Goal: Task Accomplishment & Management: Use online tool/utility

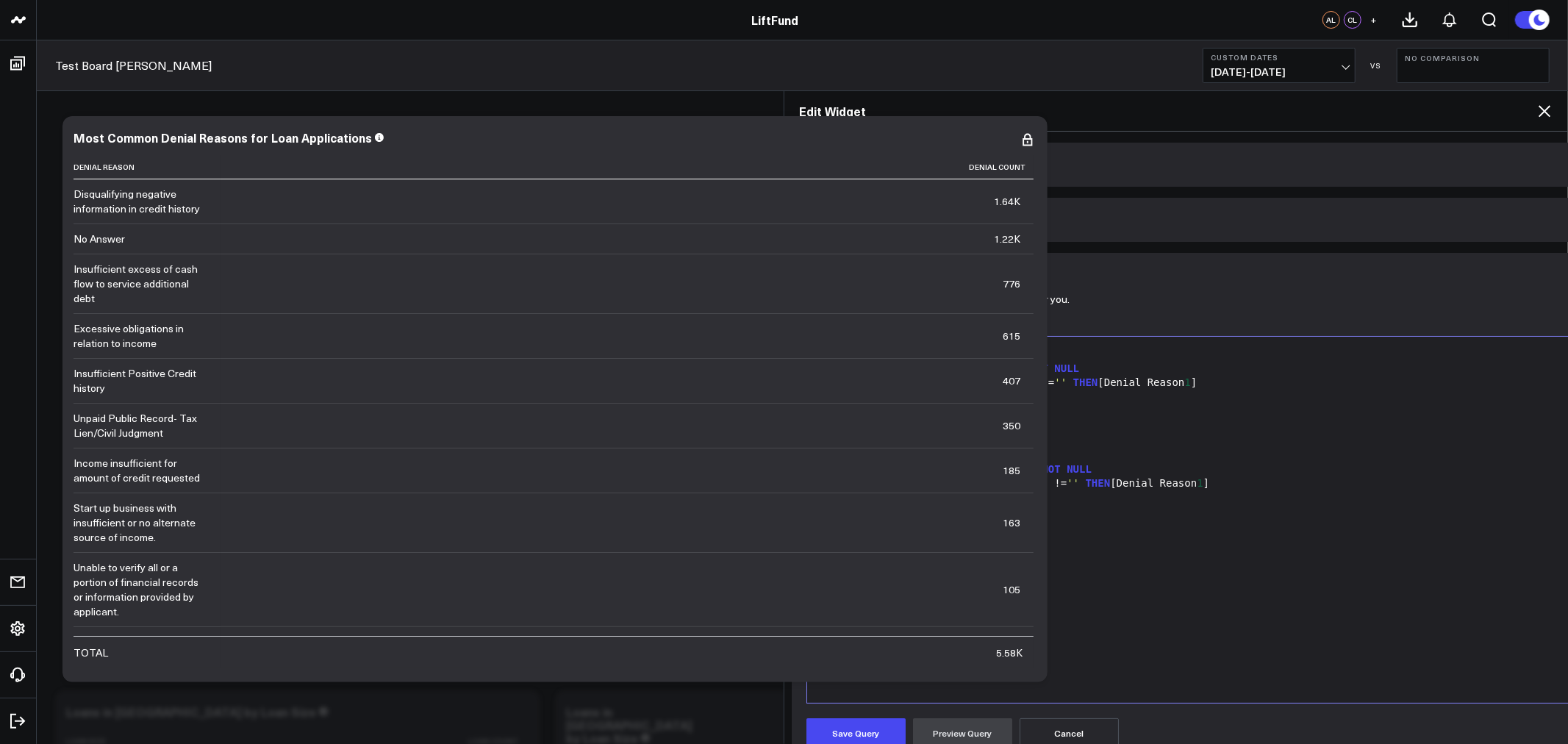
scroll to position [136, 0]
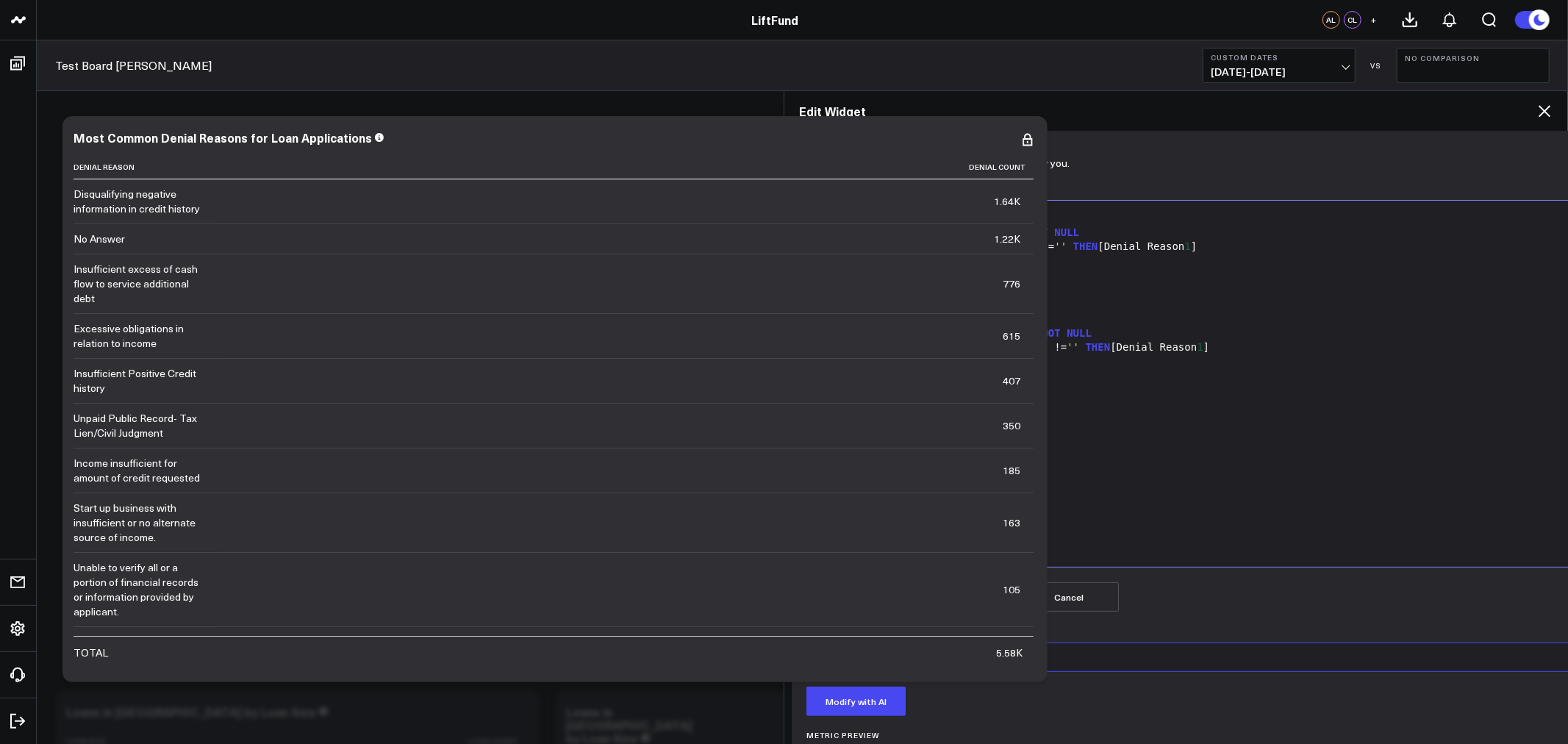
click at [1117, 642] on textarea "remove final decision denied criteria" at bounding box center [1255, 657] width 899 height 29
click at [1108, 660] on textarea "remove final decision denied criteria" at bounding box center [1255, 657] width 899 height 29
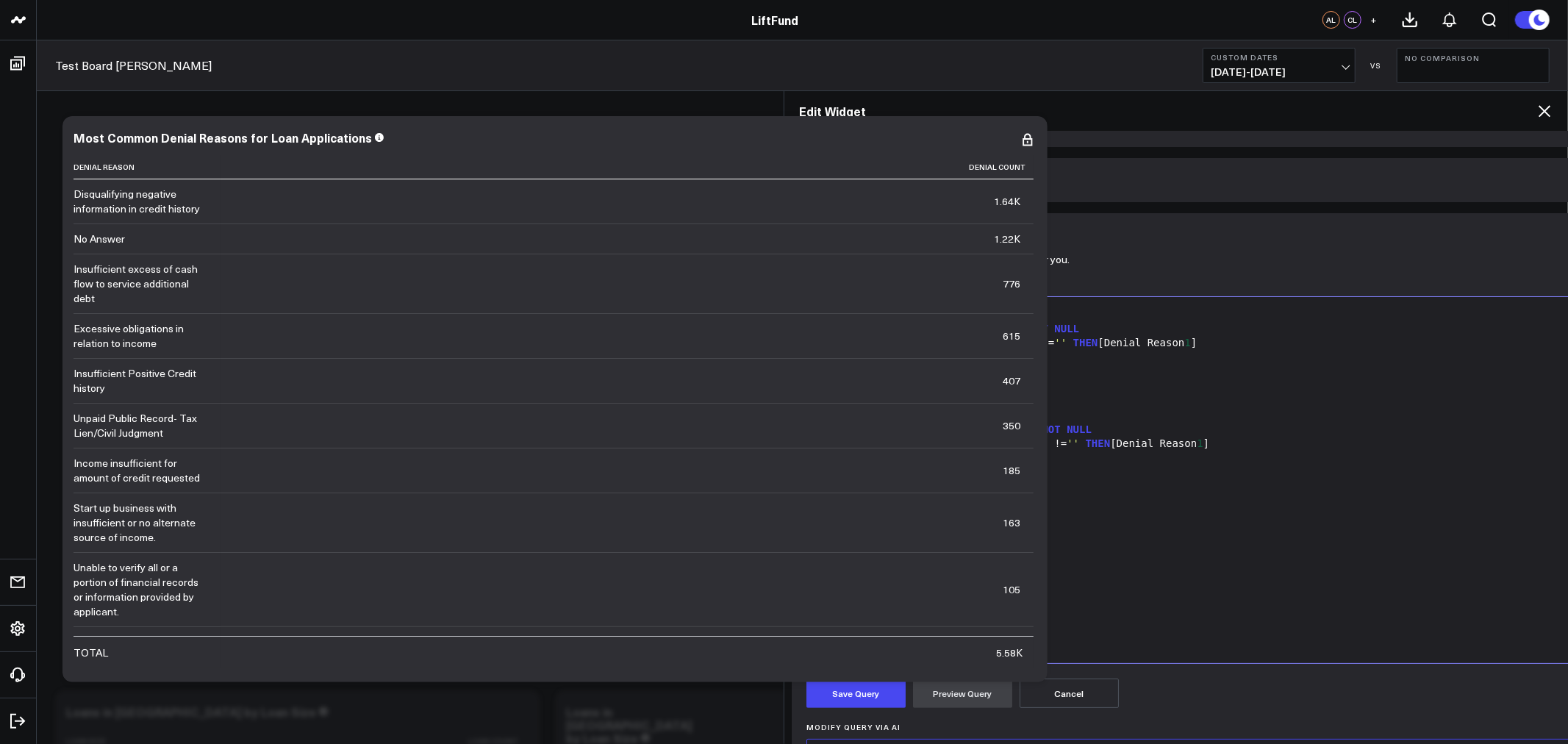
scroll to position [0, 0]
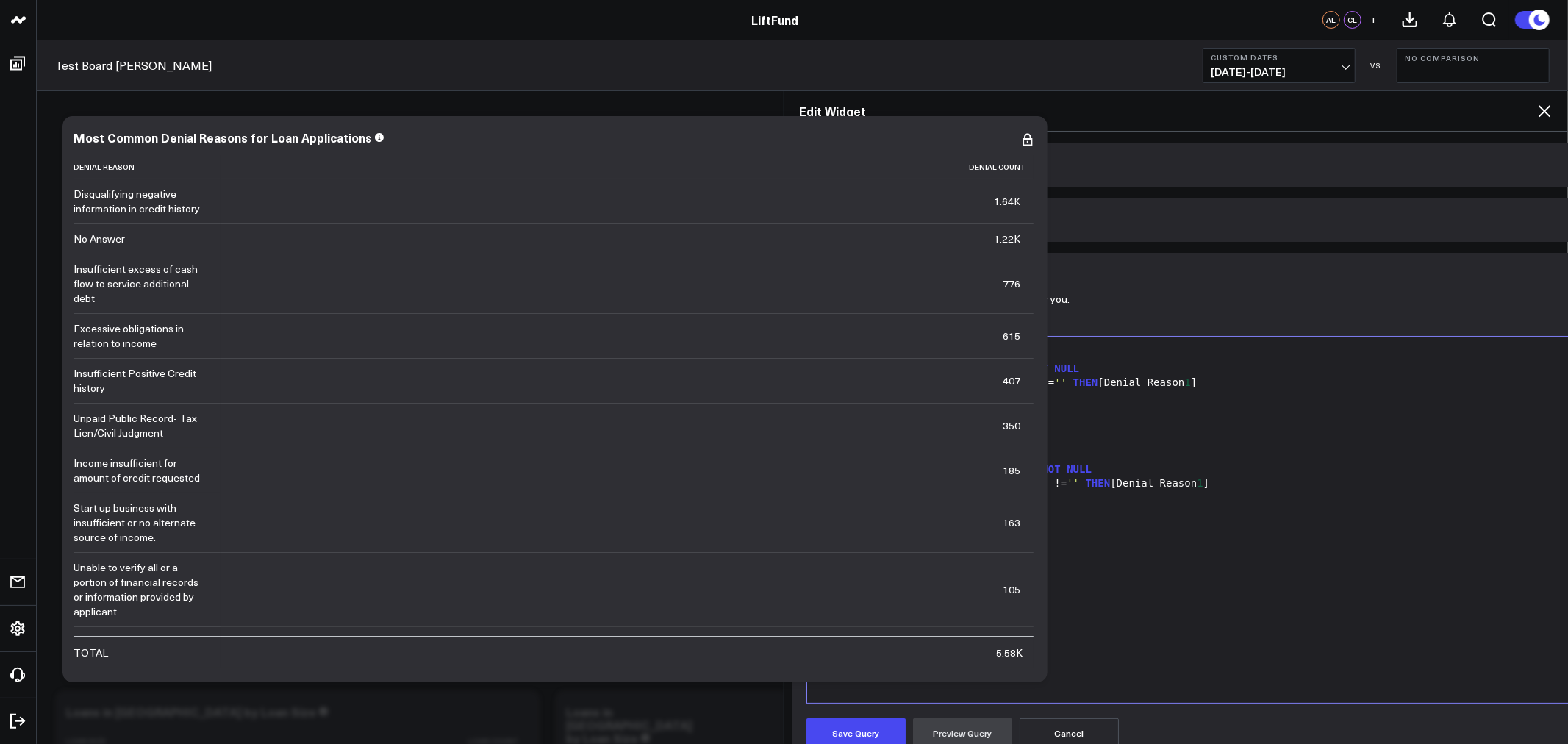
type textarea "Only look at loan applications with closing date within the"
click at [871, 215] on span "Widget Date Settings" at bounding box center [862, 220] width 111 height 11
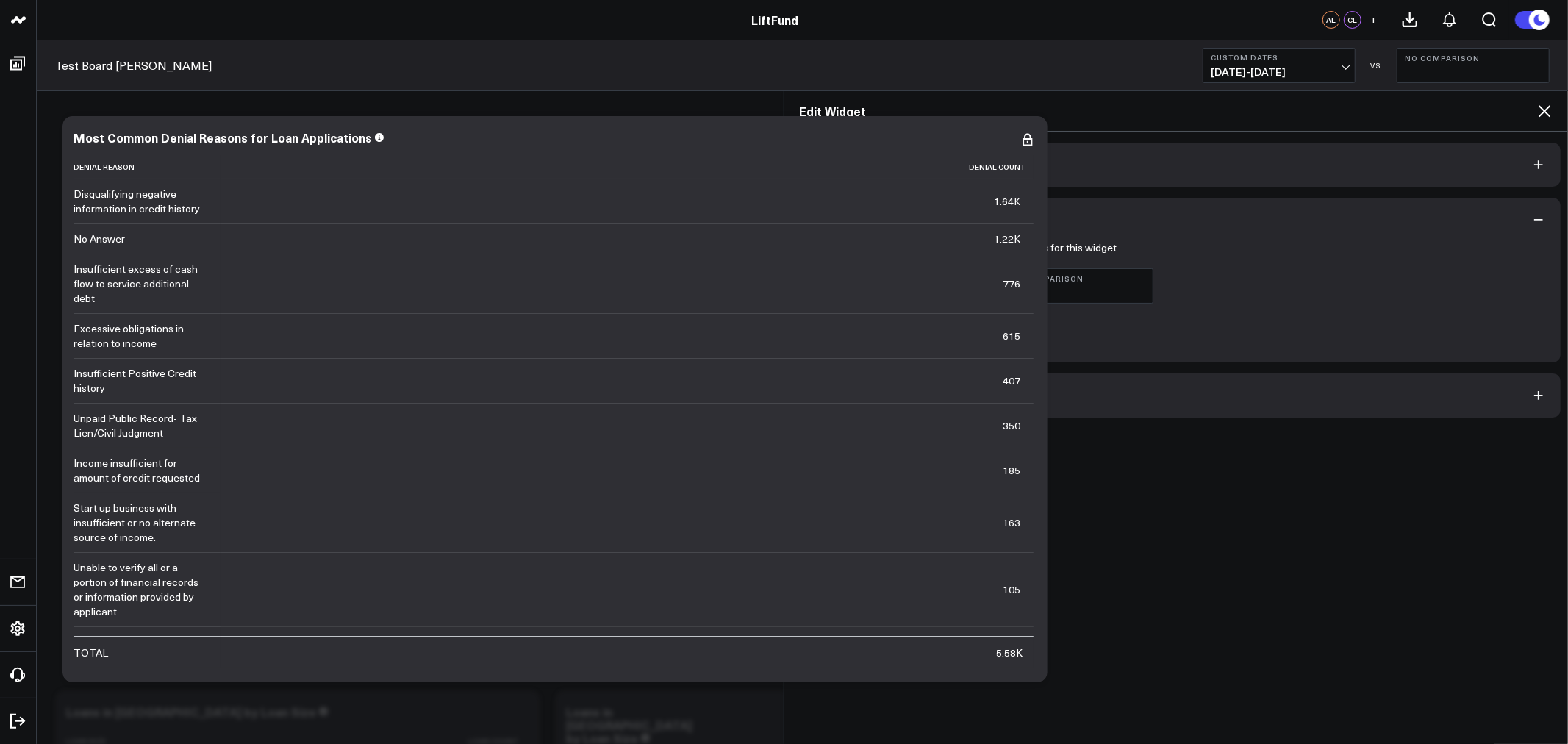
click at [951, 394] on button "Widget Query" at bounding box center [1176, 396] width 769 height 44
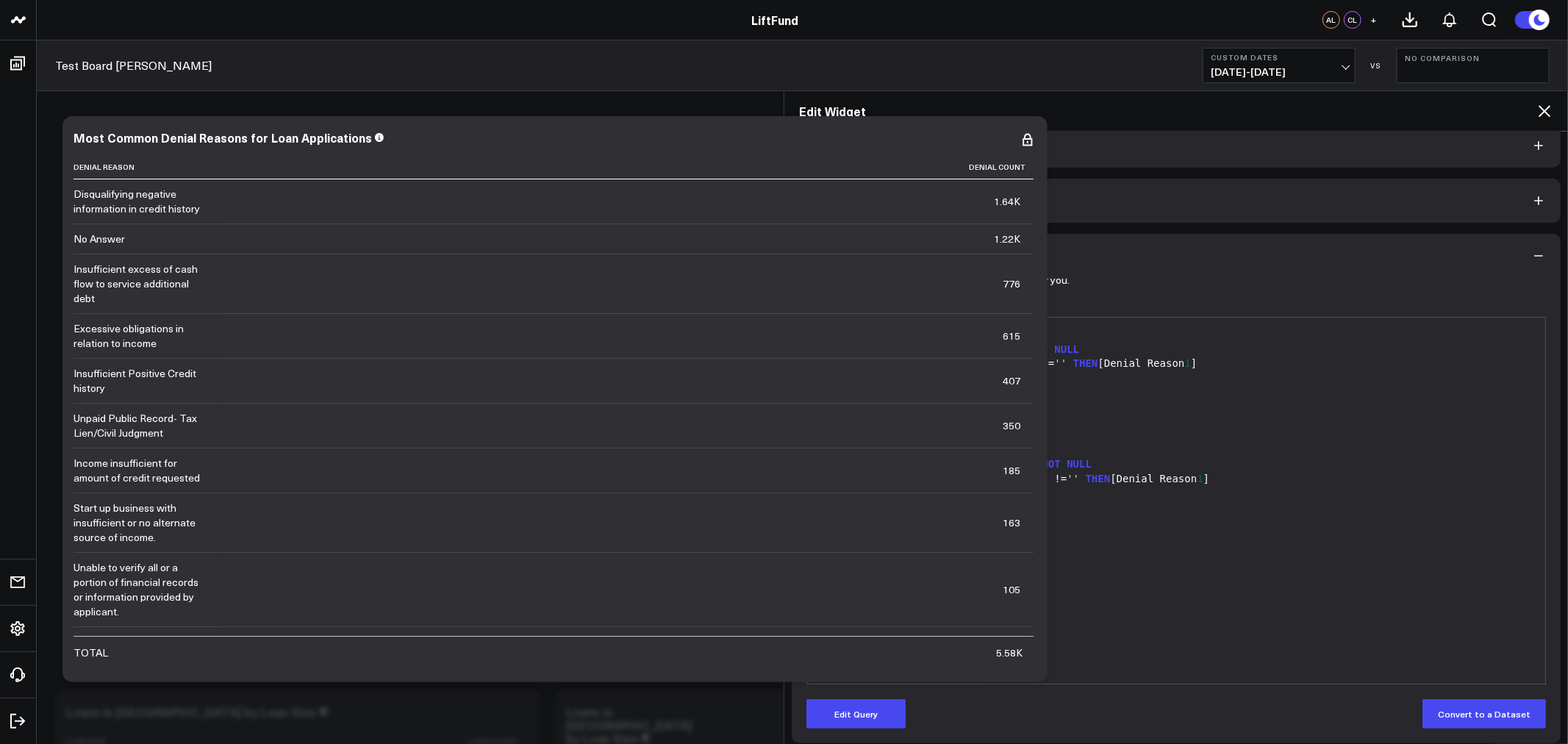
scroll to position [29, 0]
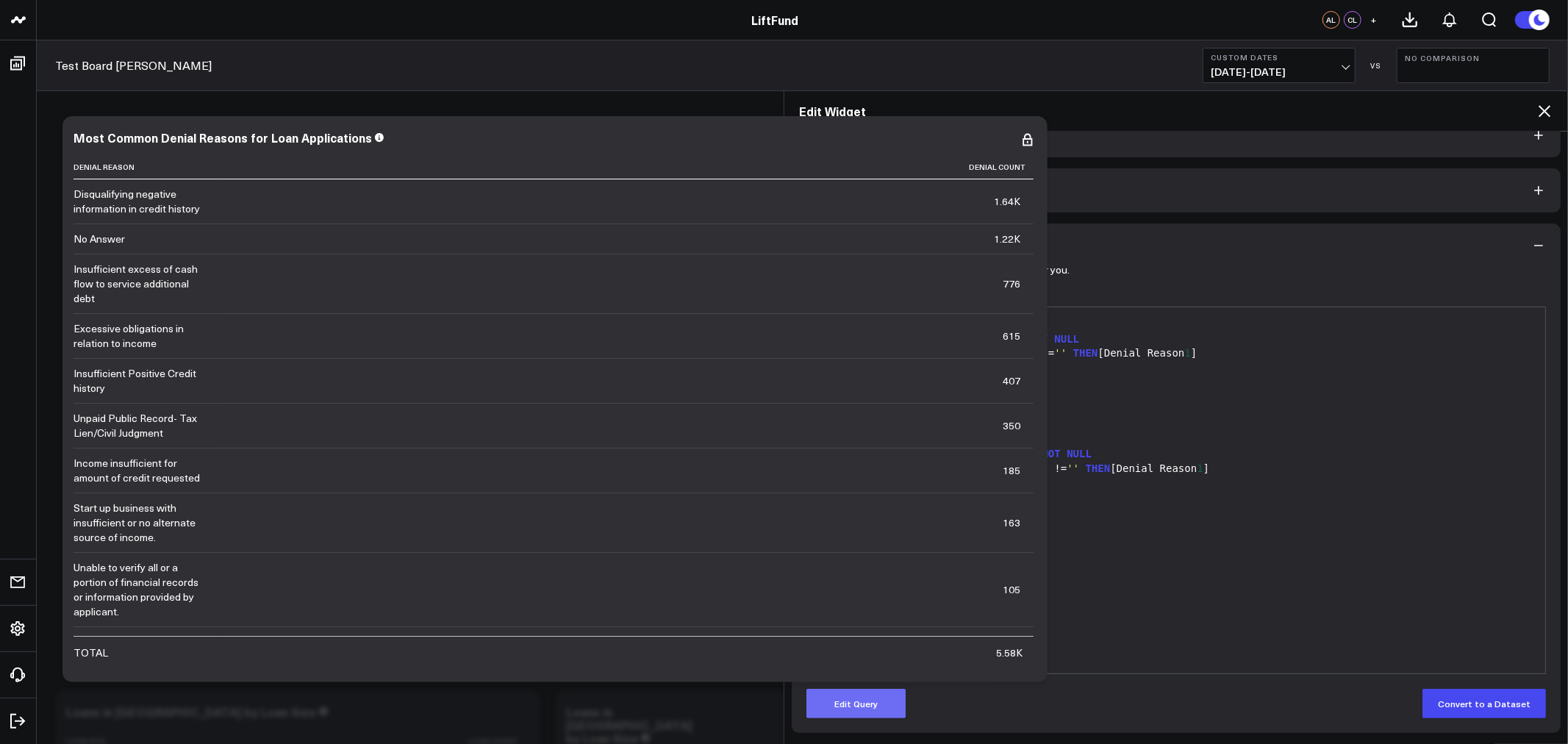
click at [863, 709] on button "Edit Query" at bounding box center [855, 704] width 99 height 29
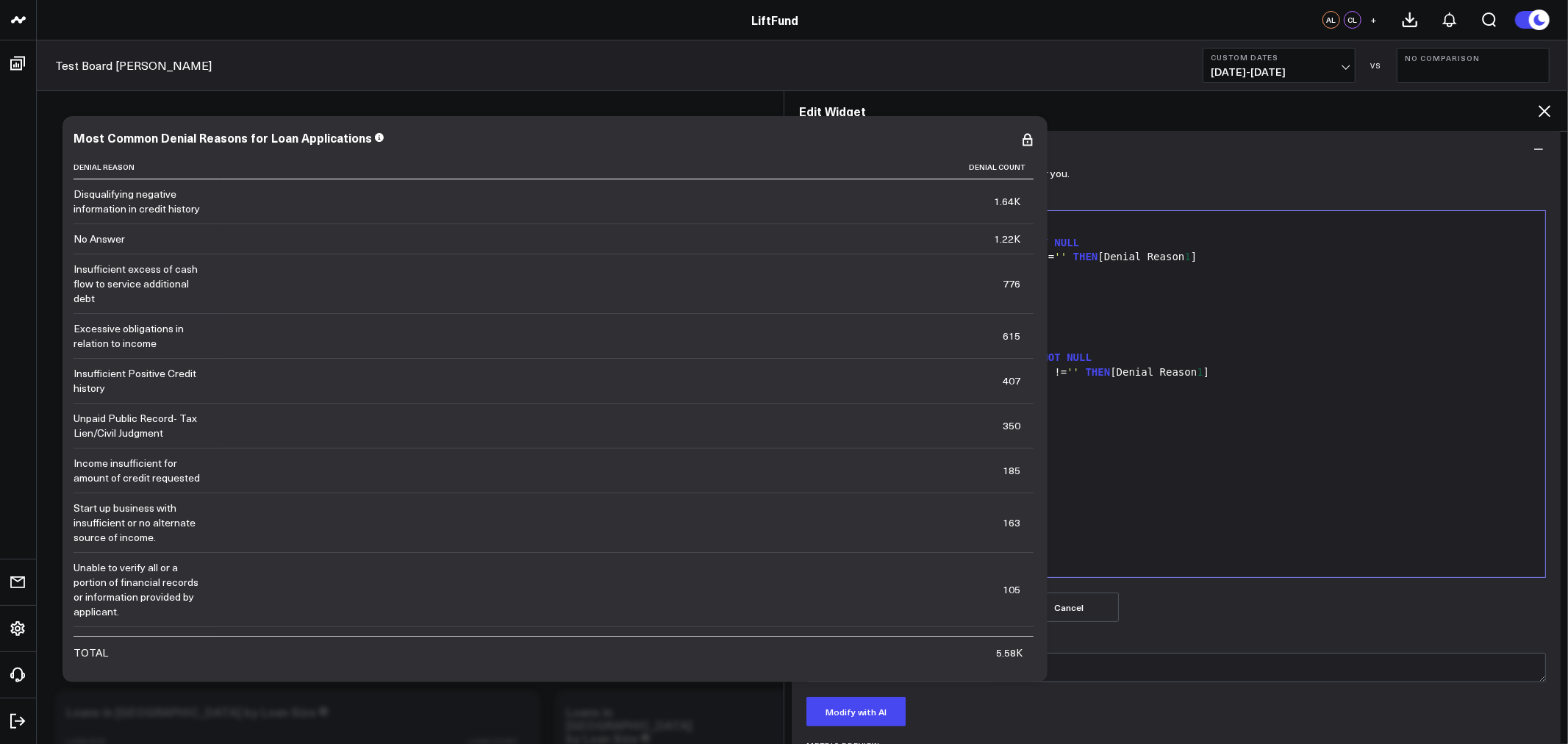
scroll to position [211, 0]
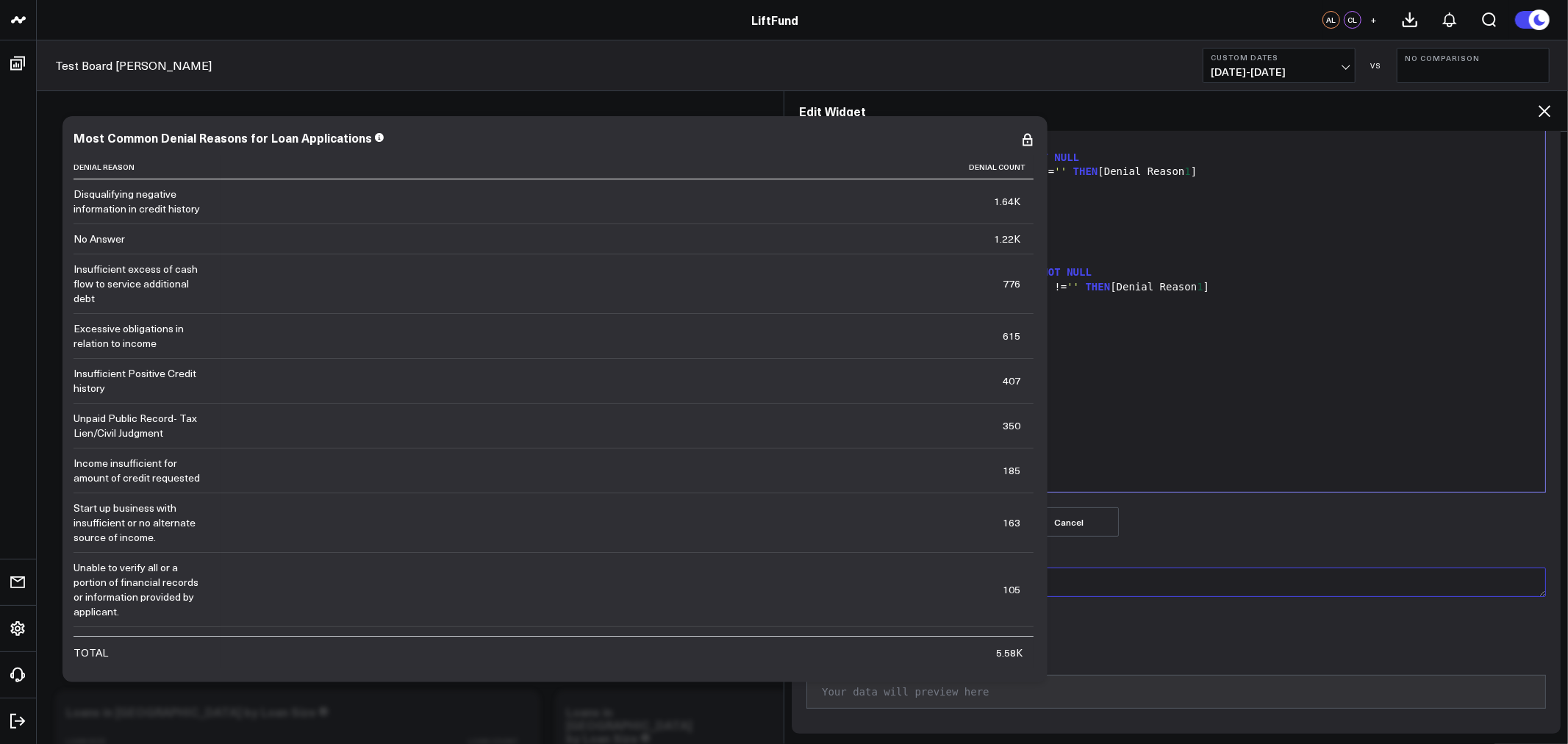
click at [1007, 582] on textarea "Modify Query via AI" at bounding box center [1176, 583] width 740 height 29
click at [1008, 579] on textarea "Only look at loan applications with a closing date within the date picker range" at bounding box center [1176, 583] width 740 height 29
type textarea "Only look at loan applications with a closing date within the date picker range"
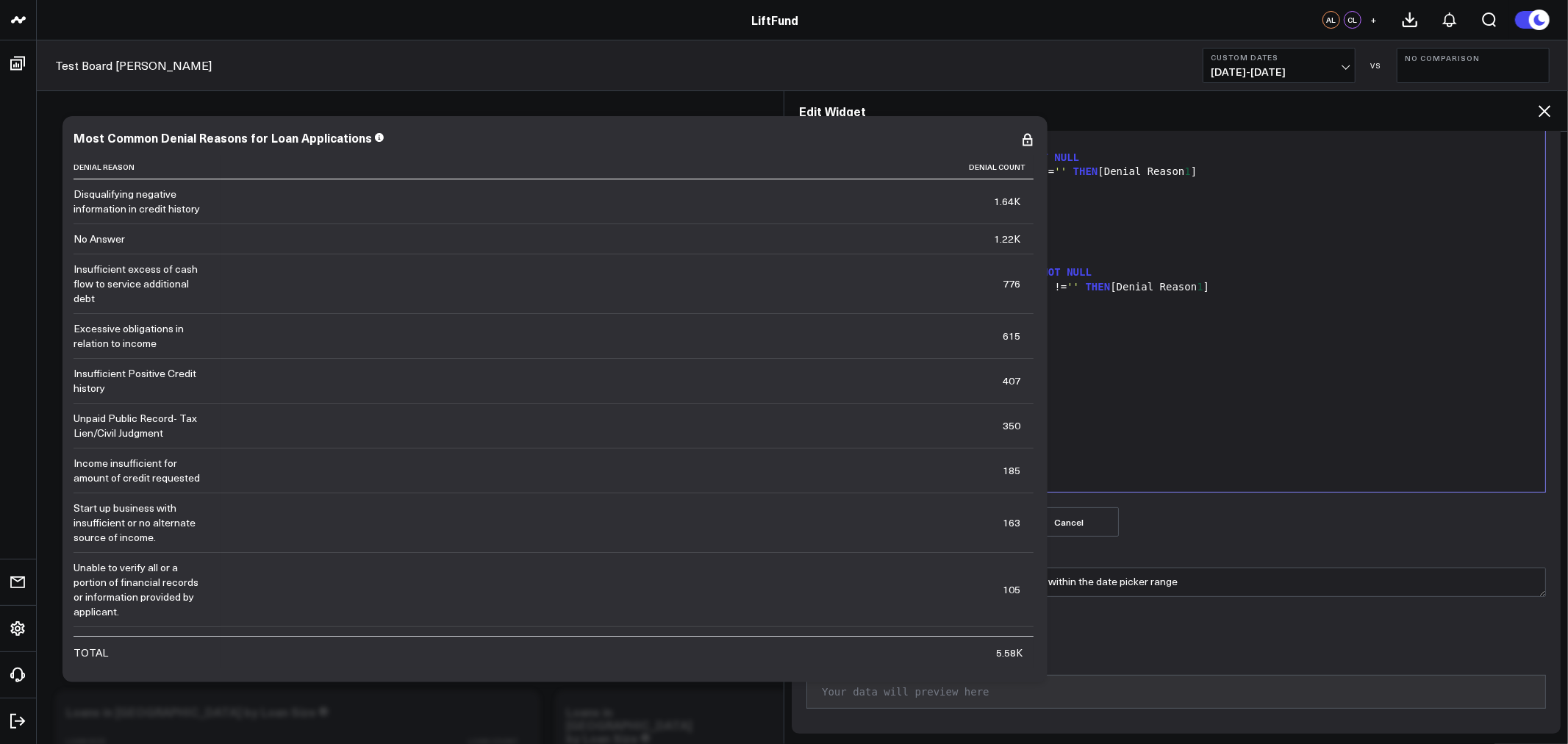
click at [872, 626] on button "Modify with AI" at bounding box center [855, 627] width 99 height 29
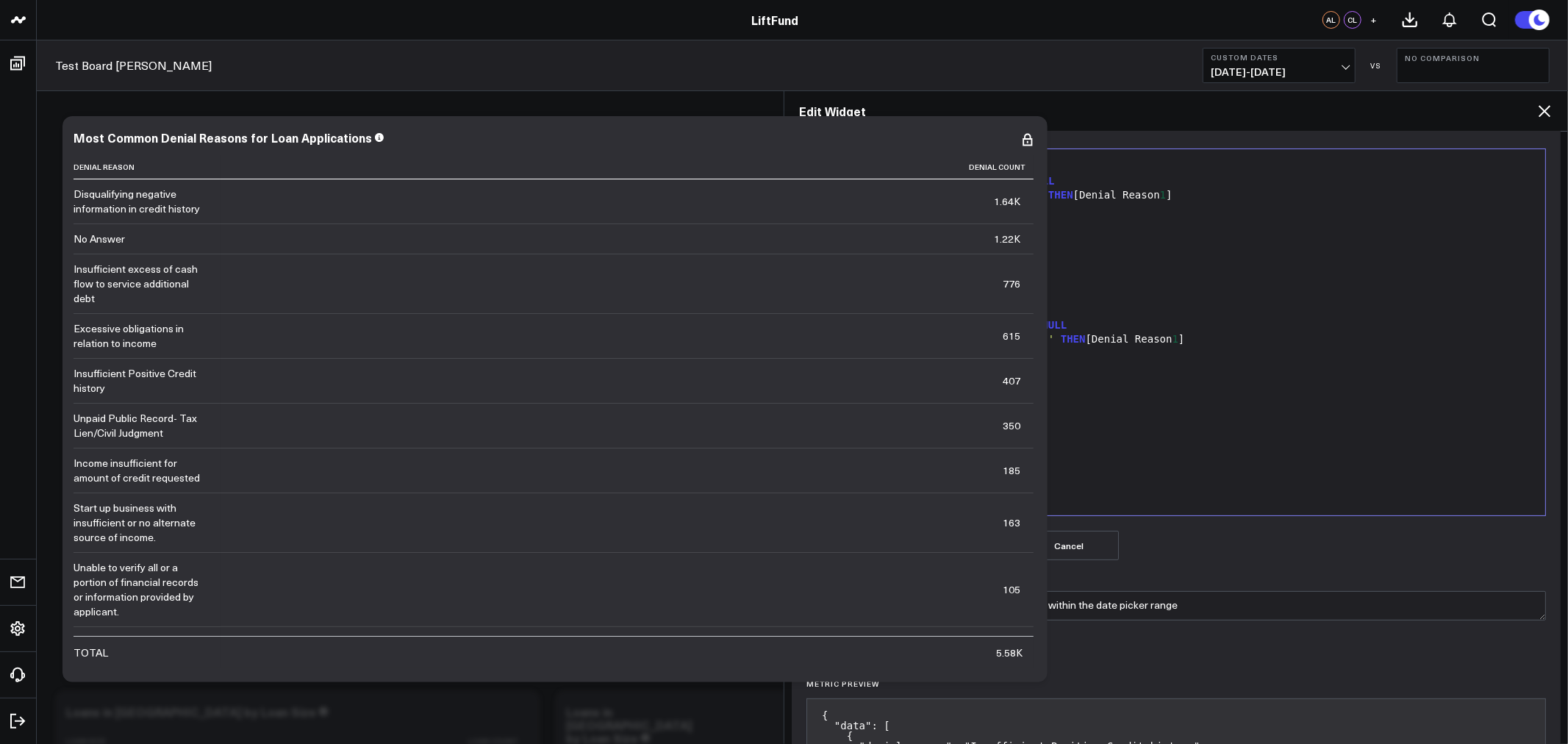
scroll to position [147, 0]
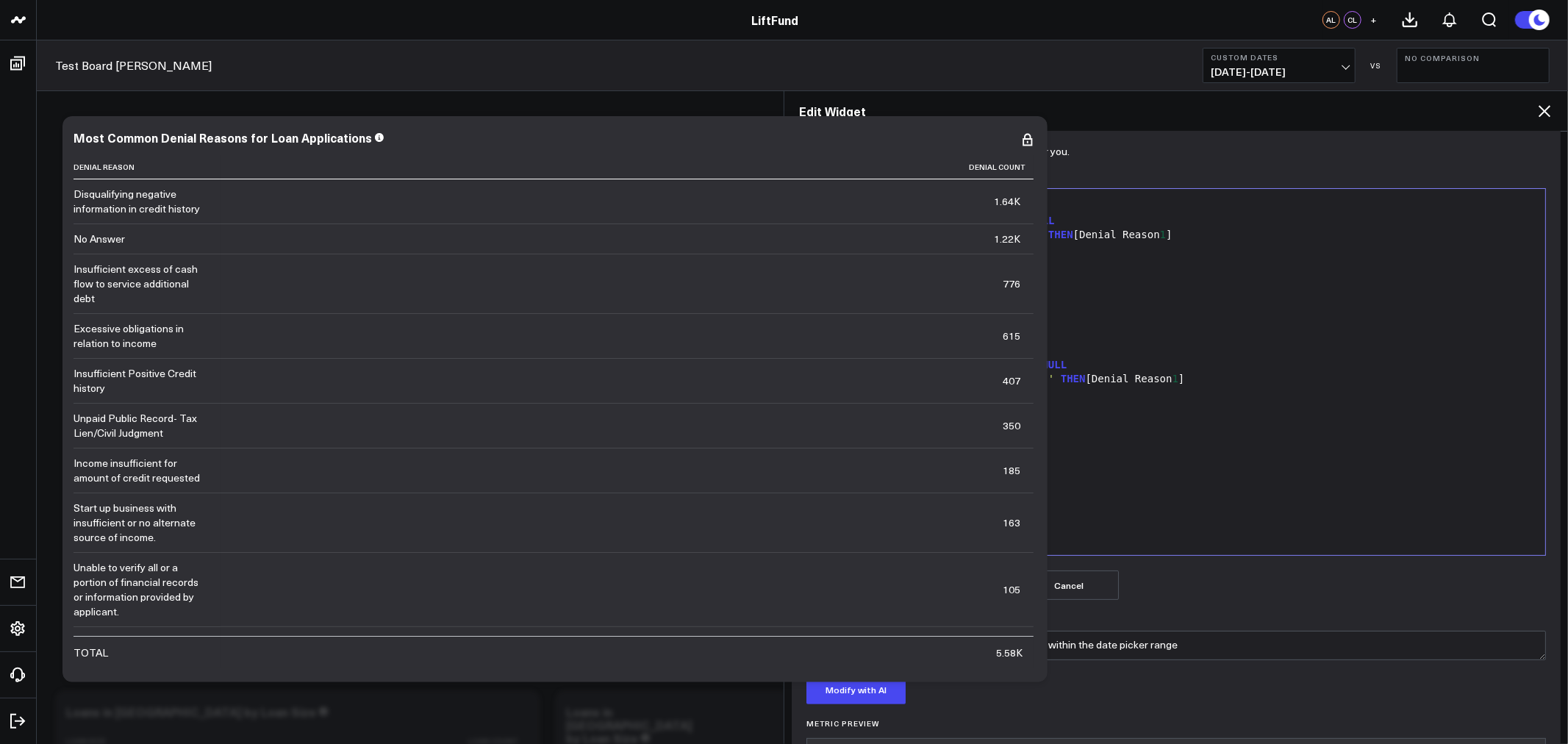
click at [995, 334] on span "'[DATE]'" at bounding box center [974, 335] width 49 height 11
click at [1199, 488] on div "SELECT CASE WHEN [Denial Reason 1 ] IS NOT NULL AND [Denial Reason 1 ] != '' TH…" at bounding box center [1176, 372] width 723 height 352
drag, startPoint x: 1008, startPoint y: 335, endPoint x: 1067, endPoint y: 329, distance: 59.3
click at [999, 335] on span "'[DATE]'" at bounding box center [974, 335] width 49 height 11
click at [943, 585] on button "Preview Query" at bounding box center [963, 585] width 99 height 29
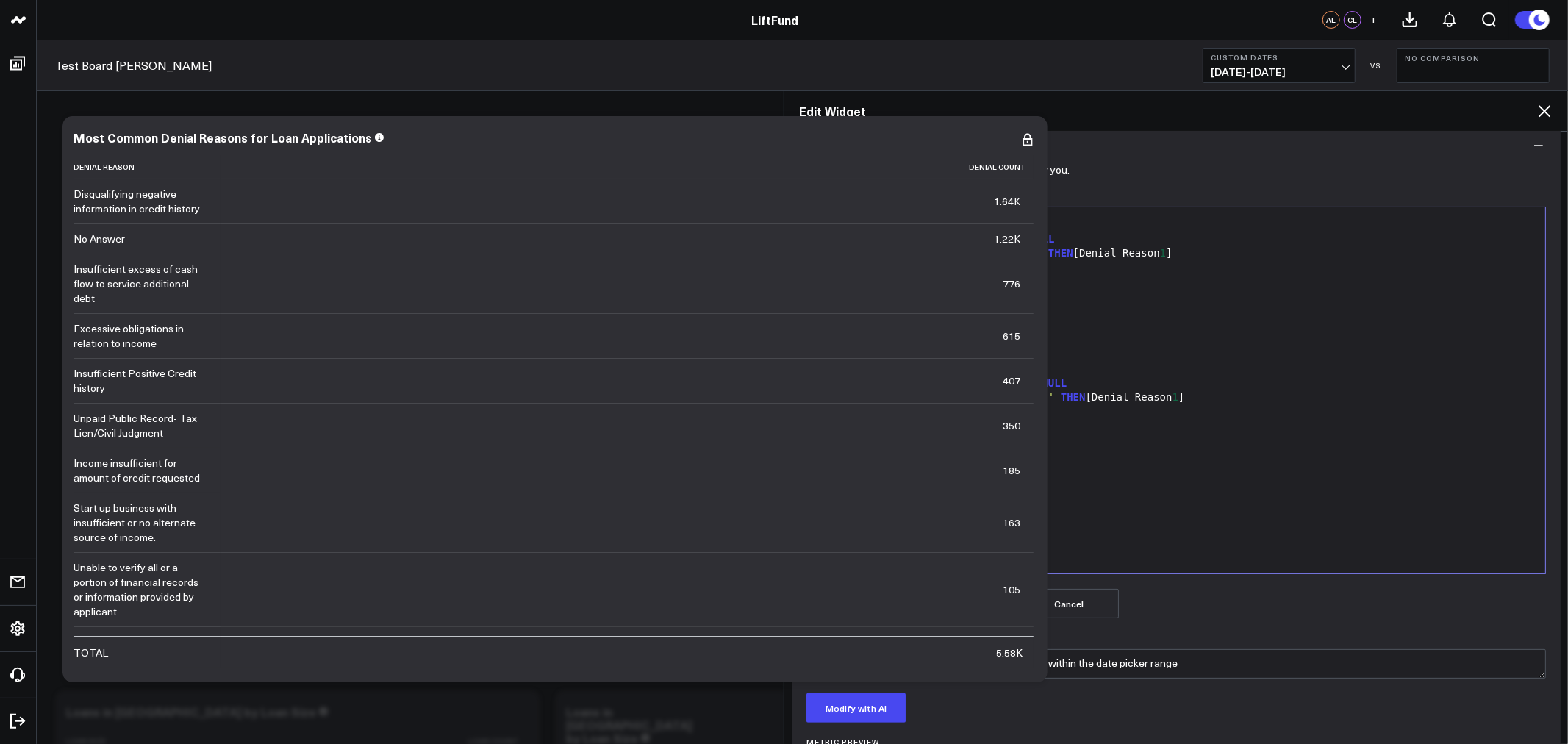
scroll to position [97, 0]
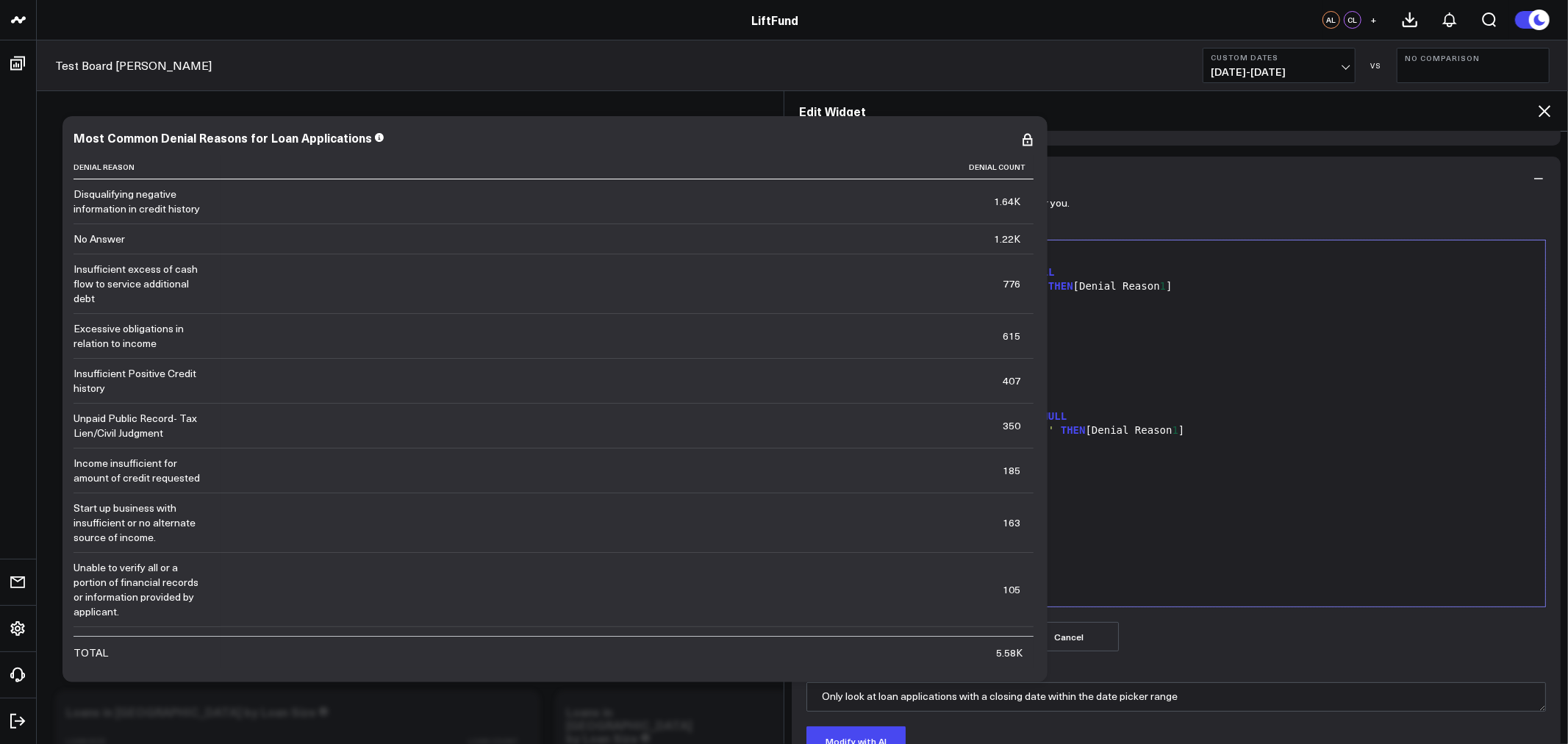
click at [998, 386] on span "'[DATE]'" at bounding box center [974, 387] width 49 height 11
click at [969, 636] on button "Preview Query" at bounding box center [963, 637] width 99 height 29
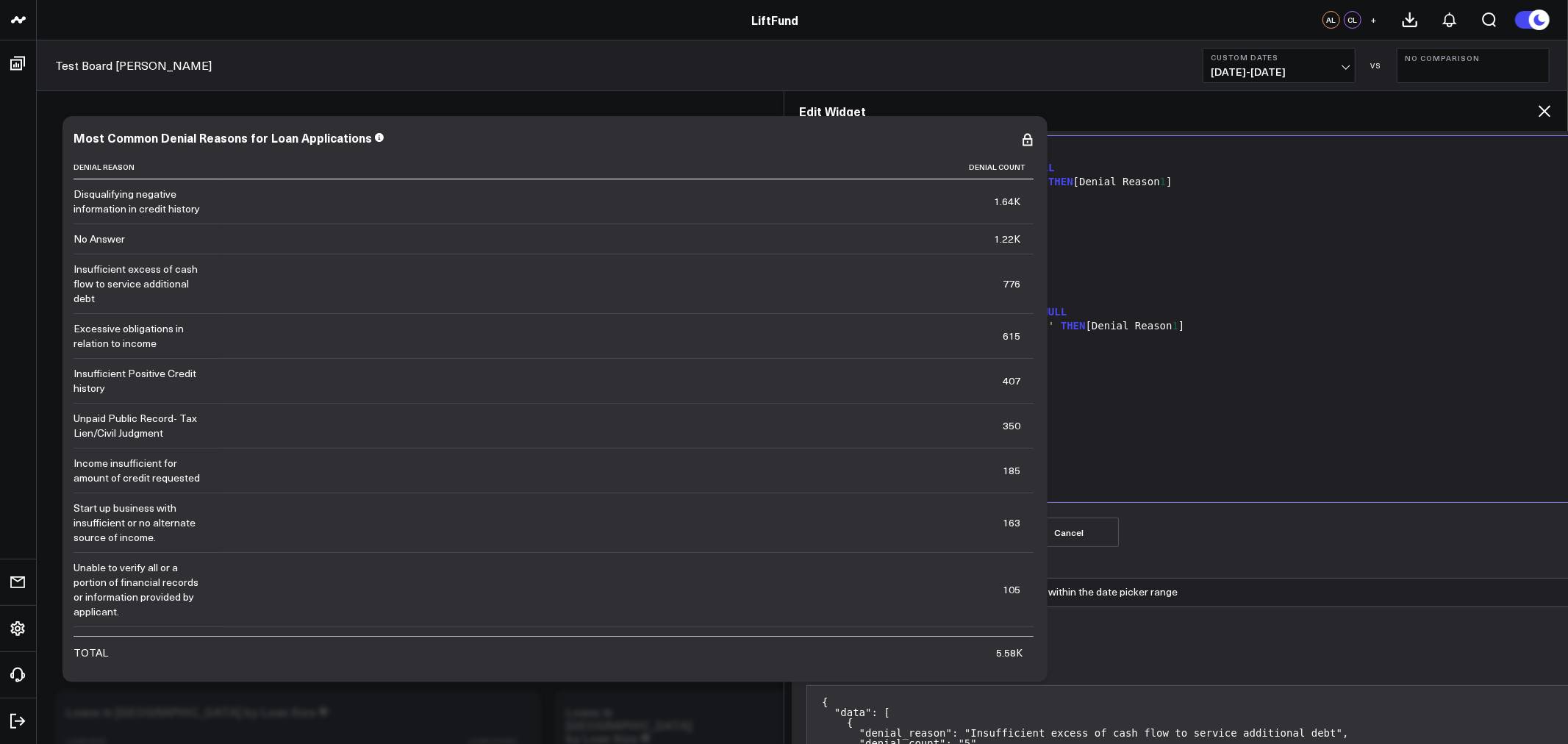
scroll to position [278, 0]
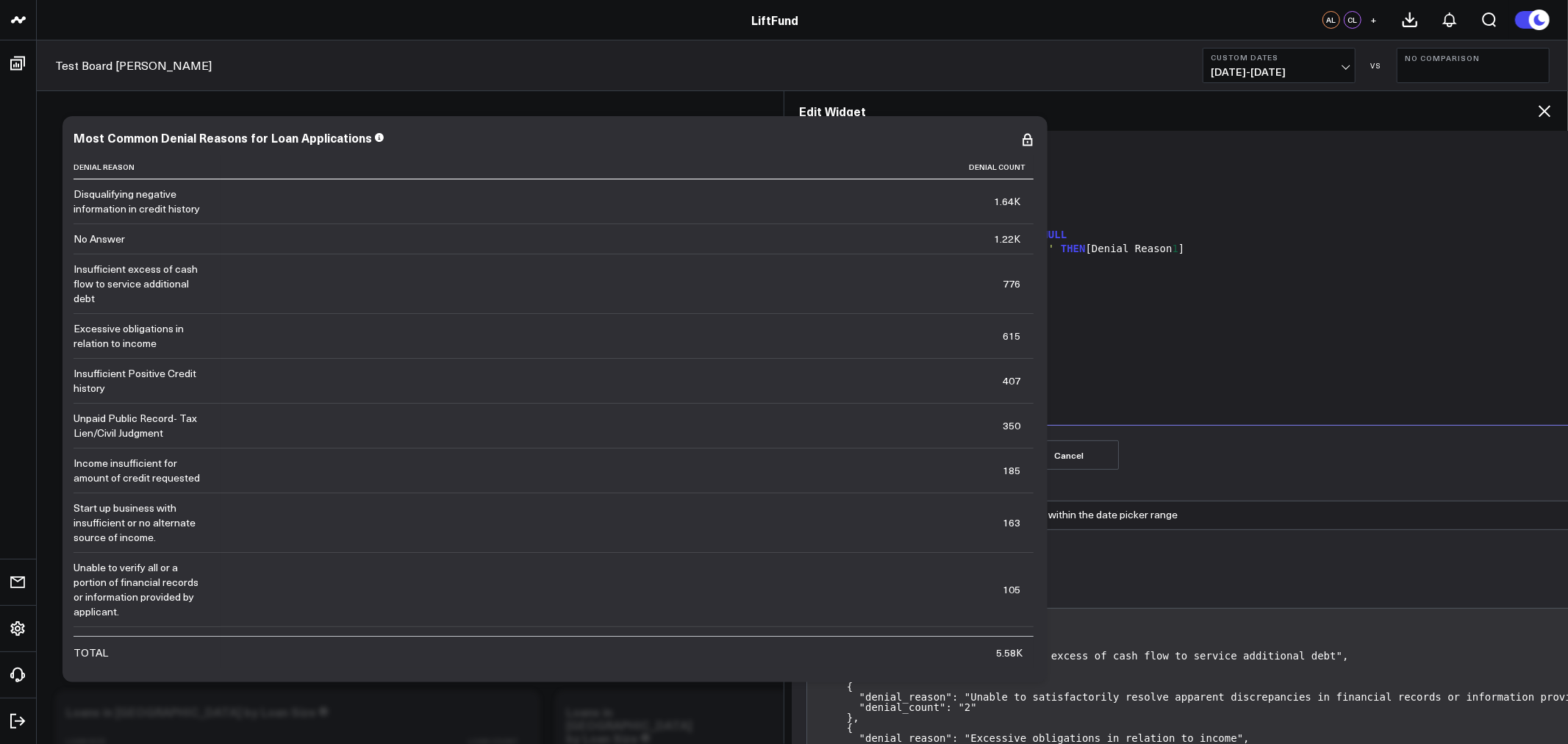
click at [875, 460] on button "Save Query" at bounding box center [855, 456] width 99 height 29
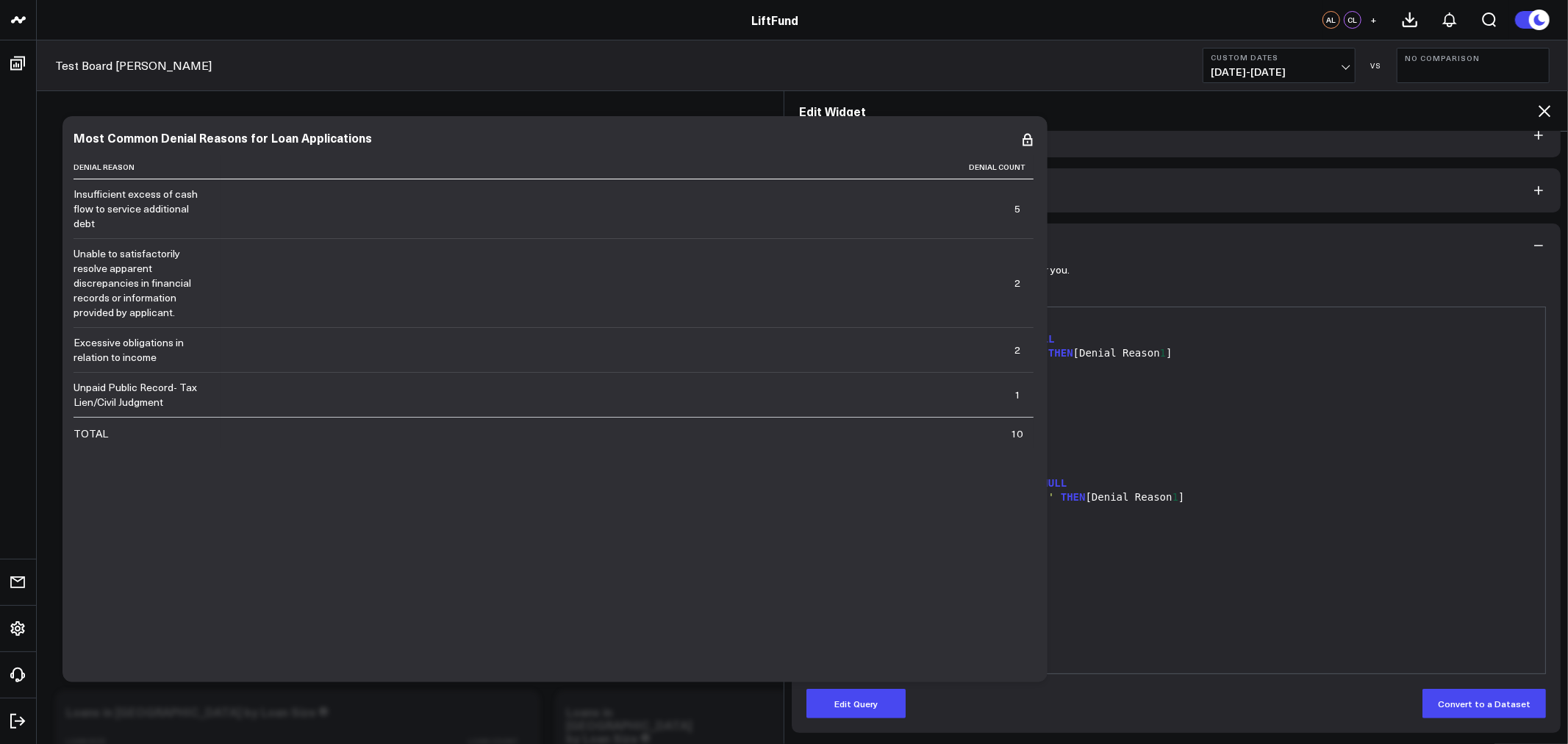
click at [1547, 111] on icon at bounding box center [1545, 111] width 18 height 18
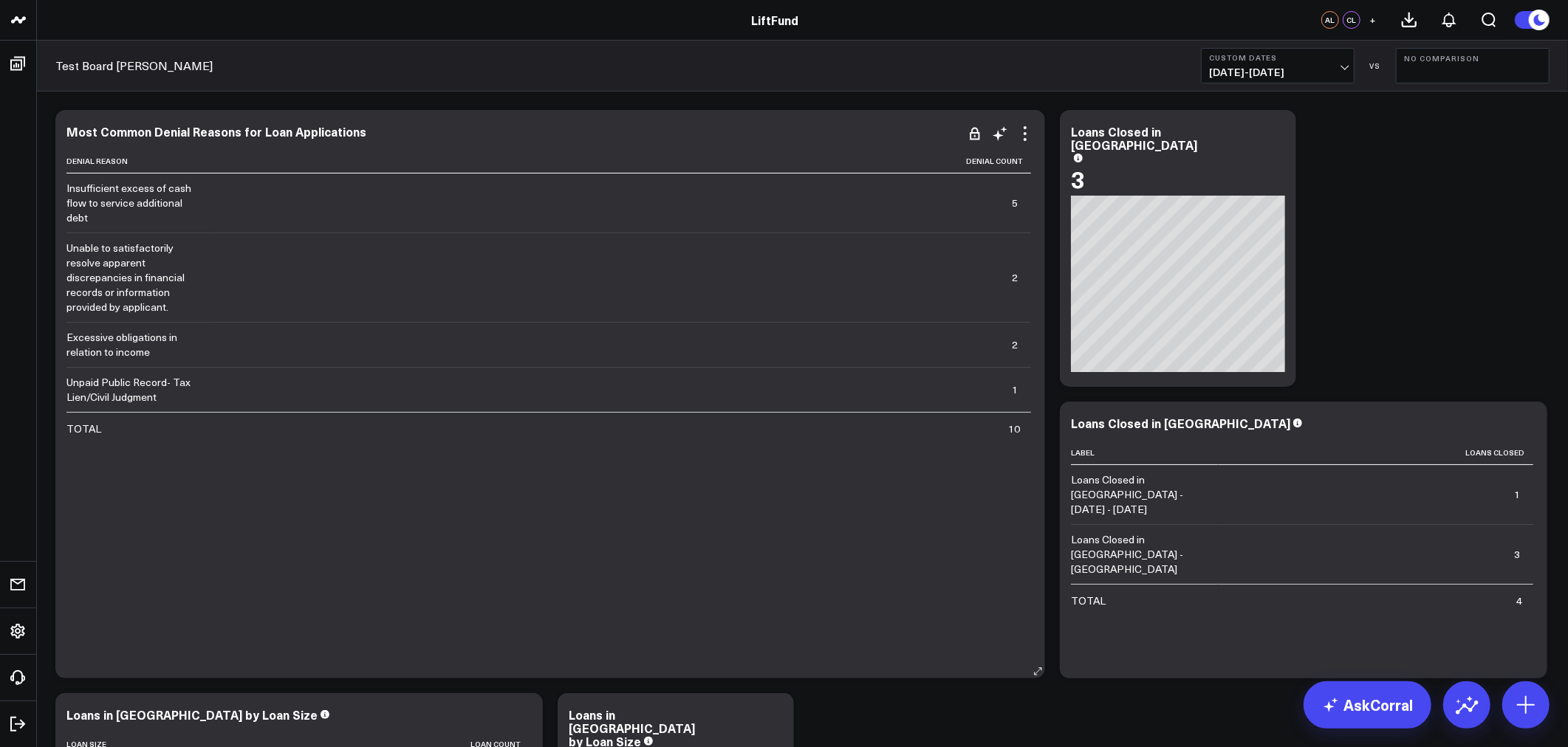
click at [419, 547] on div "Denial Reason Denial Count Insufficient excess of cash flow to service addition…" at bounding box center [551, 406] width 968 height 515
click at [1027, 134] on icon at bounding box center [1026, 134] width 18 height 18
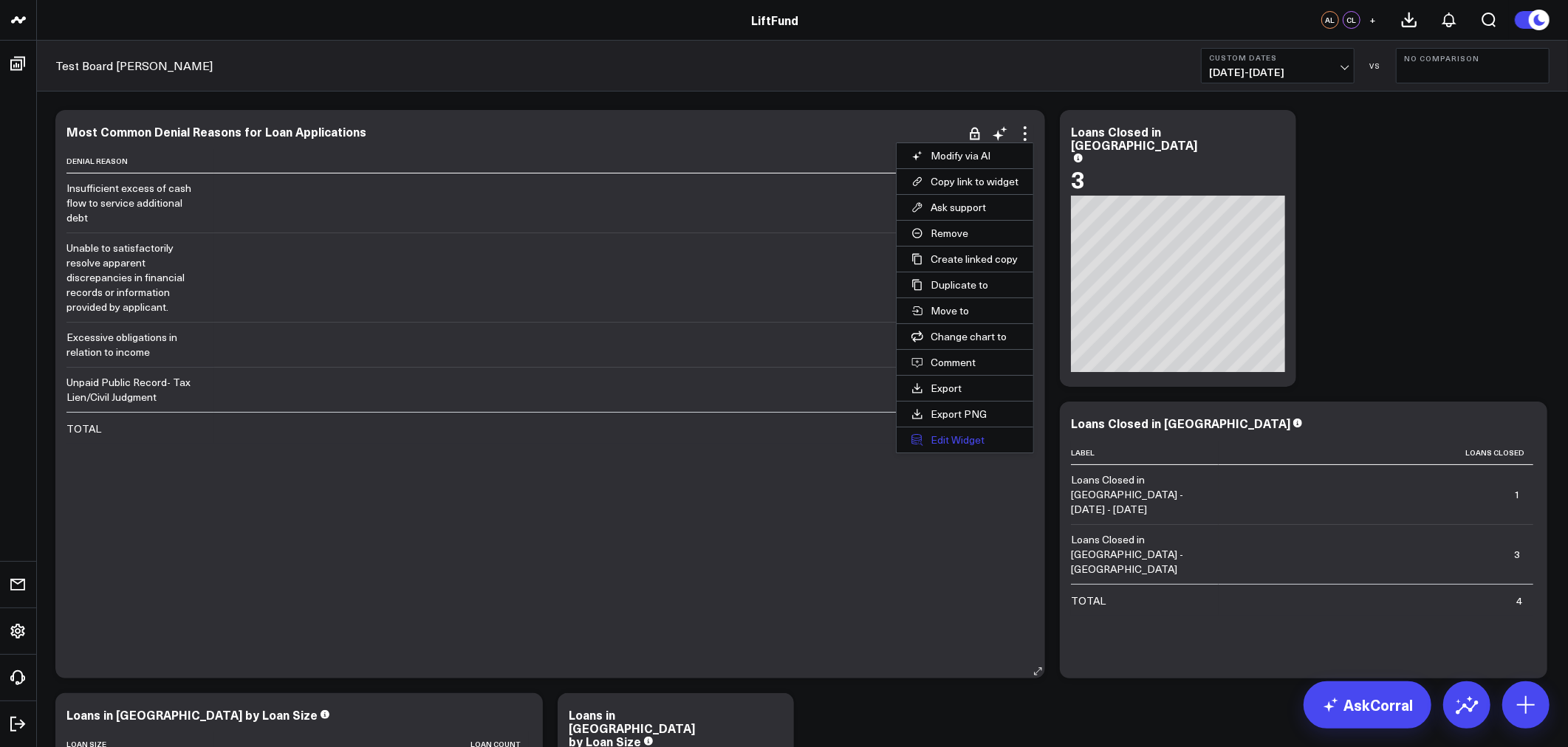
click at [966, 437] on button "Edit Widget" at bounding box center [965, 440] width 137 height 26
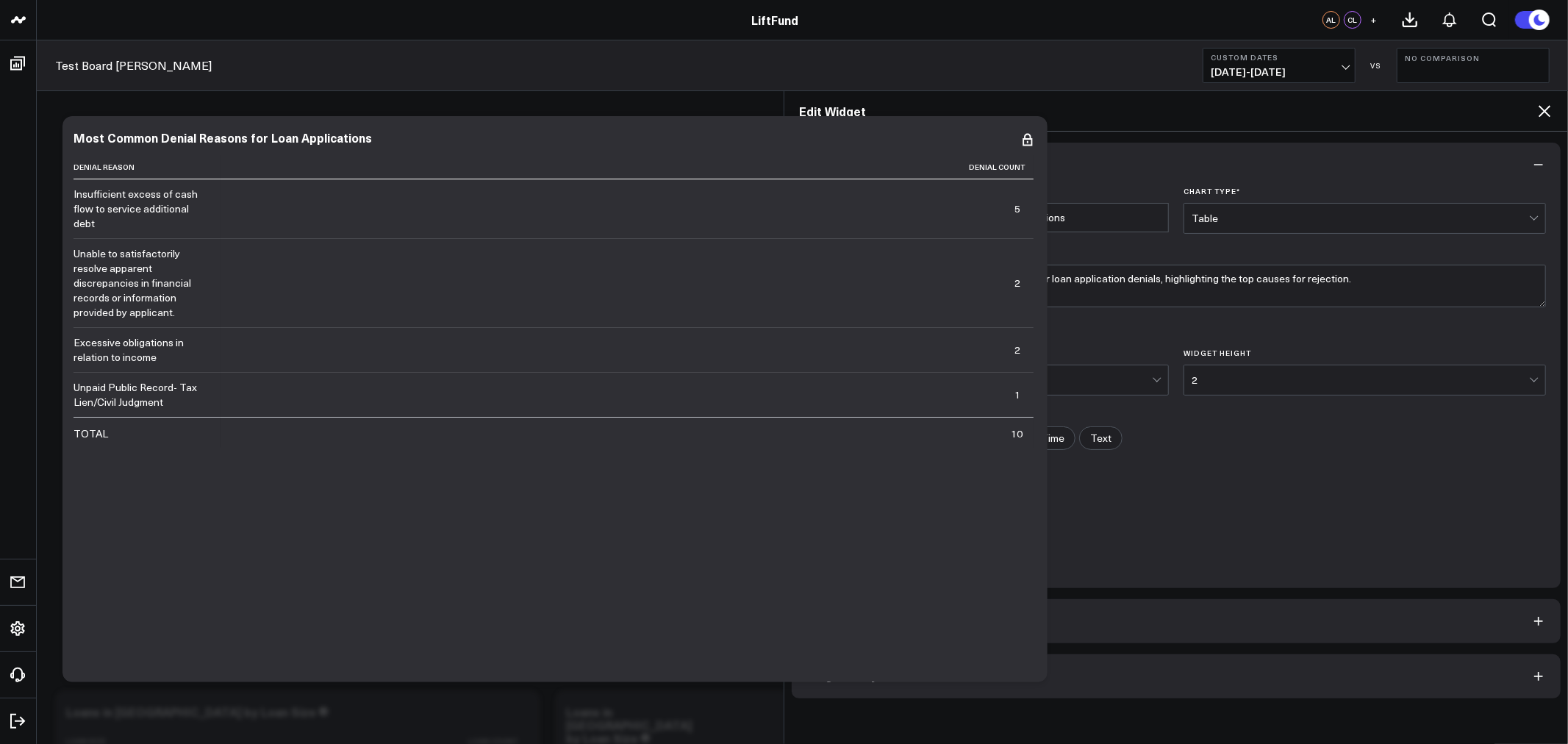
click at [935, 682] on button "Widget Query" at bounding box center [1176, 677] width 769 height 44
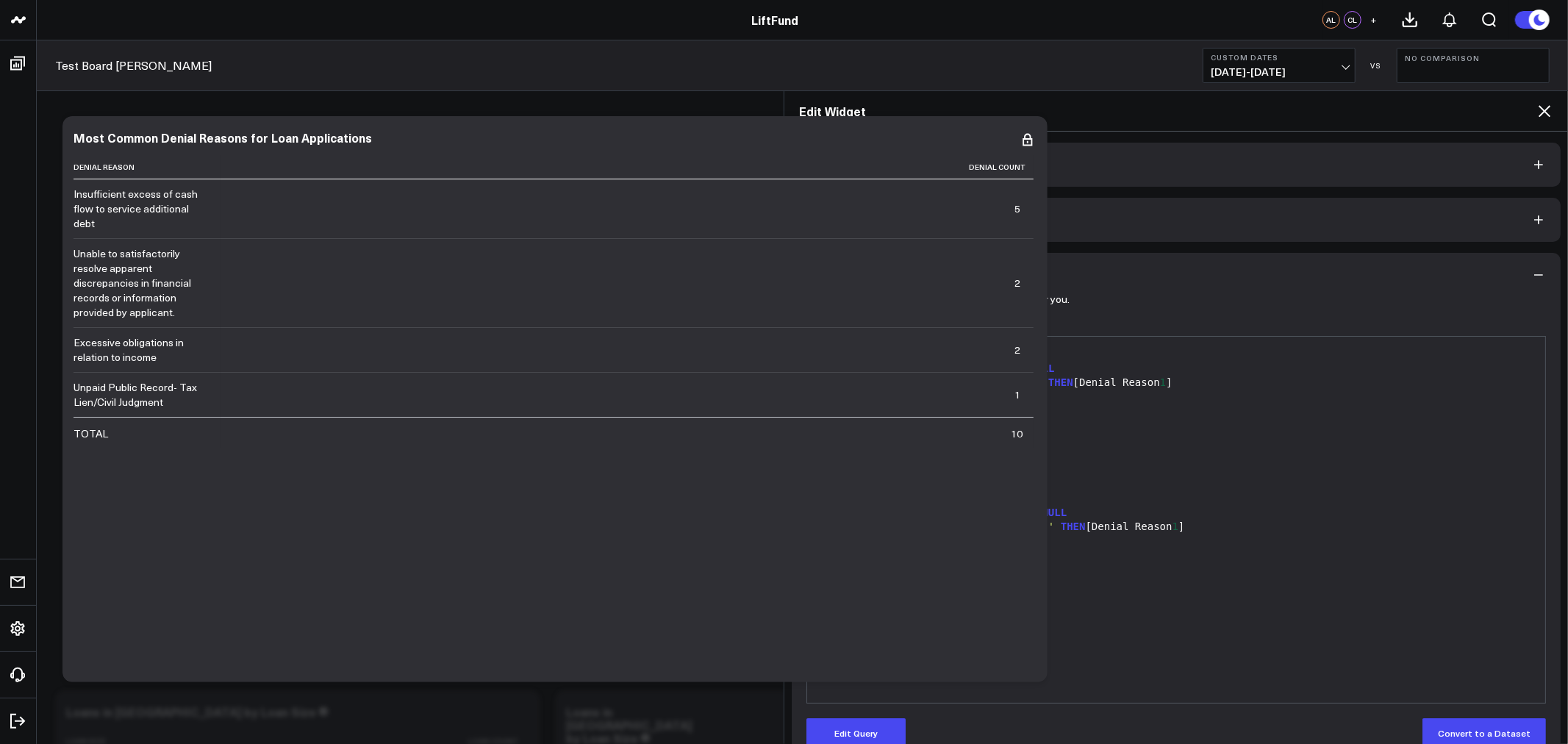
click at [1041, 479] on div "AND [Closing Date ] <= '[DATE]'" at bounding box center [1176, 484] width 723 height 15
drag, startPoint x: 1037, startPoint y: 488, endPoint x: 819, endPoint y: 463, distance: 219.4
click at [819, 463] on div "SELECT CASE WHEN [Denial Reason 1 ] IS NOT NULL AND [Denial Reason 1 ] != '' TH…" at bounding box center [1176, 519] width 723 height 352
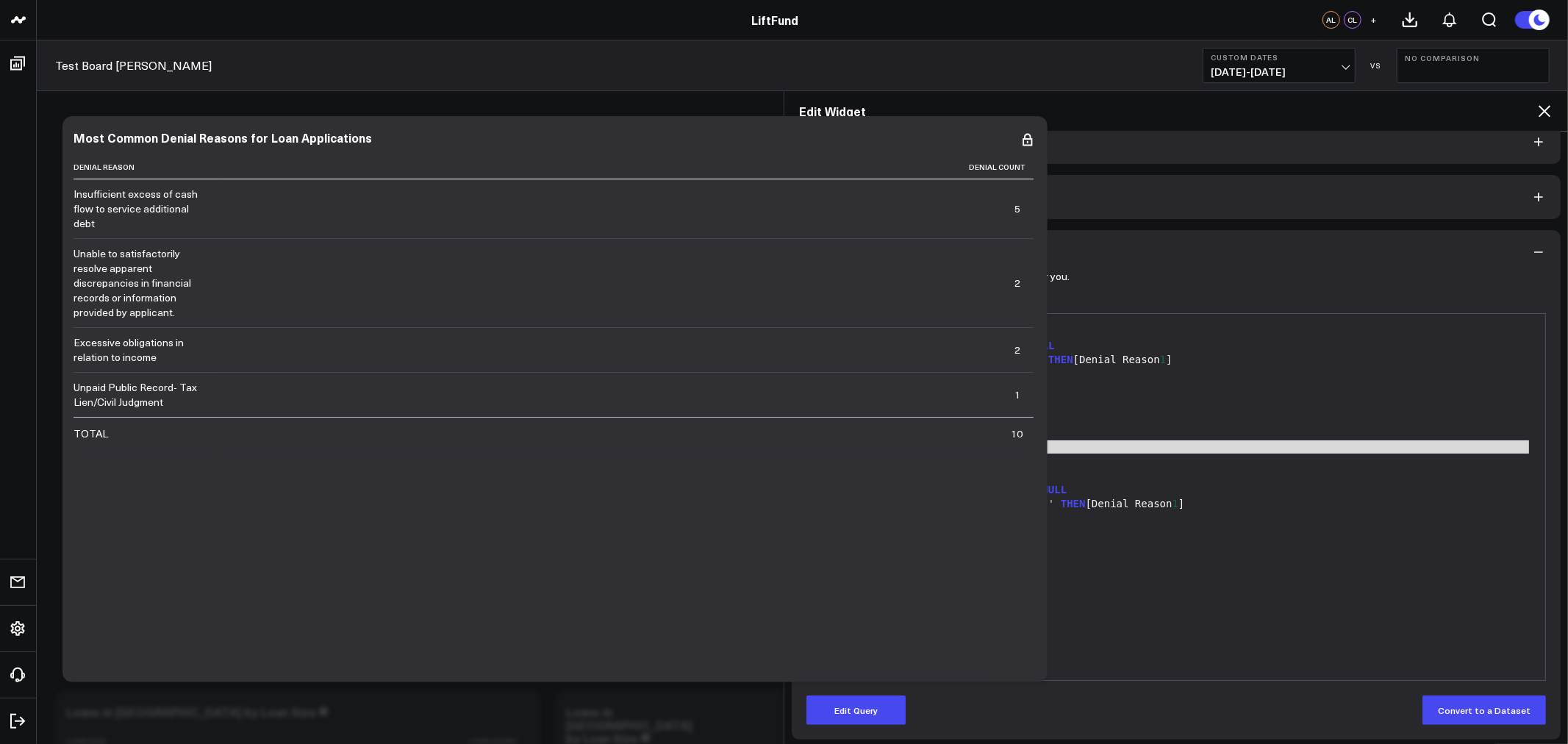
scroll to position [29, 0]
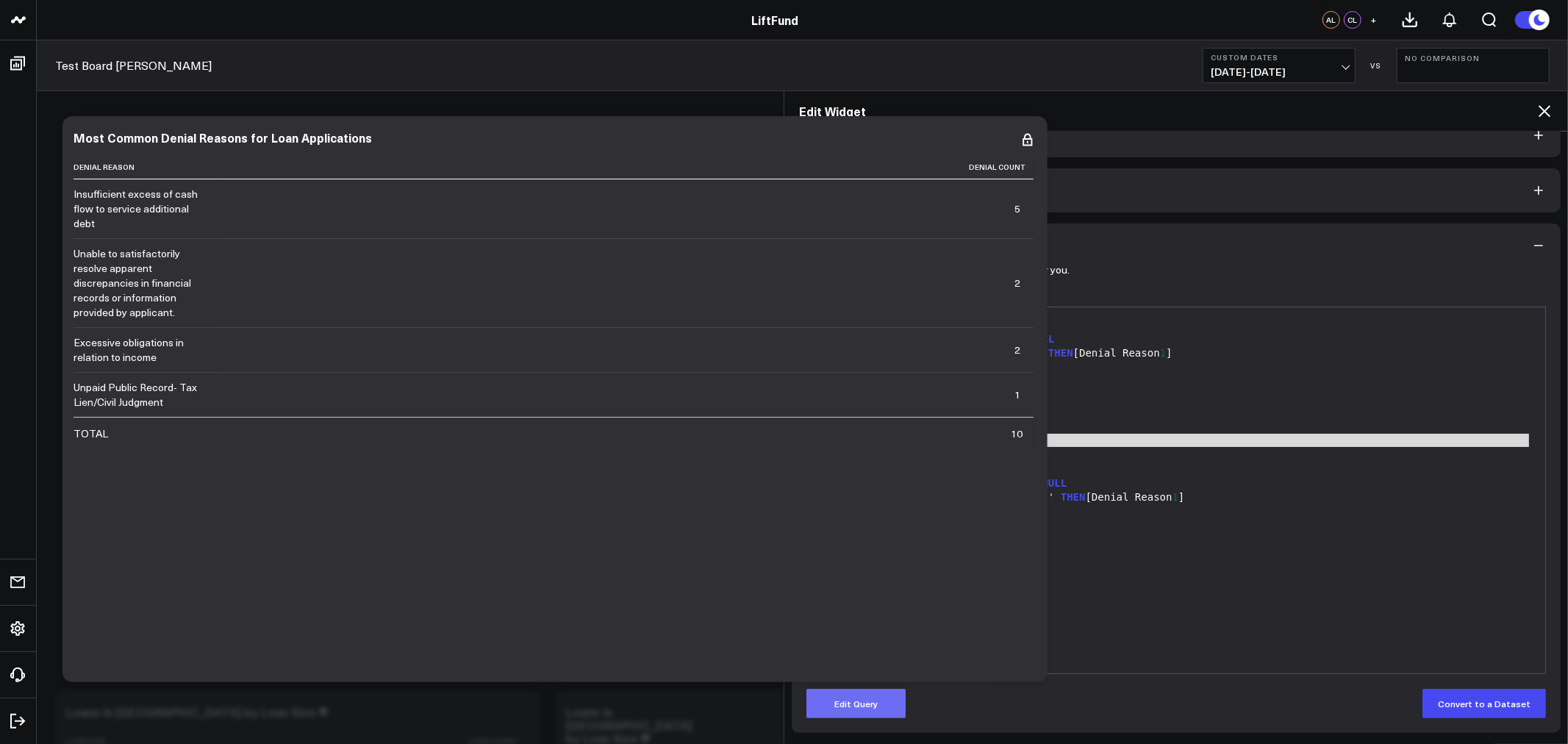
click at [861, 703] on button "Edit Query" at bounding box center [855, 704] width 99 height 29
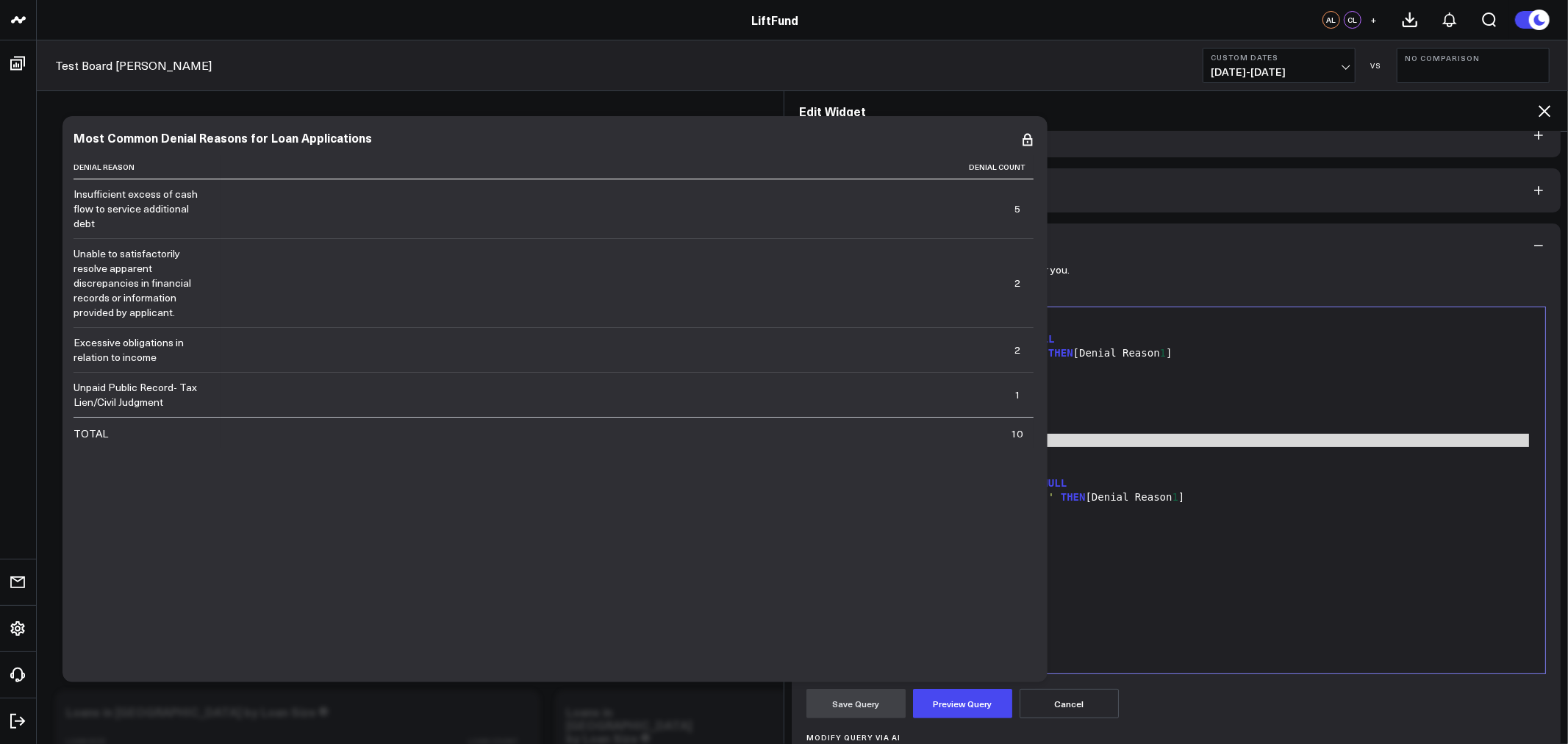
click at [999, 451] on span "'[DATE]'" at bounding box center [974, 454] width 49 height 11
drag, startPoint x: 1036, startPoint y: 448, endPoint x: 777, endPoint y: 442, distance: 259.1
click at [777, 442] on body "LiftFund LiftFund AL CL + Test Board Alex Custom Dates [DATE] - [DATE] VS No Co…" at bounding box center [784, 531] width 1568 height 1062
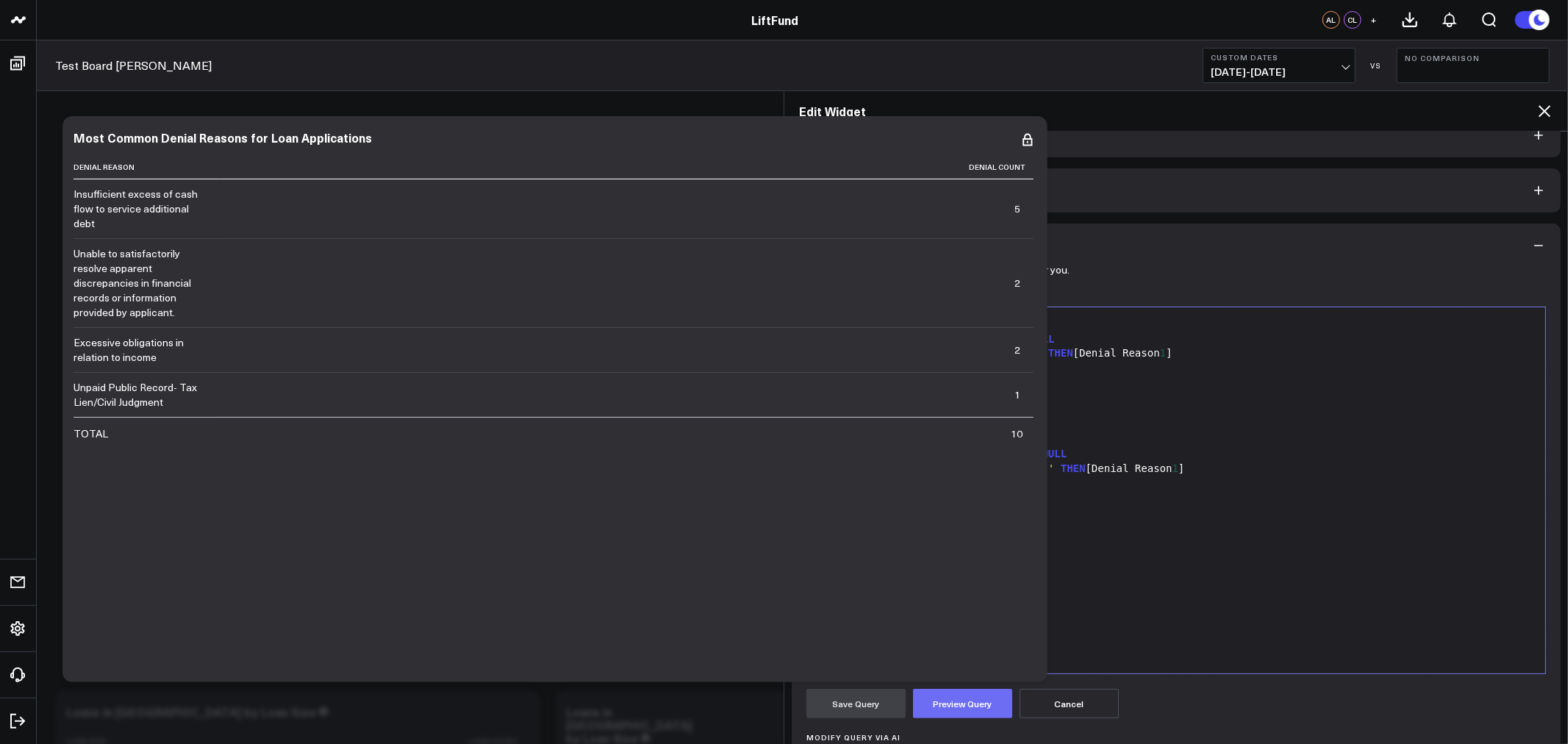
click at [966, 699] on button "Preview Query" at bounding box center [963, 704] width 99 height 29
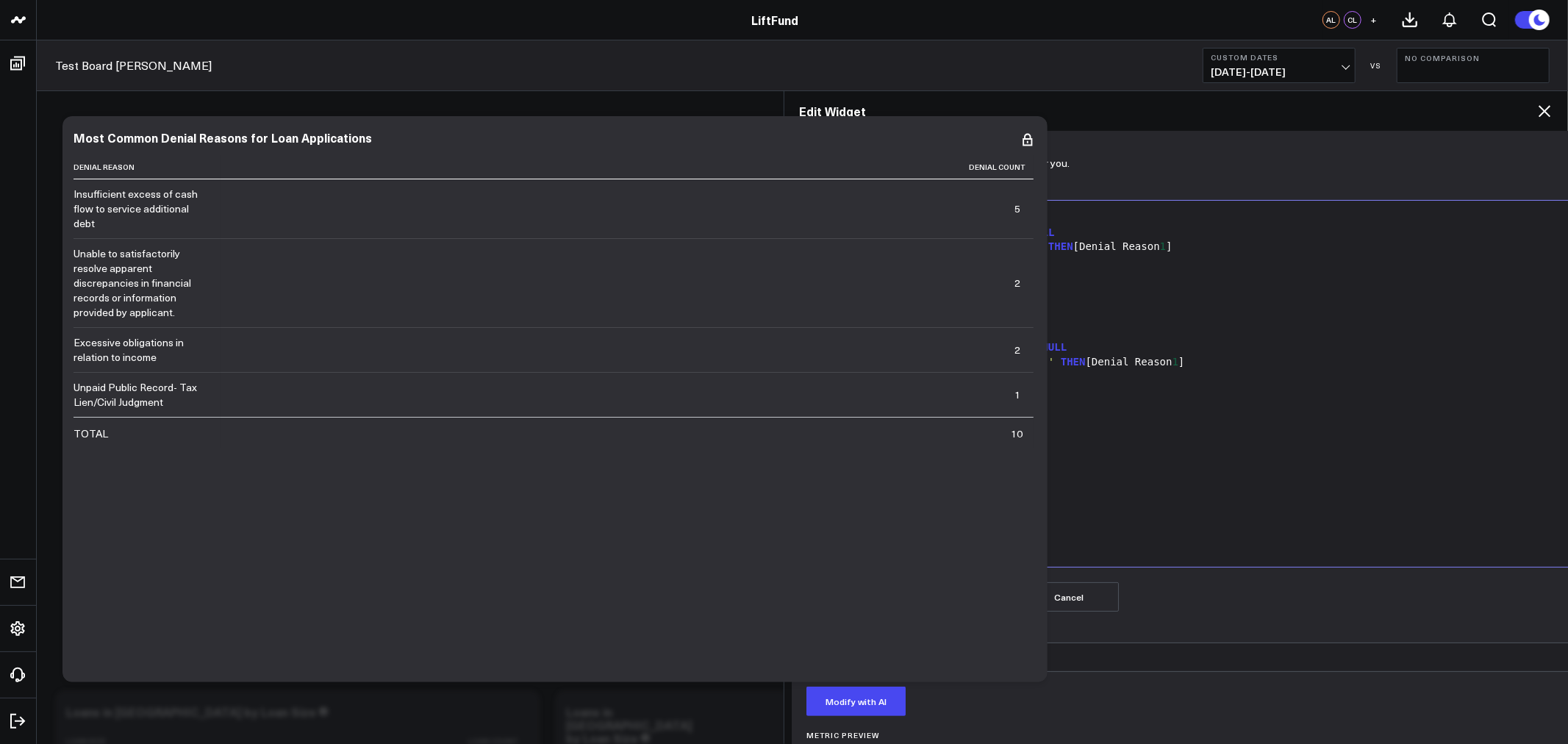
scroll to position [272, 0]
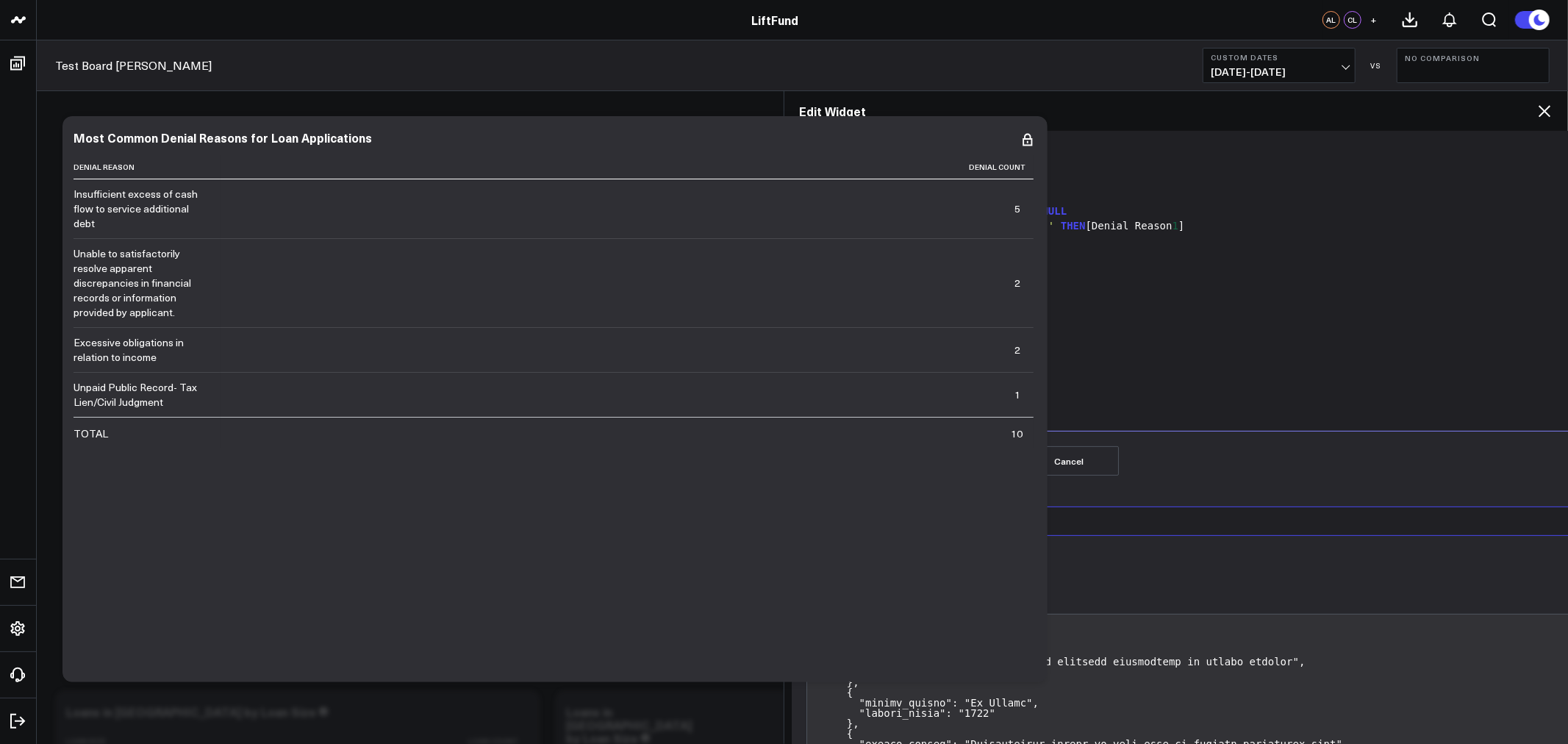
click at [1054, 515] on textarea "Modify Query via AI" at bounding box center [1255, 521] width 899 height 29
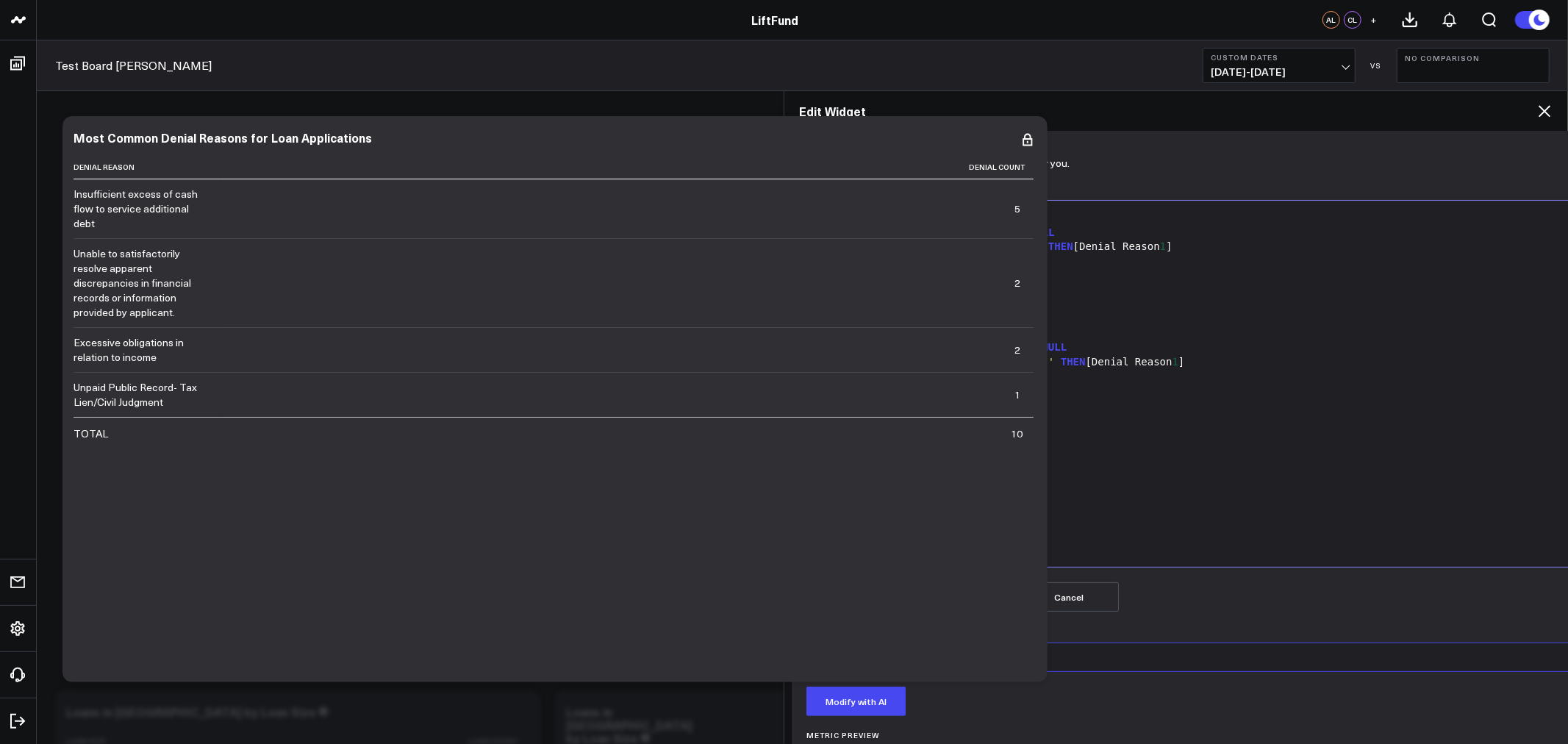
type textarea "m"
click at [1546, 111] on icon at bounding box center [1544, 111] width 11 height 11
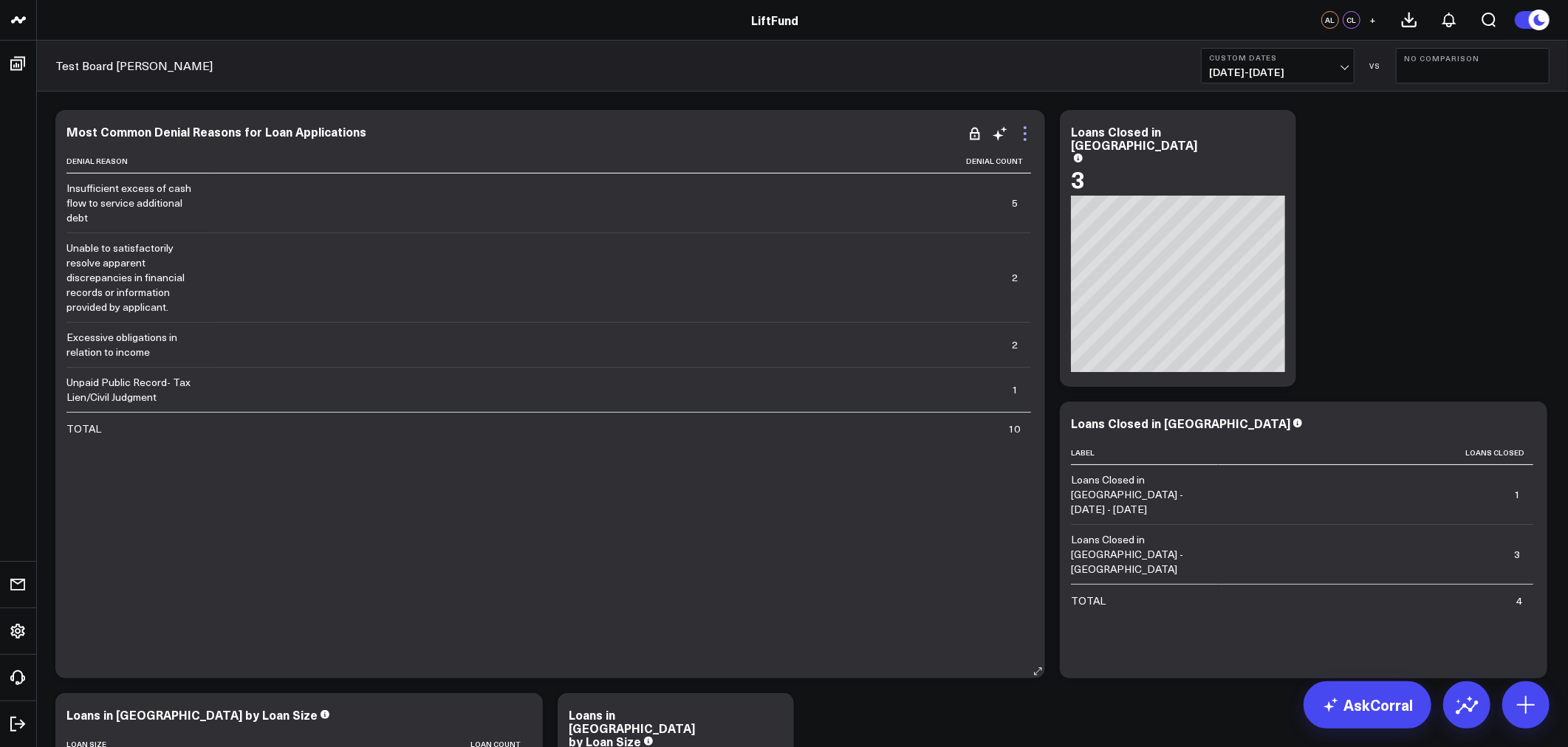
click at [1029, 133] on icon at bounding box center [1026, 134] width 18 height 18
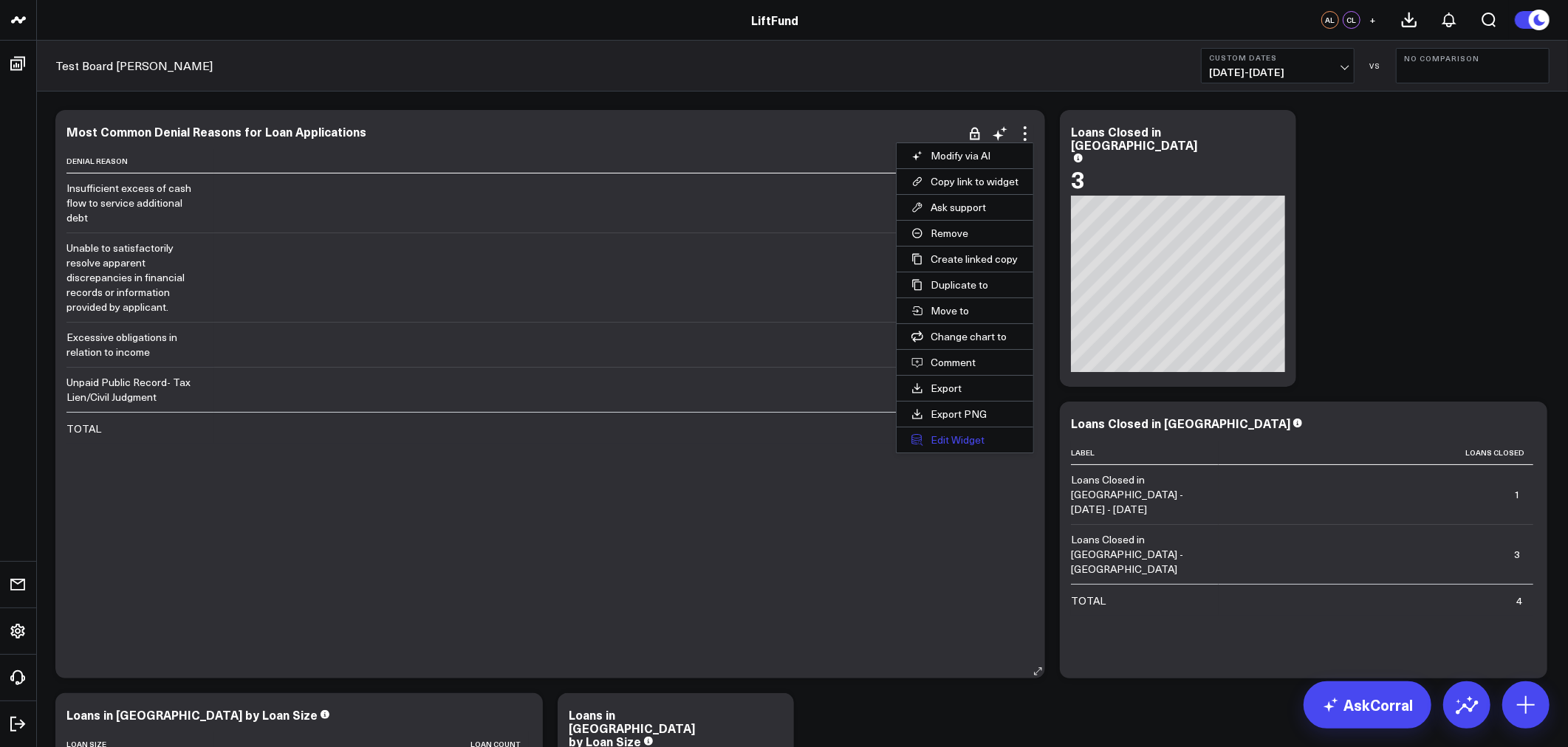
click at [979, 440] on button "Edit Widget" at bounding box center [965, 440] width 137 height 26
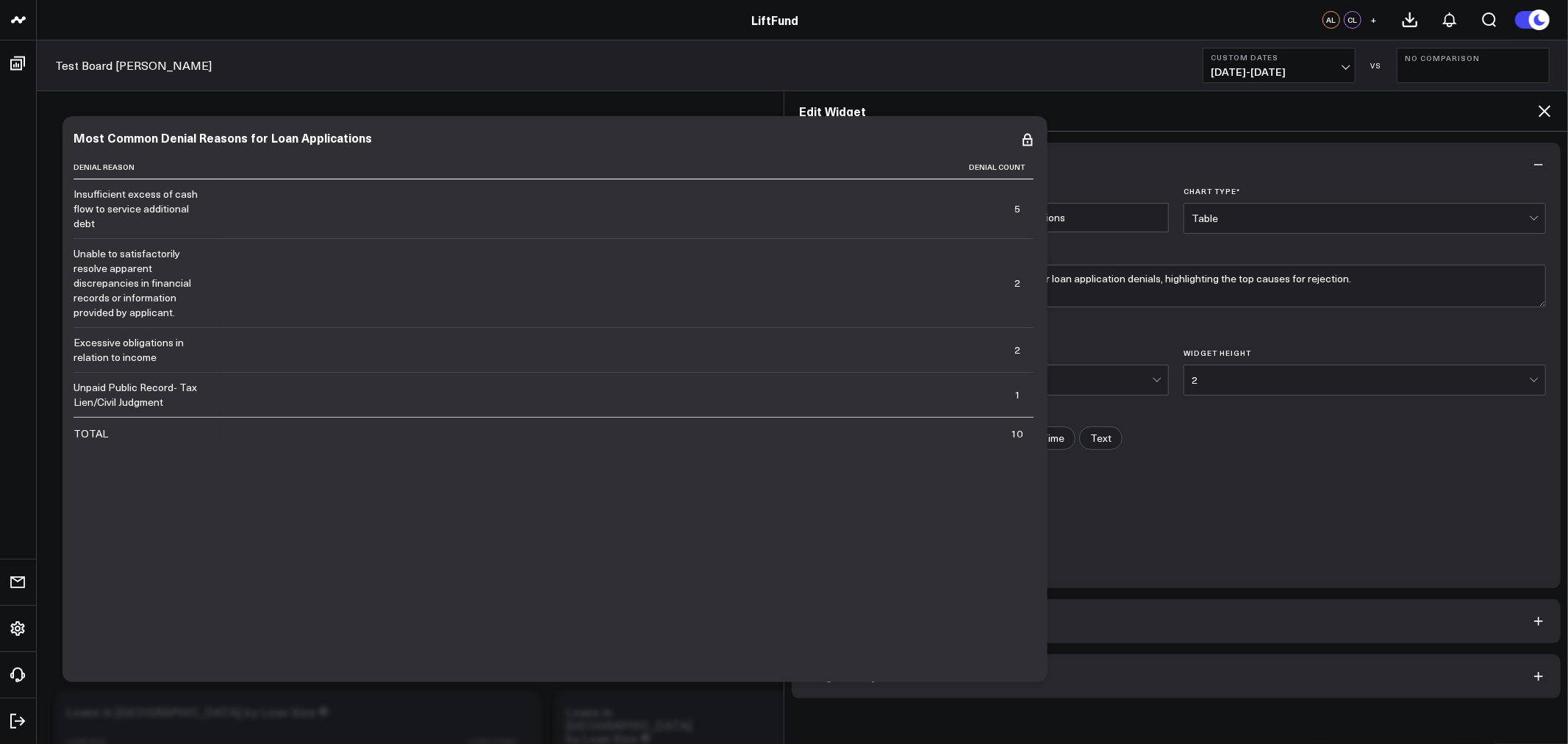
click at [827, 674] on span "Widget Query" at bounding box center [841, 676] width 70 height 11
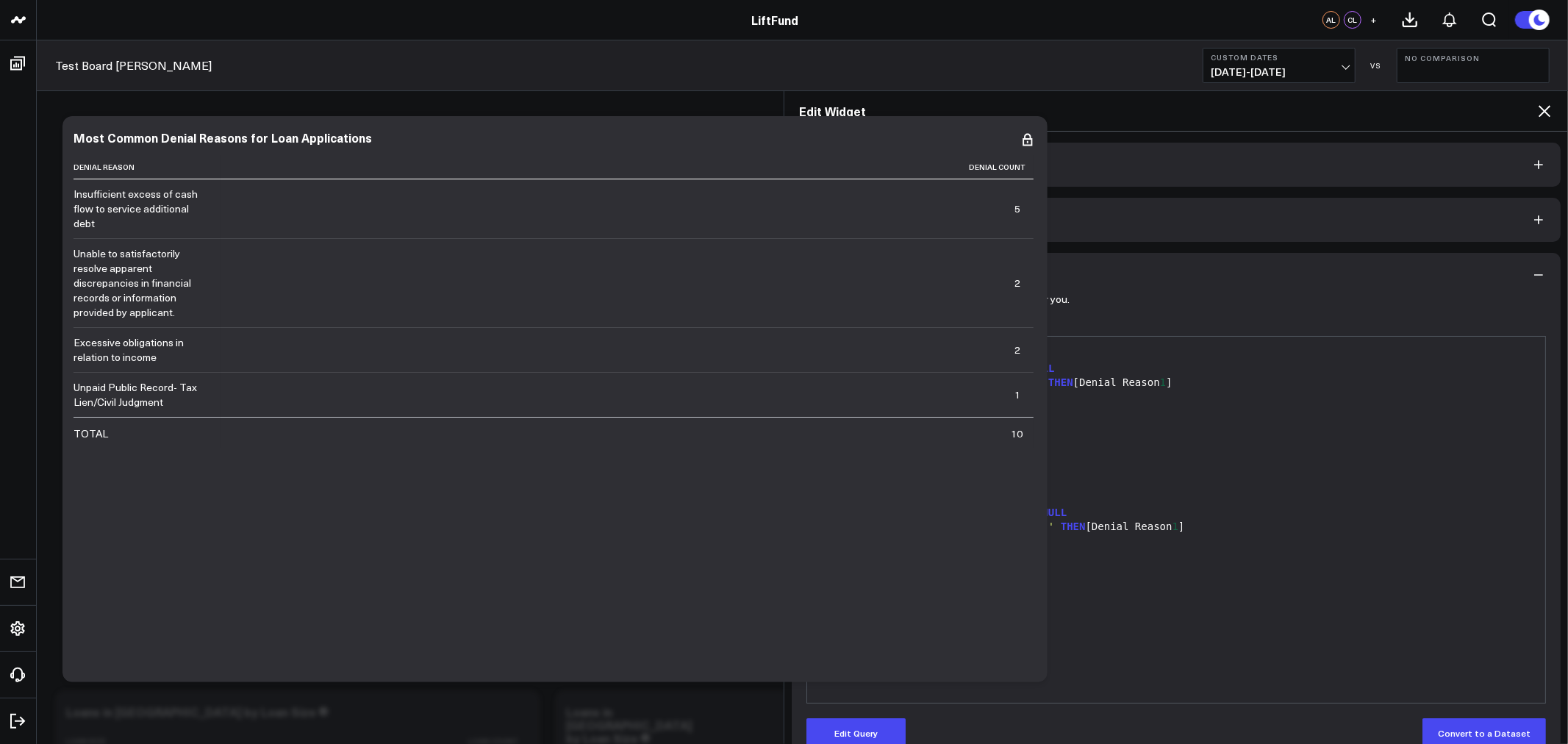
click at [1018, 488] on div "AND [Closing Date ] <= '[DATE]'" at bounding box center [1176, 484] width 723 height 15
click at [1038, 490] on div "AND [Closing Date ] <= '[DATE]'" at bounding box center [1176, 484] width 723 height 15
drag, startPoint x: 1038, startPoint y: 491, endPoint x: 890, endPoint y: 733, distance: 283.7
click at [928, 489] on div "SELECT CASE WHEN [Denial Reason 1 ] IS NOT NULL AND [Denial Reason 1 ] != '' TH…" at bounding box center [1176, 519] width 723 height 352
click at [863, 736] on button "Edit Query" at bounding box center [855, 733] width 99 height 29
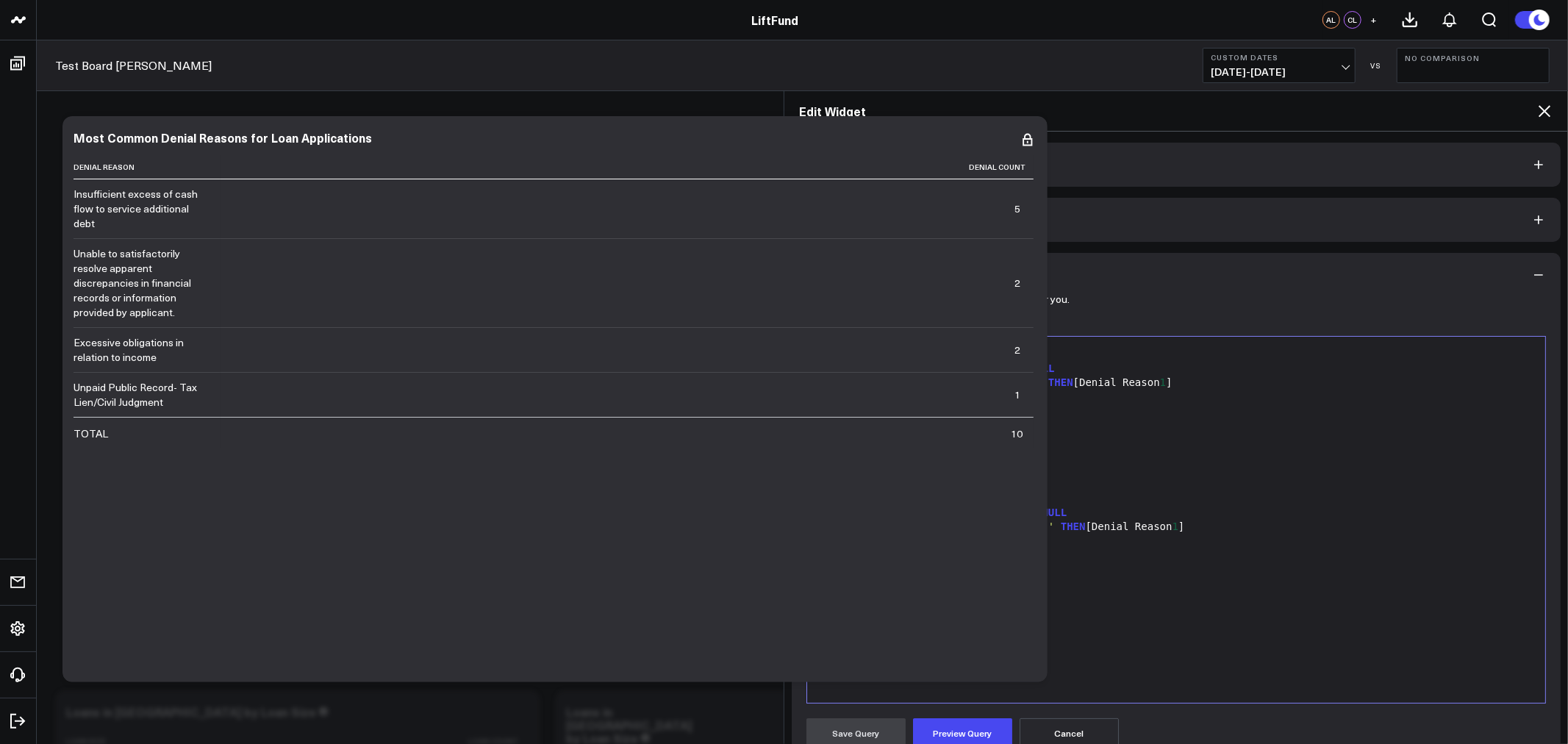
click at [1050, 478] on div "AND [Closing Date ] <= '[DATE]'" at bounding box center [1176, 484] width 723 height 15
drag, startPoint x: 1043, startPoint y: 485, endPoint x: 745, endPoint y: 465, distance: 298.7
click at [741, 464] on body "LiftFund LiftFund AL CL + Test Board Alex Custom Dates [DATE] - [DATE] VS No Co…" at bounding box center [784, 531] width 1568 height 1062
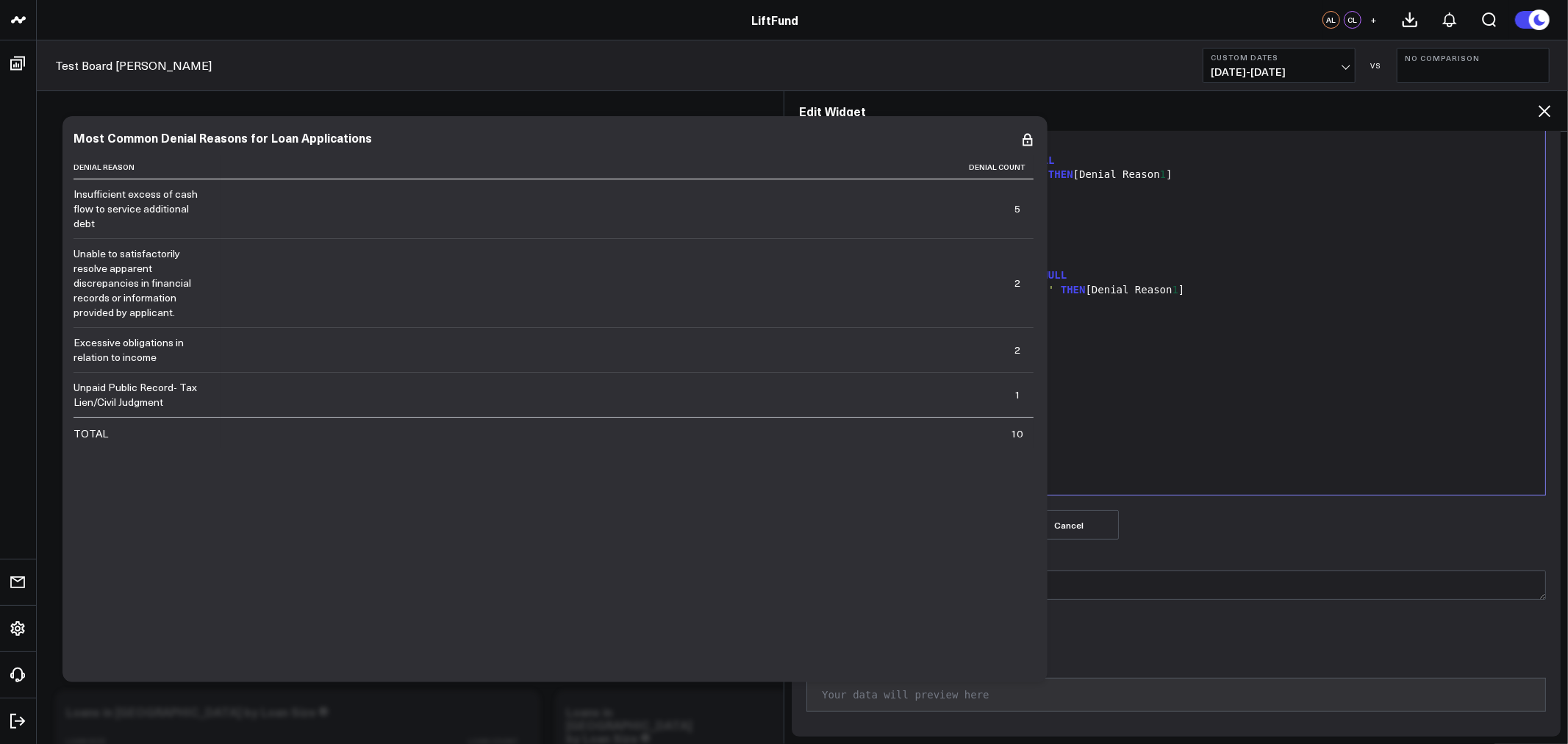
scroll to position [211, 0]
click at [975, 525] on button "Preview Query" at bounding box center [963, 522] width 99 height 29
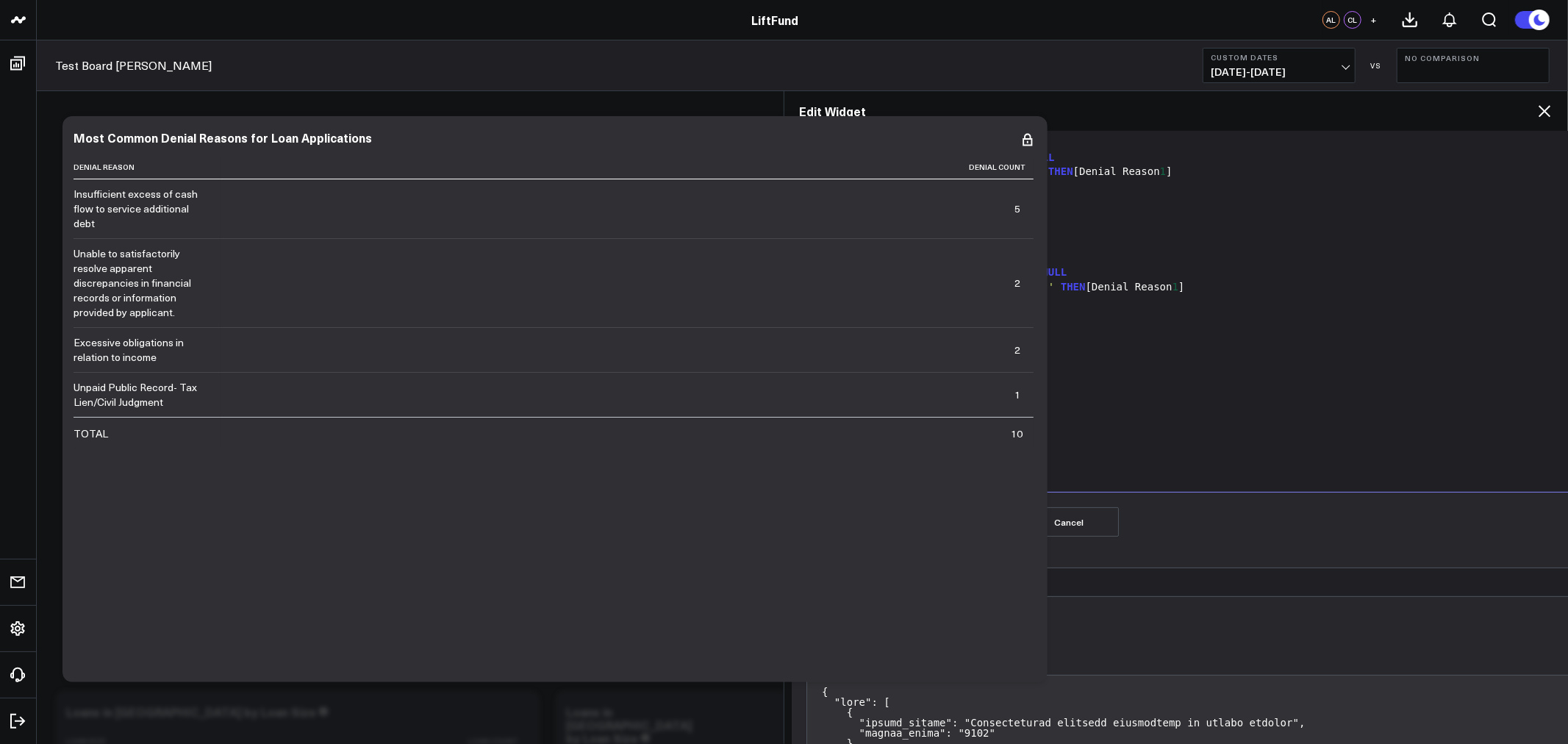
click at [828, 527] on button "Save Query" at bounding box center [855, 522] width 99 height 29
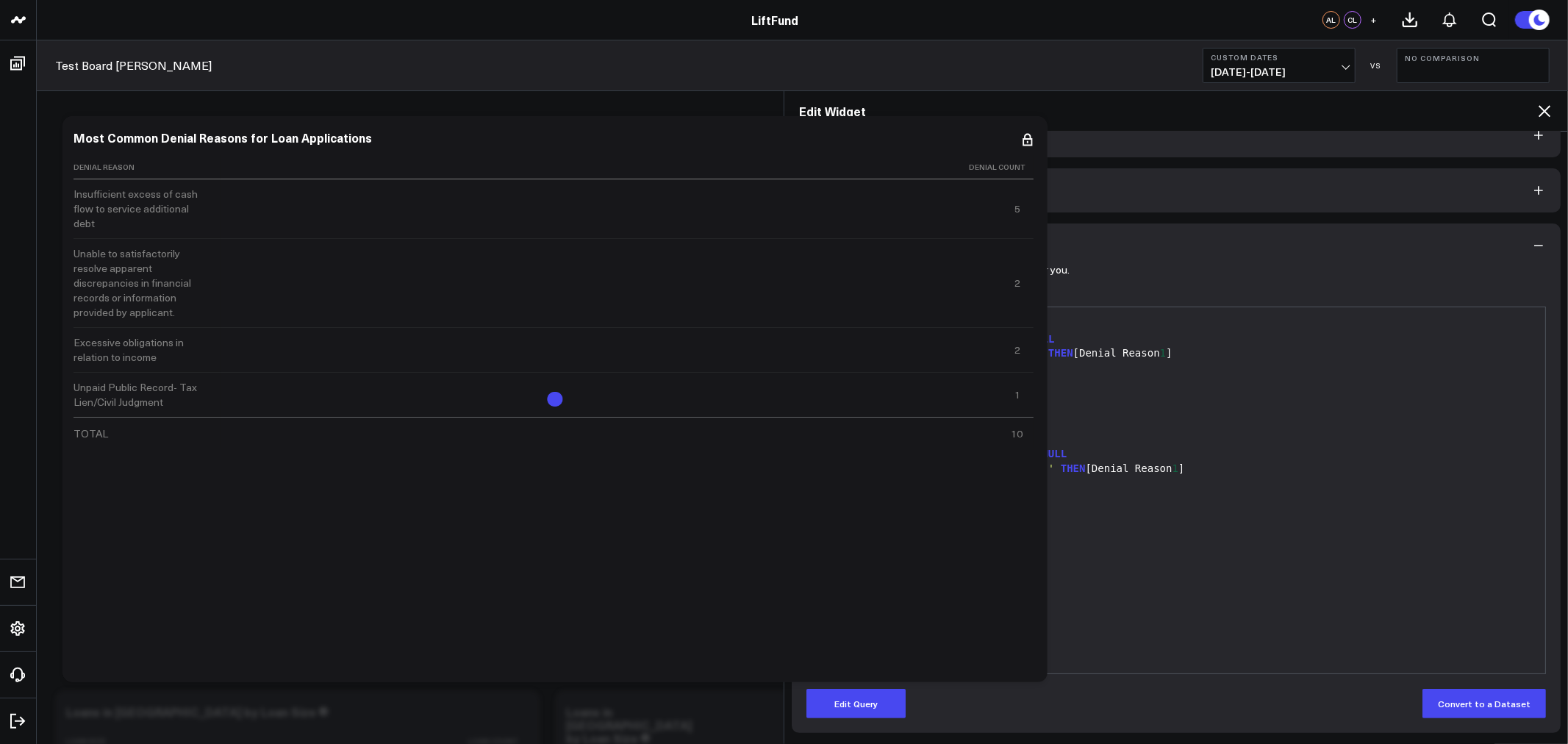
scroll to position [29, 0]
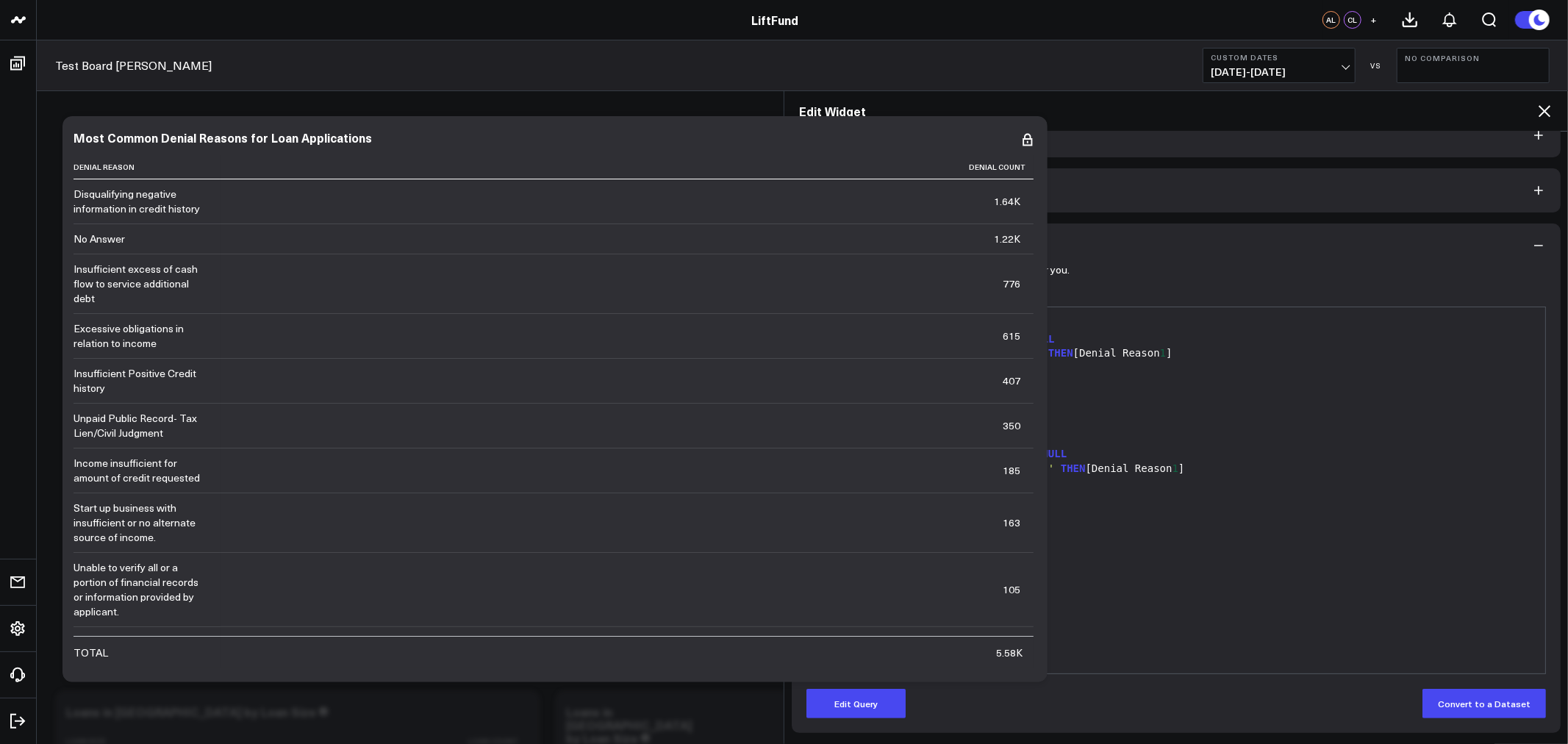
click at [1538, 111] on icon at bounding box center [1545, 111] width 18 height 18
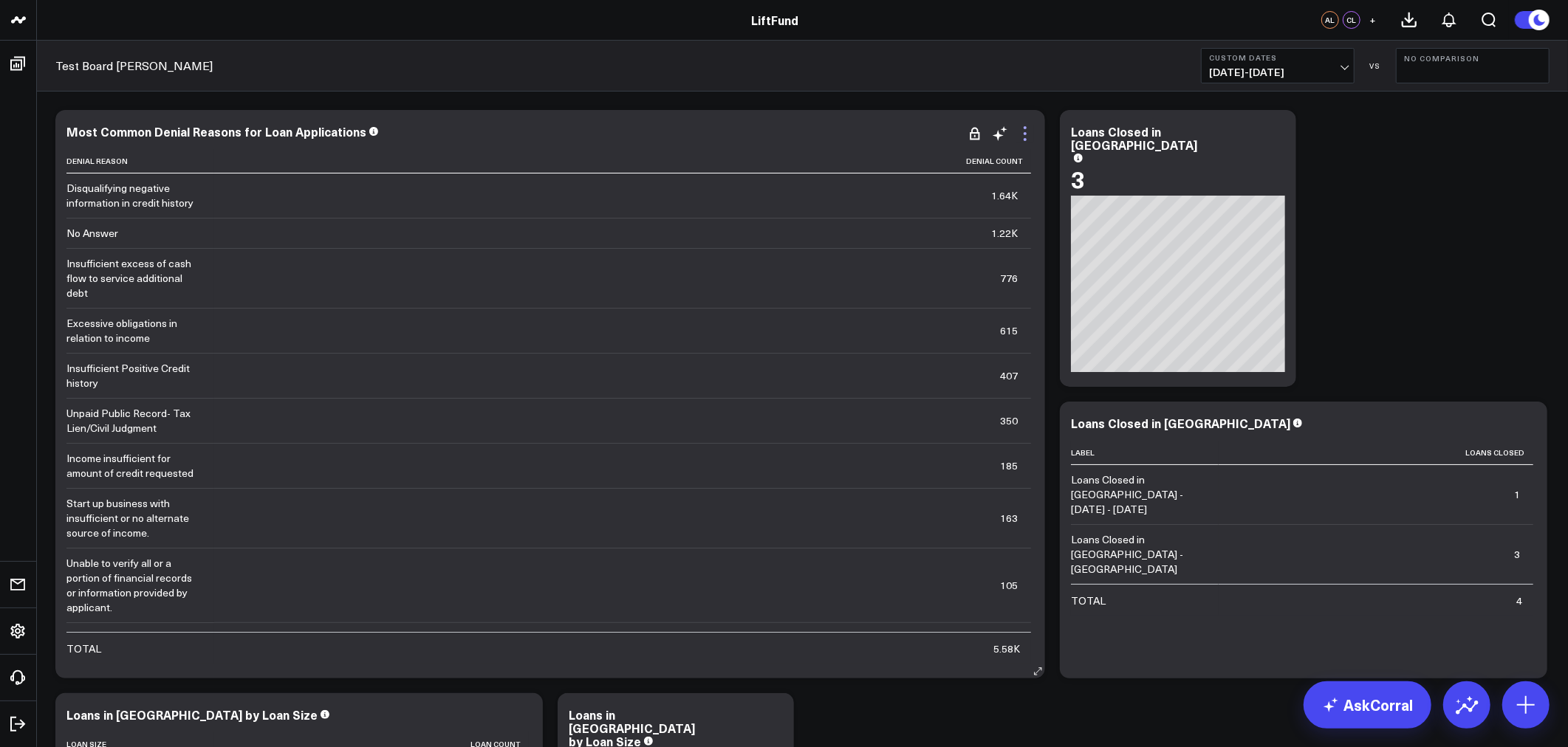
click at [1026, 141] on icon at bounding box center [1026, 140] width 3 height 3
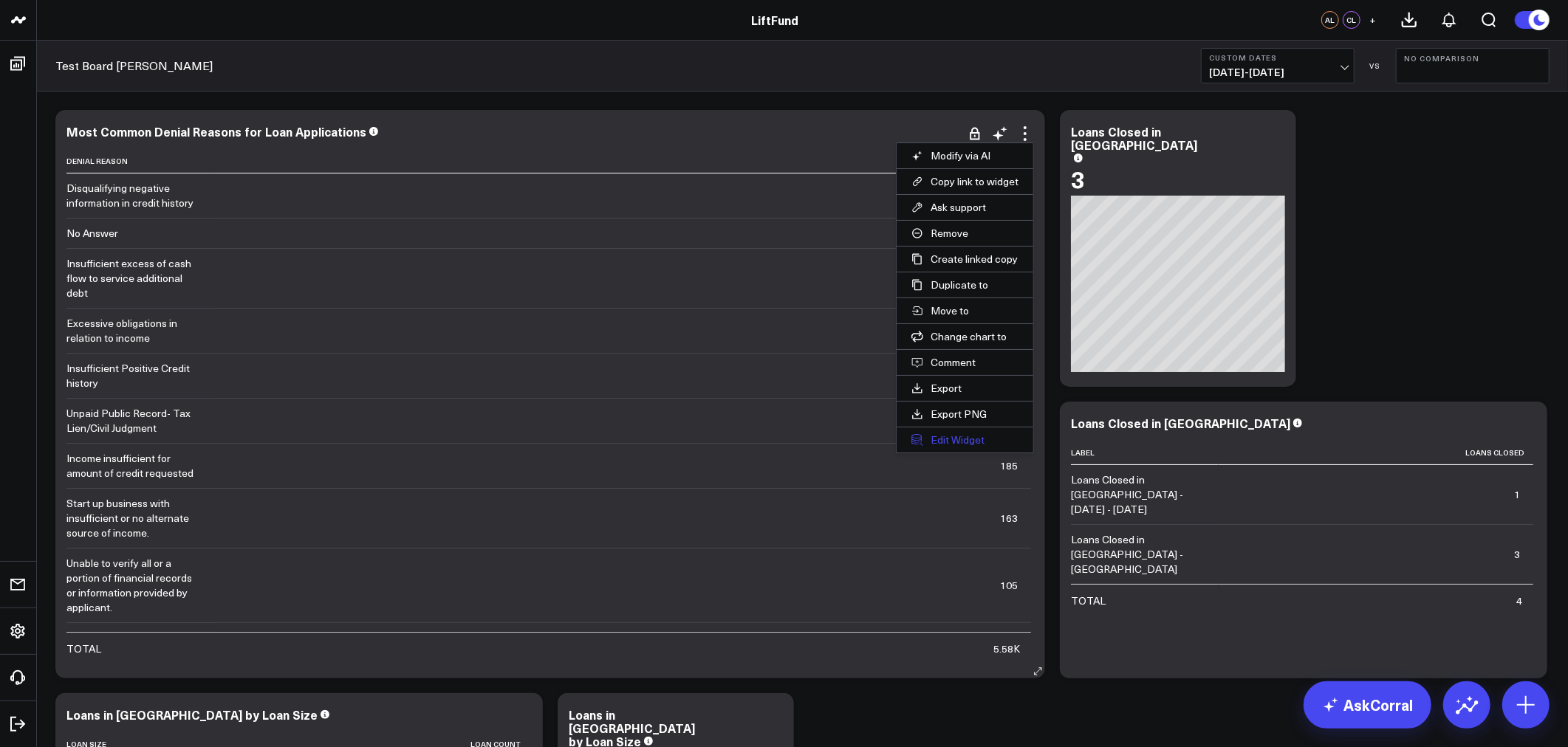
click at [957, 438] on button "Edit Widget" at bounding box center [965, 440] width 137 height 26
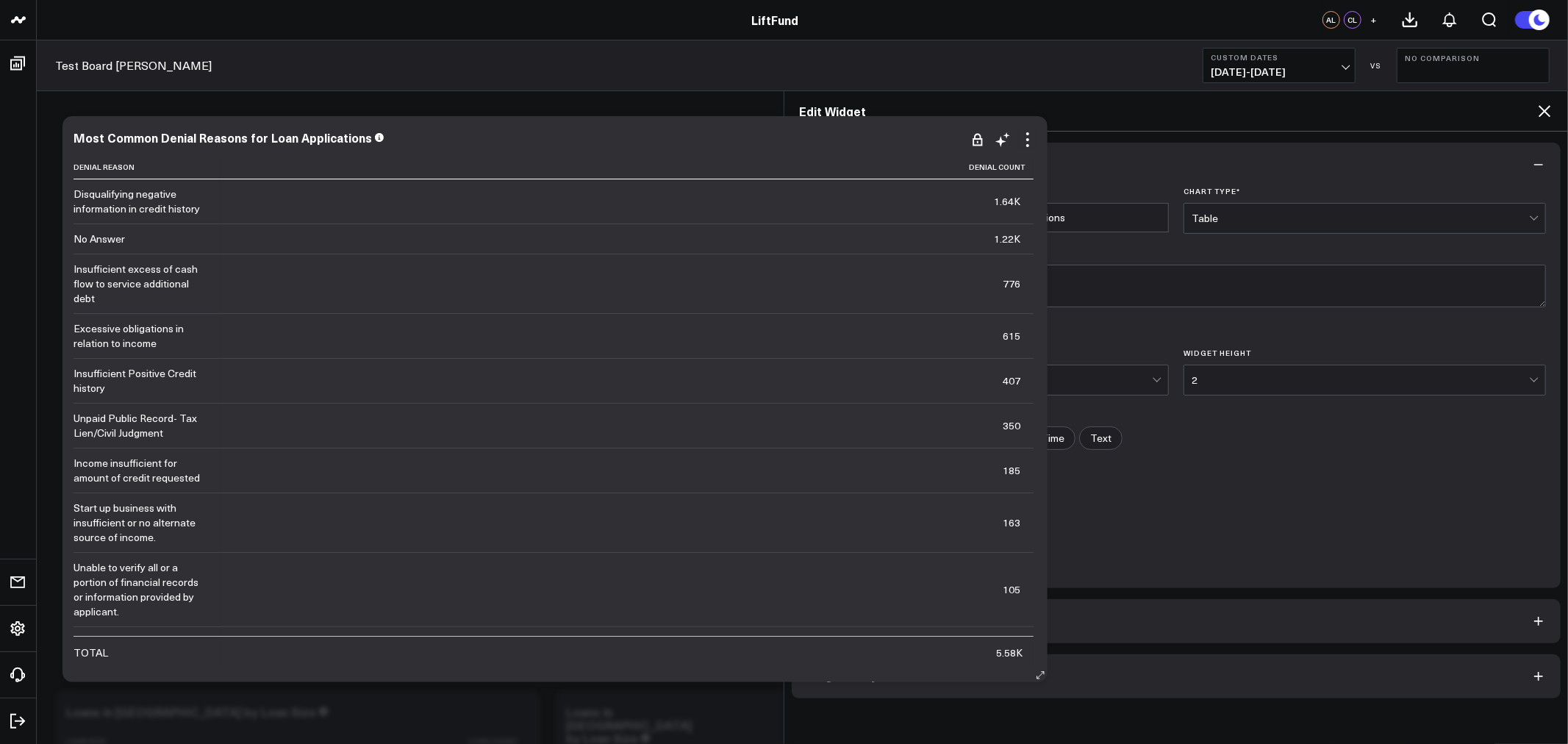
type textarea "This chart displays the most frequent reasons for loan application denials, hig…"
click at [973, 671] on button "Widget Query" at bounding box center [1176, 677] width 769 height 44
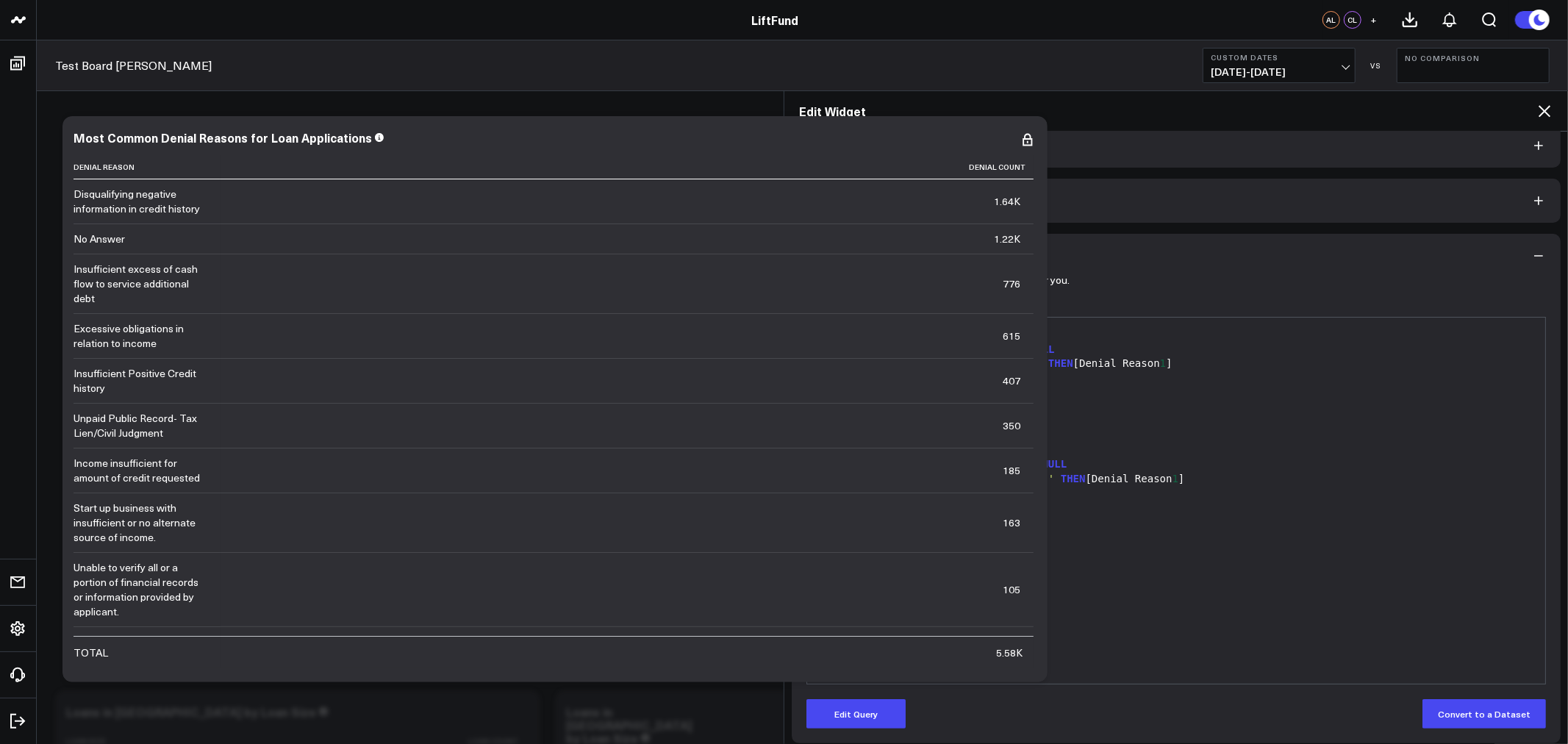
scroll to position [29, 0]
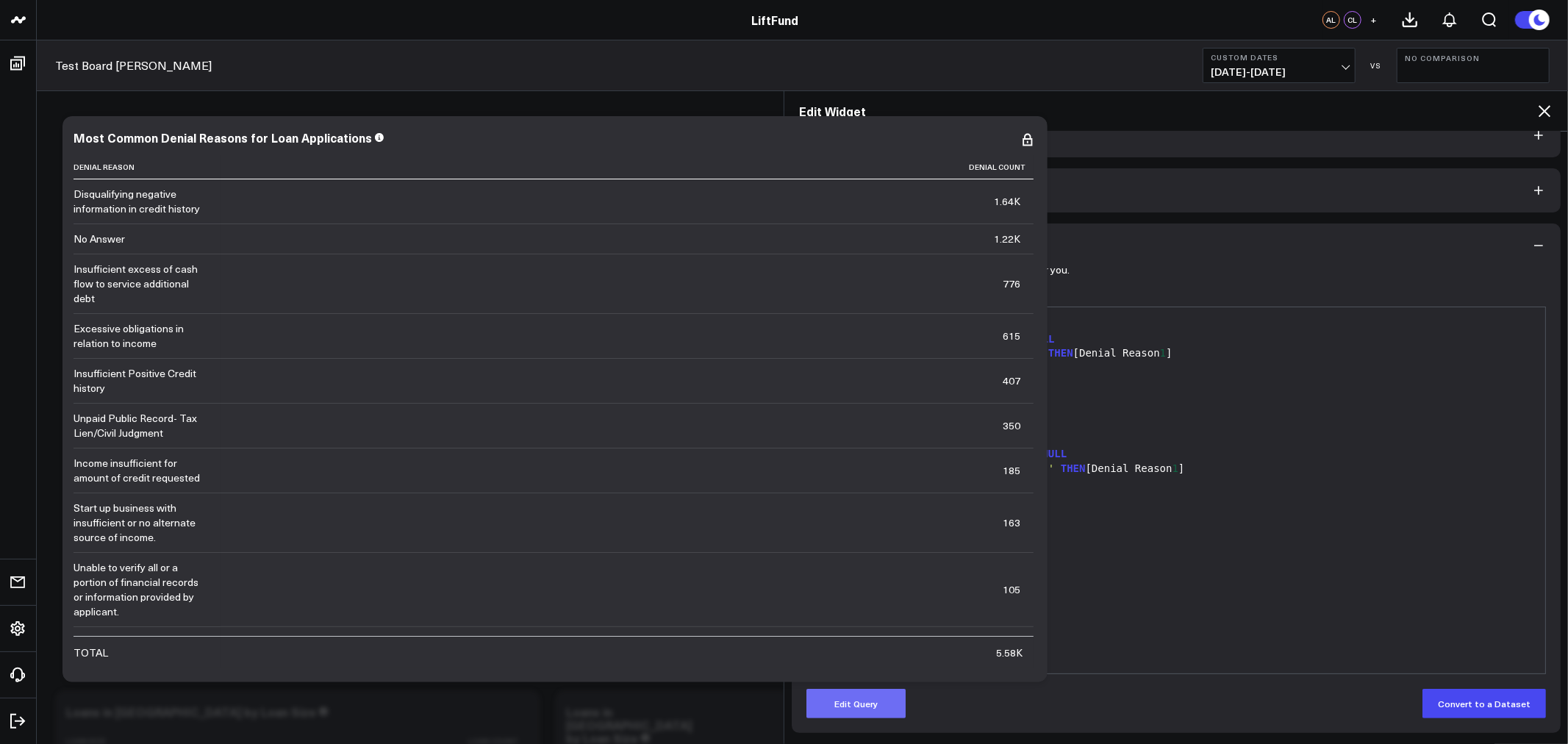
click at [857, 700] on button "Edit Query" at bounding box center [855, 704] width 99 height 29
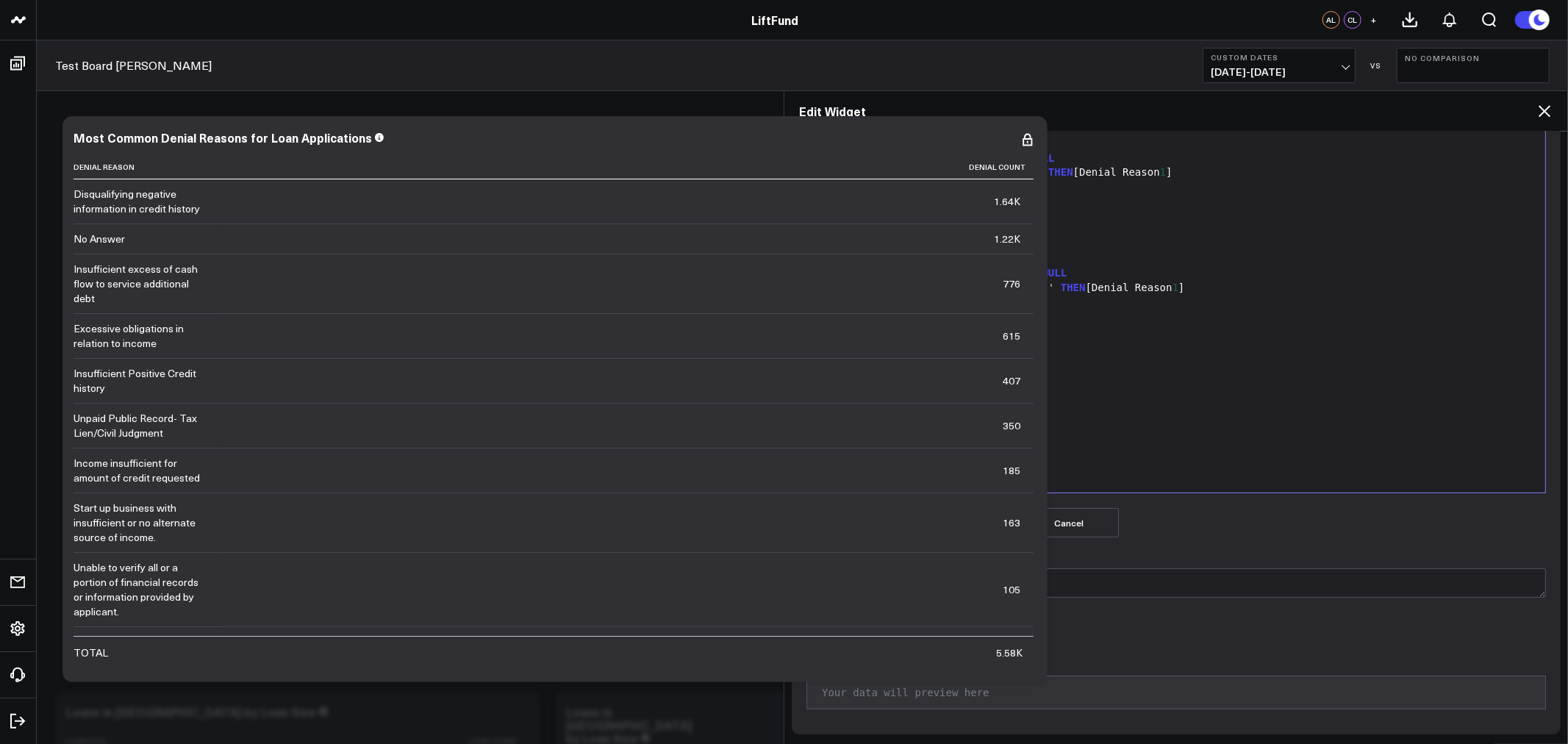
scroll to position [211, 0]
click at [892, 581] on textarea "Modify Query via AI" at bounding box center [1176, 583] width 740 height 29
click at [843, 622] on button "Modify with AI" at bounding box center [855, 627] width 99 height 29
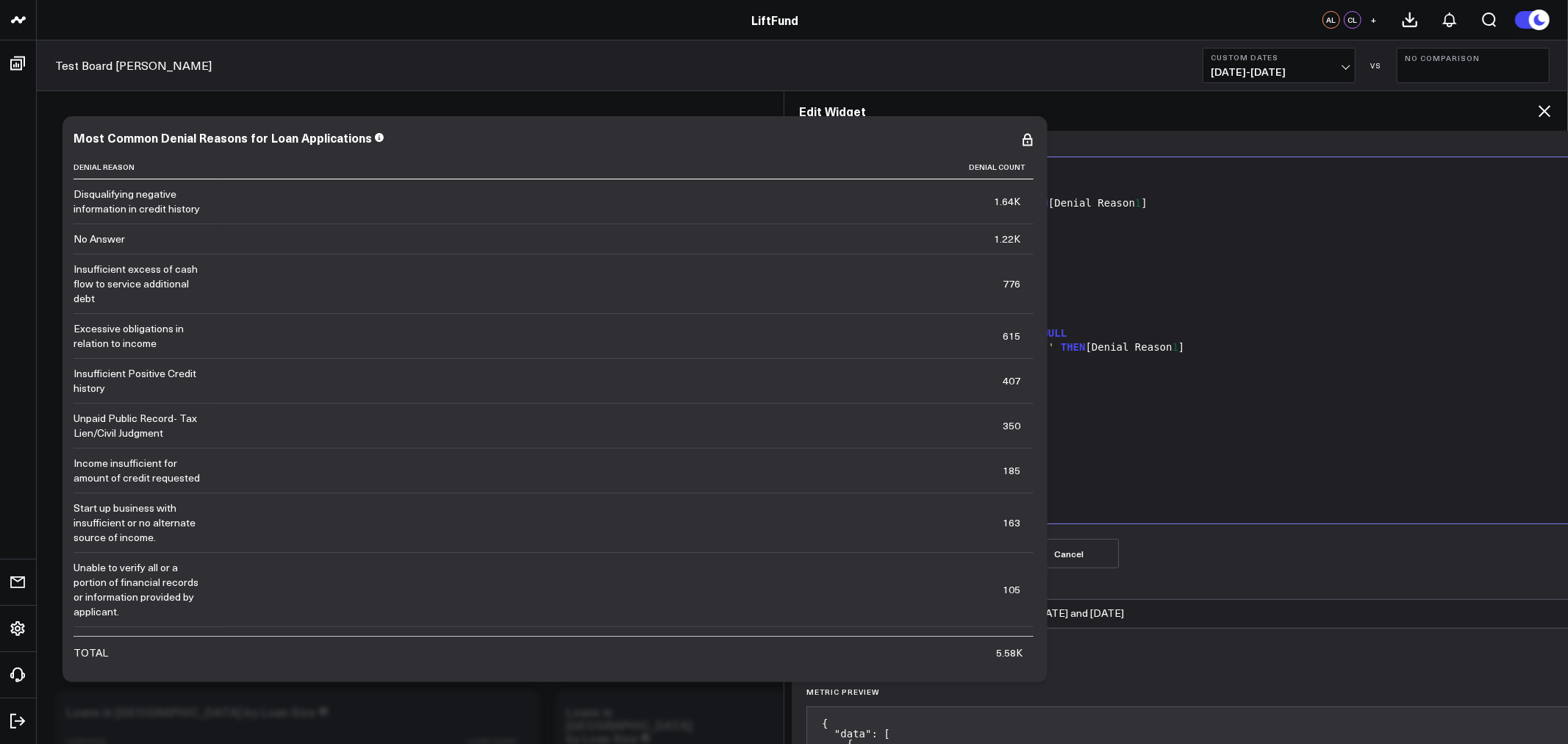
scroll to position [143, 0]
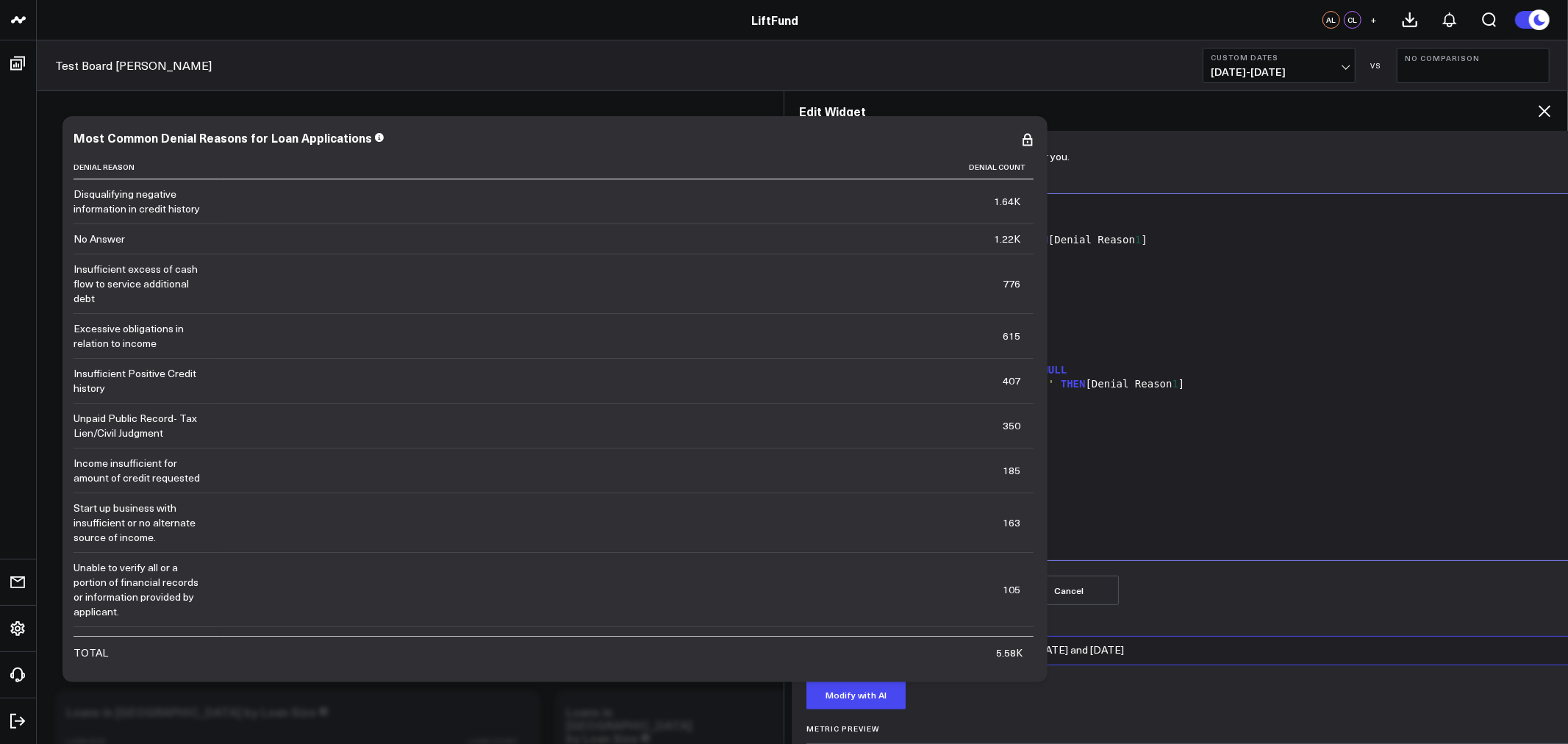
click at [966, 648] on textarea "Only look at applications with a date between [DATE] and [DATE]" at bounding box center [1255, 651] width 899 height 29
drag, startPoint x: 960, startPoint y: 648, endPoint x: 979, endPoint y: 647, distance: 19.0
click at [960, 648] on textarea "Only look at applications with a closing date or submission date between [DATE]…" at bounding box center [1255, 651] width 899 height 29
click at [1059, 650] on textarea "Only look at applications with an 'actual closing date or submission date betwe…" at bounding box center [1255, 651] width 899 height 29
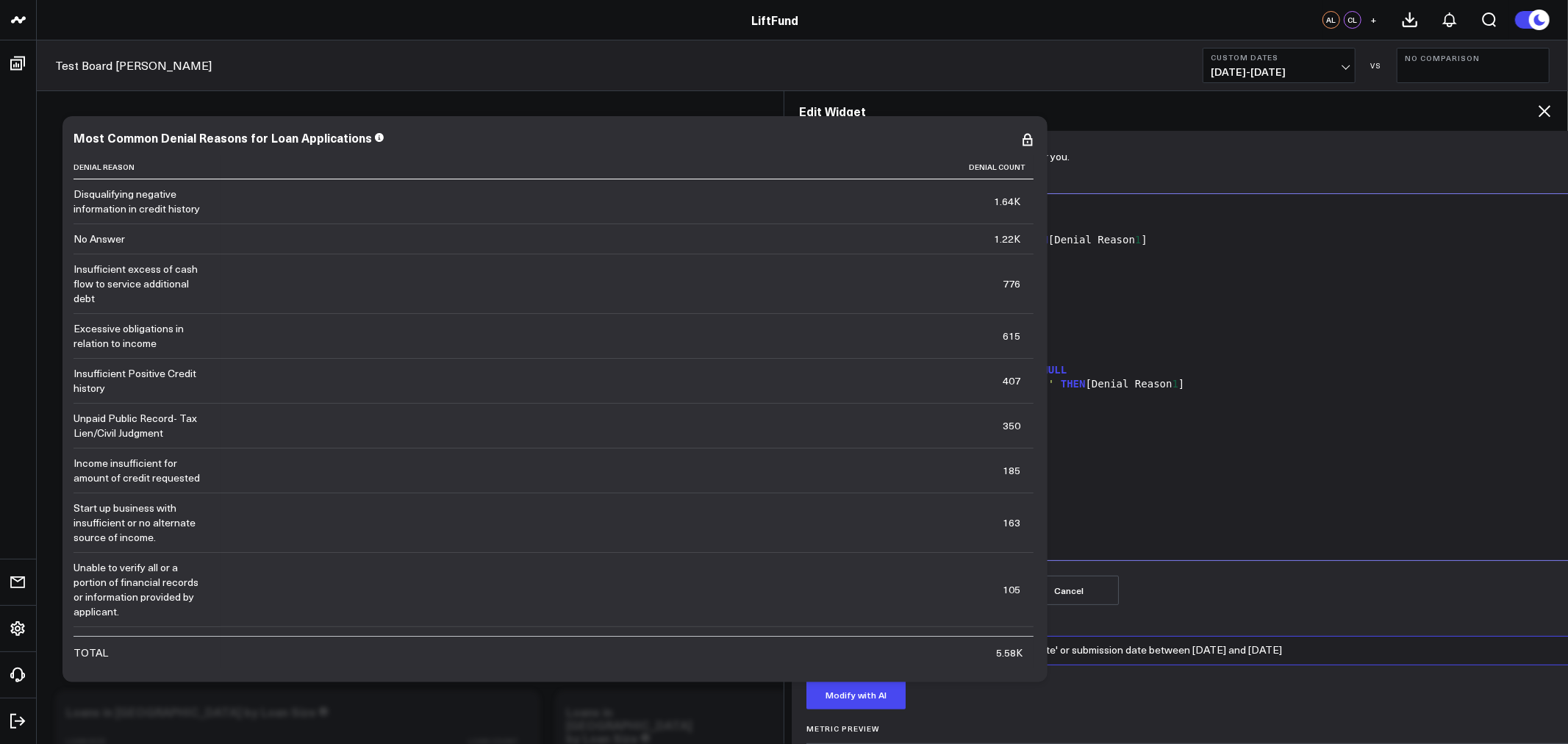
click at [1063, 642] on textarea "Only look at applications with an 'actual close date' or submission date betwee…" at bounding box center [1255, 651] width 899 height 29
click at [856, 705] on button "Modify with AI" at bounding box center [855, 695] width 99 height 29
click at [1067, 646] on textarea "Only look at applications with an 'actual close date' or 'submission date' betw…" at bounding box center [1255, 651] width 899 height 29
type textarea "Only look at applications with an 'actual close date', 'submission date', or 'c…"
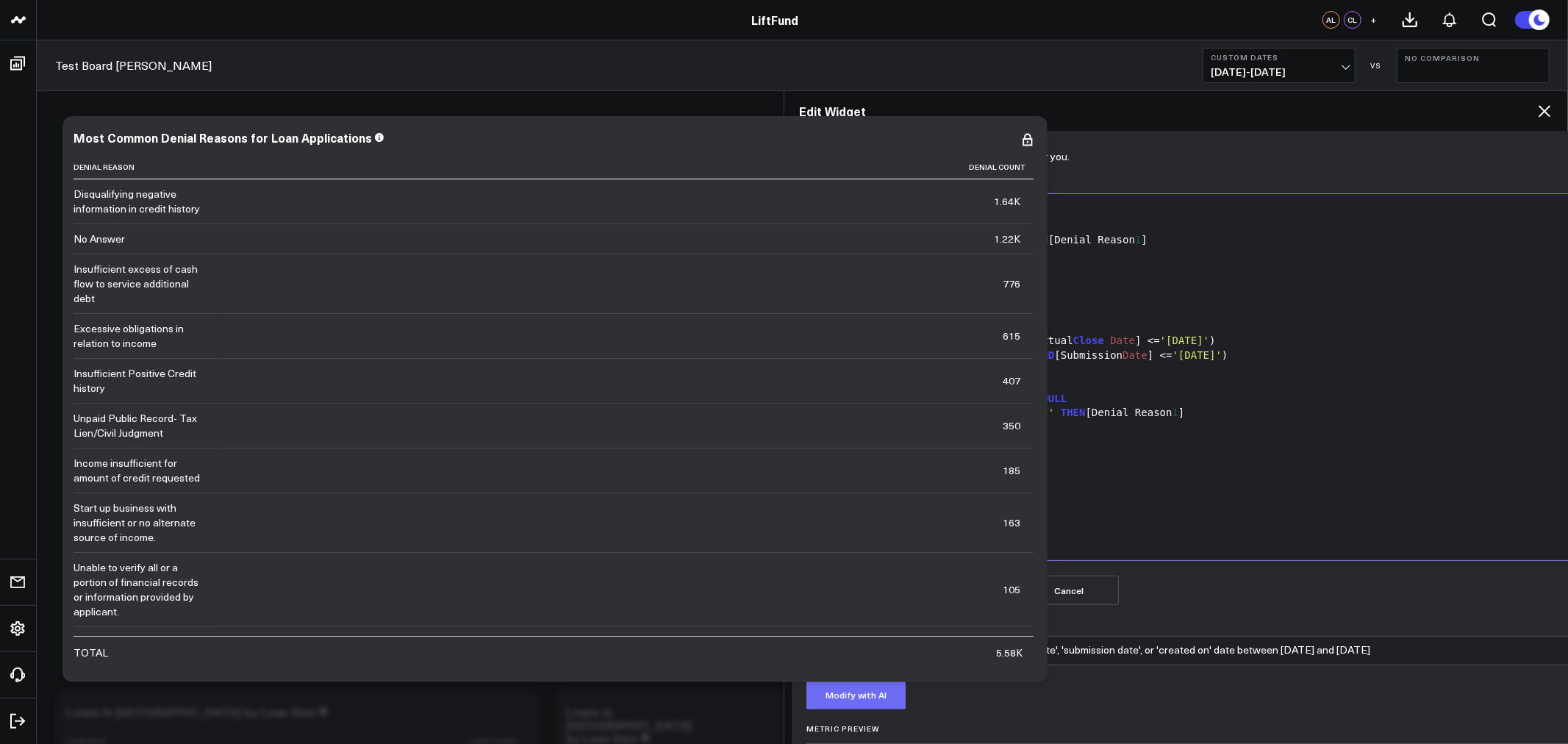
click at [854, 701] on button "Modify with AI" at bounding box center [855, 695] width 99 height 29
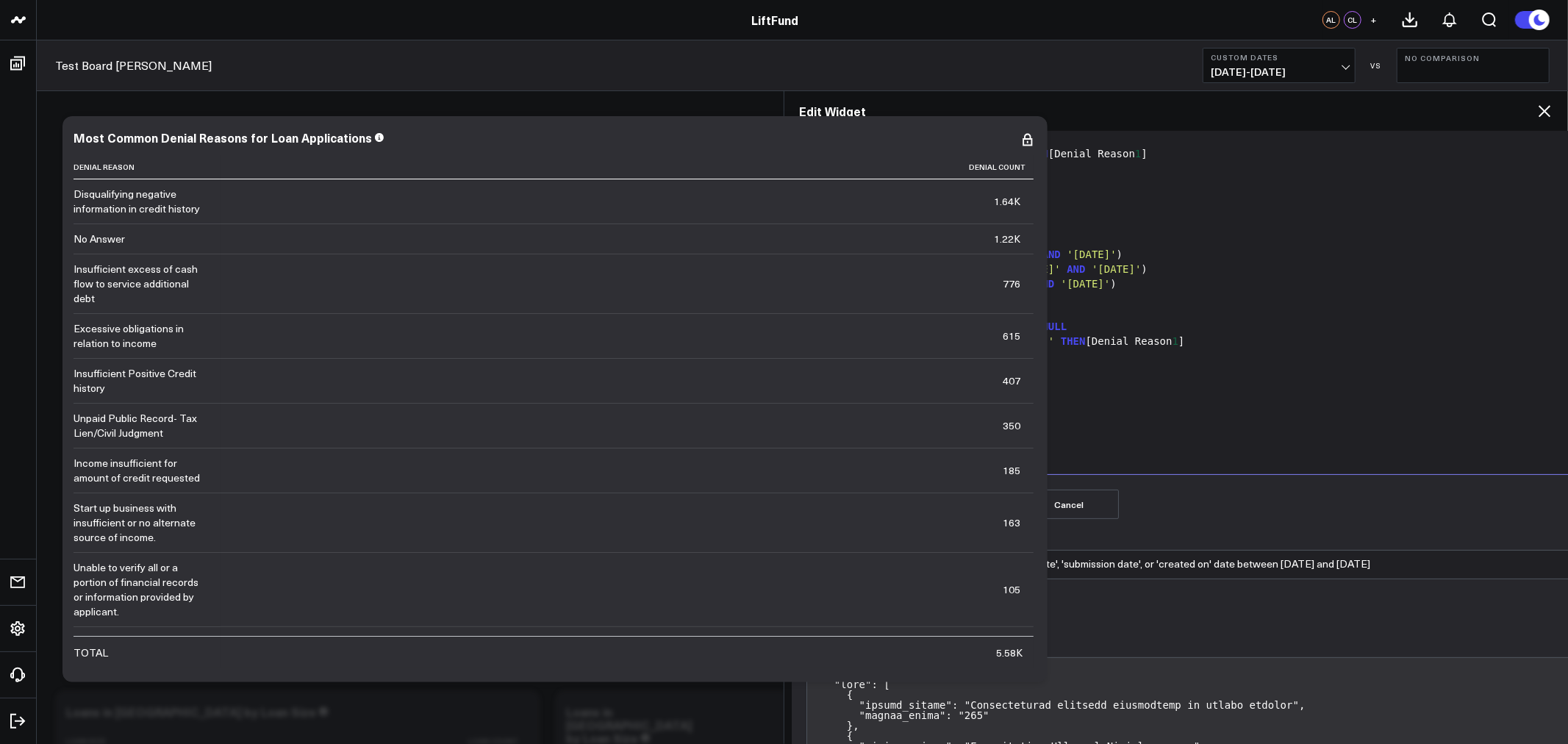
scroll to position [199, 0]
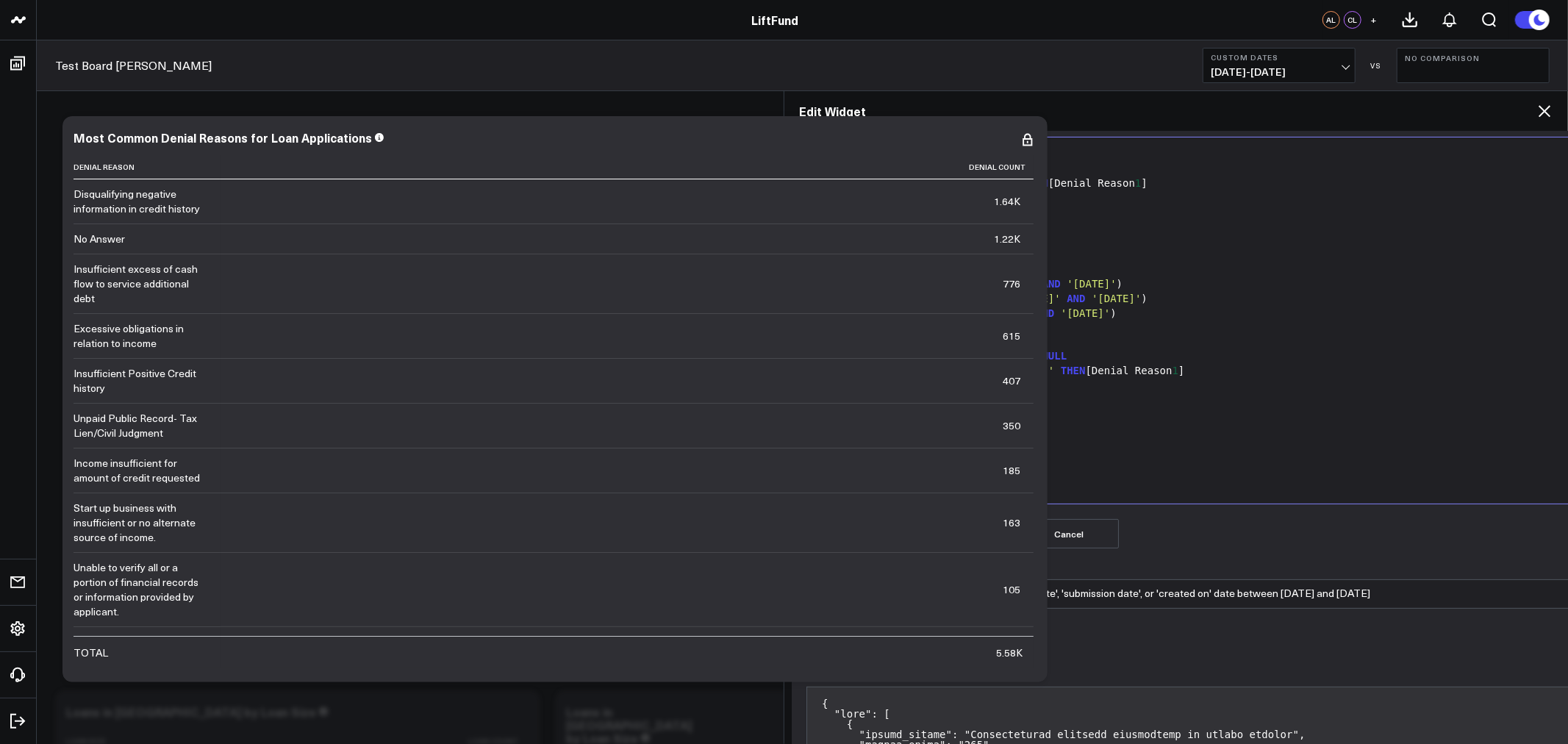
click at [855, 530] on button "Save Query" at bounding box center [855, 534] width 99 height 29
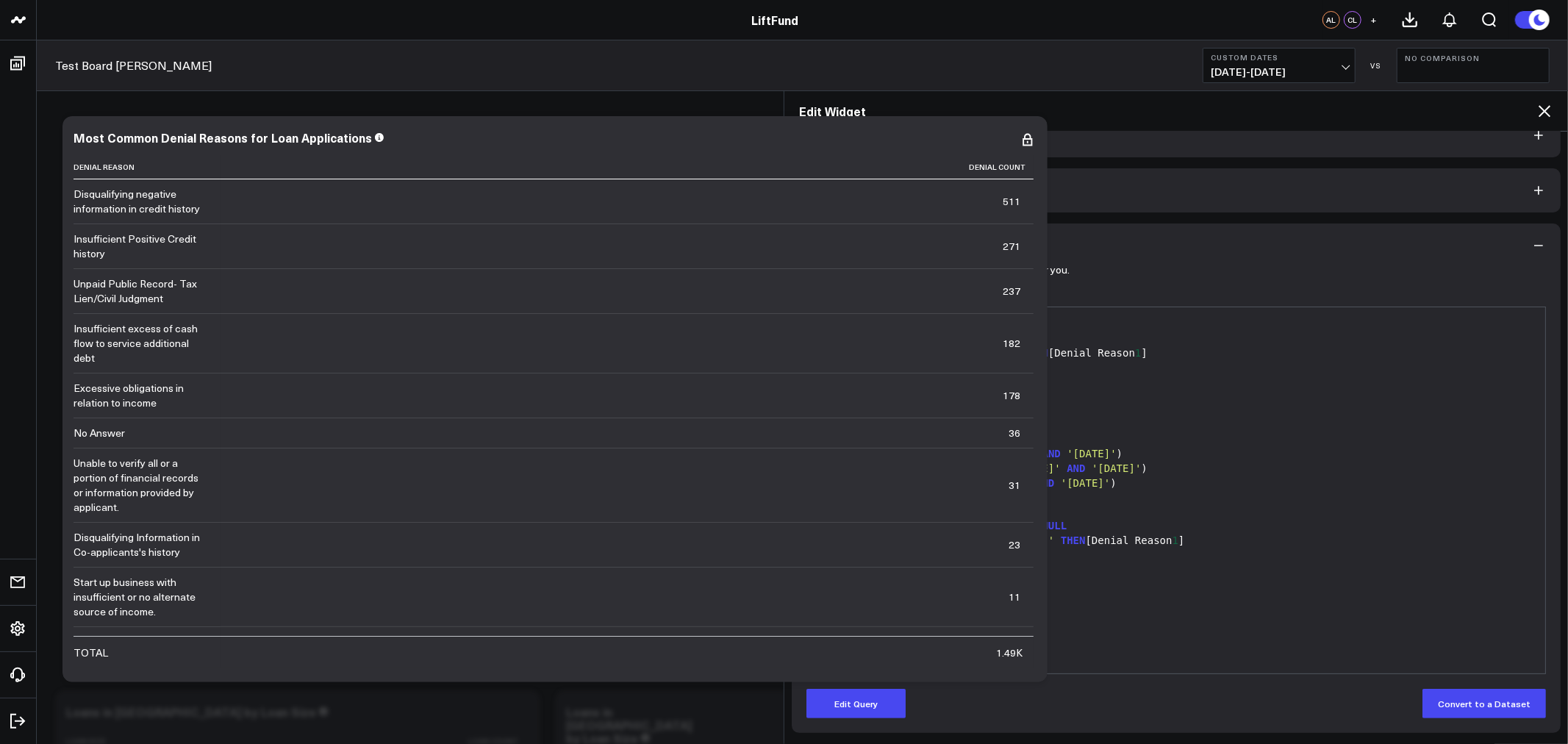
click at [1539, 113] on icon at bounding box center [1545, 111] width 18 height 18
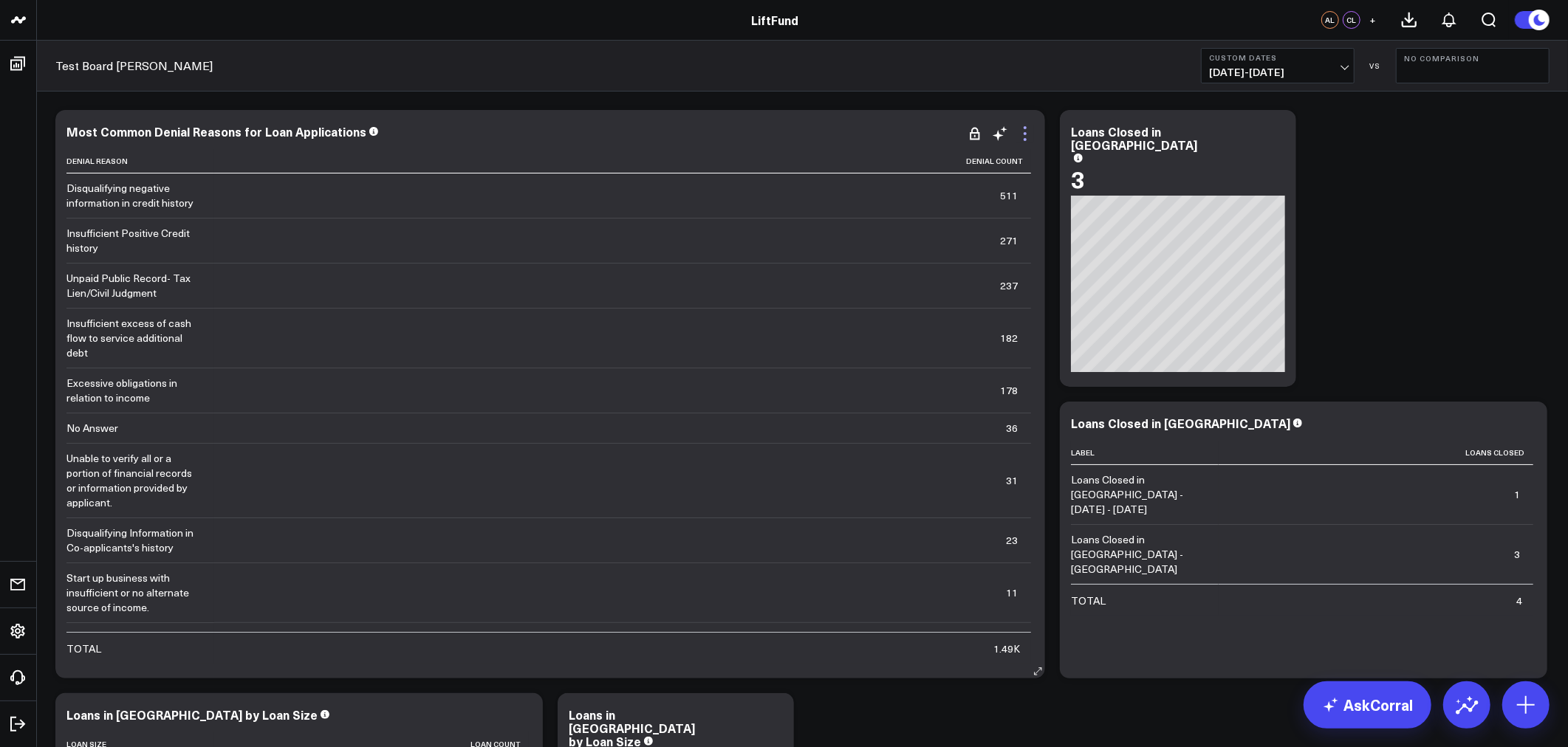
click at [1027, 133] on icon at bounding box center [1026, 134] width 18 height 18
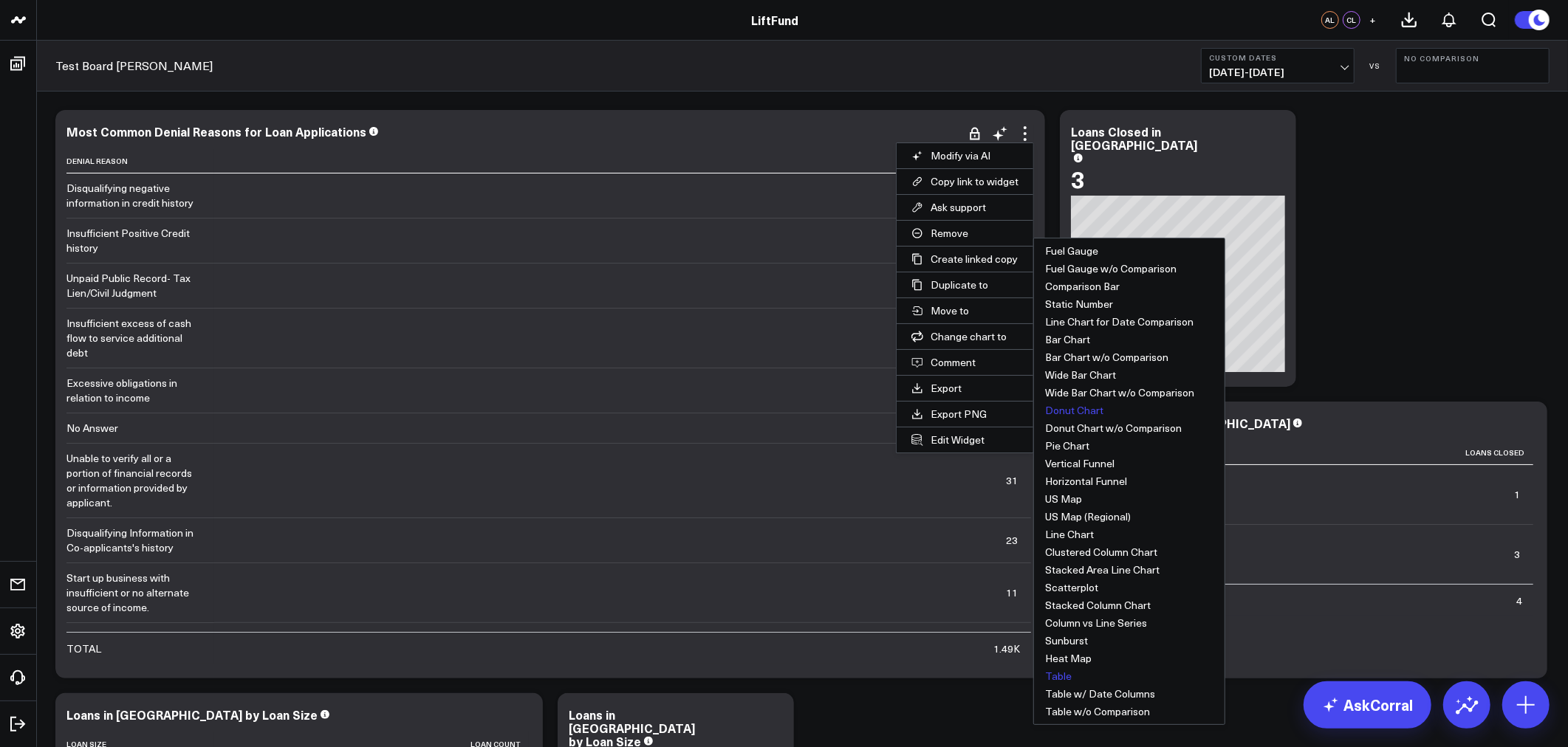
click at [1064, 403] on button "Donut Chart" at bounding box center [1129, 411] width 191 height 18
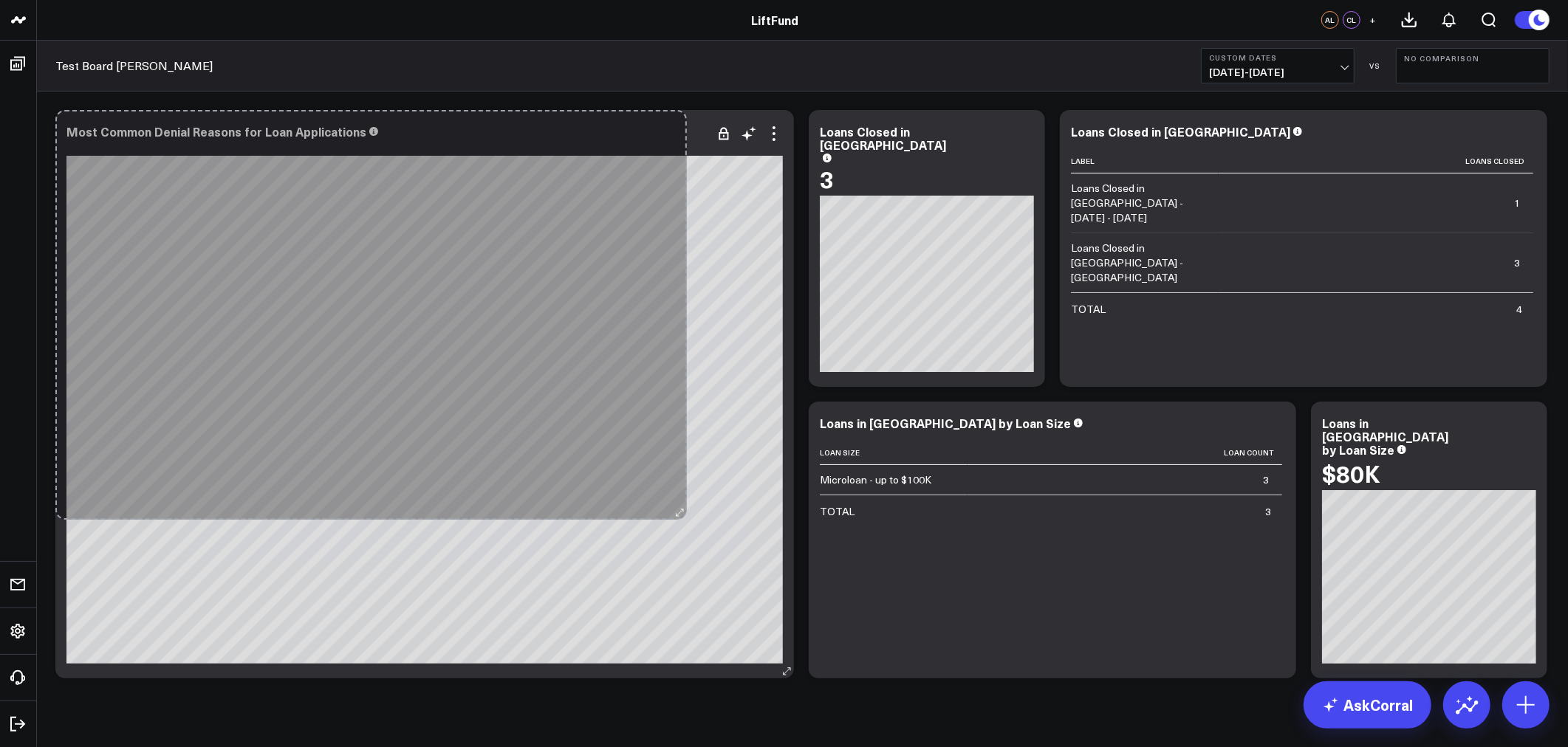
click at [677, 508] on div "Most Common Denial Reasons for Loan Applications So sorry. The query returned n…" at bounding box center [424, 394] width 738 height 568
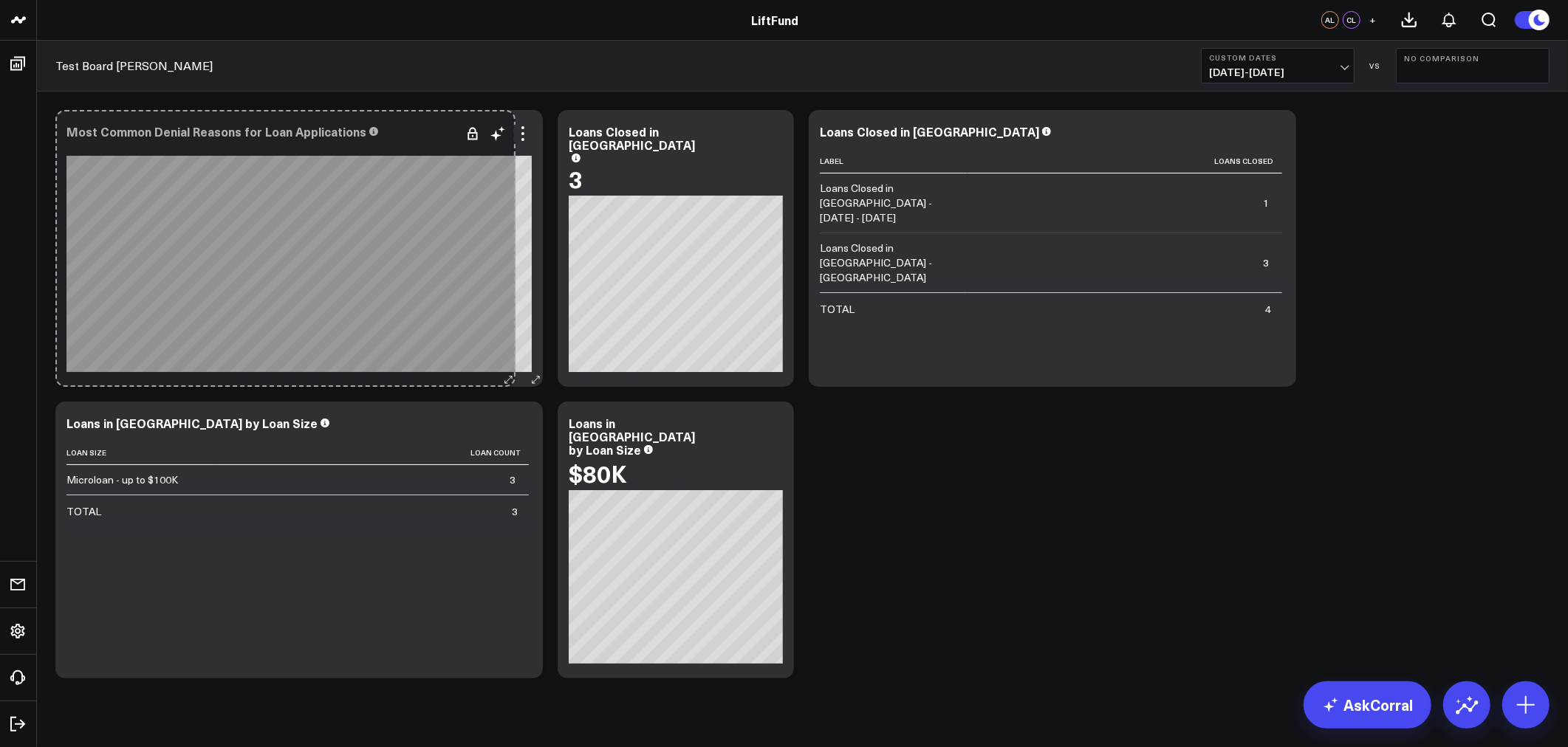
click at [514, 335] on div "Most Common Denial Reasons for Loan Applications [fontSize:14px lineHeight:16px…" at bounding box center [299, 248] width 487 height 277
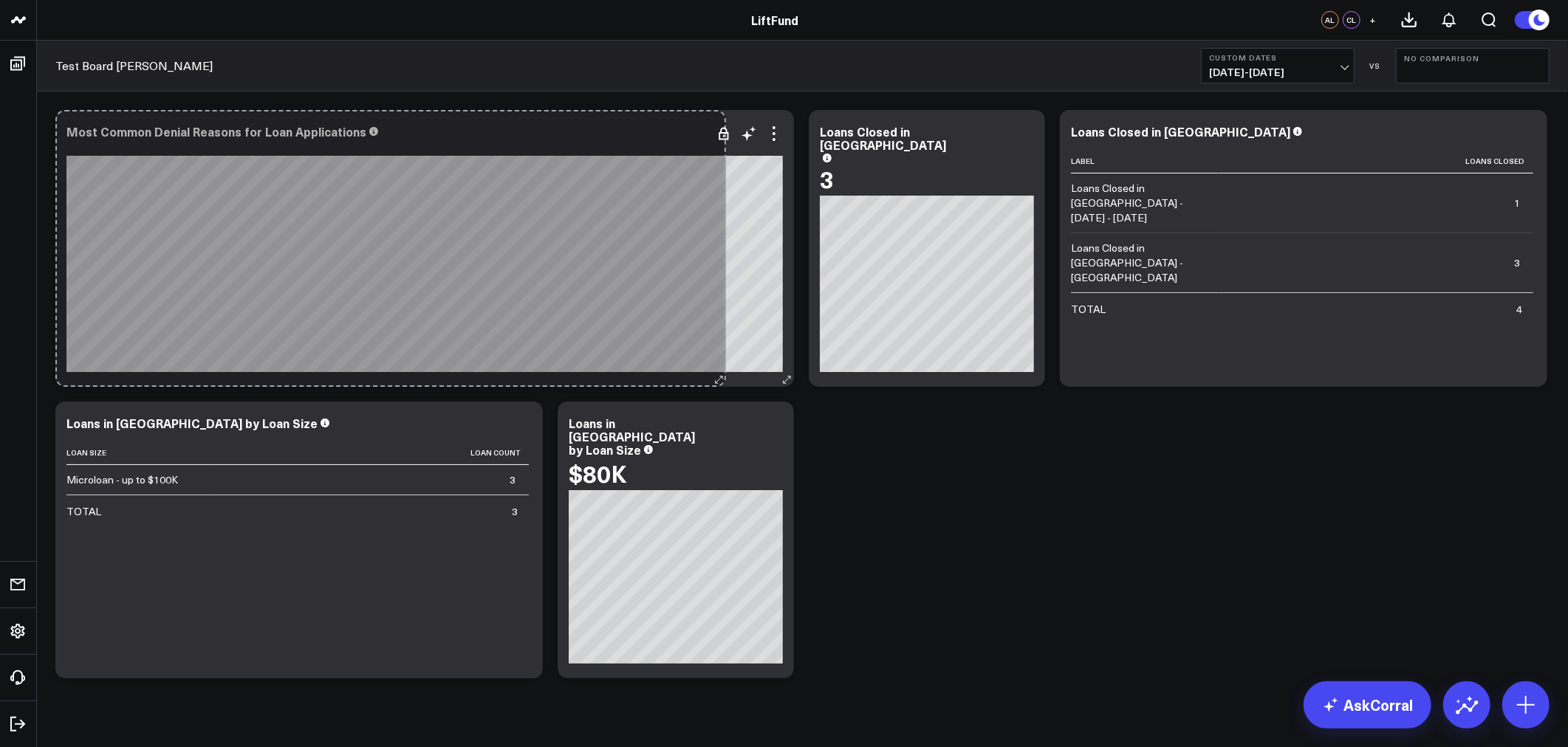
drag, startPoint x: 534, startPoint y: 374, endPoint x: 717, endPoint y: 372, distance: 183.0
click at [717, 372] on div "Most Common Denial Reasons for Loan Applications [fontSize:14px lineHeight:16px…" at bounding box center [424, 248] width 738 height 277
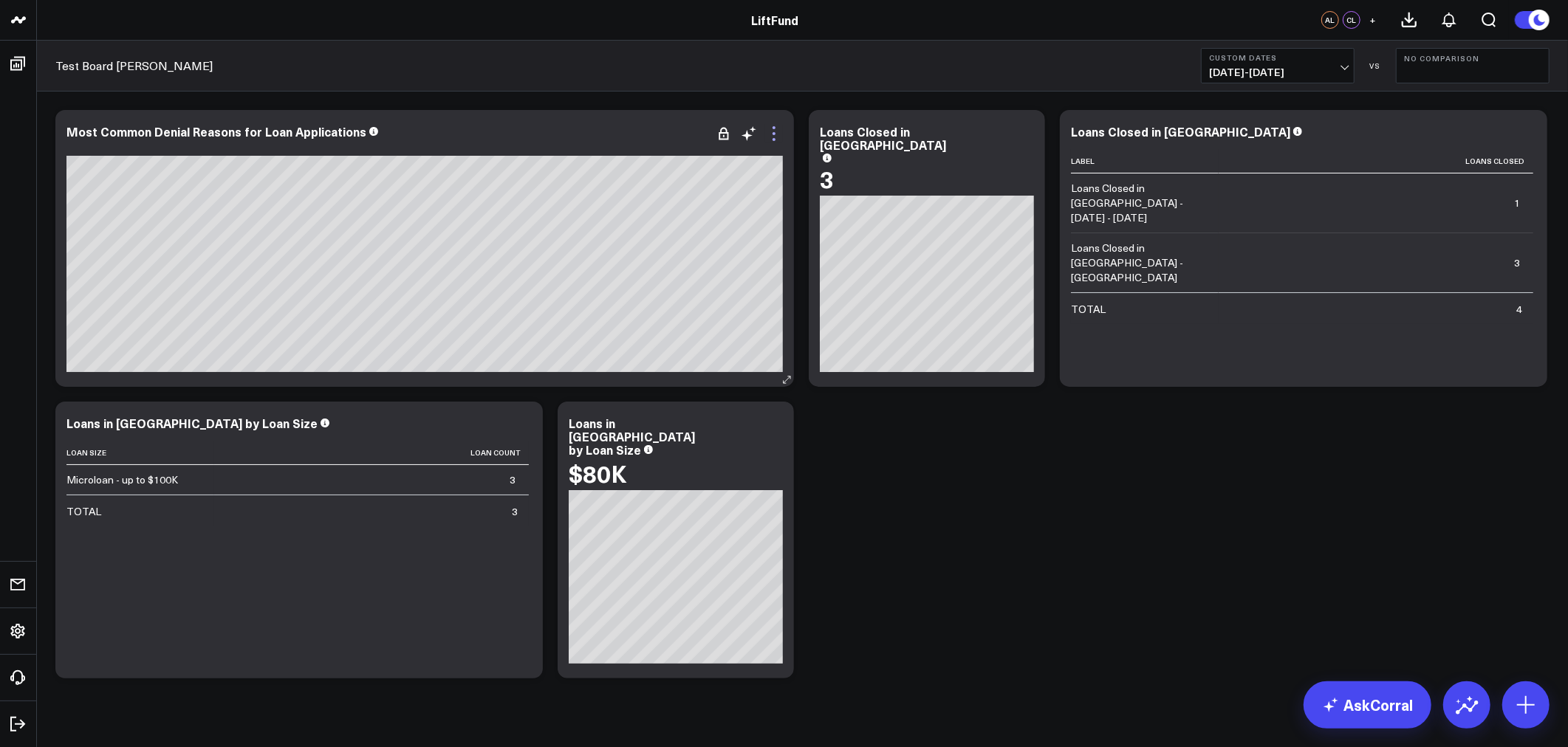
click at [778, 133] on icon at bounding box center [775, 134] width 18 height 18
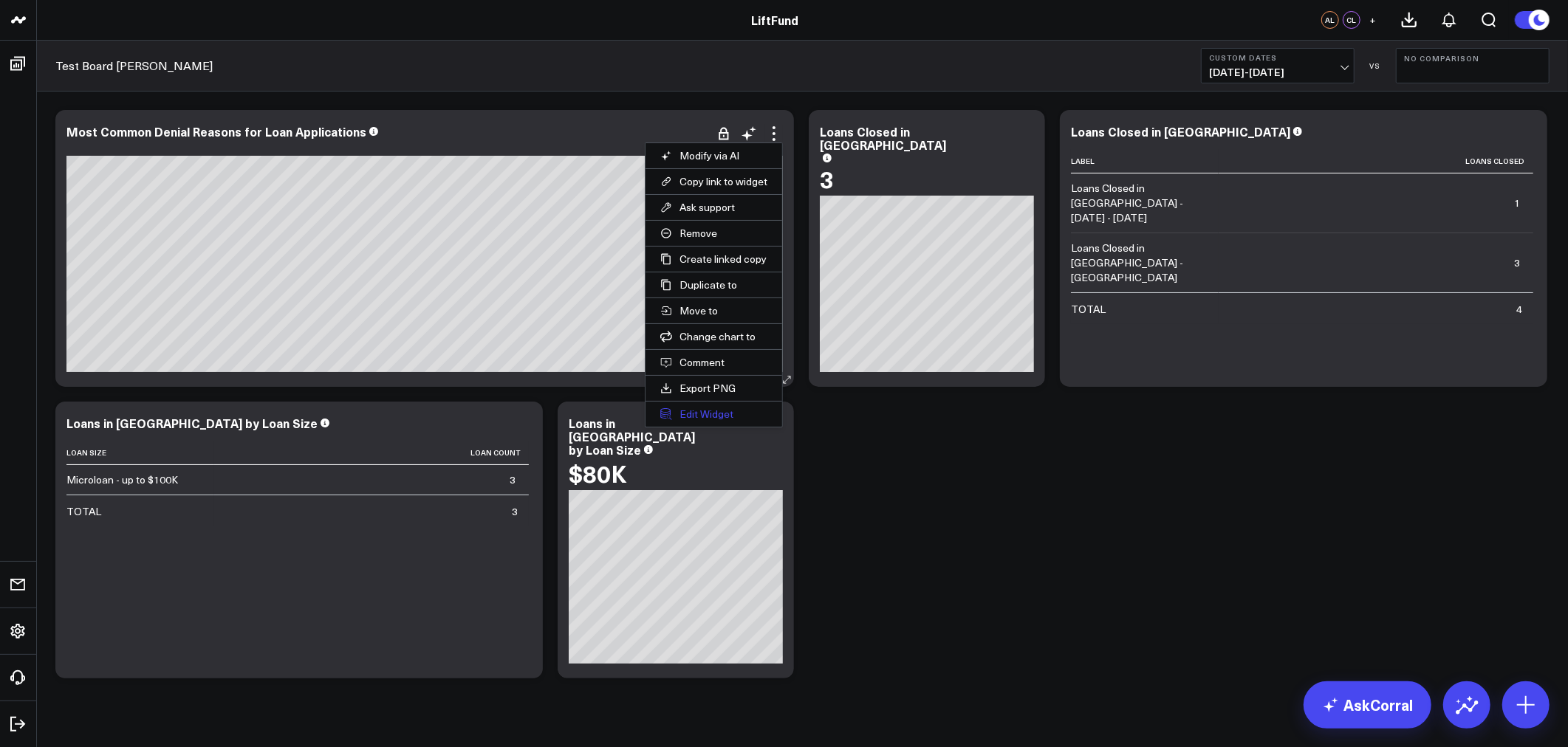
click at [693, 421] on button "Edit Widget" at bounding box center [714, 414] width 137 height 26
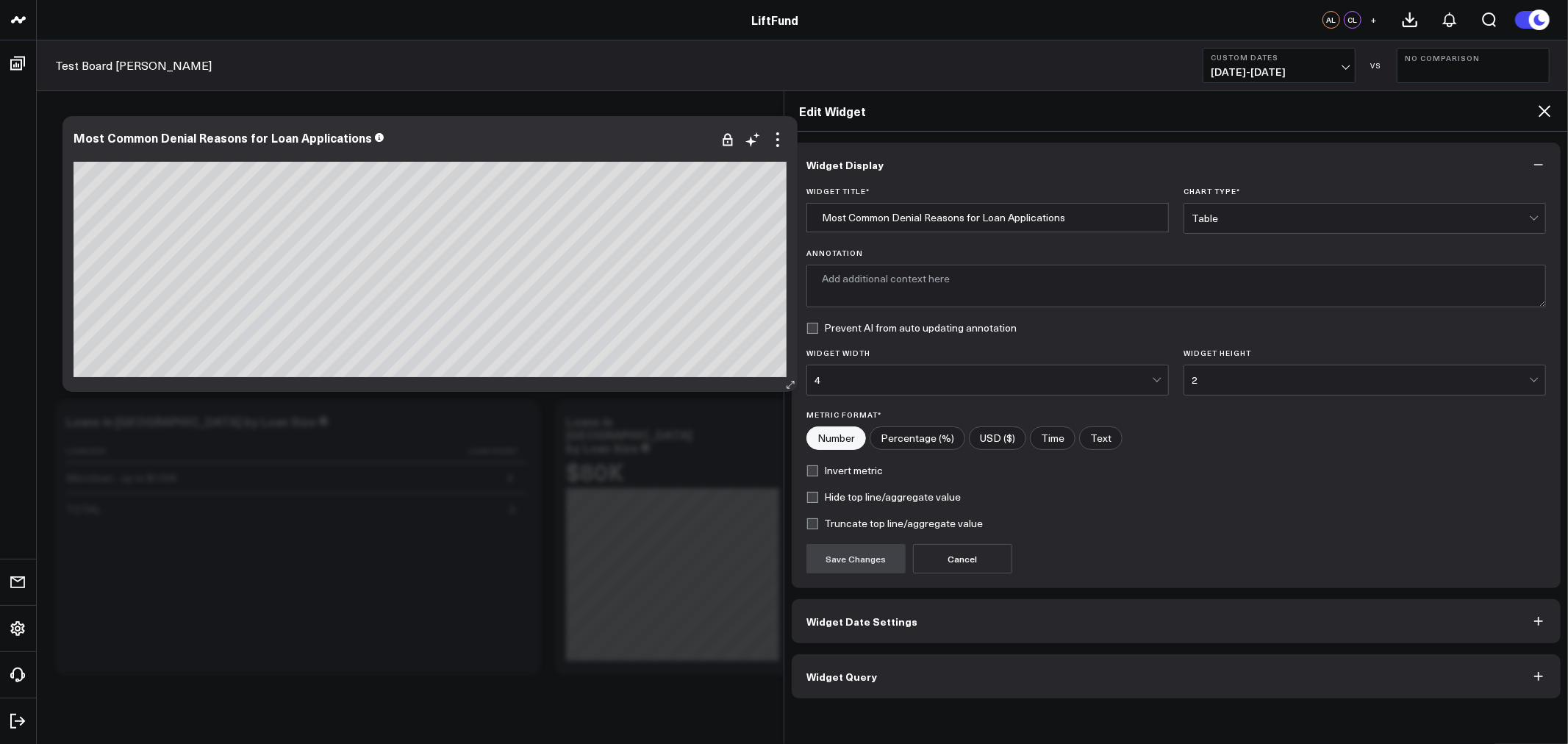
type textarea "This chart displays the most frequent reasons for loan application denials, hig…"
click at [936, 678] on button "Widget Query" at bounding box center [1176, 677] width 769 height 44
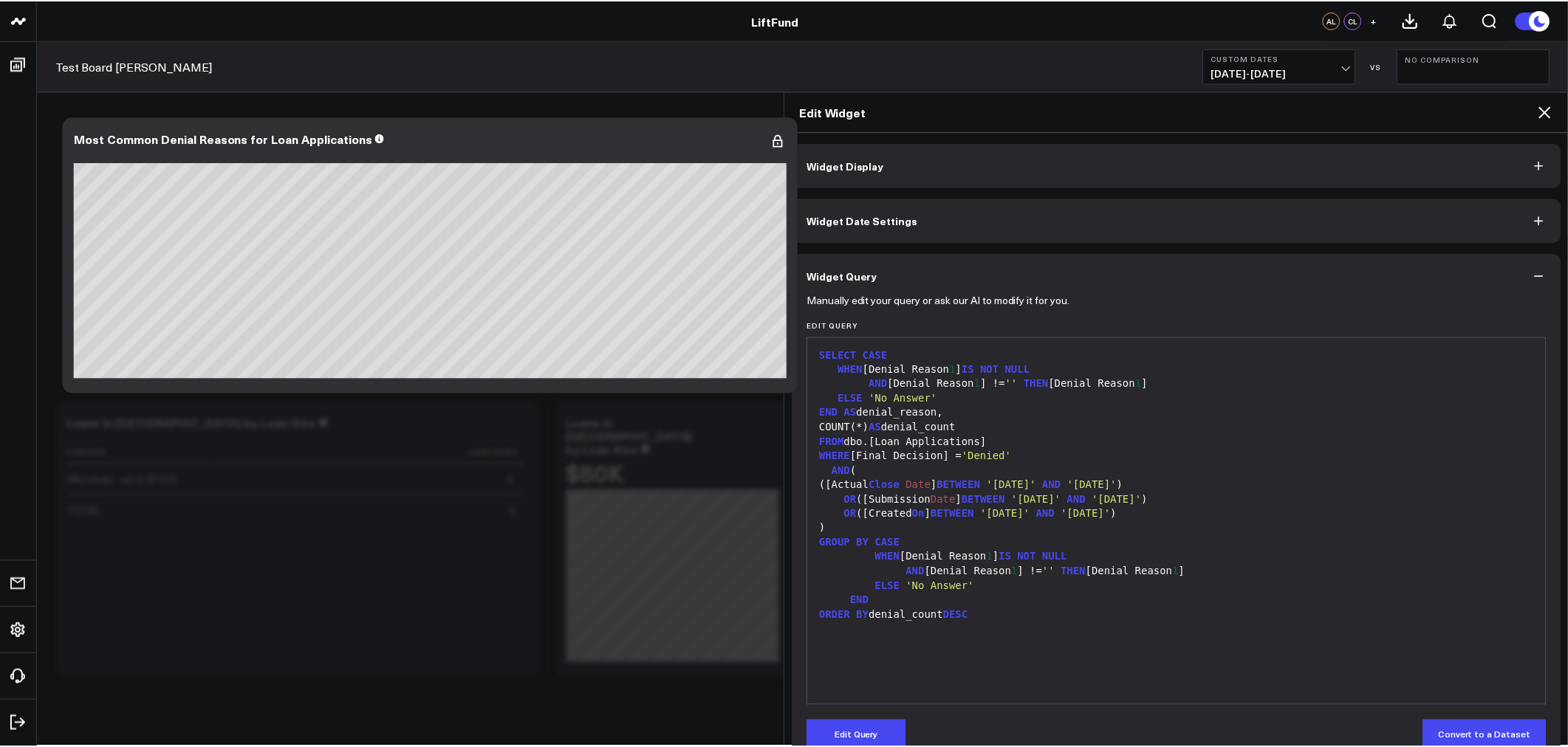
scroll to position [30, 0]
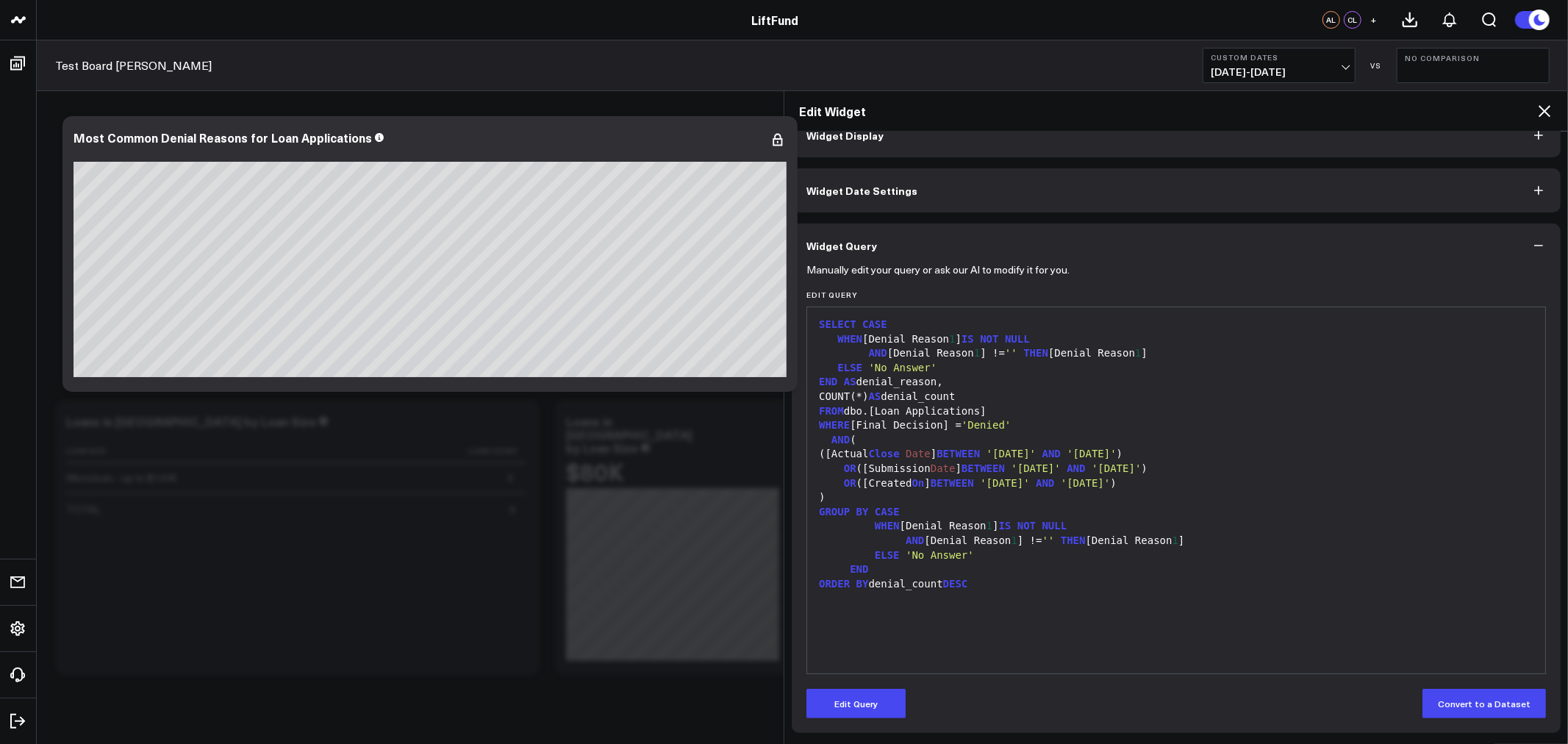
click at [1543, 111] on icon at bounding box center [1545, 111] width 18 height 18
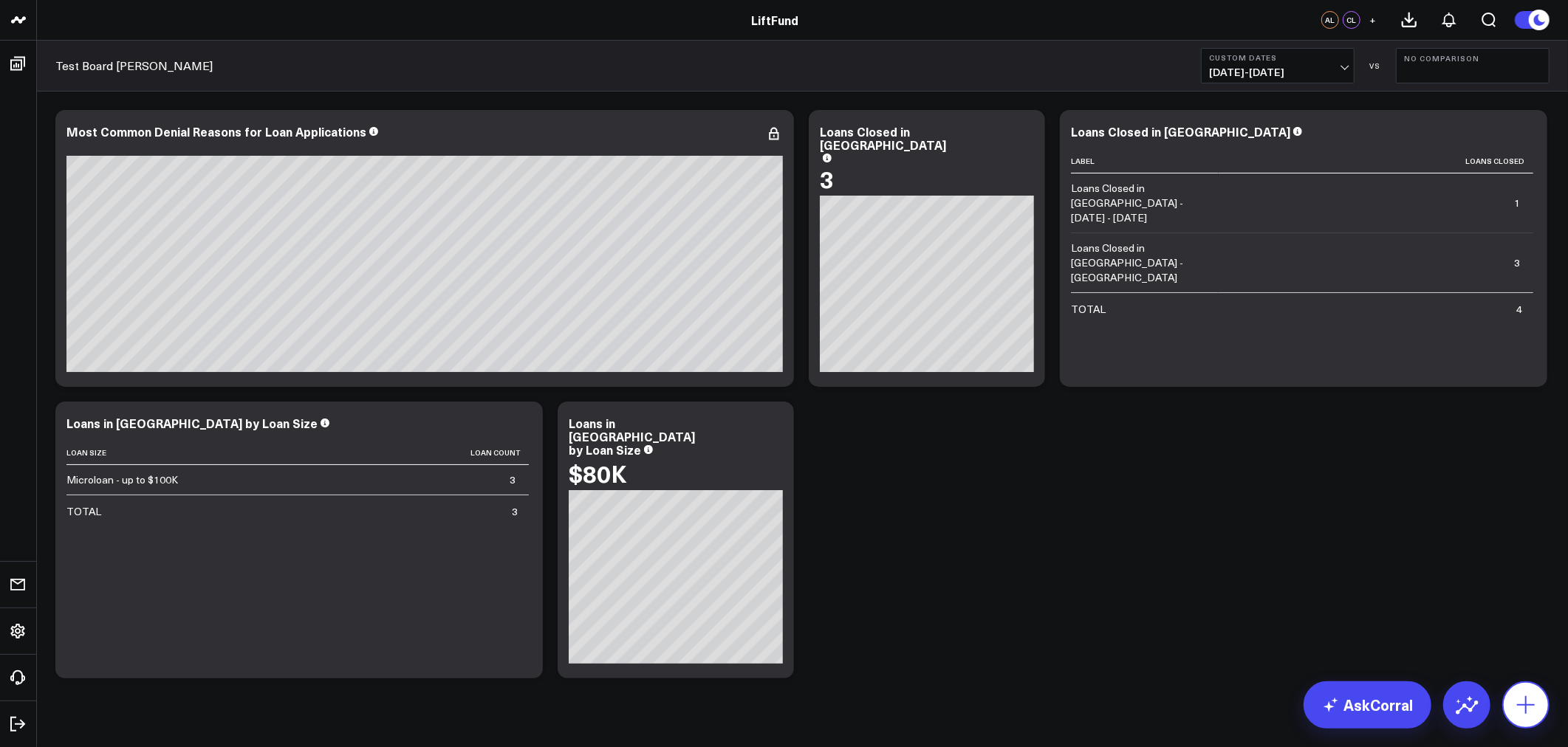
click at [1529, 699] on icon at bounding box center [1526, 705] width 24 height 24
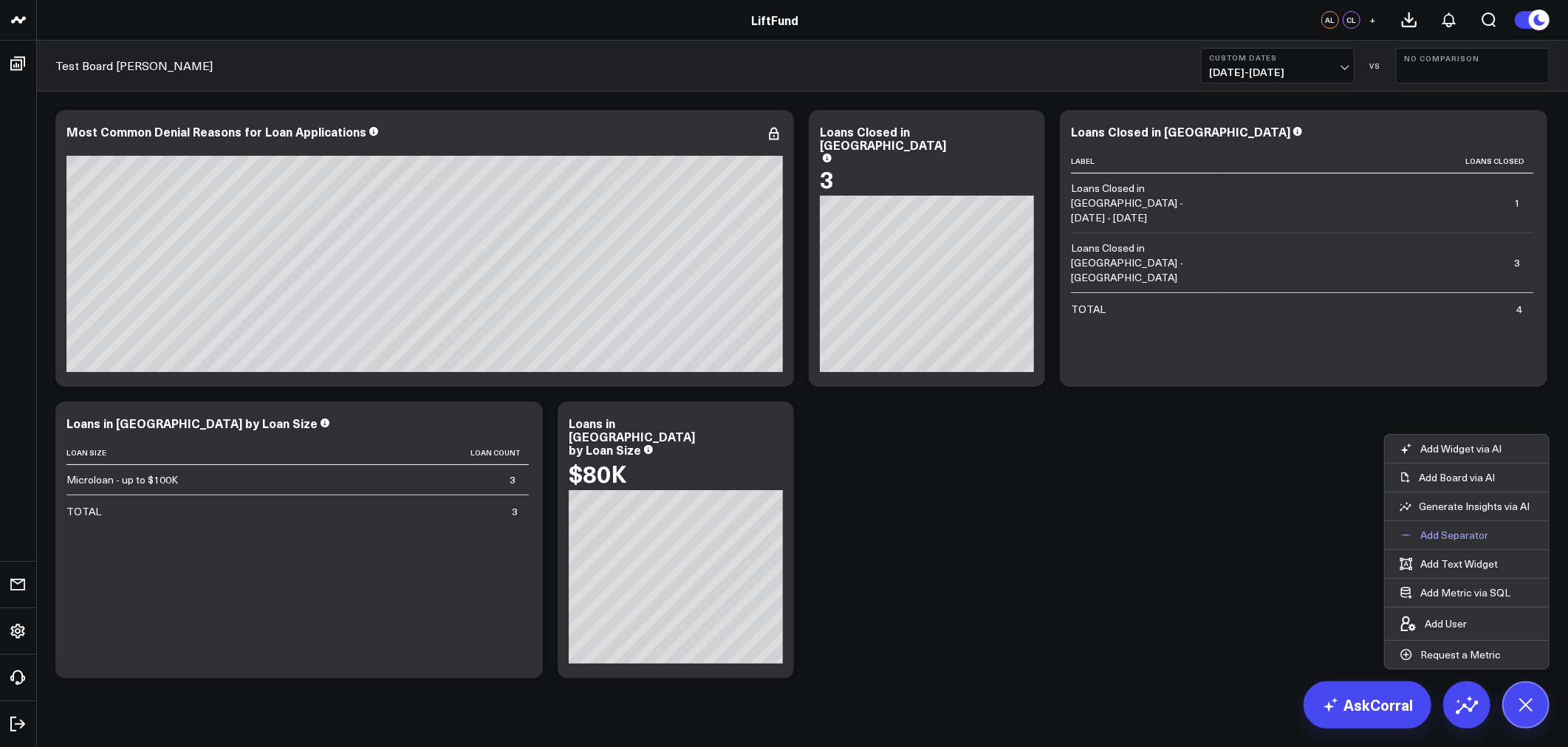
click at [1468, 526] on button "Add Separator" at bounding box center [1445, 536] width 119 height 28
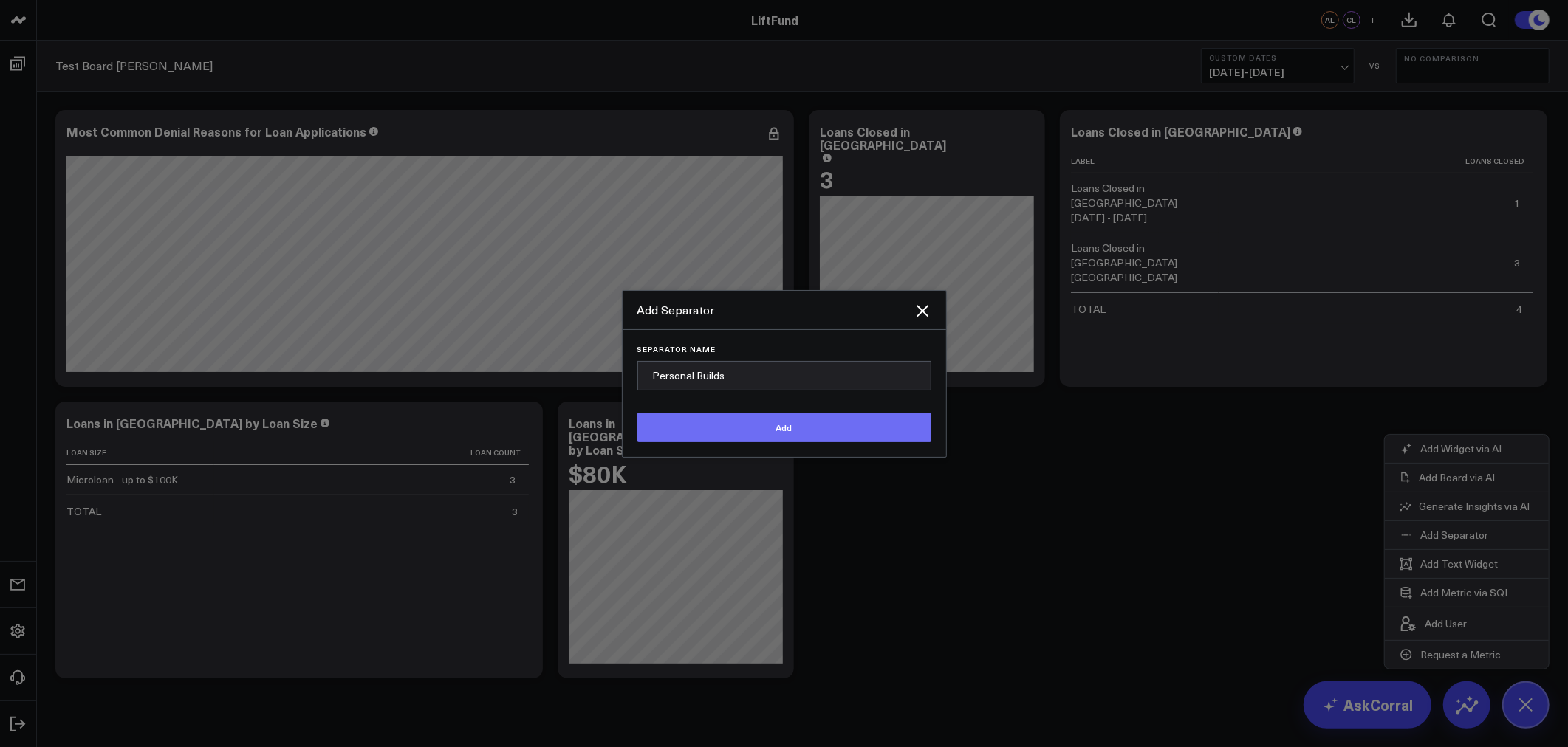
type input "Personal Builds"
click at [759, 438] on button "Add" at bounding box center [784, 428] width 294 height 30
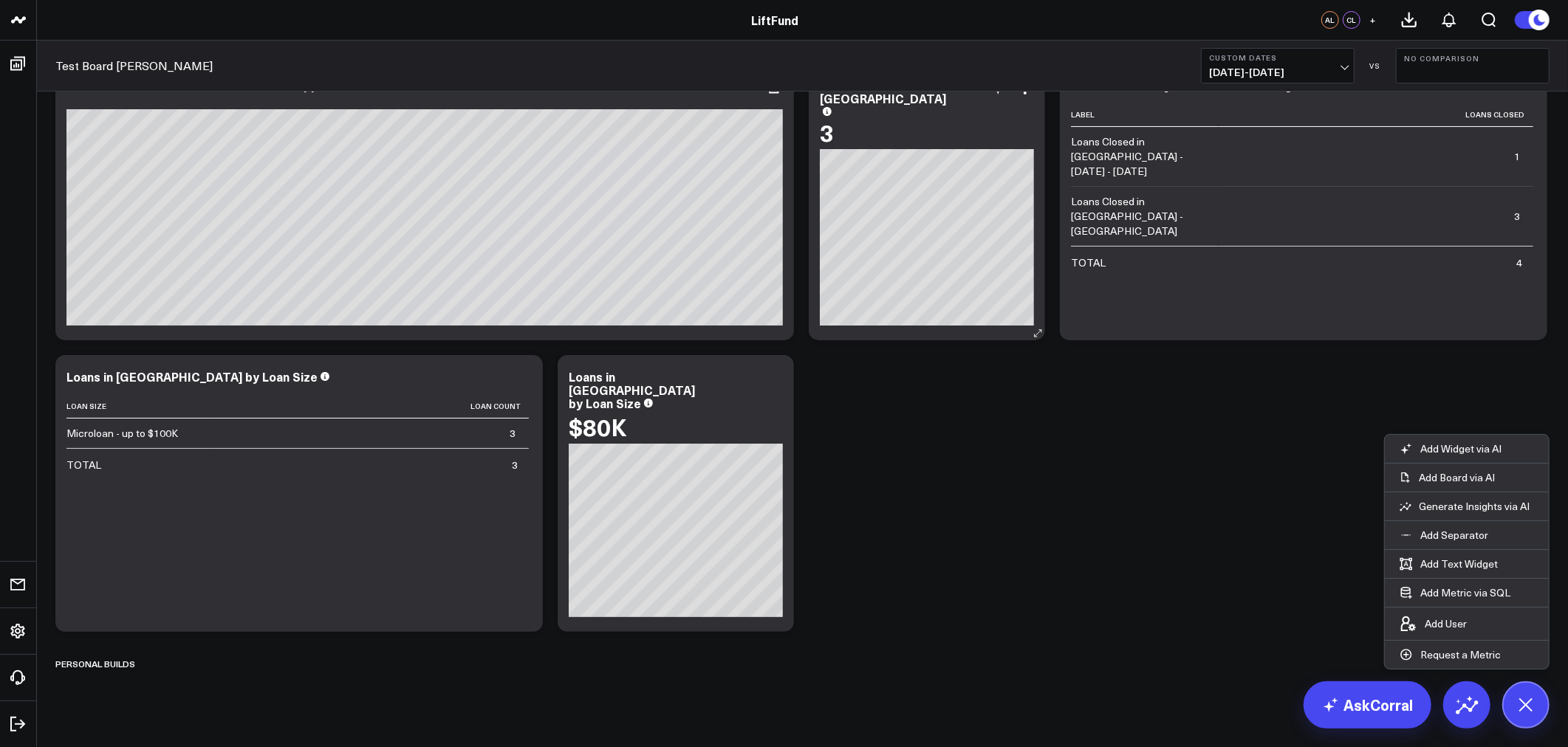
scroll to position [68, 0]
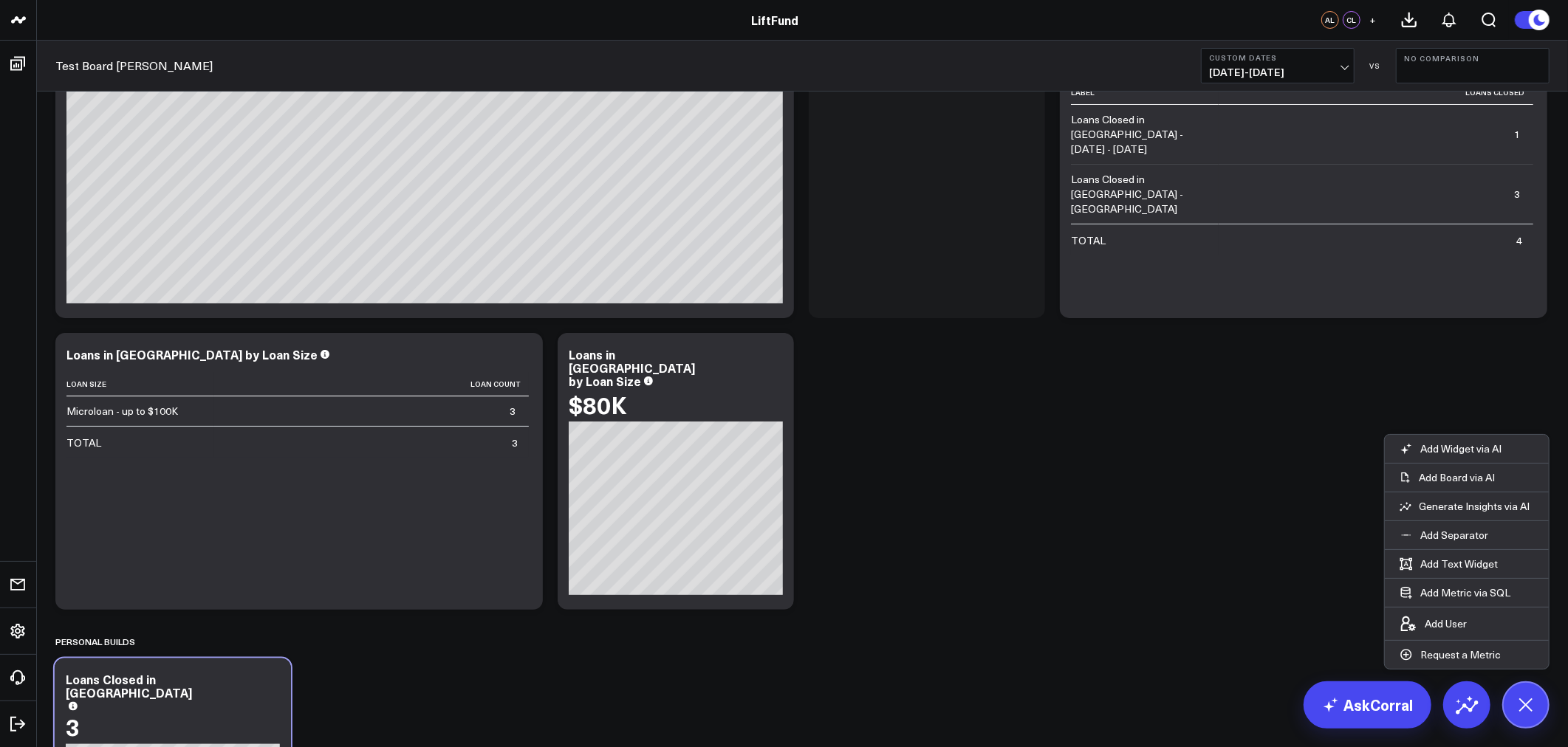
click at [173, 746] on html "LiftFund LiftFund AL CL + Test Board Alex Custom Dates [DATE] - [DATE] VS No Co…" at bounding box center [784, 340] width 1568 height 816
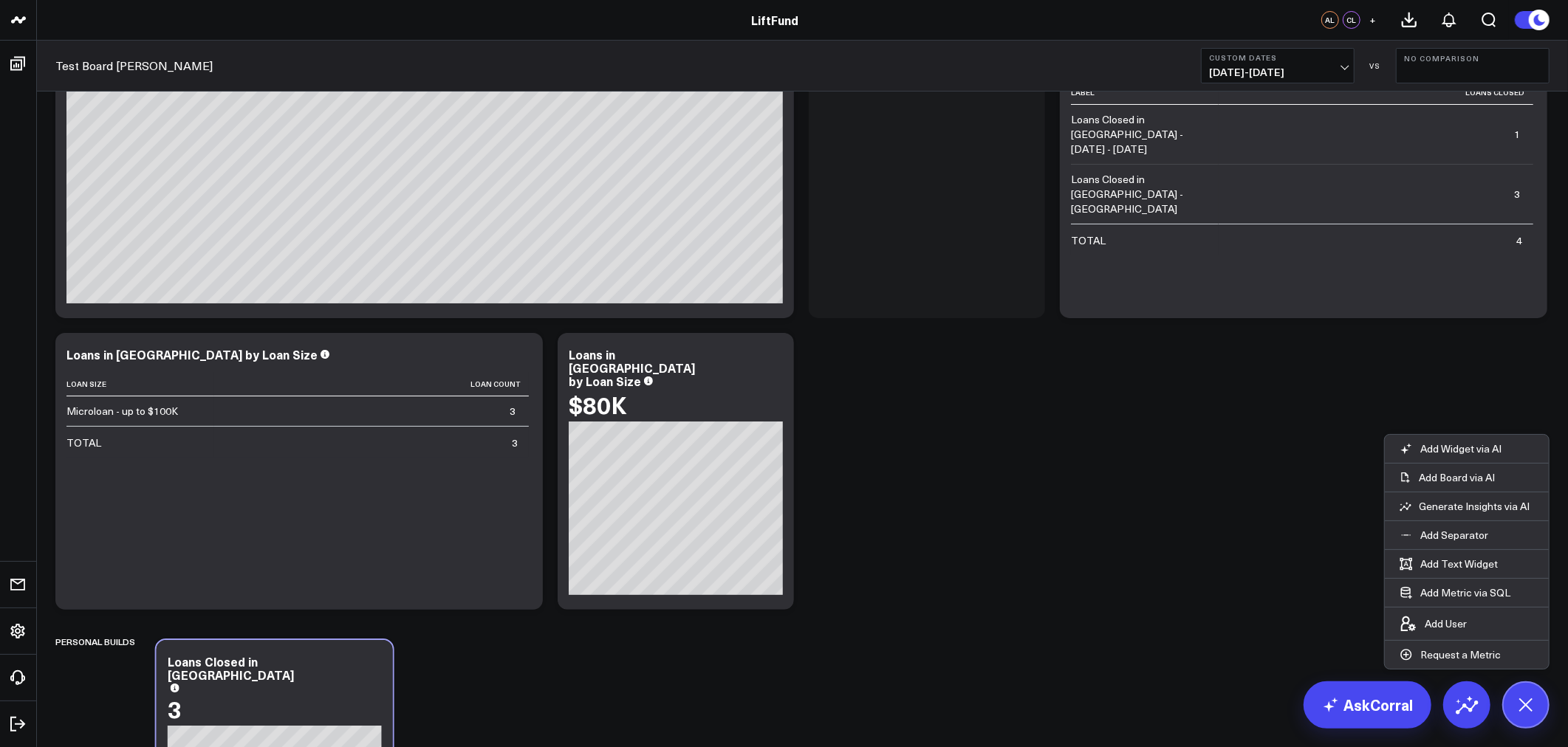
click at [328, 746] on html "LiftFund LiftFund AL CL + Test Board Alex Custom Dates [DATE] - [DATE] VS No Co…" at bounding box center [784, 340] width 1568 height 816
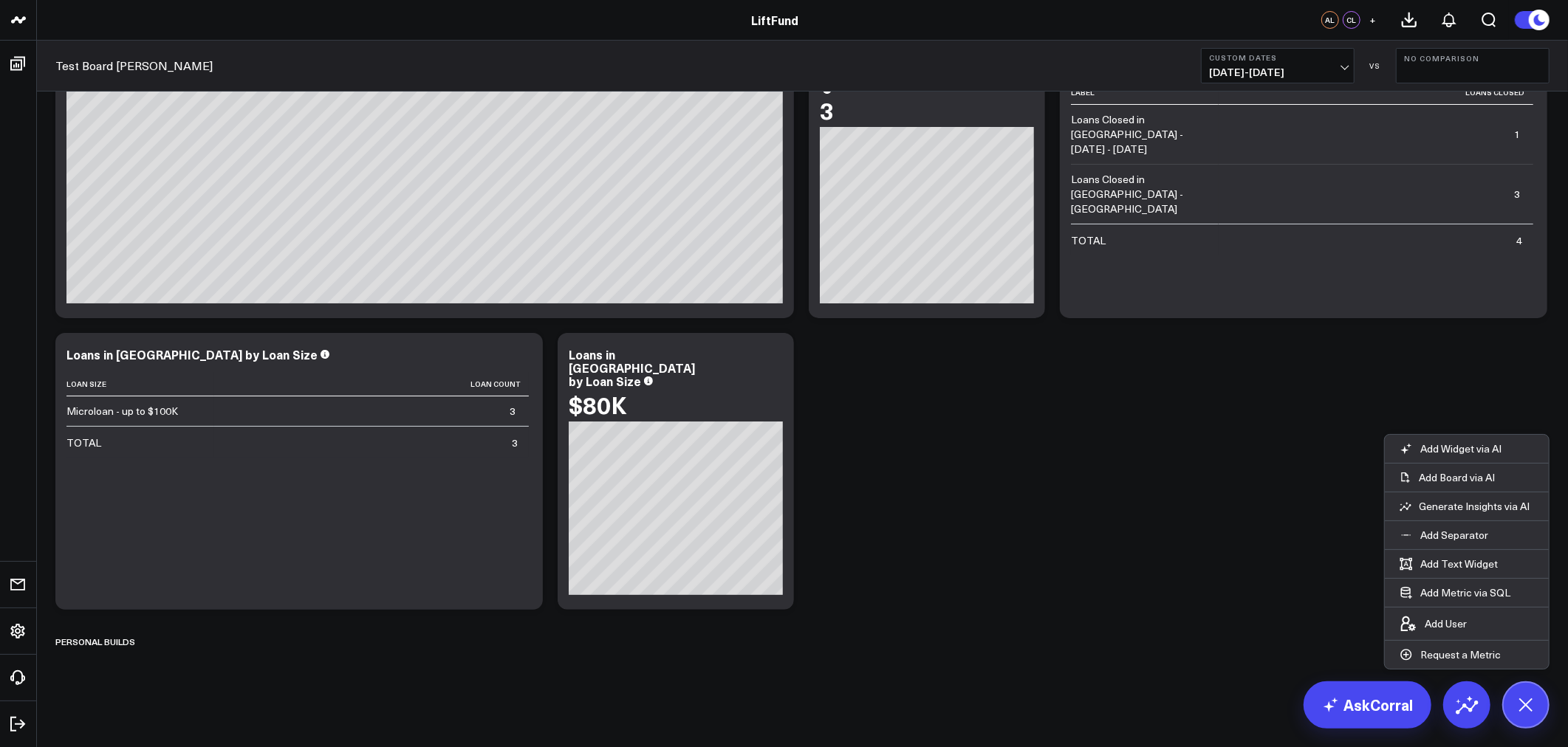
click at [947, 603] on div "Modify via AI Copy link to widget Ask support Remove Create linked copy Info an…" at bounding box center [802, 346] width 1509 height 624
drag, startPoint x: 882, startPoint y: 558, endPoint x: 874, endPoint y: 556, distance: 8.2
click at [876, 558] on div "Modify via AI Copy link to widget Ask support Remove Create linked copy Info an…" at bounding box center [802, 346] width 1509 height 624
click at [1533, 714] on button at bounding box center [1525, 704] width 47 height 47
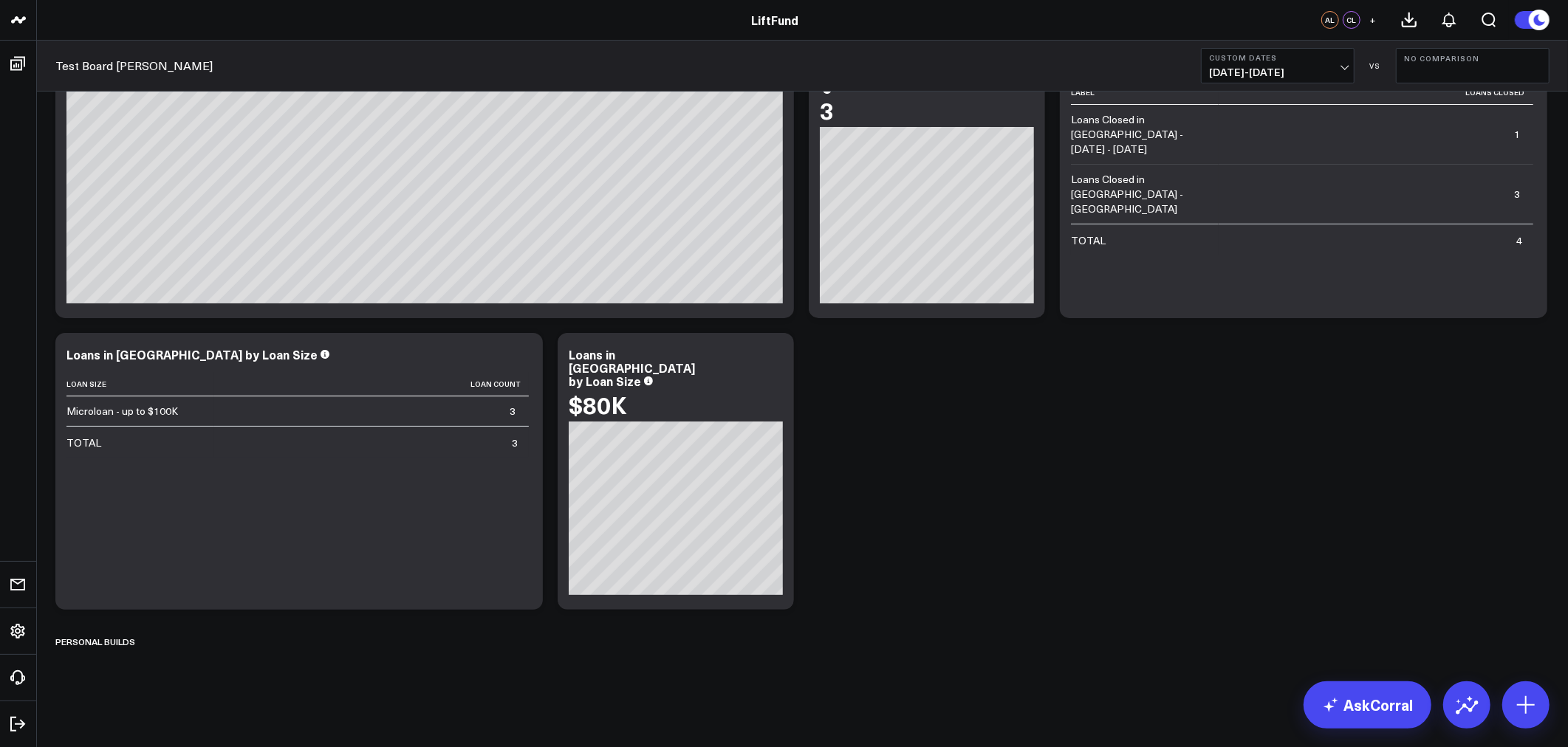
scroll to position [0, 0]
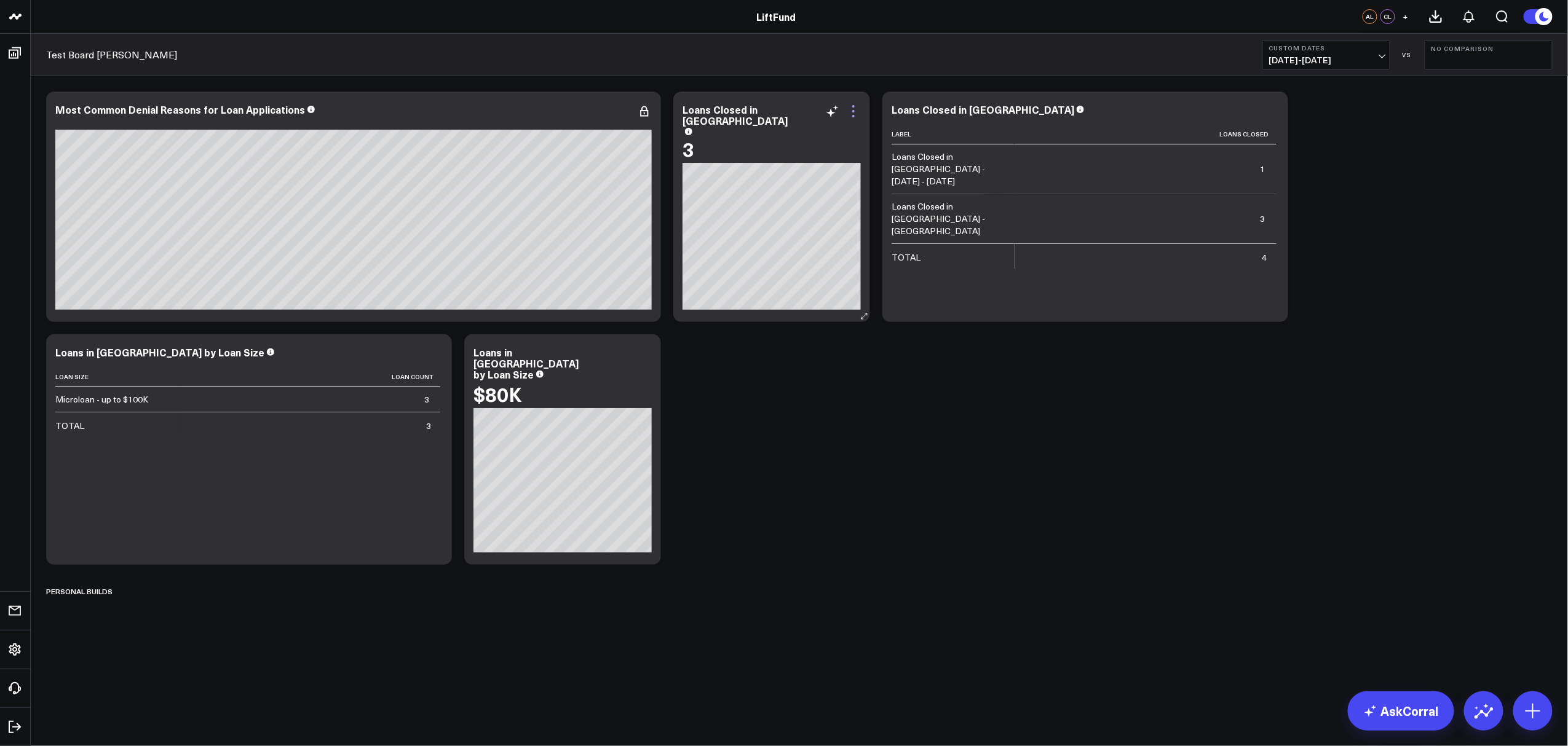
click at [855, 111] on icon at bounding box center [854, 112] width 15 height 15
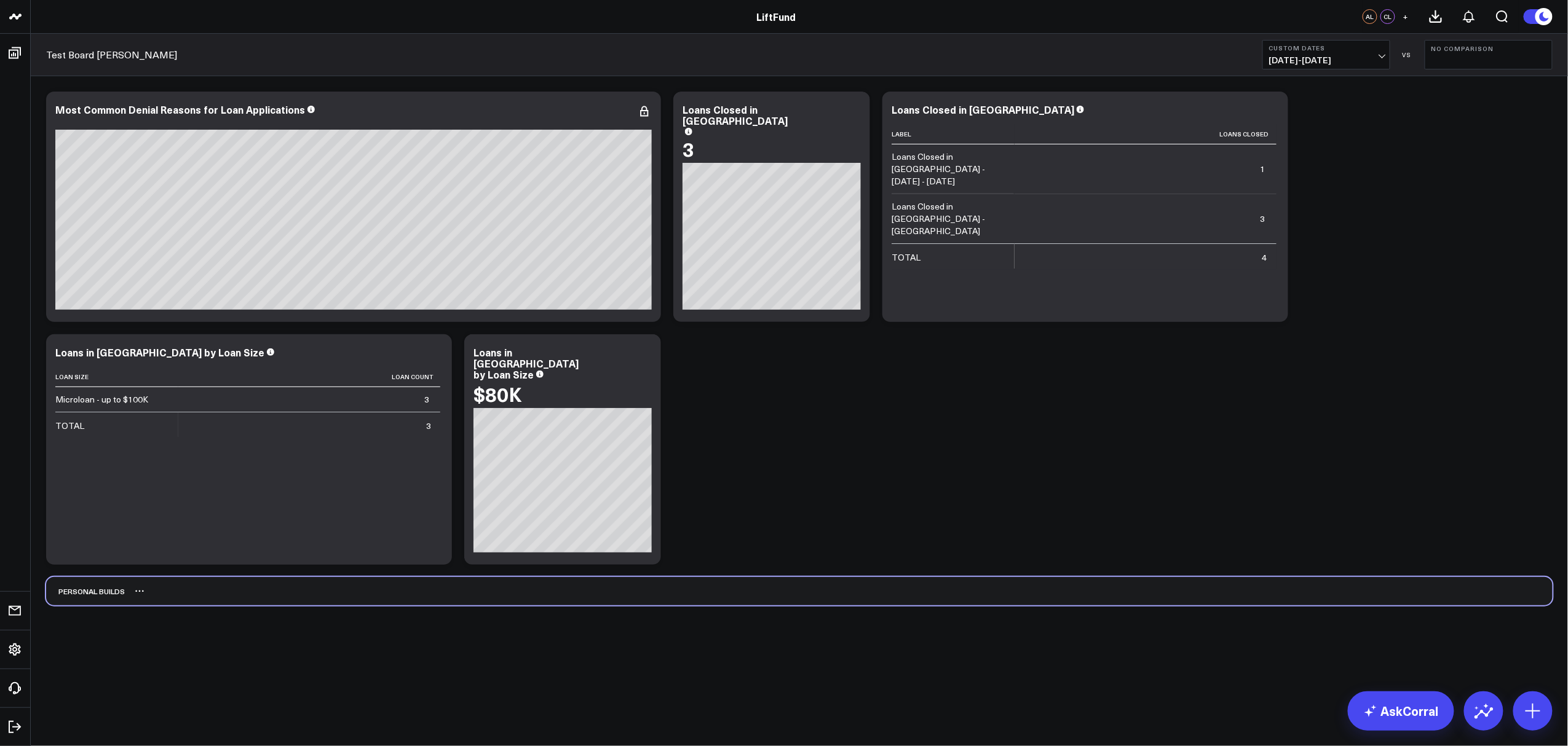
click at [117, 590] on div "Personal Builds" at bounding box center [799, 591] width 1507 height 28
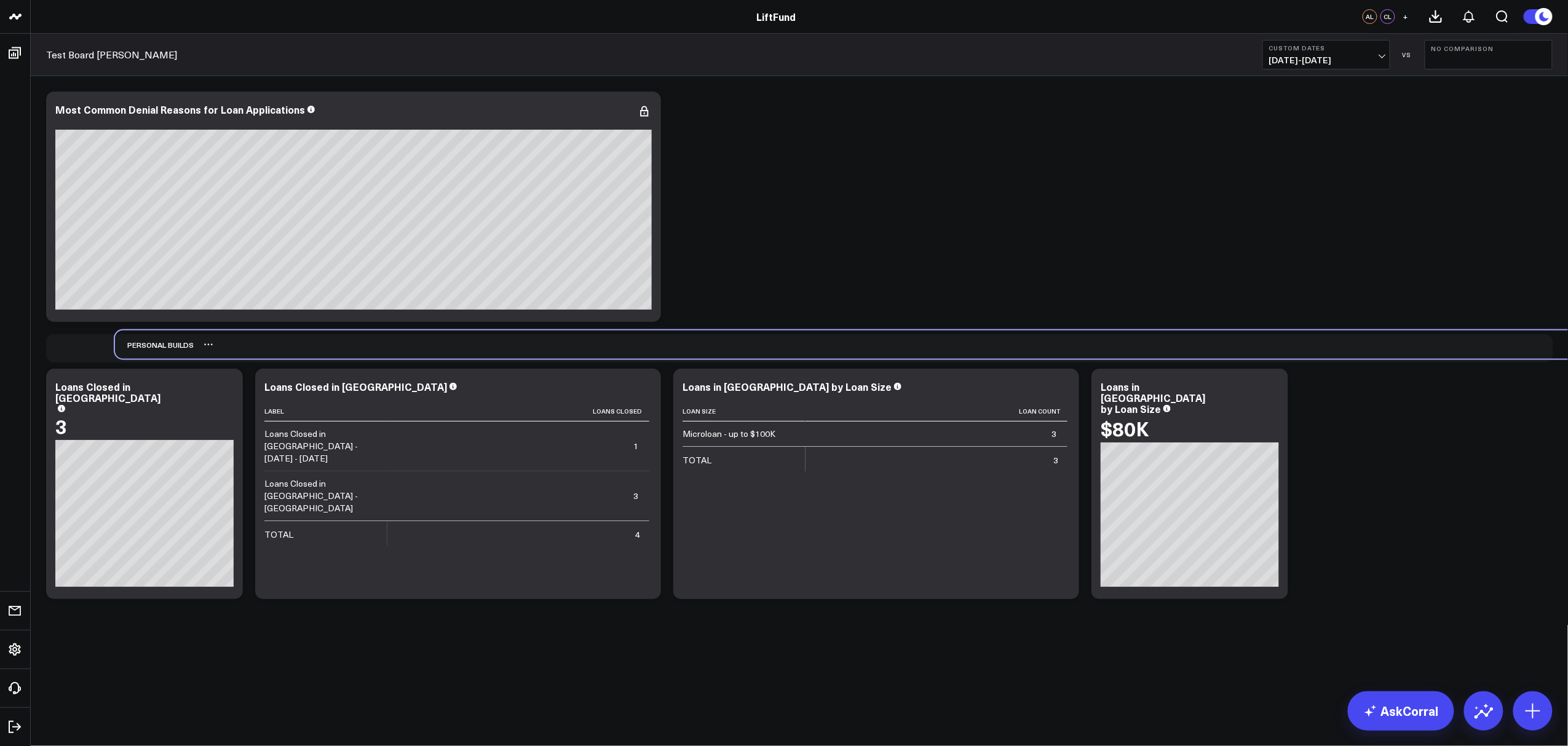
drag, startPoint x: 117, startPoint y: 600, endPoint x: 186, endPoint y: 353, distance: 256.5
click at [186, 353] on div "Personal Builds" at bounding box center [868, 345] width 1507 height 28
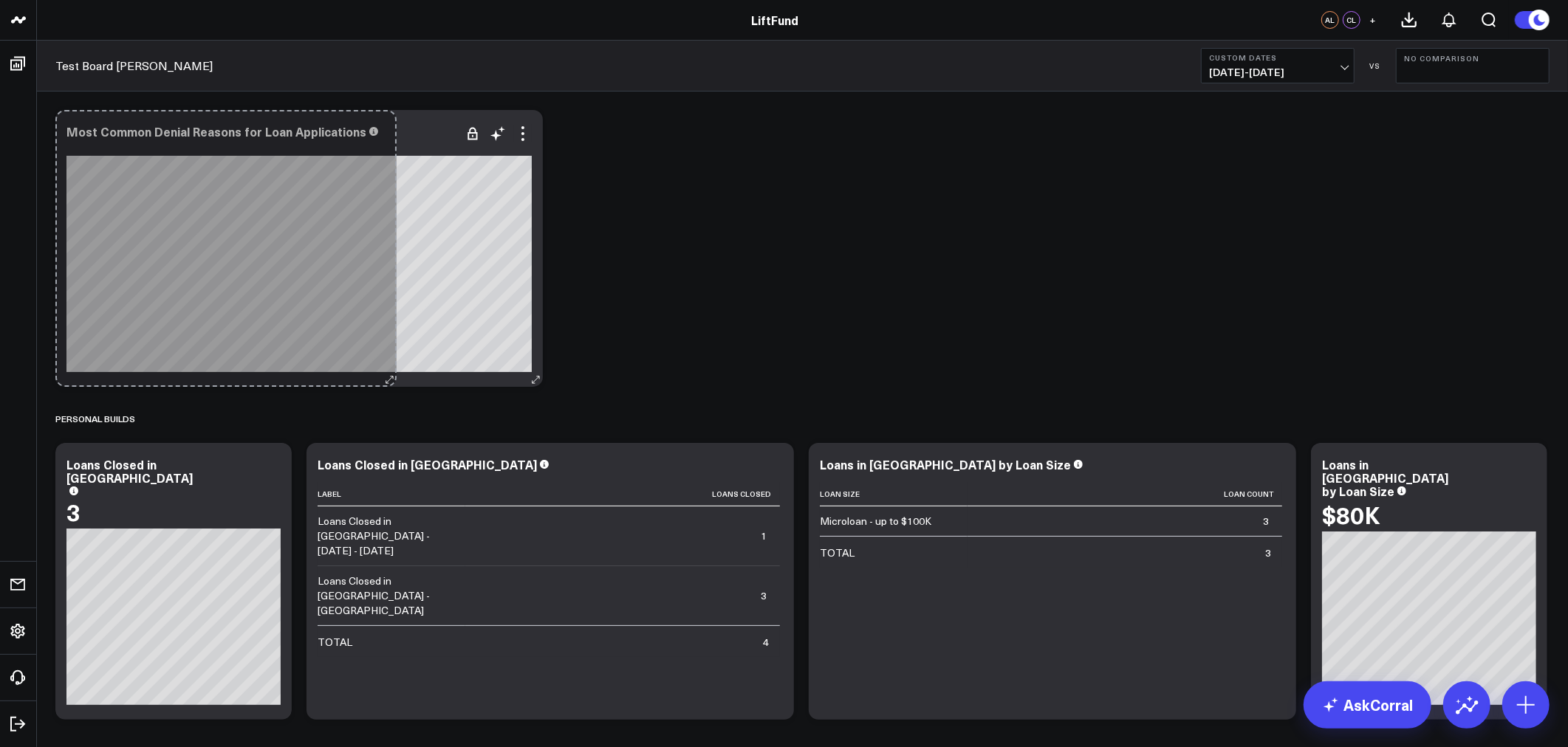
click at [398, 359] on div "Most Common Denial Reasons for Loan Applications [fontSize:14px lineHeight:16px…" at bounding box center [299, 248] width 487 height 277
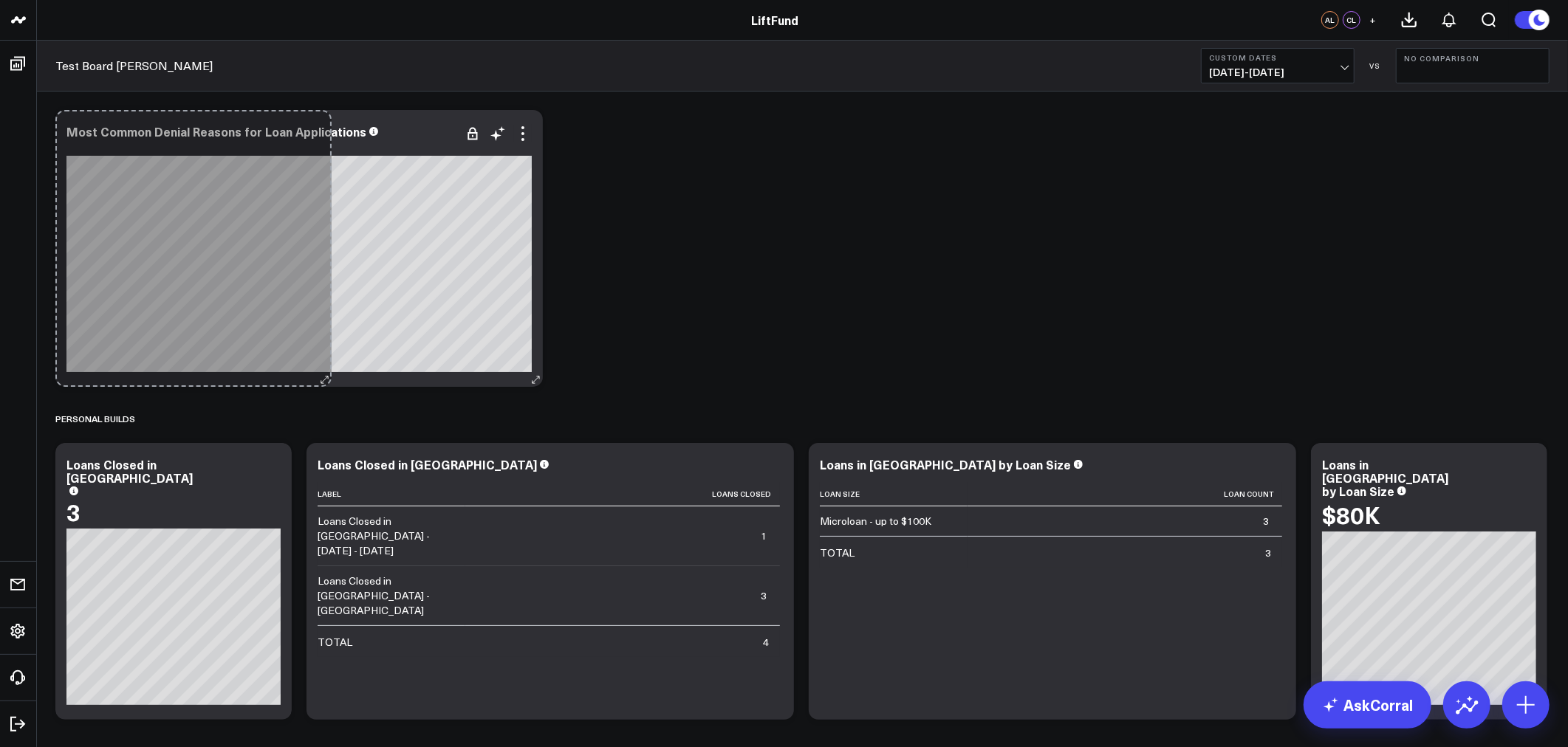
click at [320, 369] on div "Most Common Denial Reasons for Loan Applications [fontSize:14px lineHeight:16px…" at bounding box center [299, 248] width 487 height 277
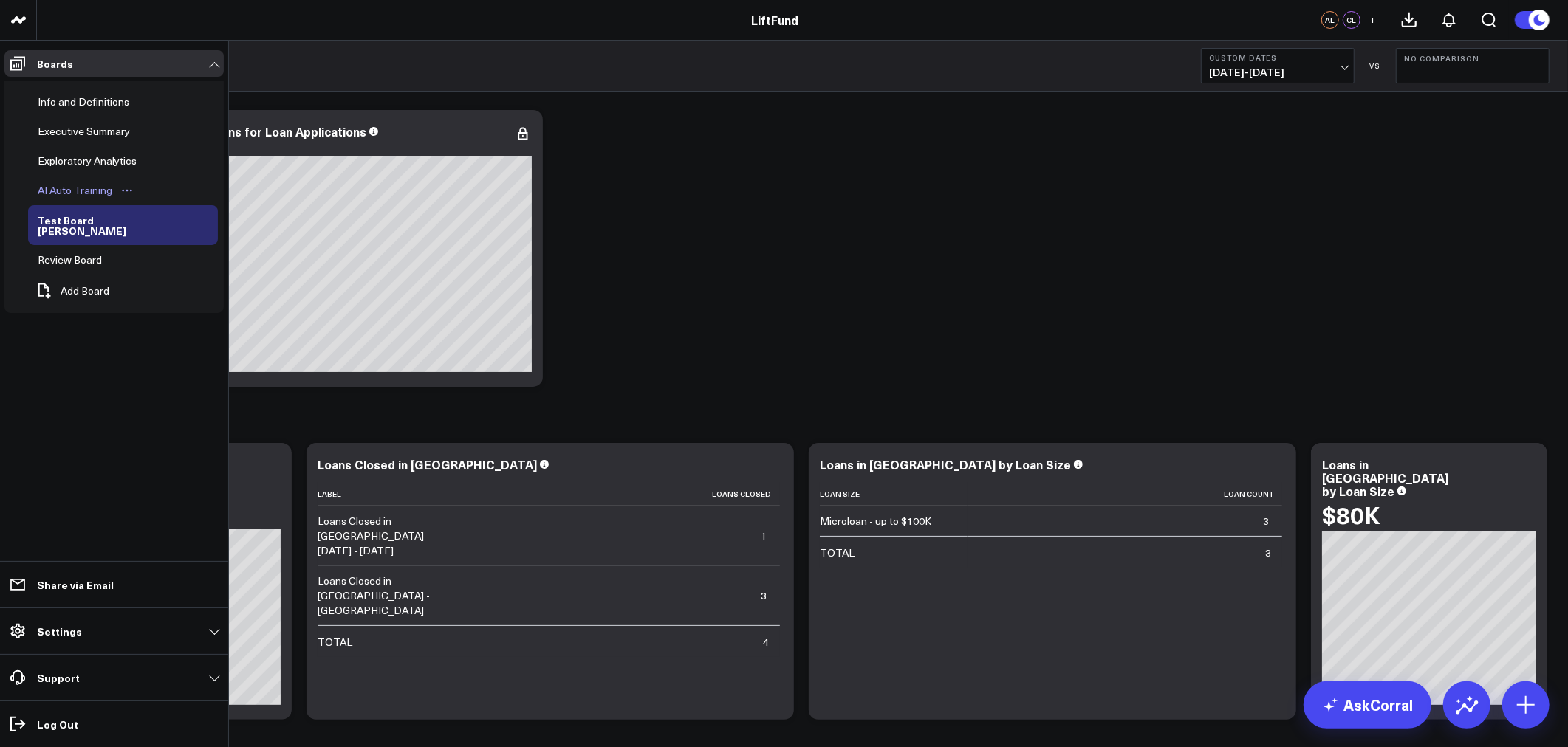
click at [62, 188] on div "AI Auto Training" at bounding box center [75, 191] width 82 height 18
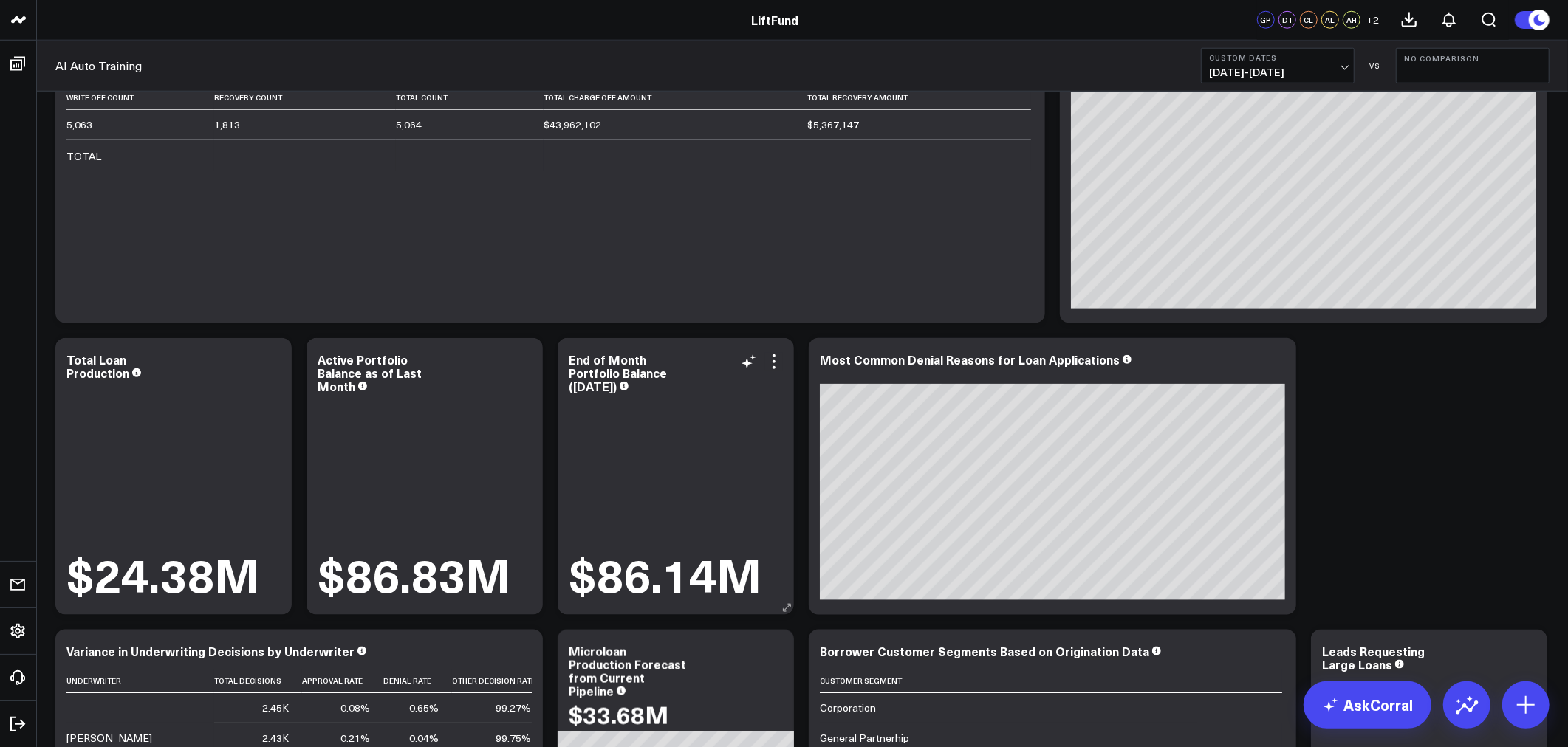
scroll to position [1367, 0]
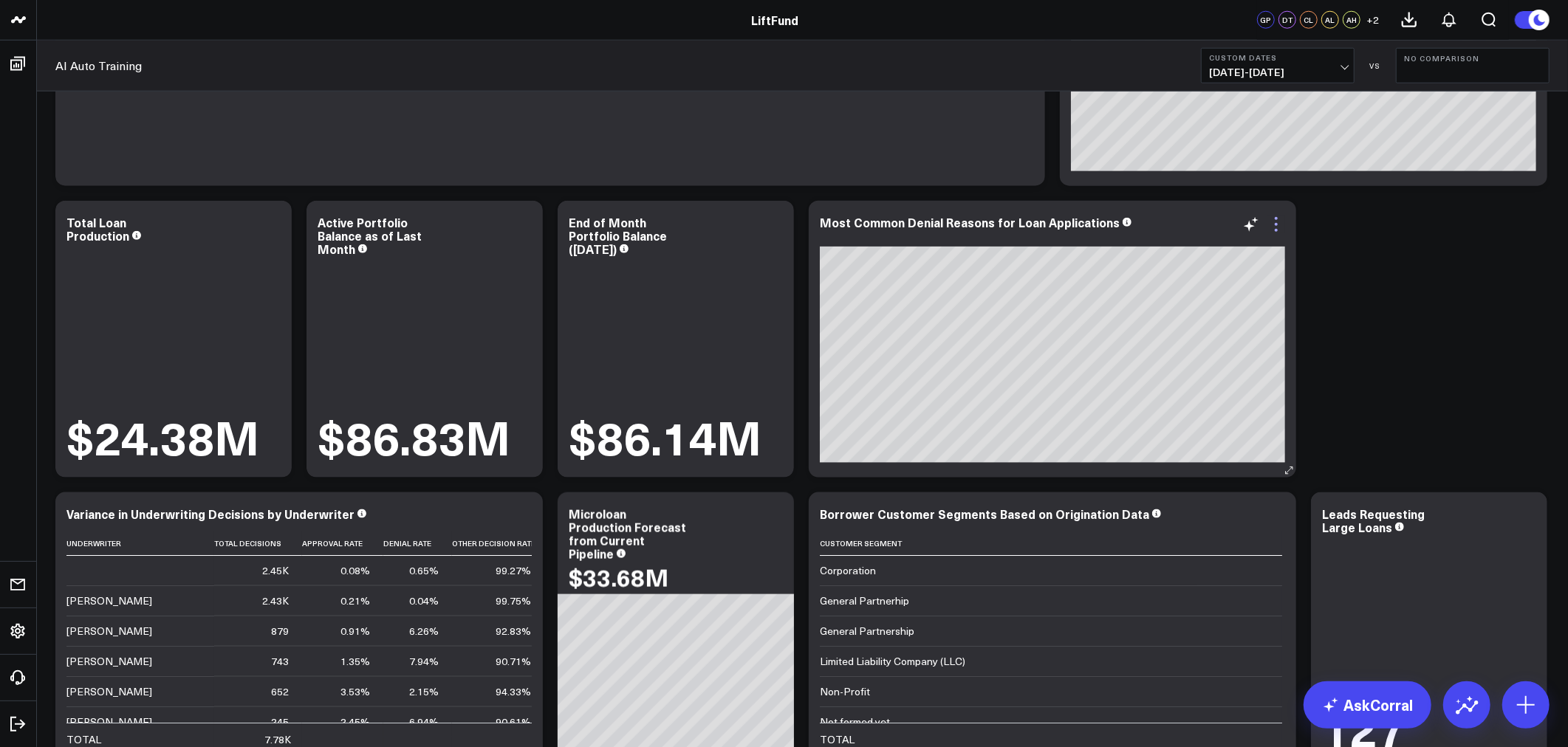
click at [1278, 224] on icon at bounding box center [1277, 225] width 18 height 18
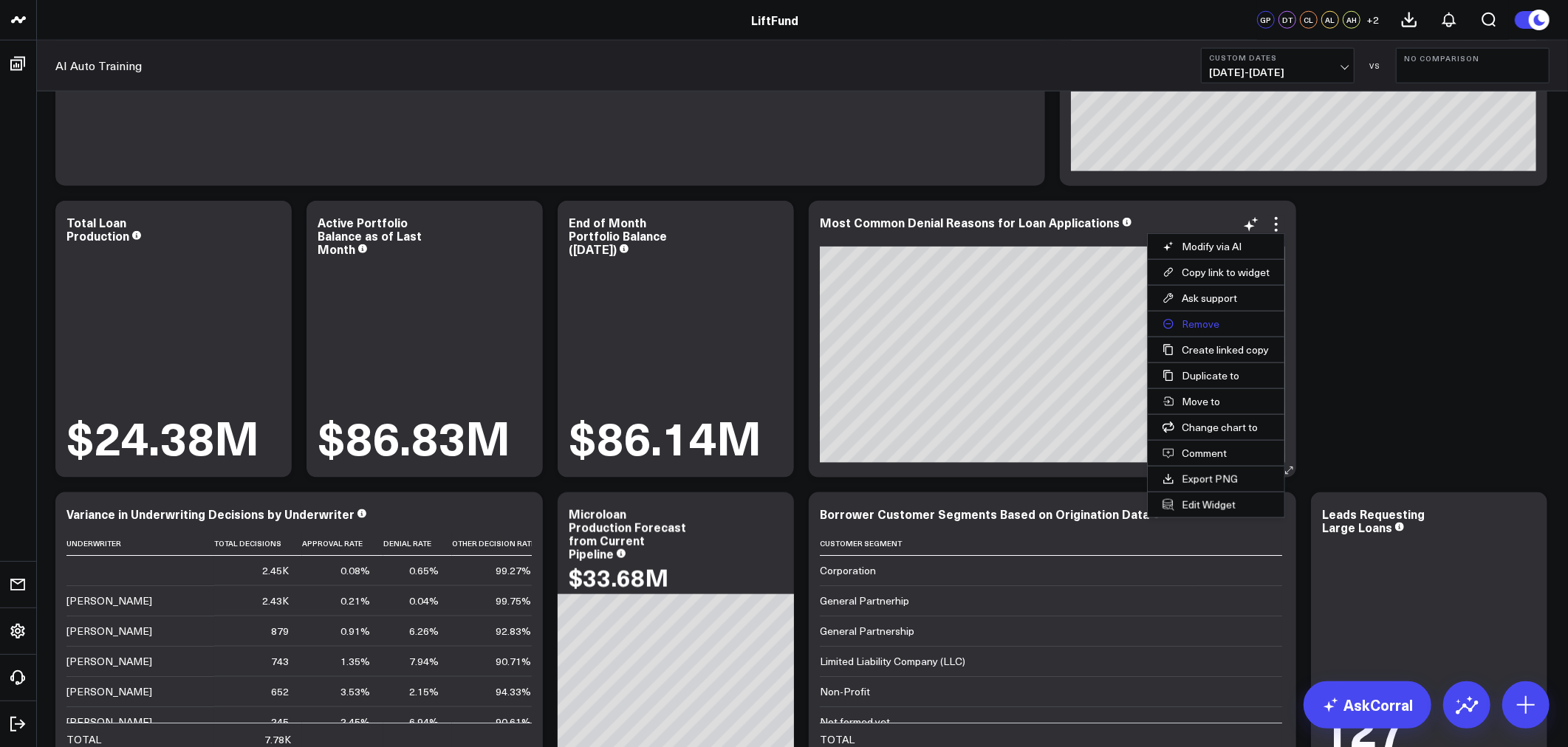
click at [1206, 320] on button "Remove" at bounding box center [1217, 324] width 137 height 26
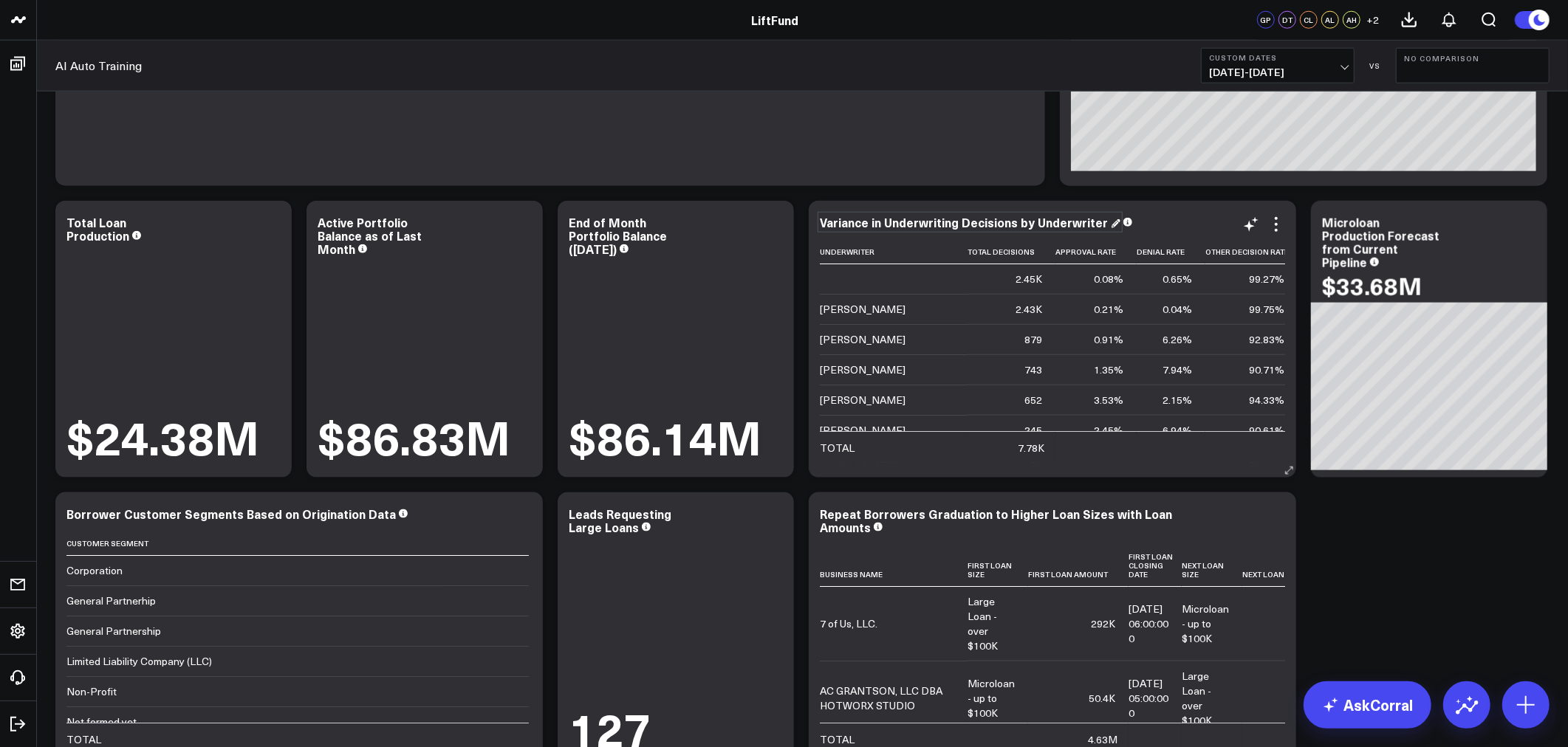
click at [887, 229] on div "Variance in Underwriting Decisions by Underwriter" at bounding box center [970, 222] width 300 height 16
click at [1191, 230] on div "Variance in Underwriting Decisions by Underwriter" at bounding box center [1052, 224] width 465 height 17
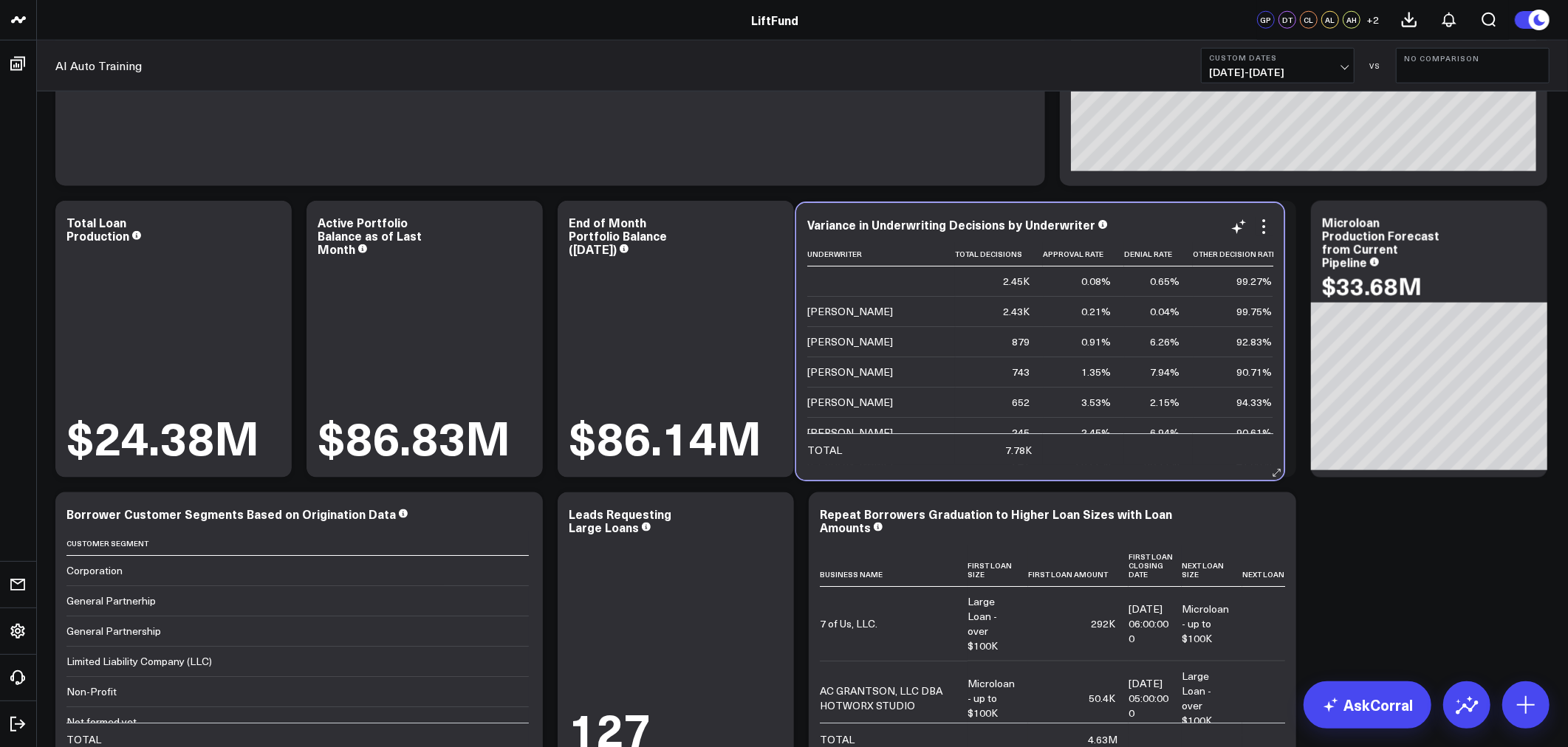
click at [1178, 232] on div "Variance in Underwriting Decisions by Underwriter" at bounding box center [1040, 226] width 465 height 17
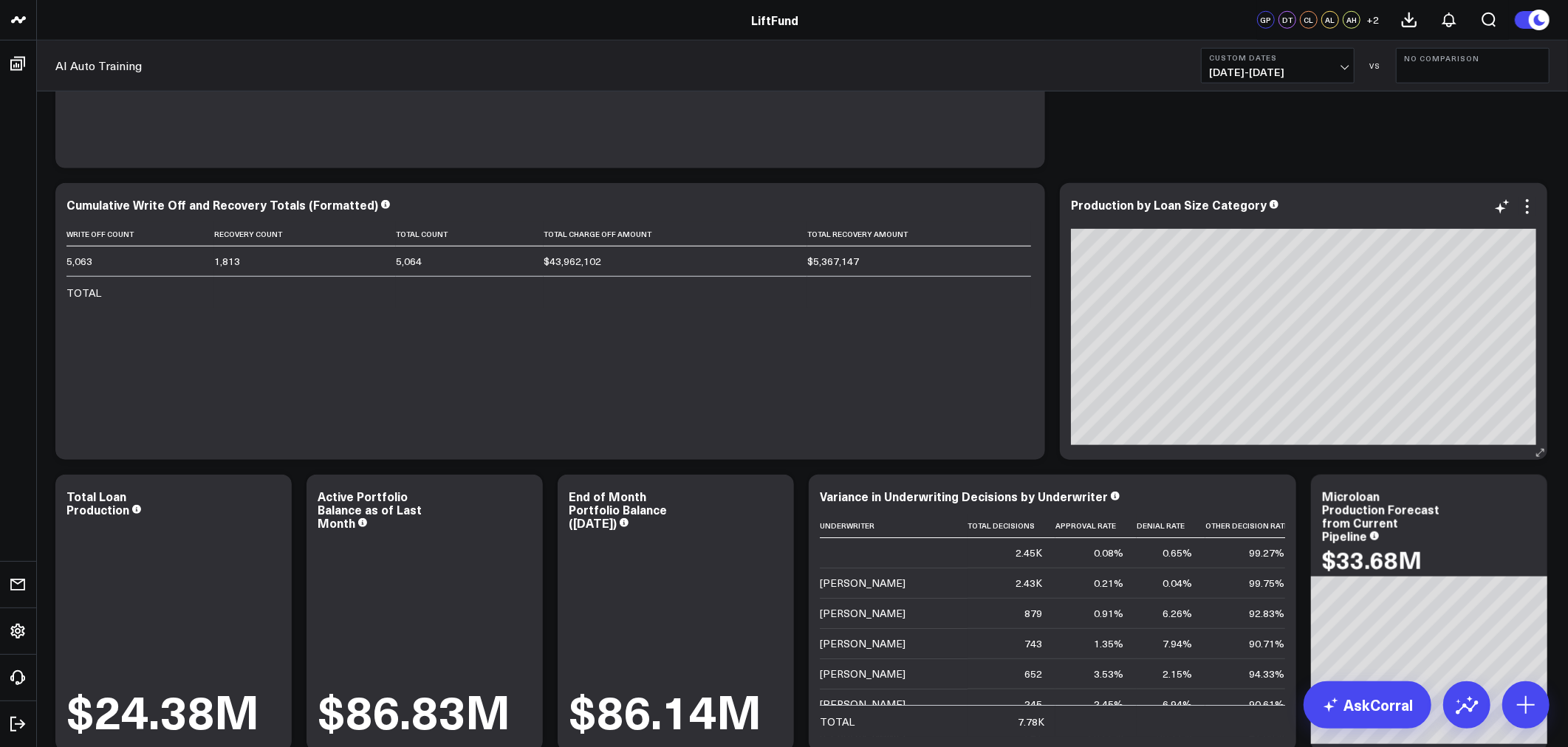
scroll to position [1230, 0]
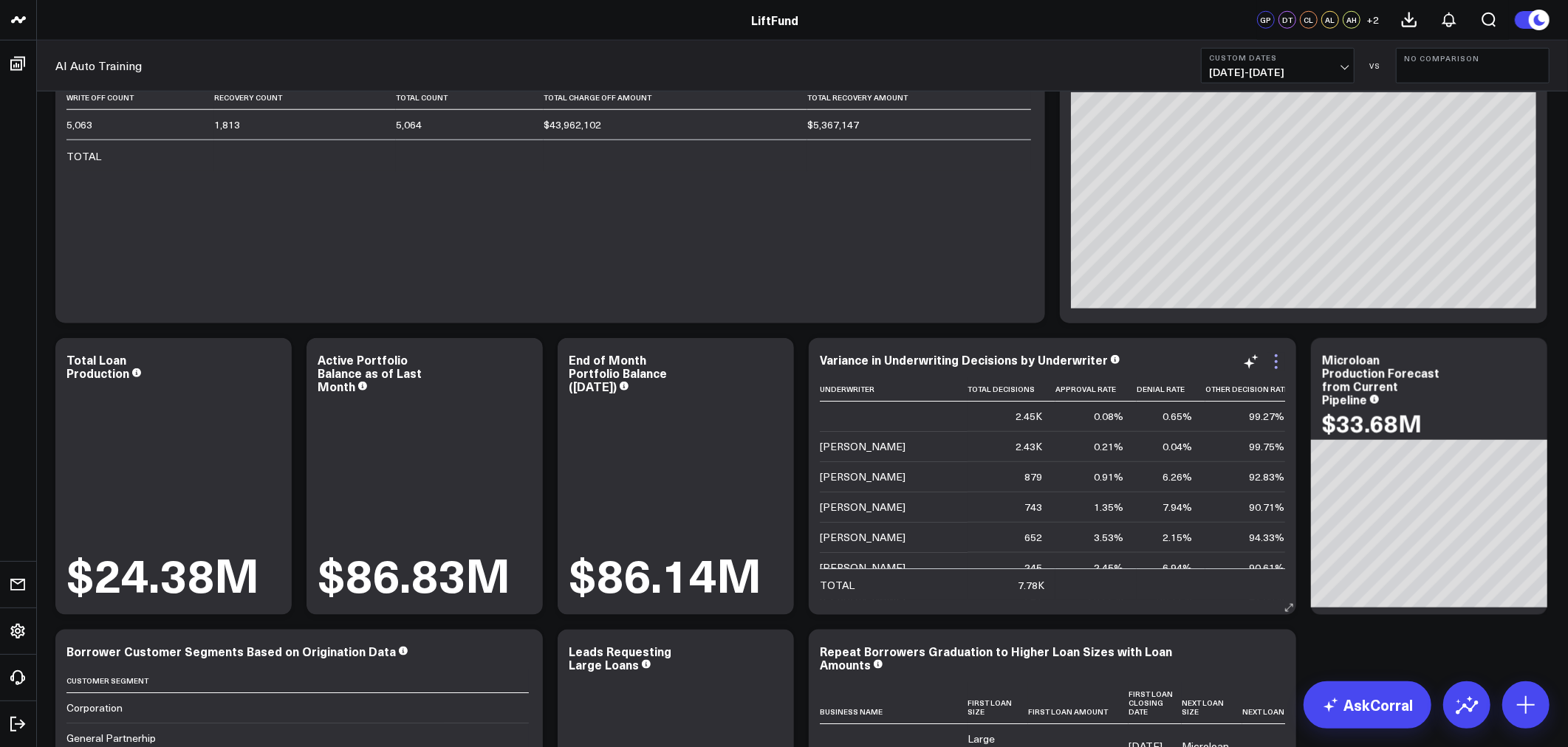
click at [1271, 363] on icon at bounding box center [1277, 362] width 18 height 18
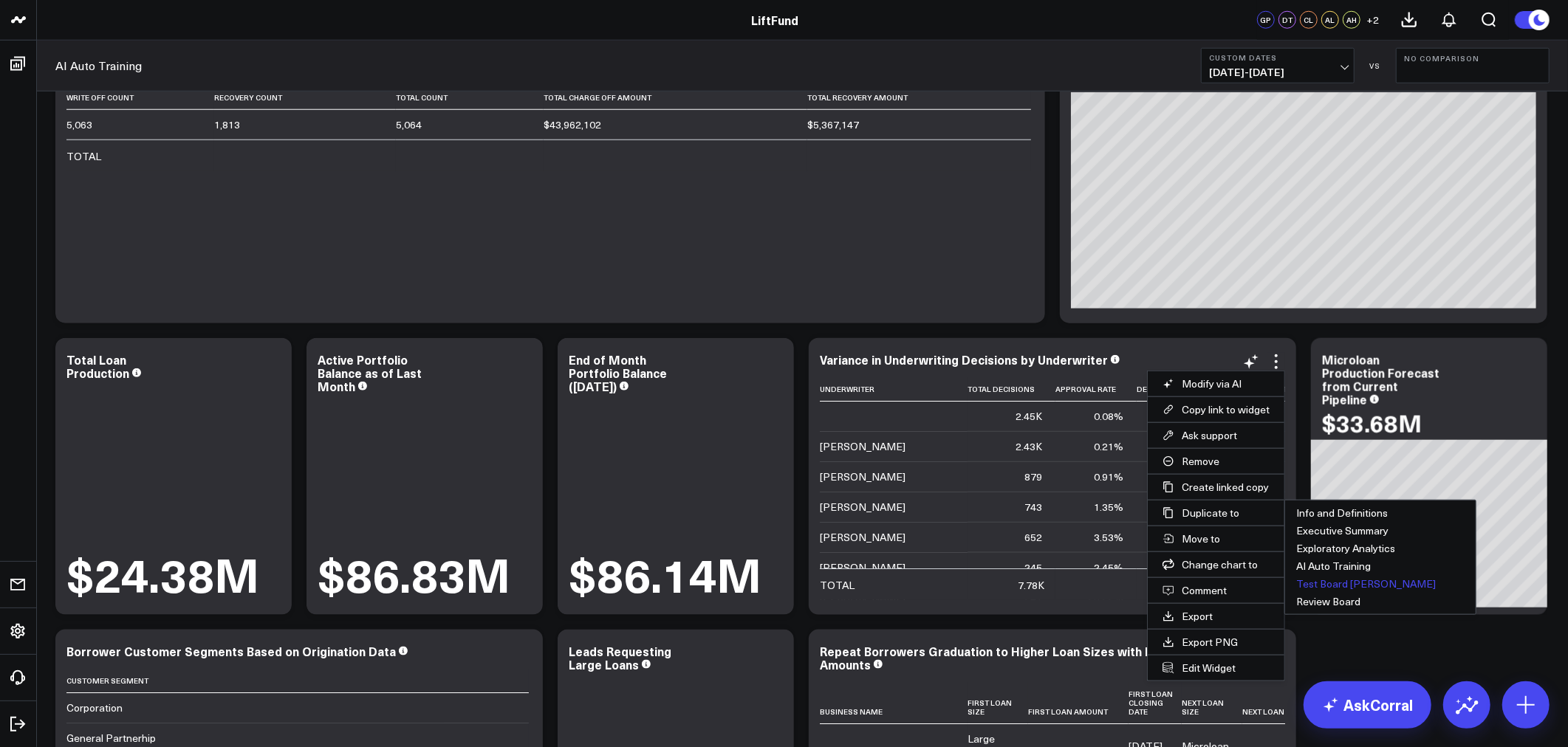
click at [1347, 581] on button "Test Board [PERSON_NAME]" at bounding box center [1381, 584] width 191 height 18
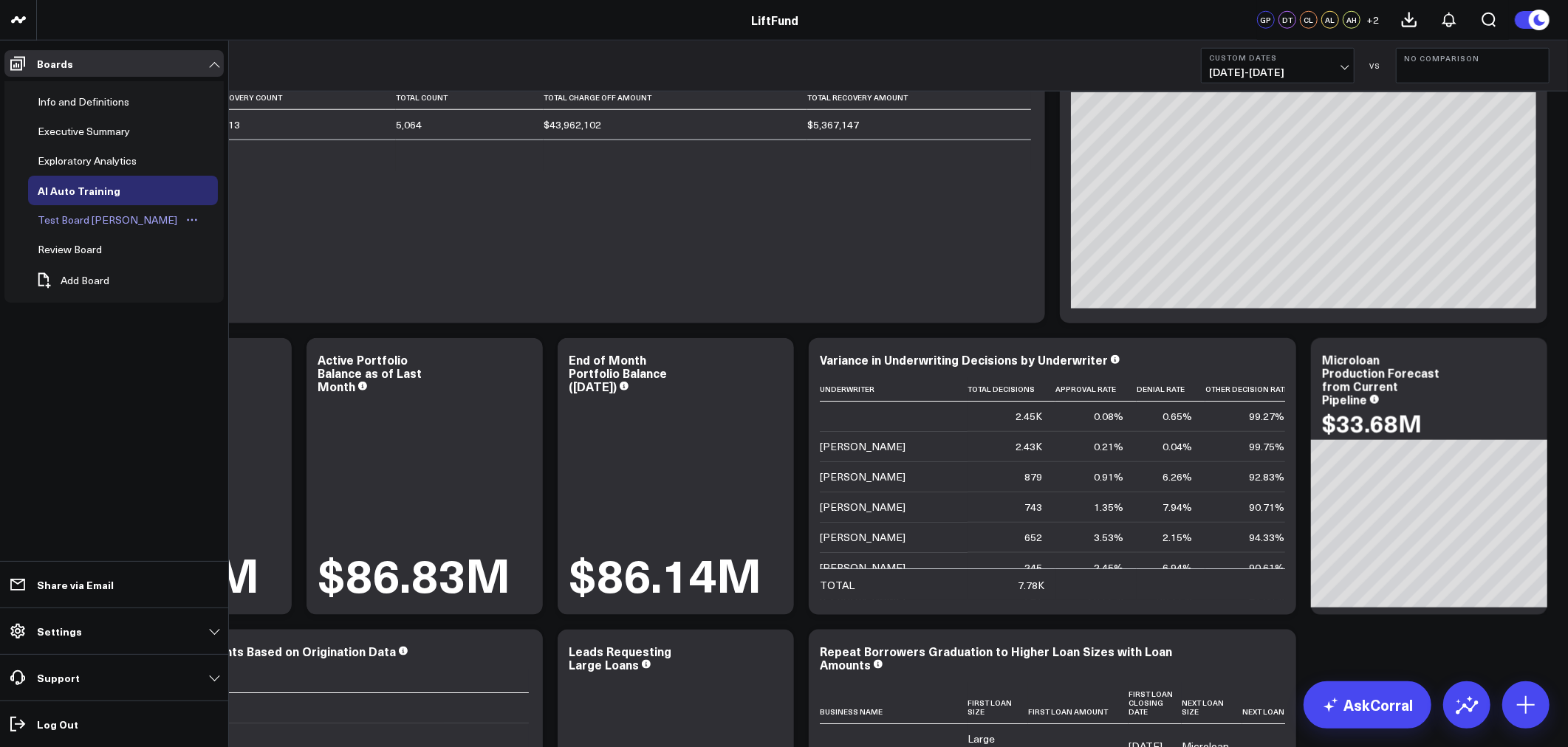
click at [89, 214] on div "Test Board [PERSON_NAME]" at bounding box center [107, 220] width 147 height 18
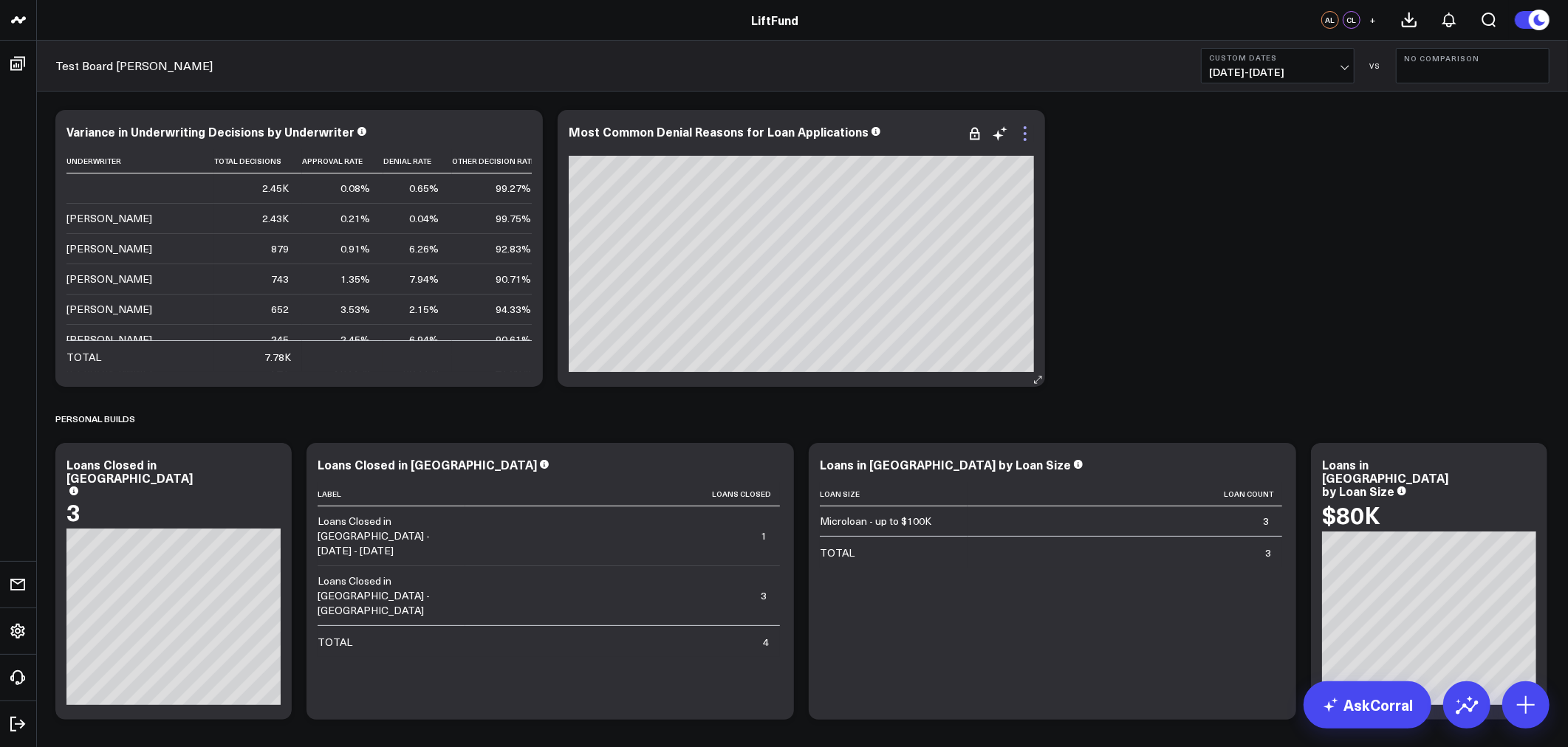
click at [1021, 133] on icon at bounding box center [1026, 134] width 18 height 18
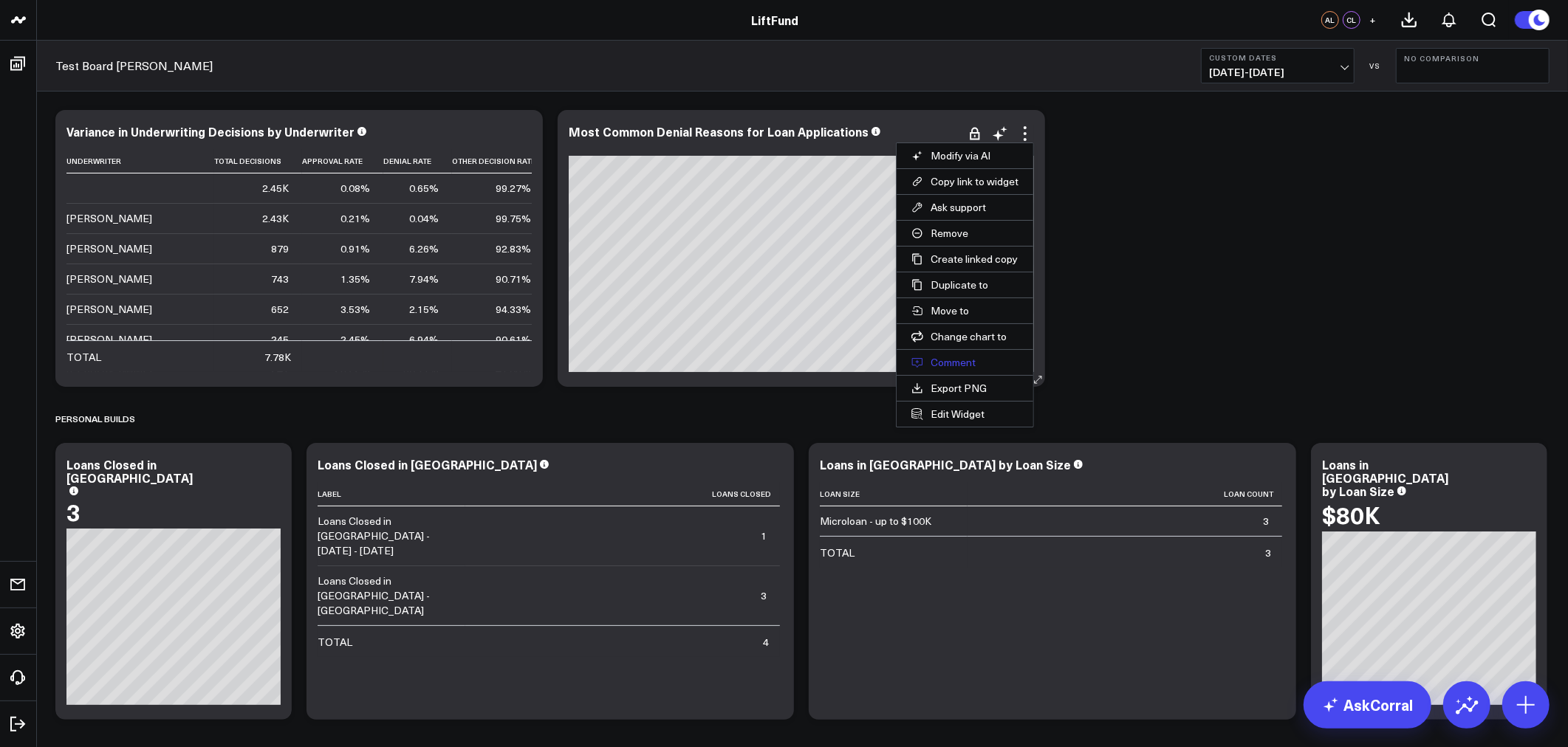
click at [985, 364] on button "Comment" at bounding box center [965, 362] width 137 height 26
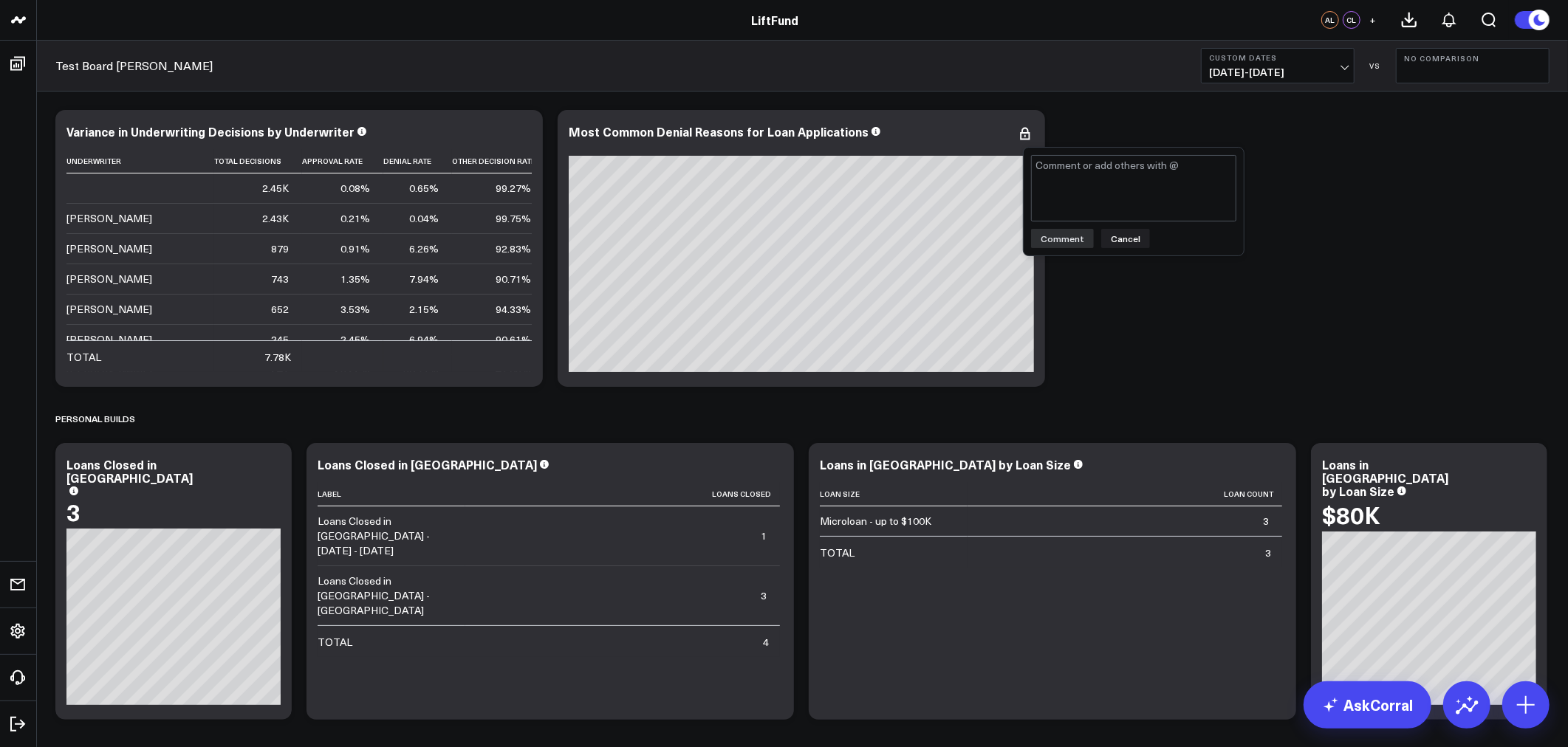
click at [1359, 188] on div "Modify via AI Copy link to widget Ask support Remove Create linked copy Info an…" at bounding box center [802, 415] width 1509 height 624
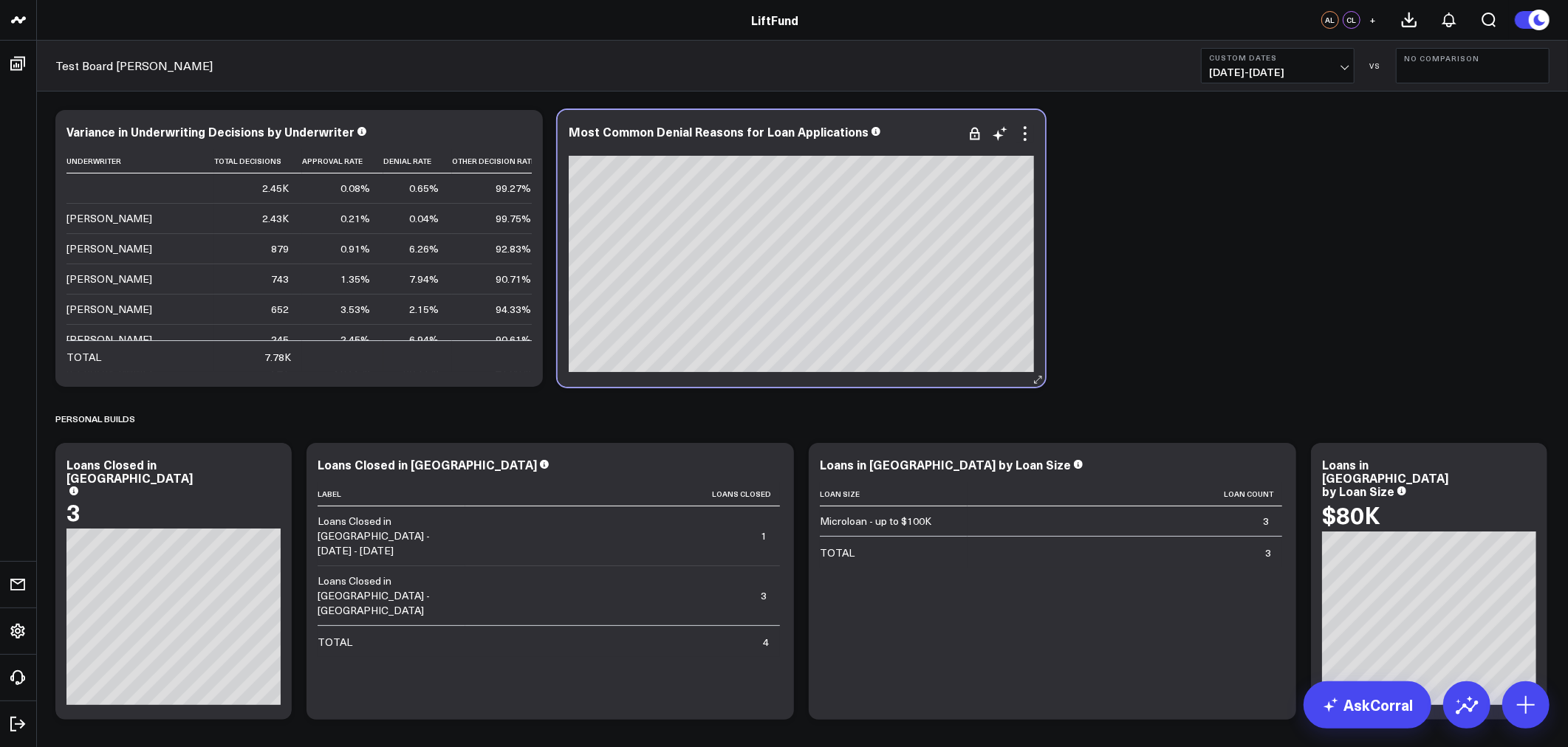
click at [1035, 138] on div "Most Common Denial Reasons for Loan Applications" at bounding box center [802, 248] width 487 height 277
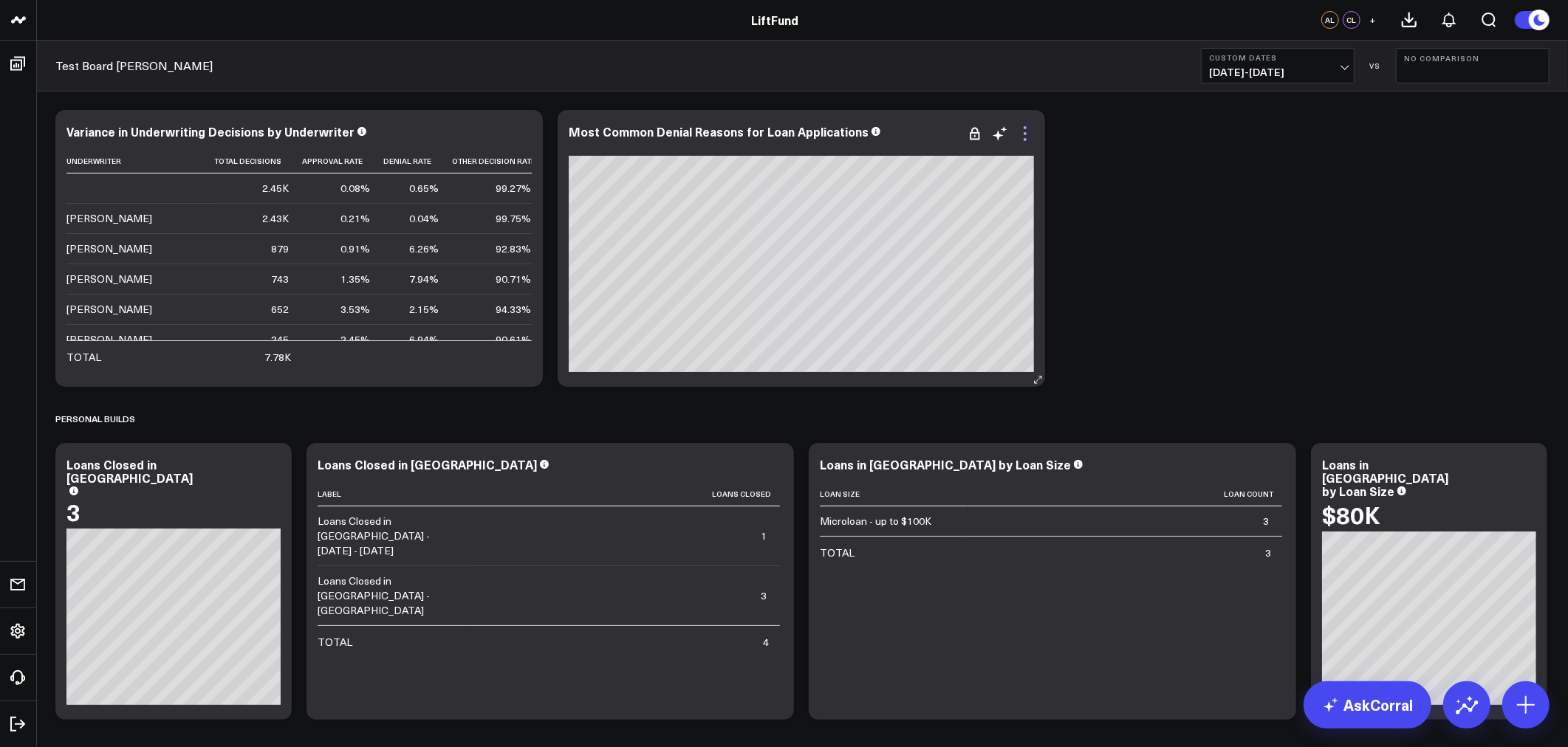
click at [1025, 134] on icon at bounding box center [1026, 134] width 3 height 3
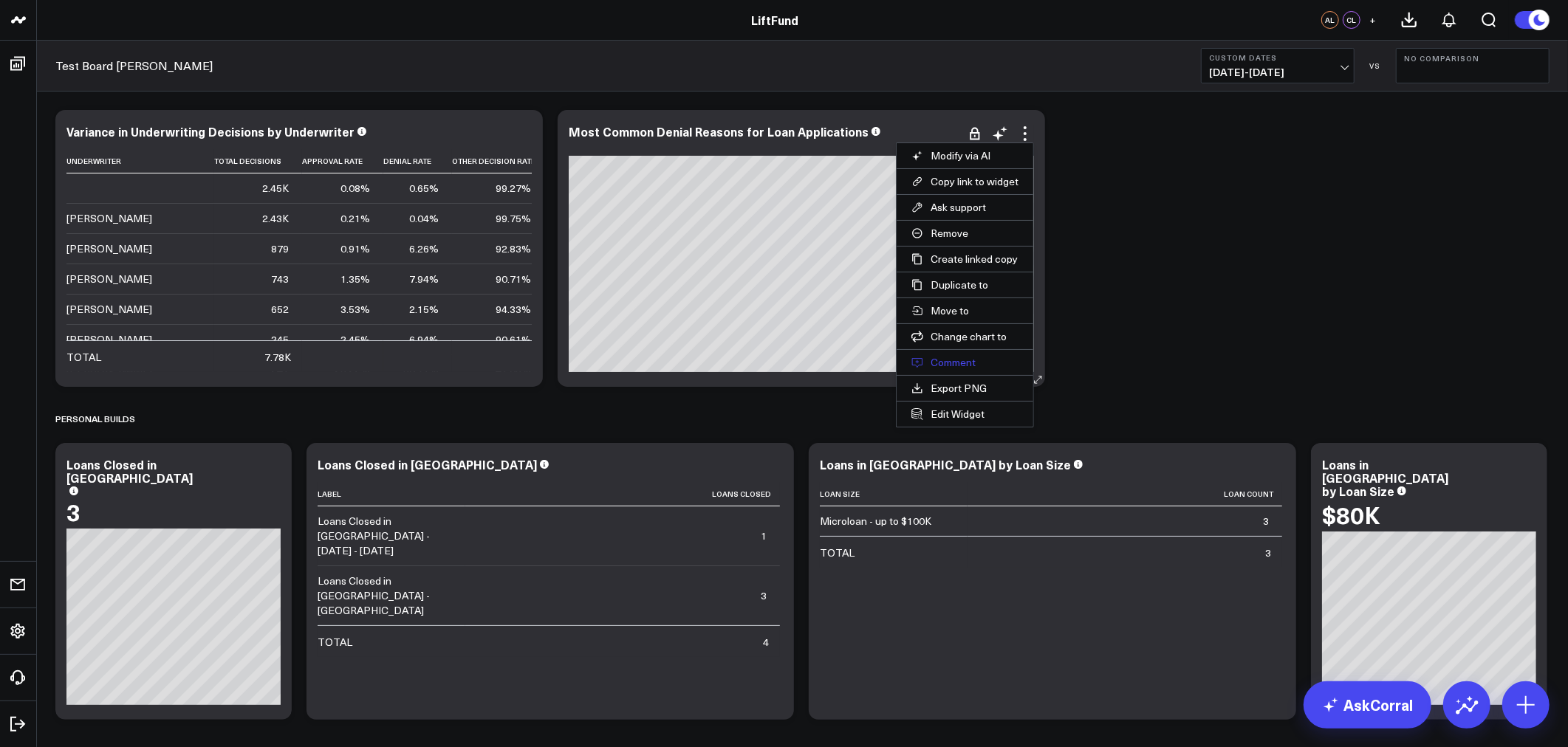
click at [961, 365] on button "Comment" at bounding box center [965, 362] width 137 height 26
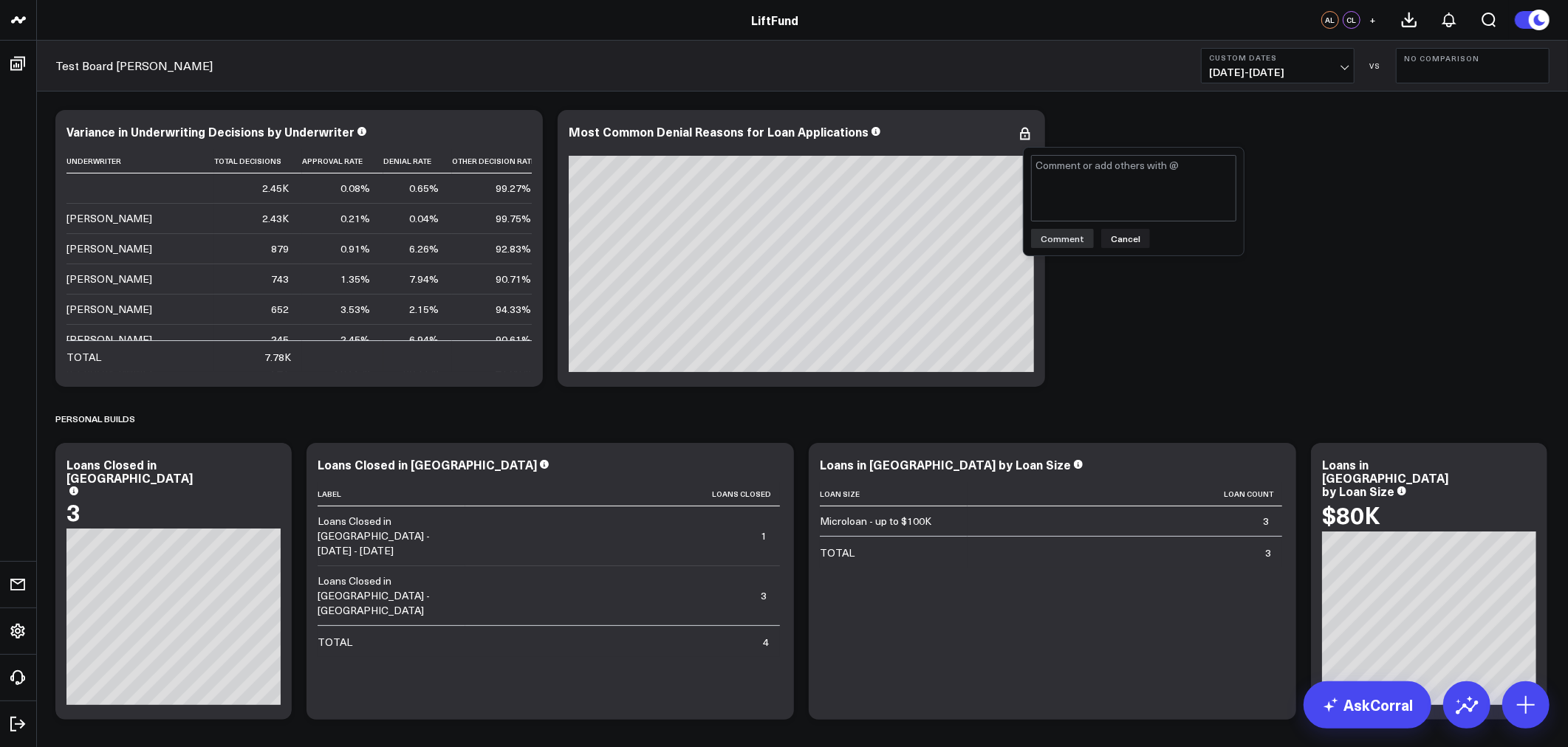
click at [1086, 186] on textarea at bounding box center [1133, 188] width 205 height 67
type textarea "Issue seems to be with dates"
click at [1059, 253] on div "Issue seems to be with dates Issue seems to be with dates Comment Cancel" at bounding box center [1133, 201] width 220 height 108
click at [1068, 242] on button "Comment" at bounding box center [1063, 238] width 63 height 19
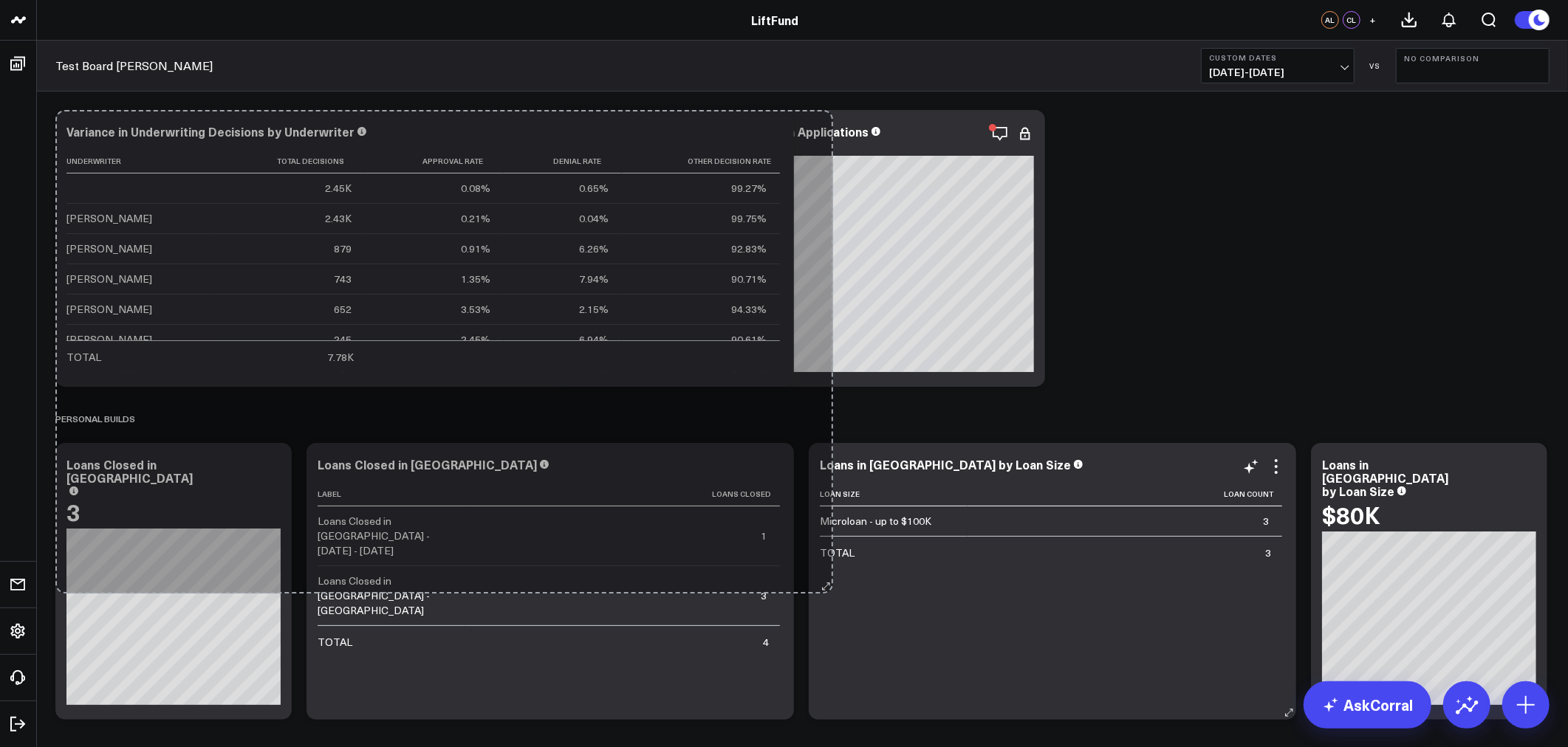
drag, startPoint x: 537, startPoint y: 381, endPoint x: 827, endPoint y: 587, distance: 355.7
click at [827, 587] on div "Modify via AI Copy link to widget Ask support Remove Create linked copy Info an…" at bounding box center [802, 415] width 1509 height 624
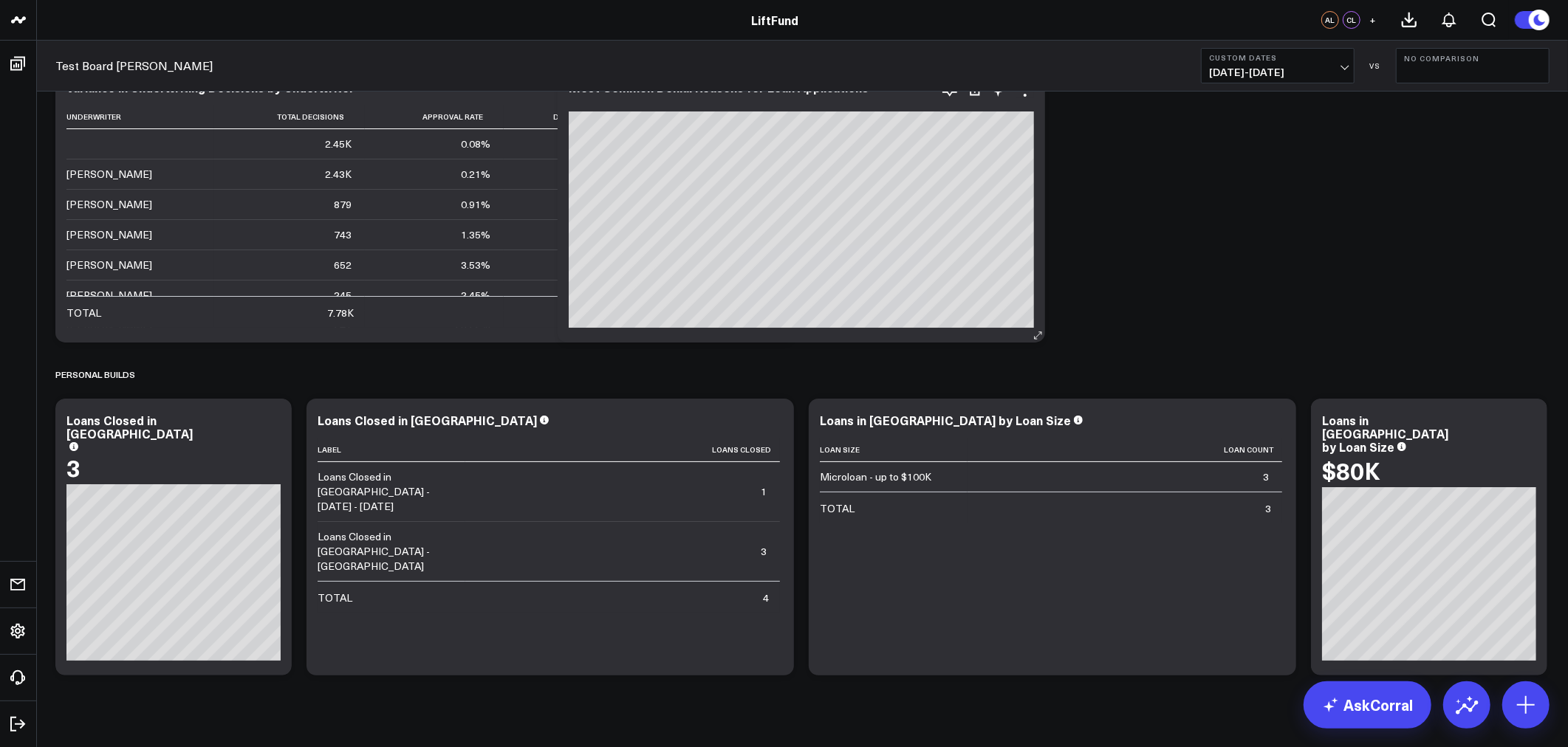
scroll to position [68, 0]
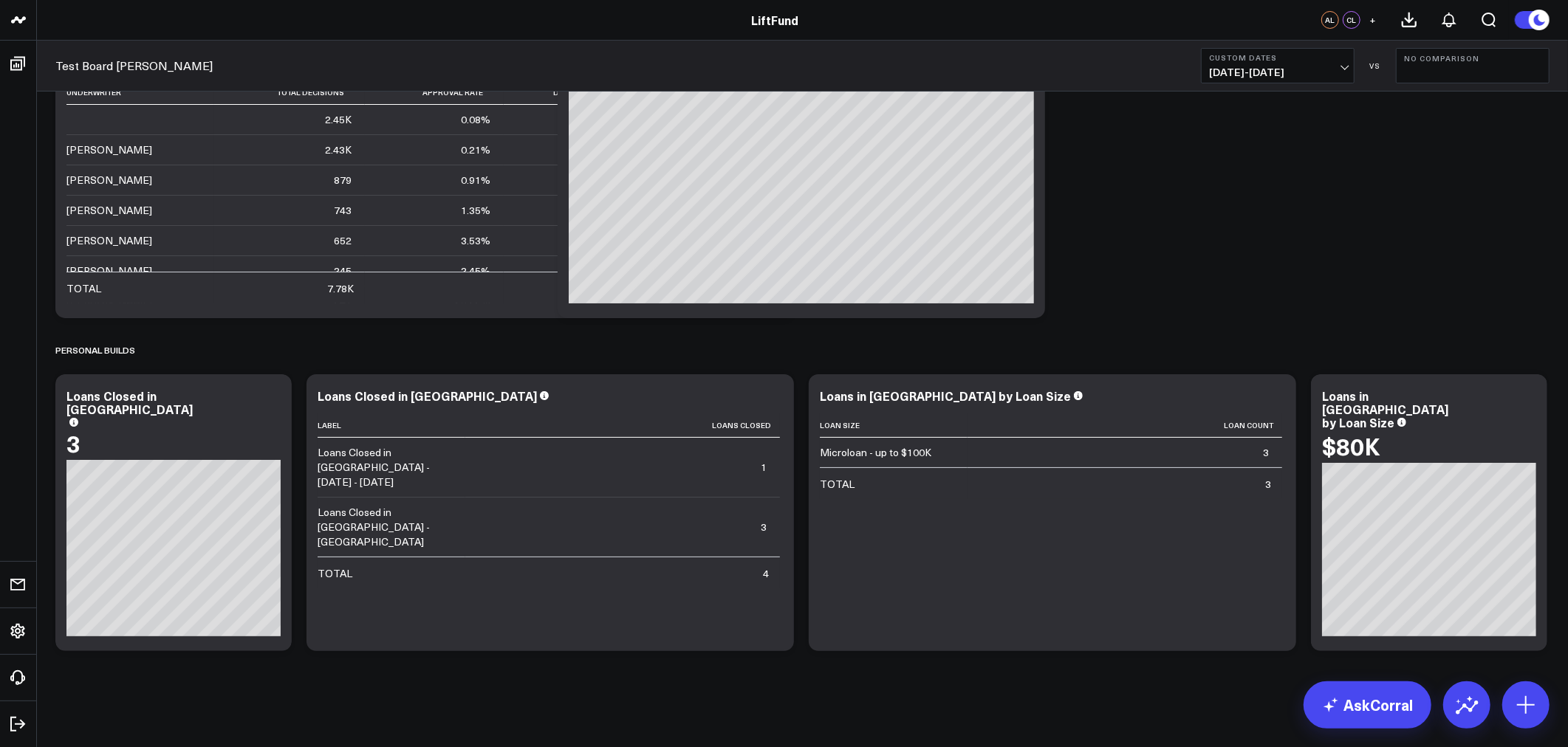
click at [491, 318] on div "Modify via AI Copy link to widget Ask support Remove Create linked copy Info an…" at bounding box center [802, 346] width 1509 height 624
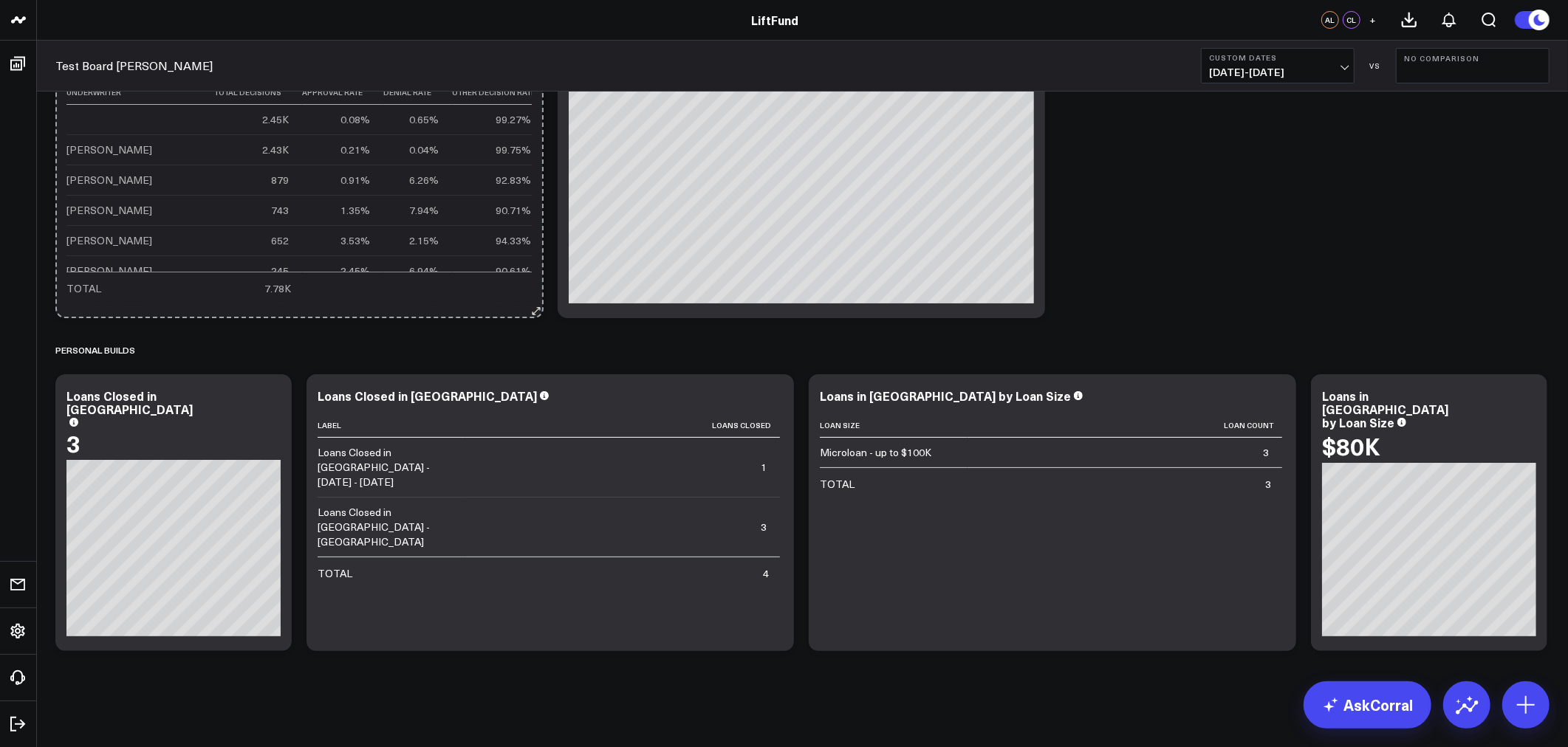
drag, startPoint x: 781, startPoint y: 314, endPoint x: 529, endPoint y: 305, distance: 252.2
click at [530, 306] on icon at bounding box center [535, 311] width 11 height 11
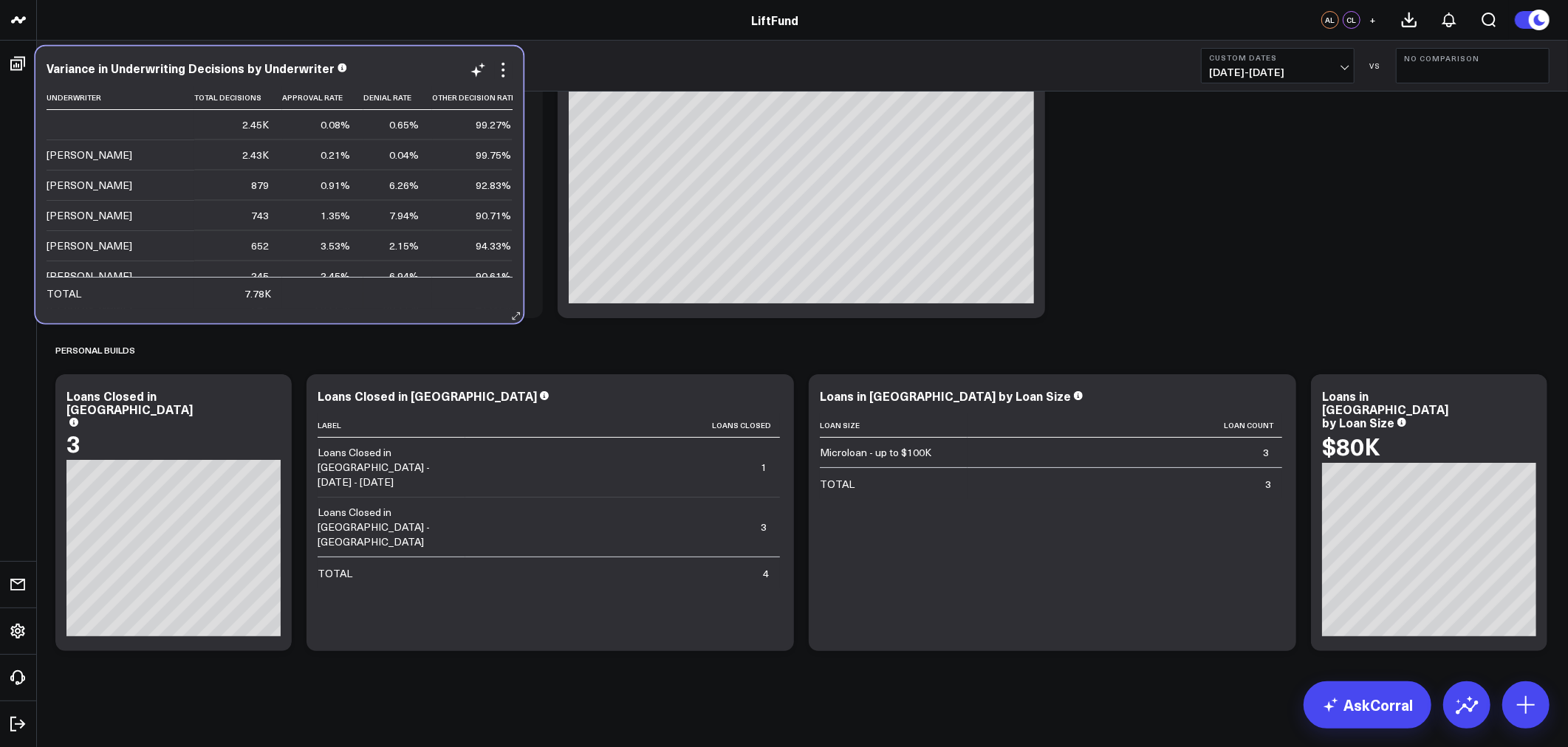
drag, startPoint x: 469, startPoint y: 305, endPoint x: 449, endPoint y: 310, distance: 20.6
click at [449, 310] on div "Variance in Underwriting Decisions by Underwriter Underwriter Total Decisions A…" at bounding box center [279, 185] width 487 height 277
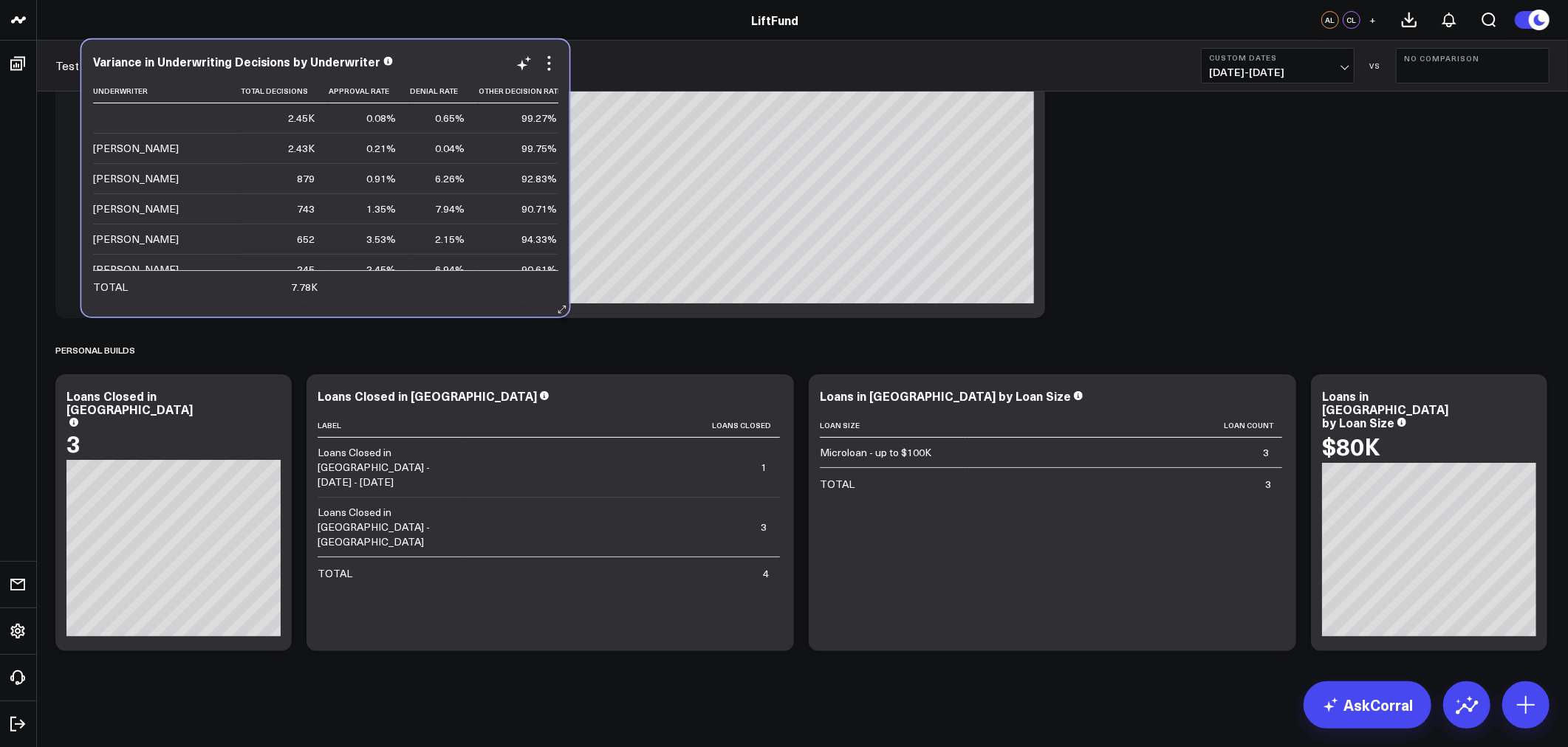
drag, startPoint x: 453, startPoint y: 303, endPoint x: 473, endPoint y: 306, distance: 20.2
click at [473, 306] on div "Variance in Underwriting Decisions by Underwriter Underwriter Total Decisions A…" at bounding box center [326, 178] width 487 height 277
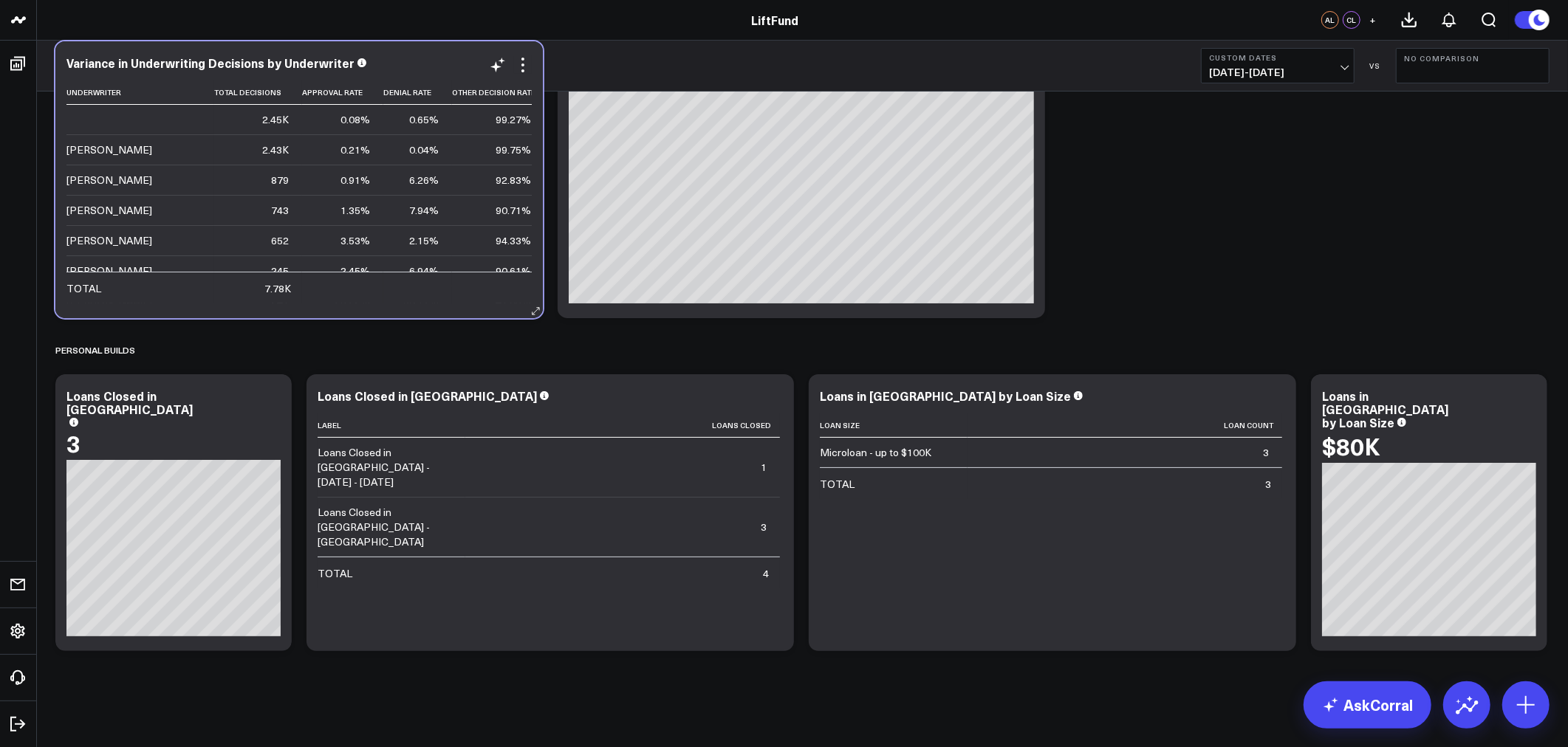
click at [502, 291] on td at bounding box center [498, 287] width 92 height 32
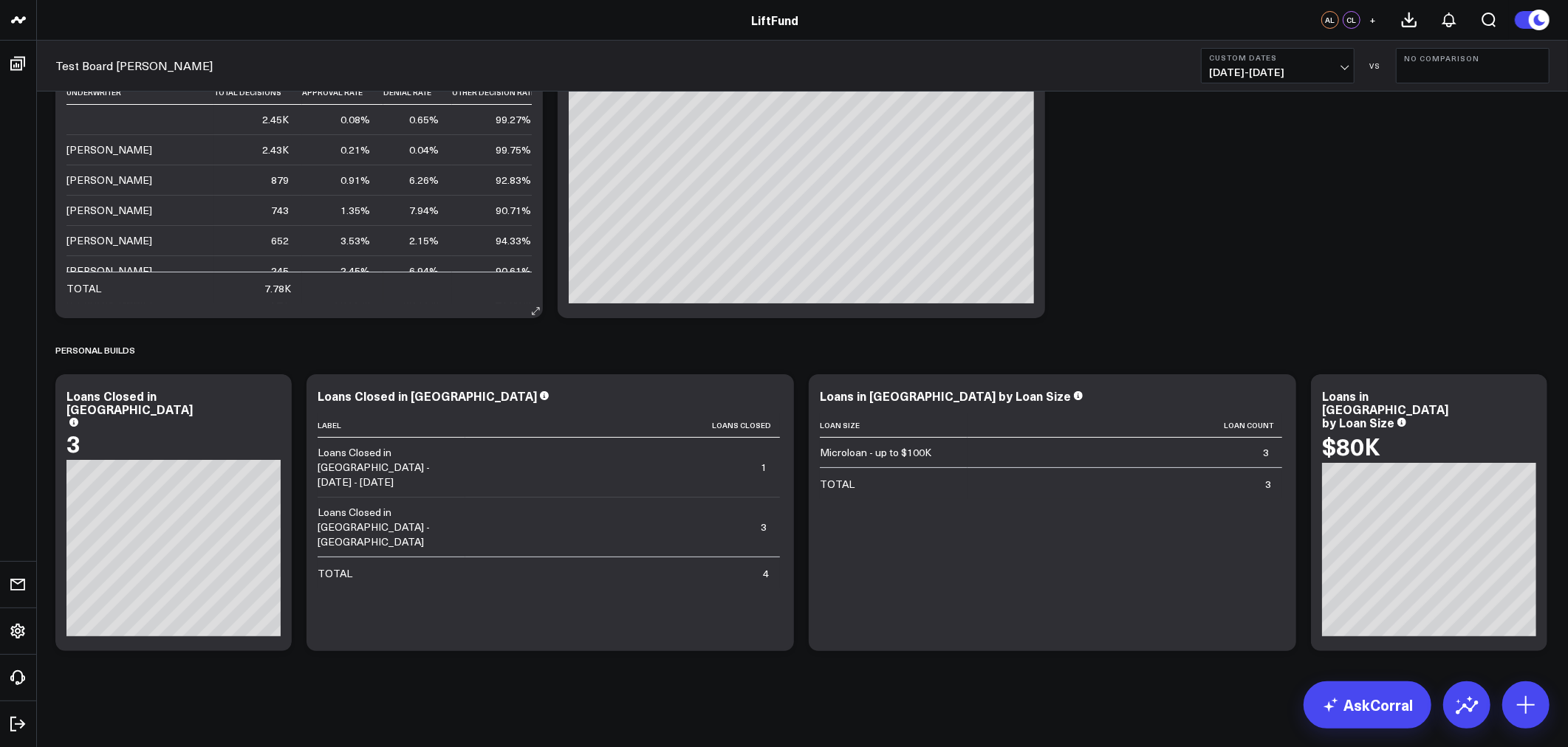
scroll to position [0, 0]
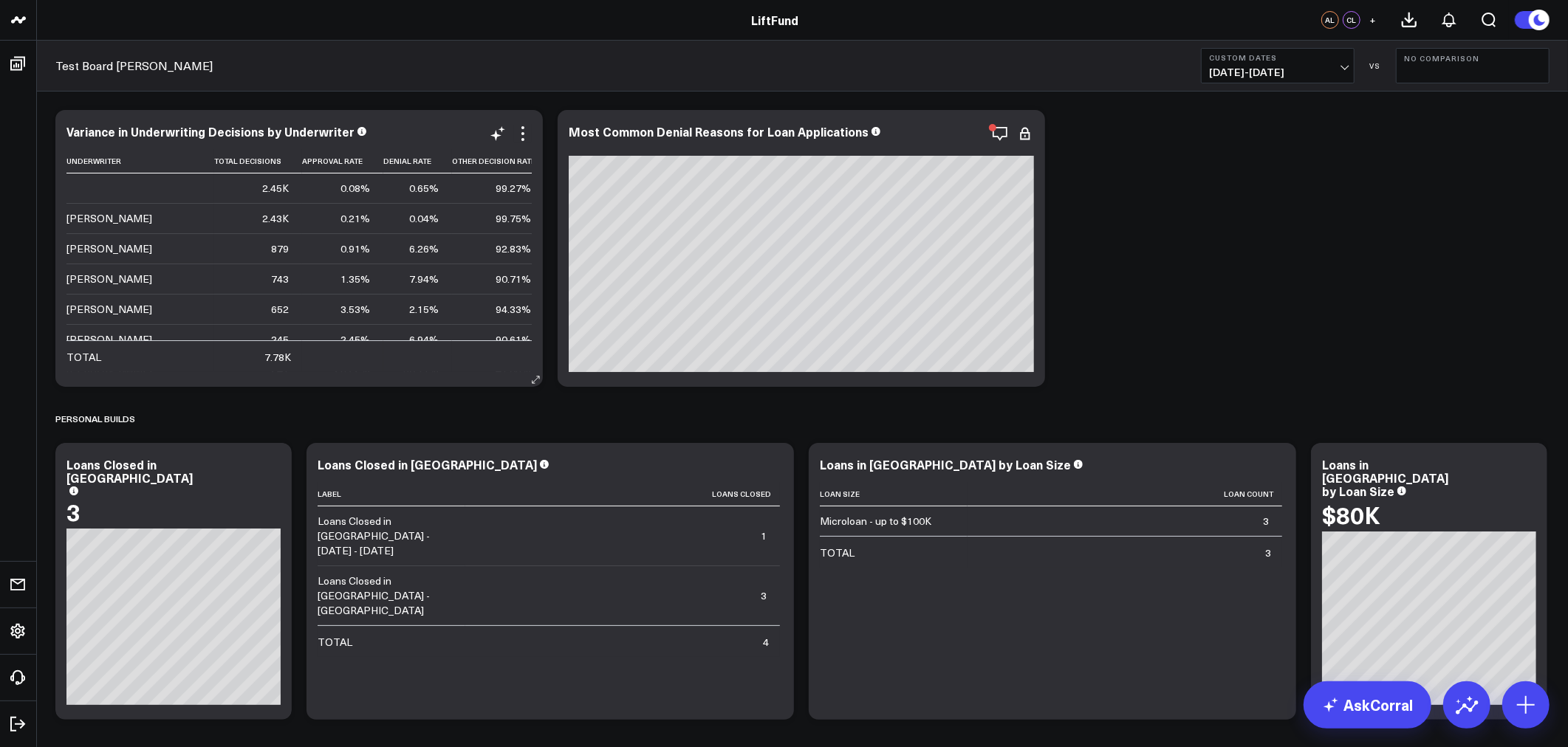
click at [432, 267] on td "7.94%" at bounding box center [417, 278] width 68 height 30
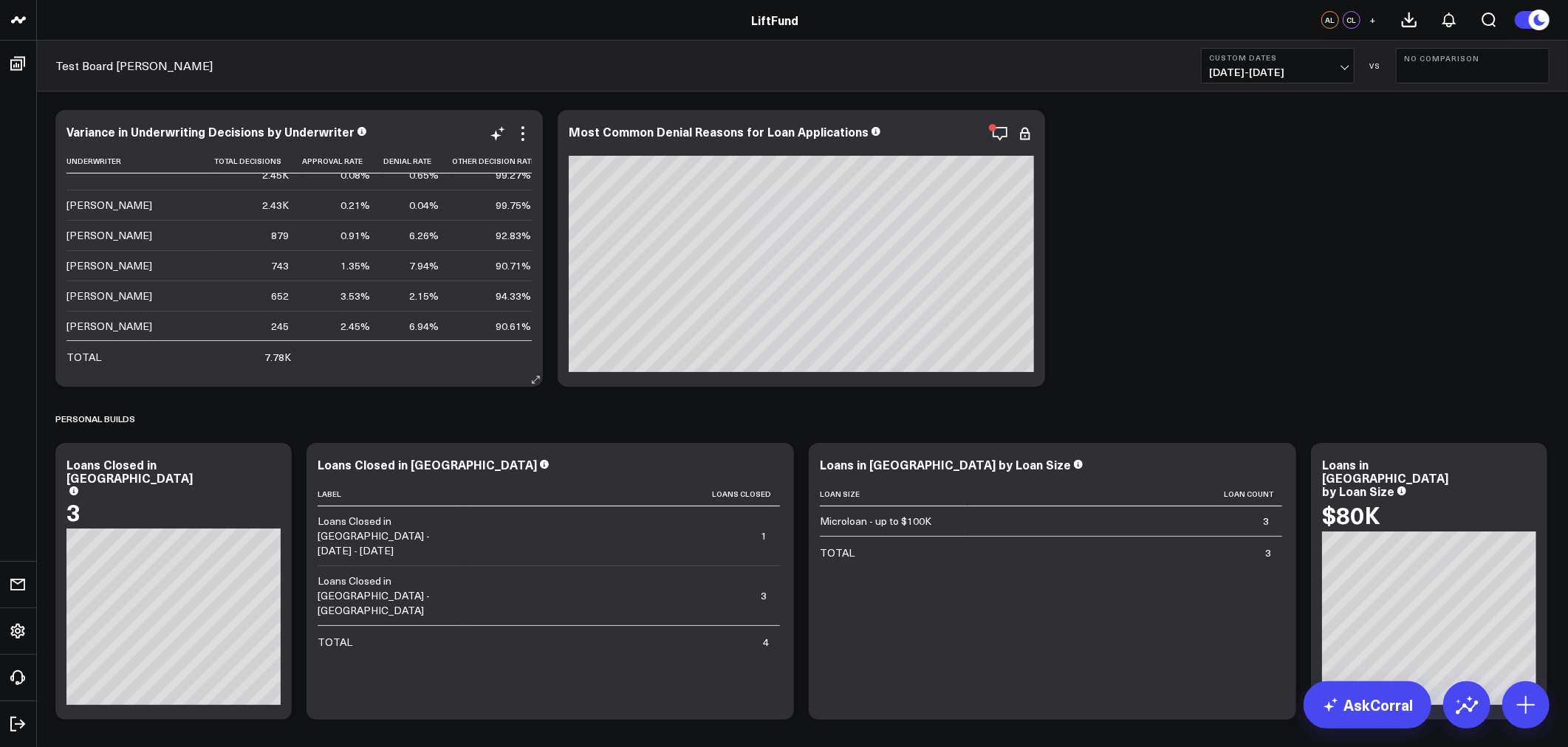
scroll to position [21, 0]
drag, startPoint x: 293, startPoint y: 253, endPoint x: 248, endPoint y: 271, distance: 48.5
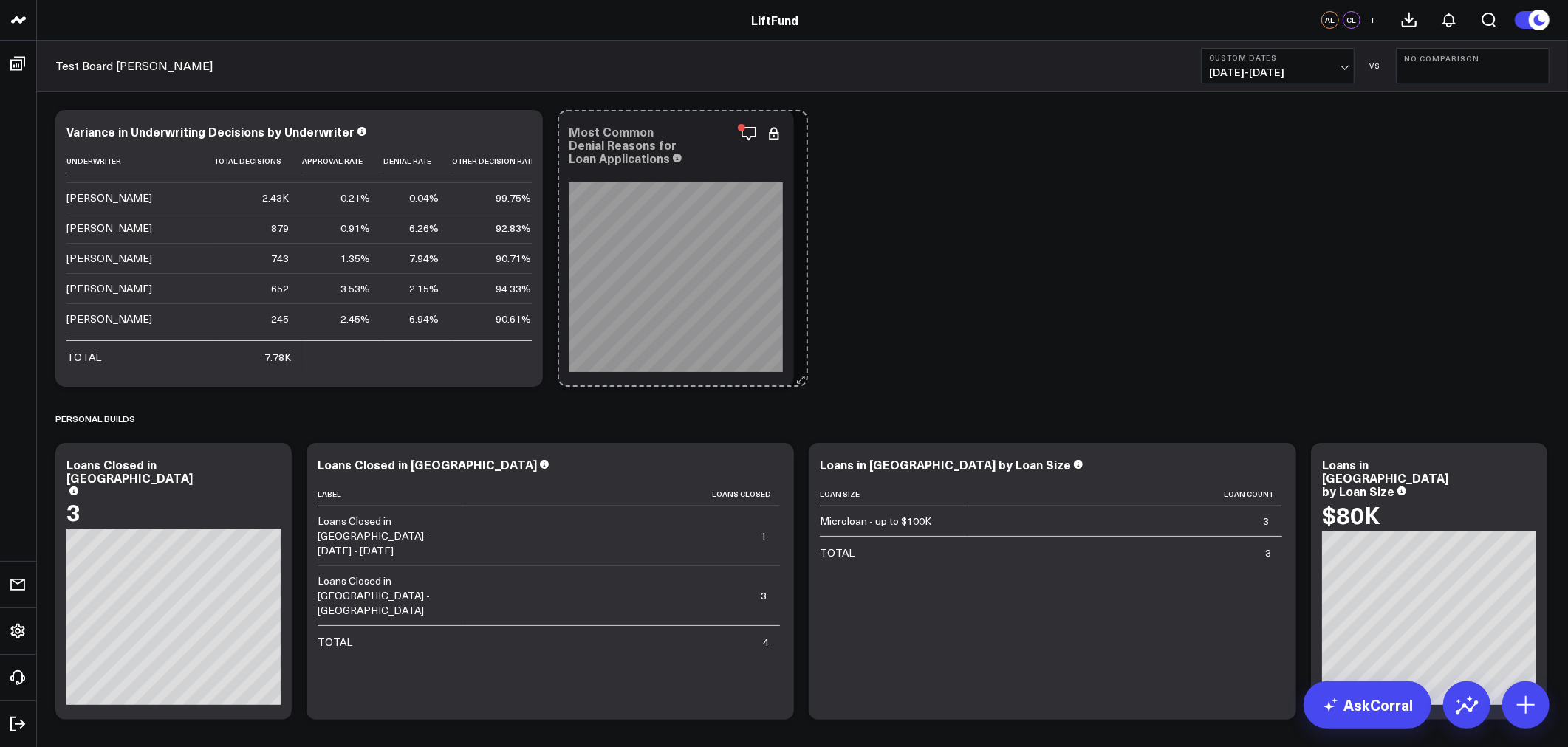
drag, startPoint x: 1039, startPoint y: 378, endPoint x: 801, endPoint y: 378, distance: 238.0
click at [801, 378] on div "Modify via AI Copy link to widget Ask support Remove Create linked copy Info an…" at bounding box center [802, 415] width 1509 height 624
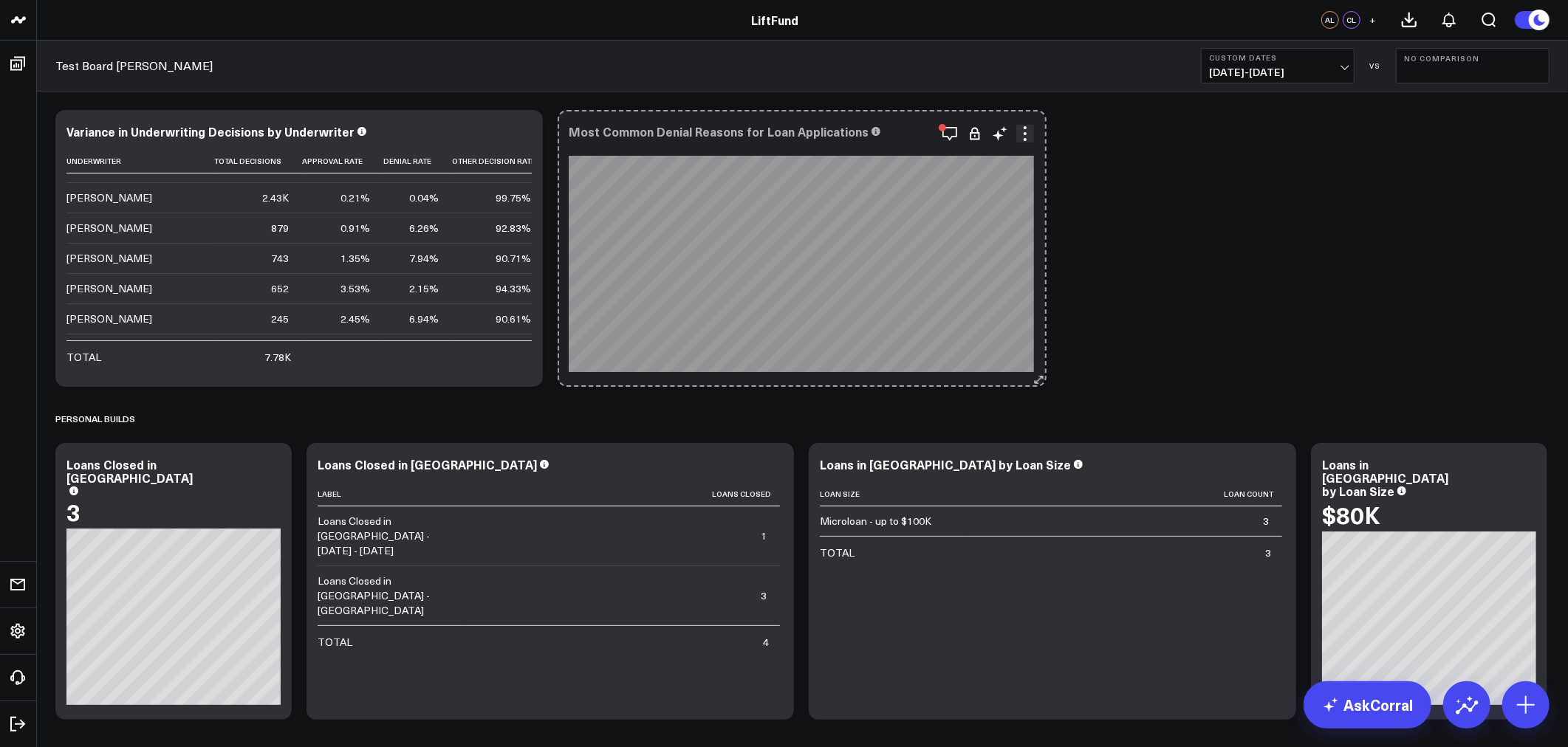
drag, startPoint x: 781, startPoint y: 378, endPoint x: 1034, endPoint y: 377, distance: 253.0
click at [1034, 377] on icon at bounding box center [1038, 379] width 11 height 11
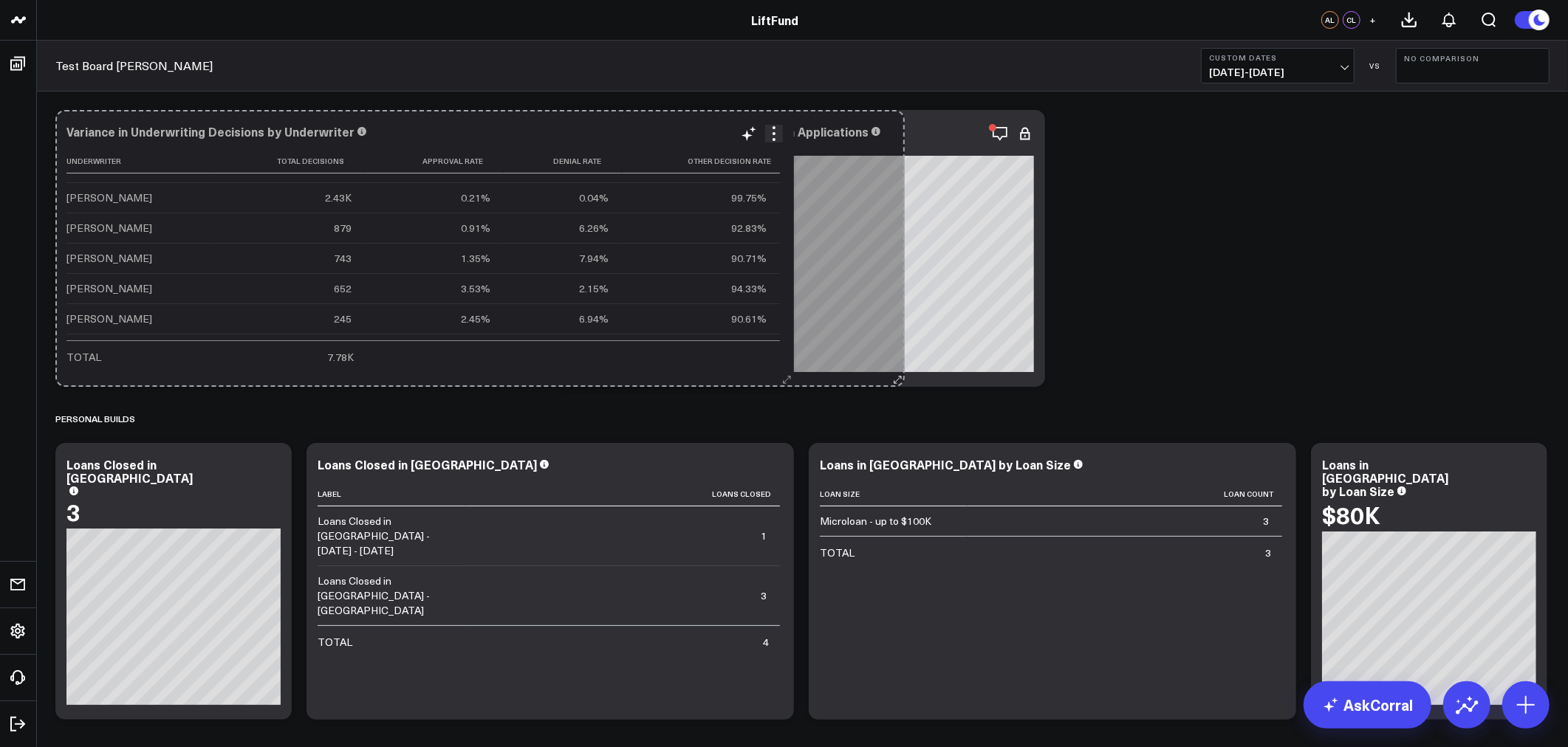
click at [896, 355] on div "Modify via AI Copy link to widget Ask support Remove Create linked copy Info an…" at bounding box center [802, 415] width 1509 height 624
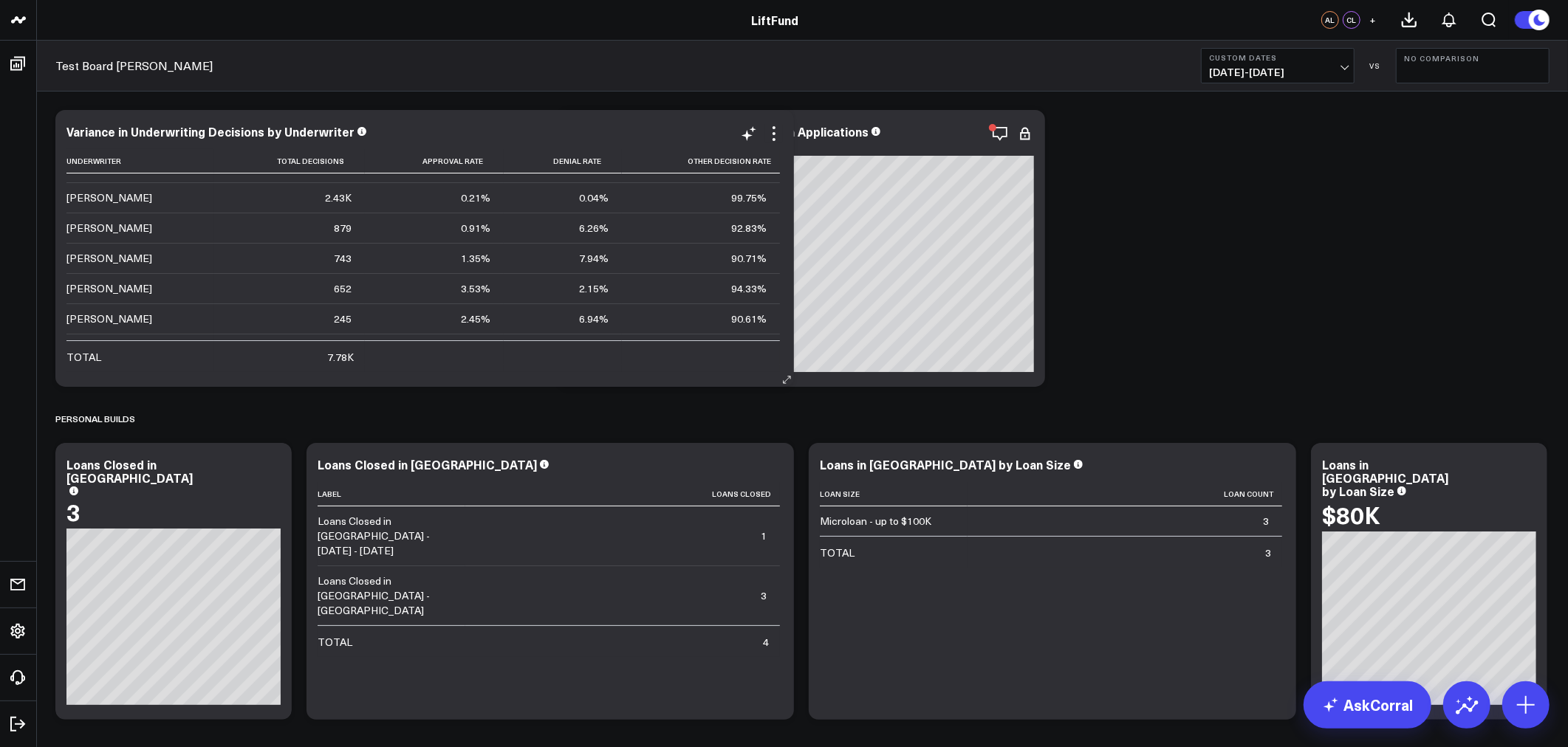
click at [449, 357] on td at bounding box center [435, 356] width 140 height 32
drag, startPoint x: 461, startPoint y: 366, endPoint x: 470, endPoint y: 366, distance: 9.0
click at [462, 366] on td at bounding box center [435, 356] width 140 height 32
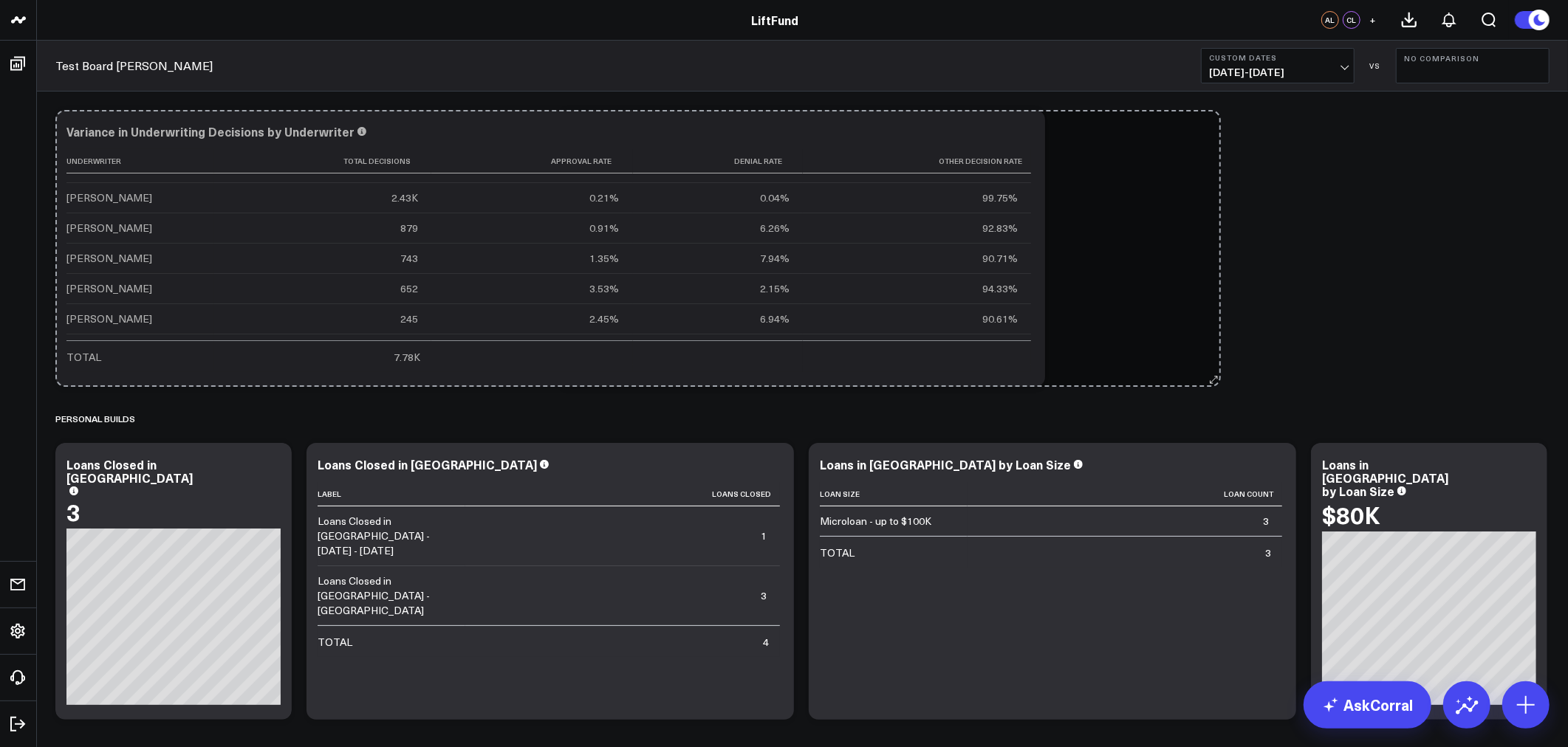
drag, startPoint x: 783, startPoint y: 382, endPoint x: 1210, endPoint y: 380, distance: 427.0
click at [1210, 380] on div "Modify via AI Copy link to widget Ask support Remove Create linked copy Info an…" at bounding box center [802, 415] width 1509 height 624
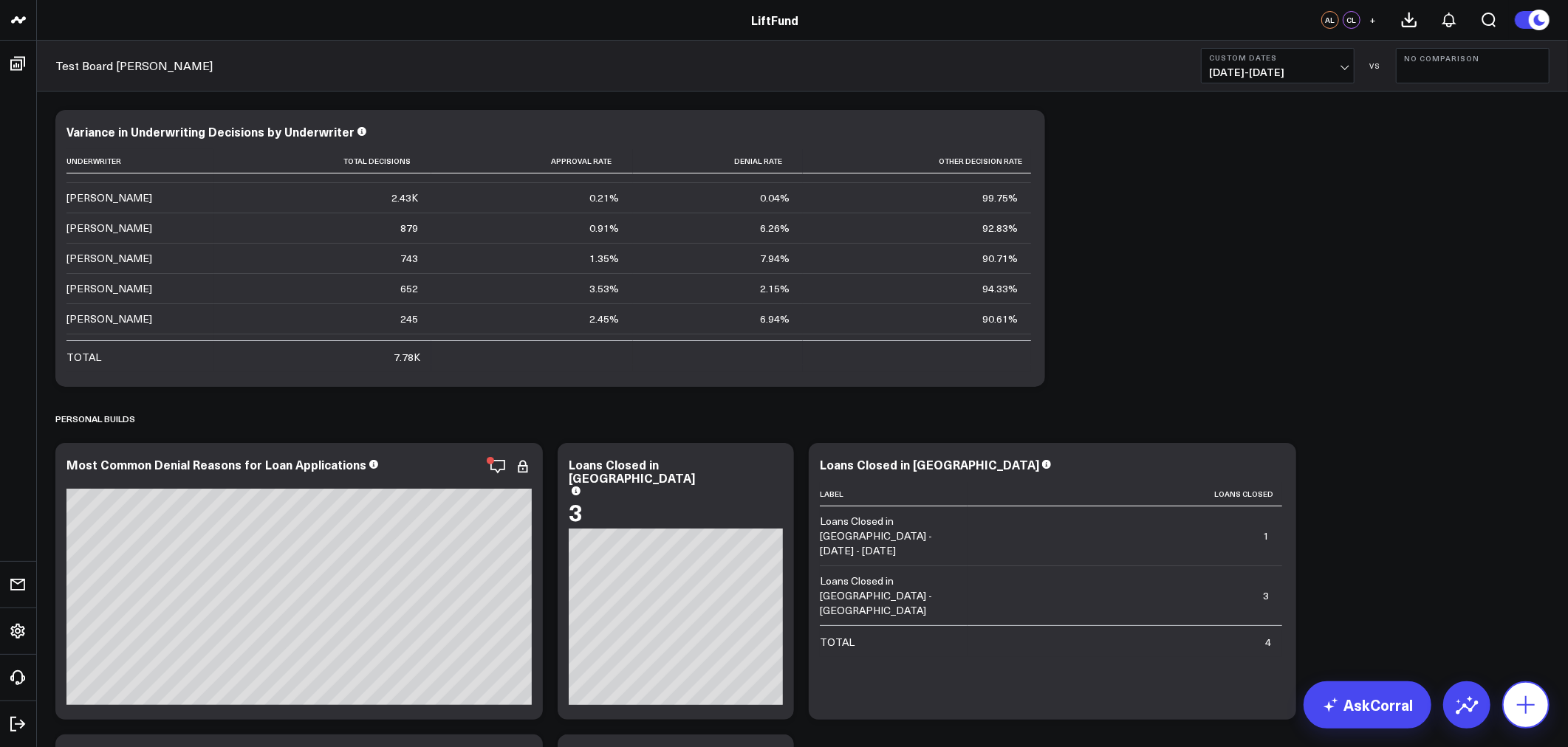
click at [1525, 718] on button at bounding box center [1525, 704] width 47 height 47
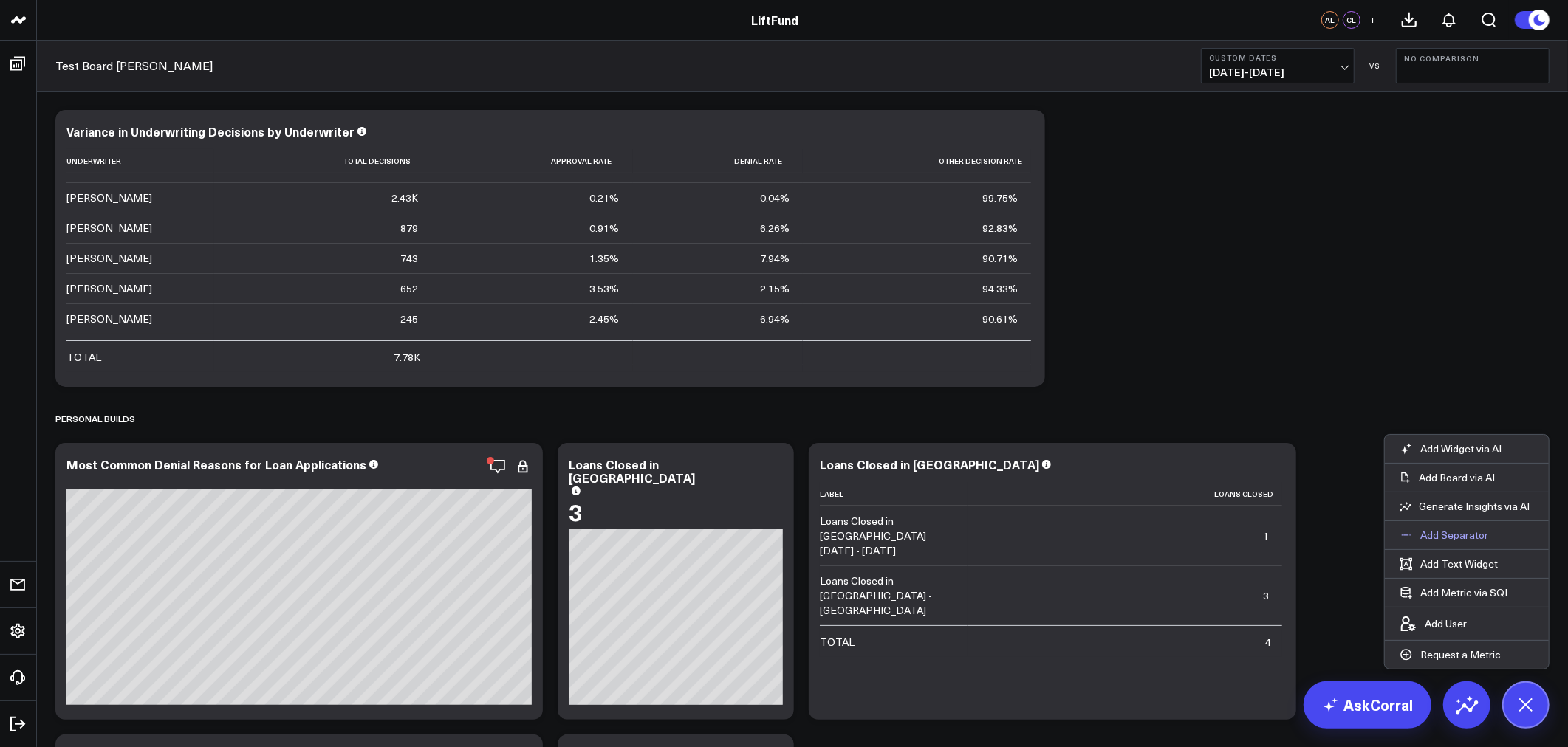
click at [1458, 536] on p "Add Separator" at bounding box center [1454, 536] width 68 height 13
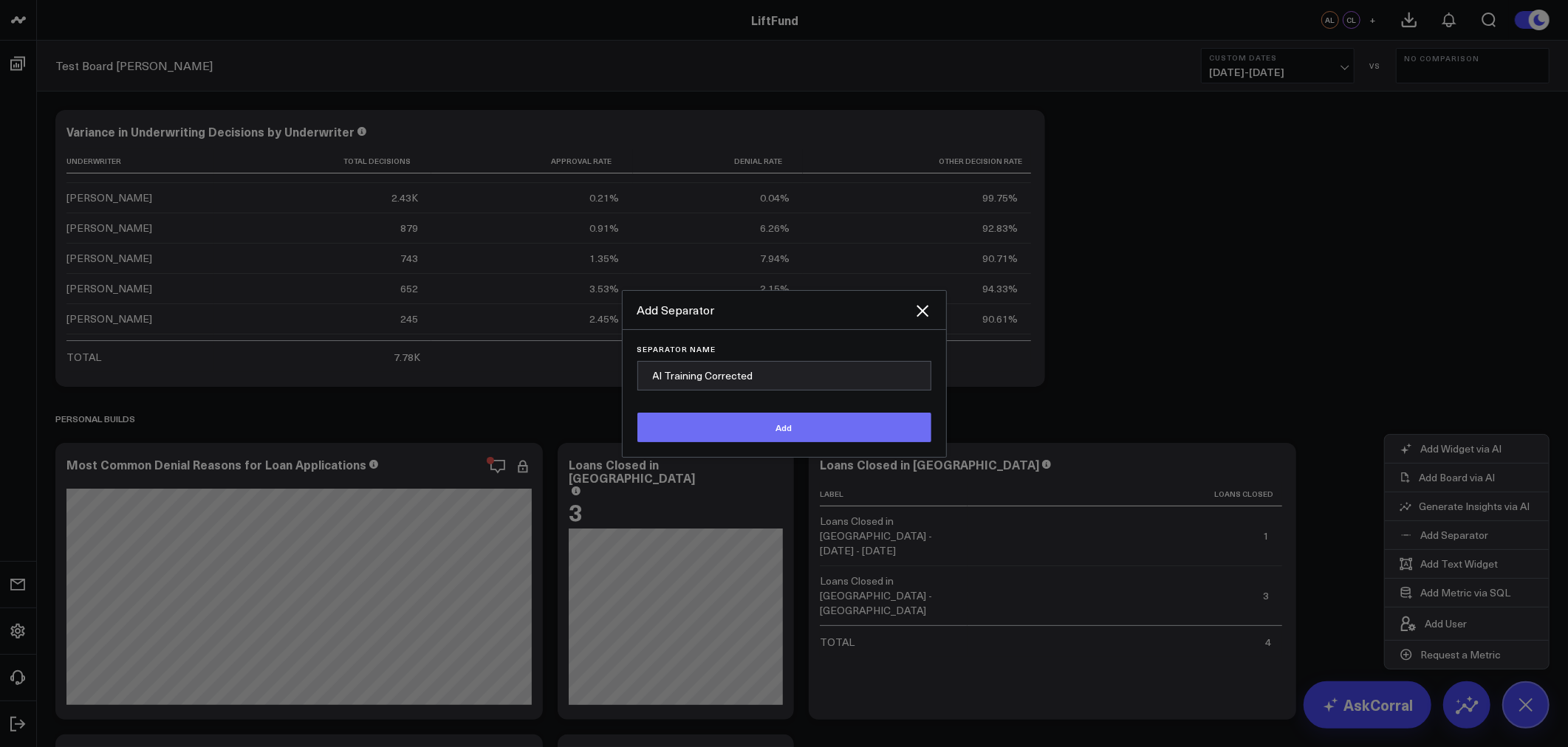
type input "AI Training Corrected"
click at [788, 429] on button "Add" at bounding box center [784, 428] width 294 height 30
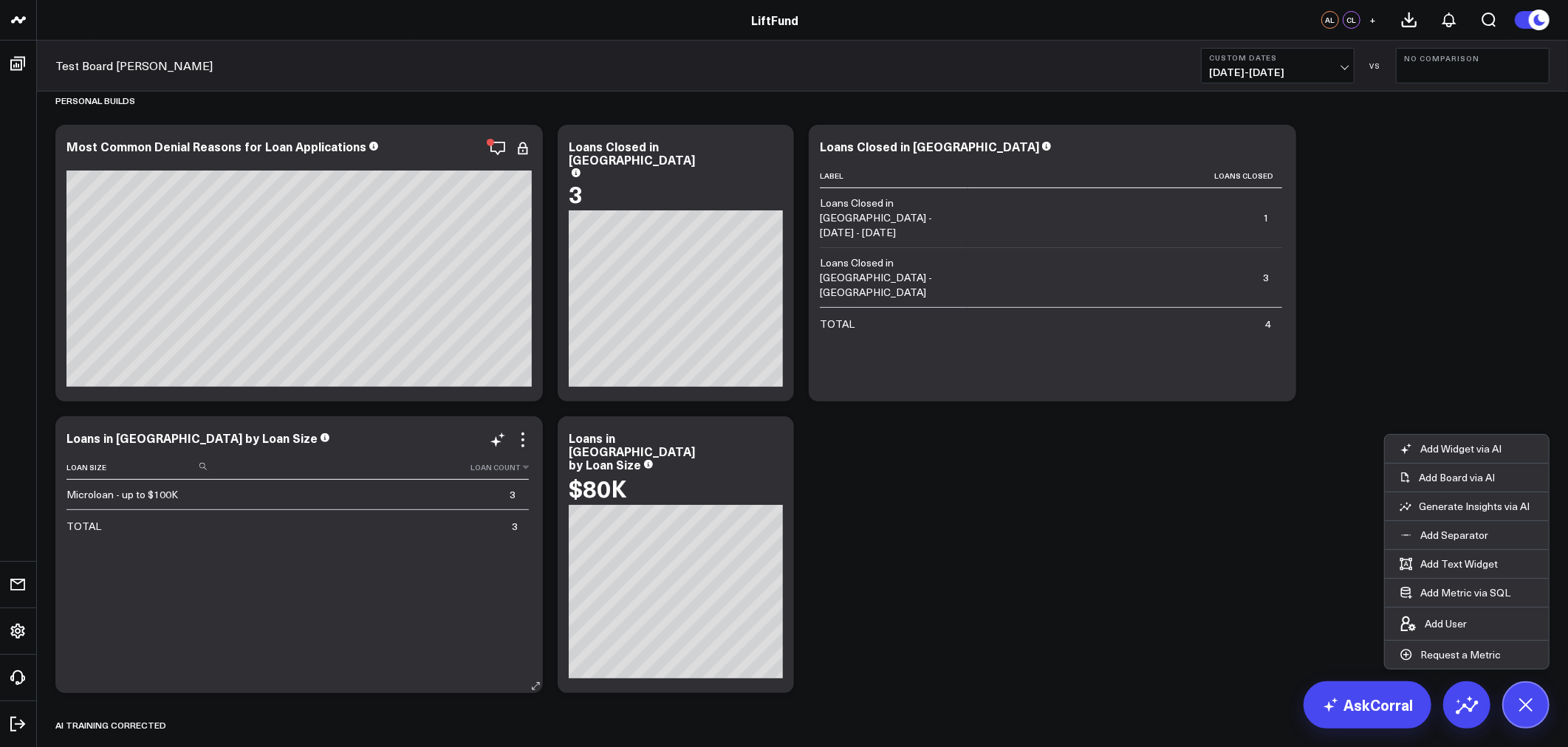
scroll to position [360, 0]
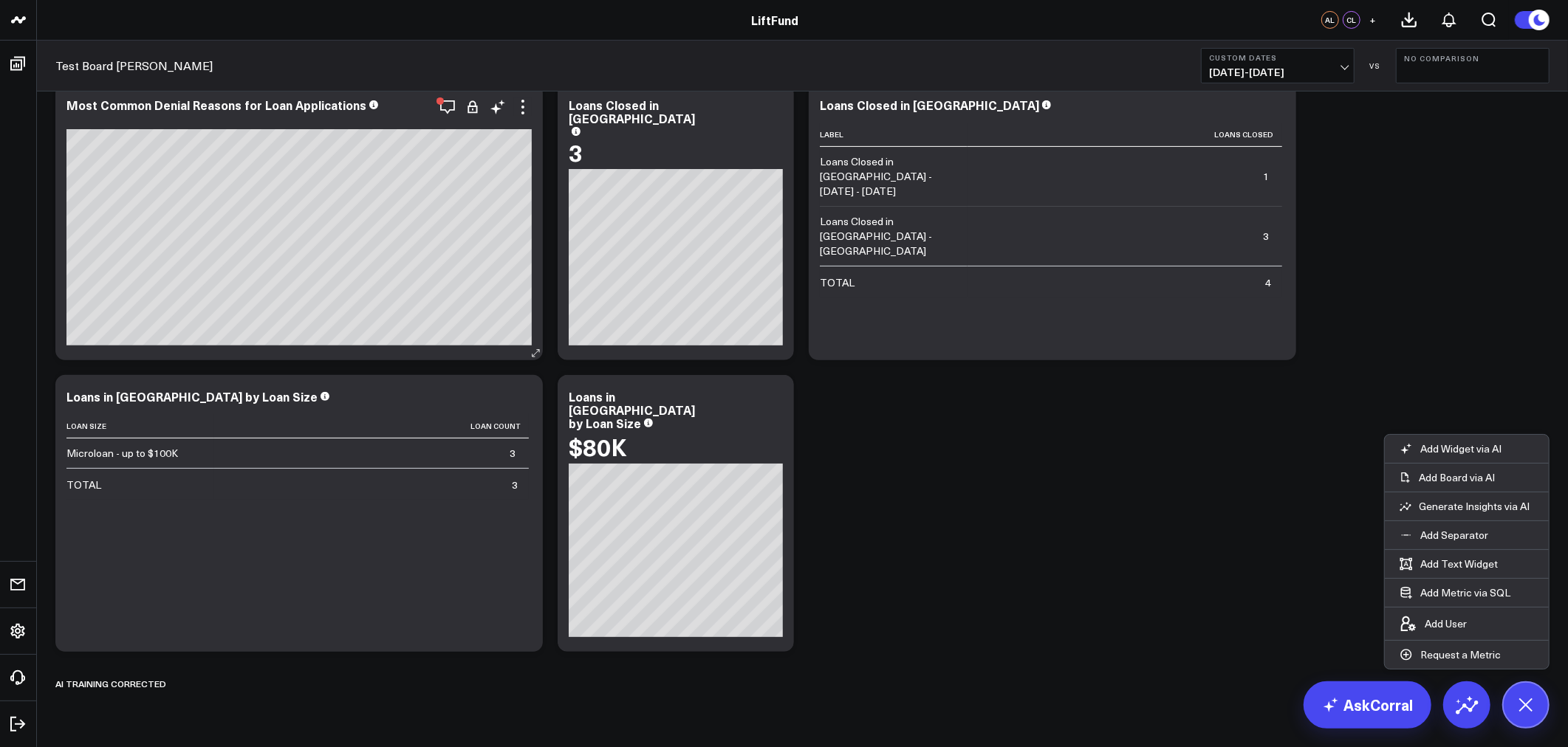
drag, startPoint x: 109, startPoint y: 687, endPoint x: 226, endPoint y: 115, distance: 583.8
click at [226, 115] on div "Modify via AI Copy link to widget Ask support Remove Create linked copy Info an…" at bounding box center [802, 222] width 1509 height 958
drag, startPoint x: 91, startPoint y: 690, endPoint x: 189, endPoint y: 548, distance: 172.5
click at [189, 548] on div "Modify via AI Copy link to widget Ask support Remove Create linked copy Info an…" at bounding box center [802, 222] width 1509 height 958
click at [221, 230] on div "Modify via AI Copy link to widget Ask support Remove Create linked copy Info an…" at bounding box center [802, 222] width 1509 height 958
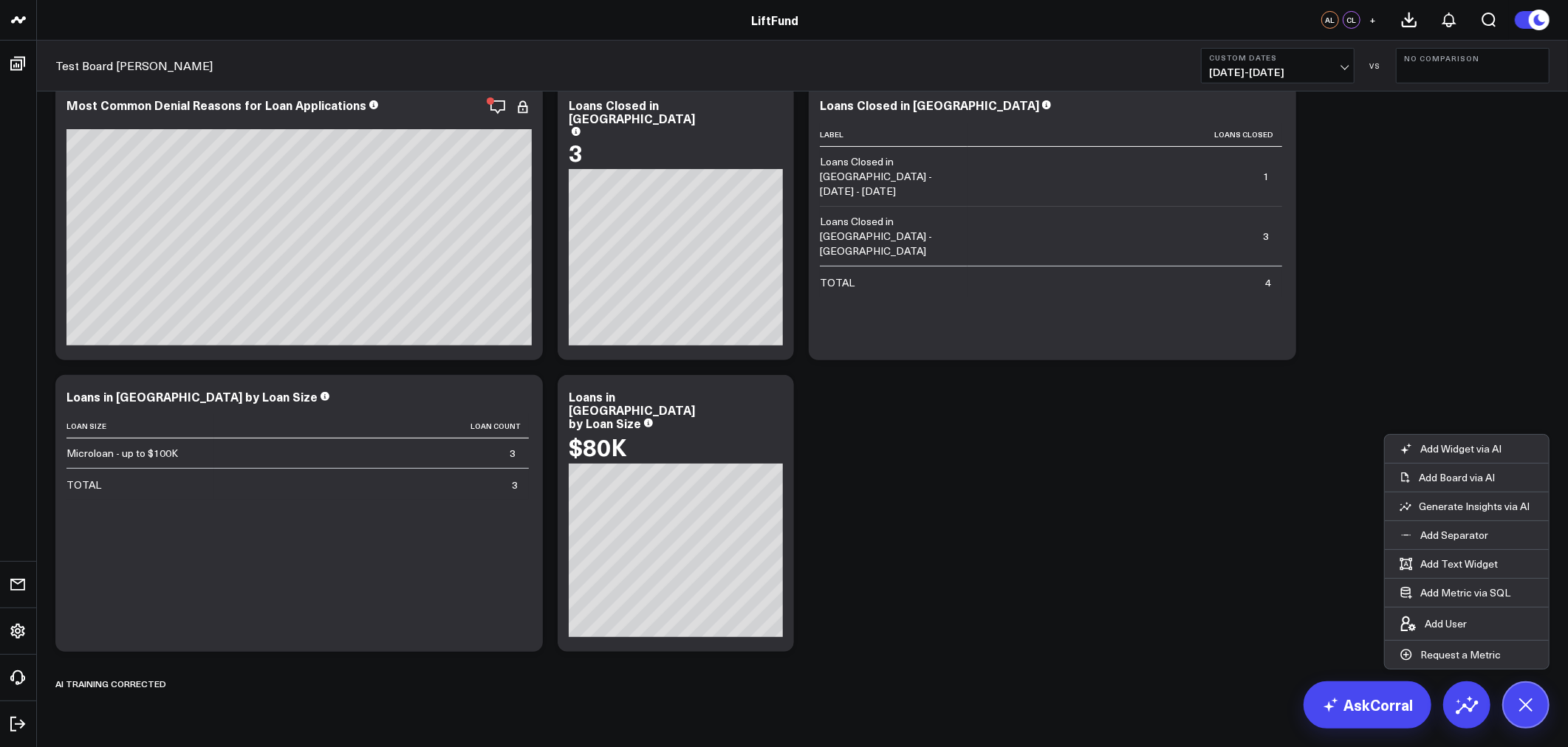
click at [325, 705] on div "Modify via AI Copy link to widget Ask support Remove Create linked copy Info an…" at bounding box center [803, 260] width 1531 height 1057
drag, startPoint x: 86, startPoint y: 680, endPoint x: 132, endPoint y: 652, distance: 53.9
click at [132, 652] on div "Modify via AI Copy link to widget Ask support Remove Create linked copy Info an…" at bounding box center [802, 222] width 1509 height 958
drag, startPoint x: 112, startPoint y: 688, endPoint x: 147, endPoint y: 109, distance: 580.1
click at [147, 90] on div "LiftFund LiftFund AL CL + Test Board Alex Custom Dates [DATE] - [DATE] VS No Co…" at bounding box center [784, 215] width 1568 height 1148
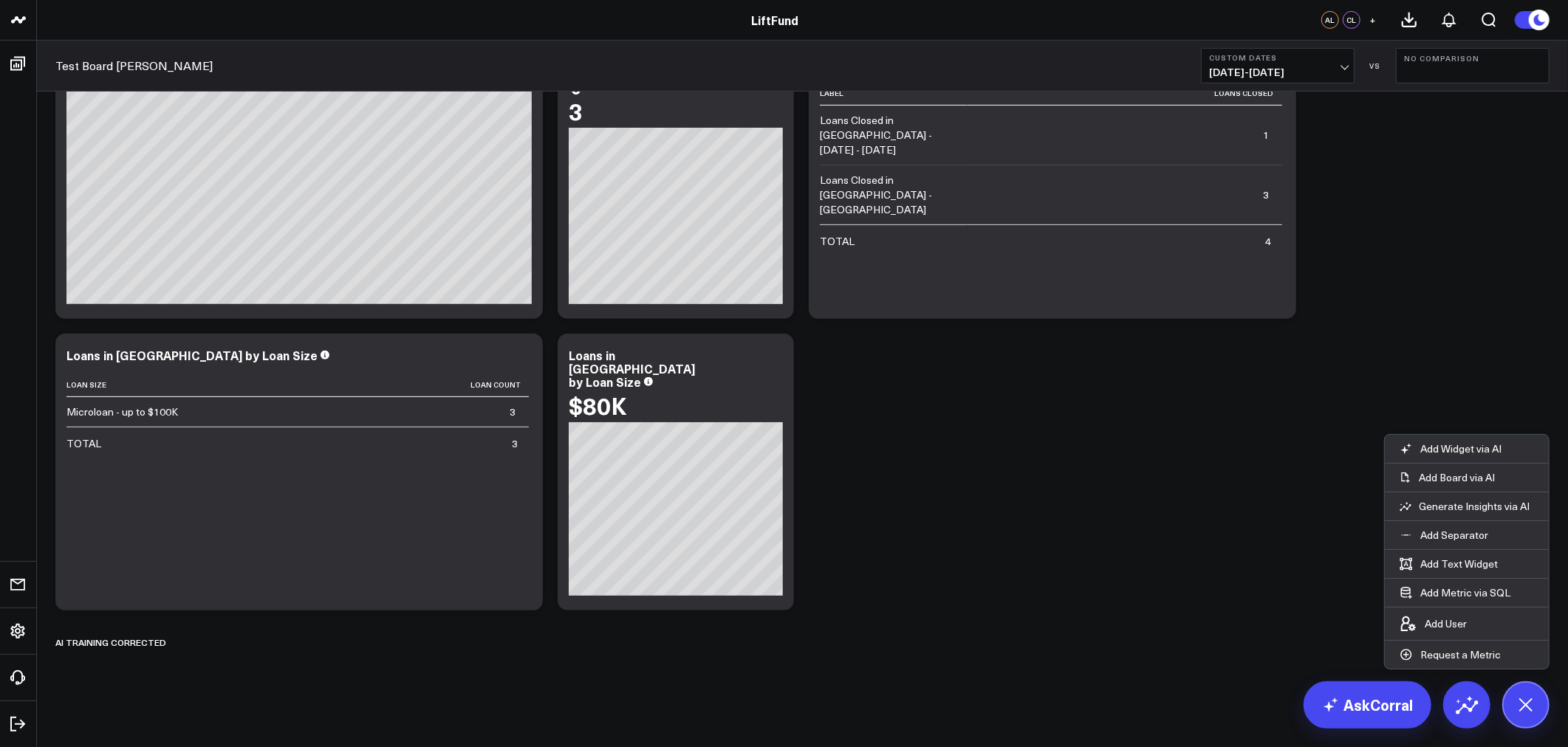
scroll to position [128, 0]
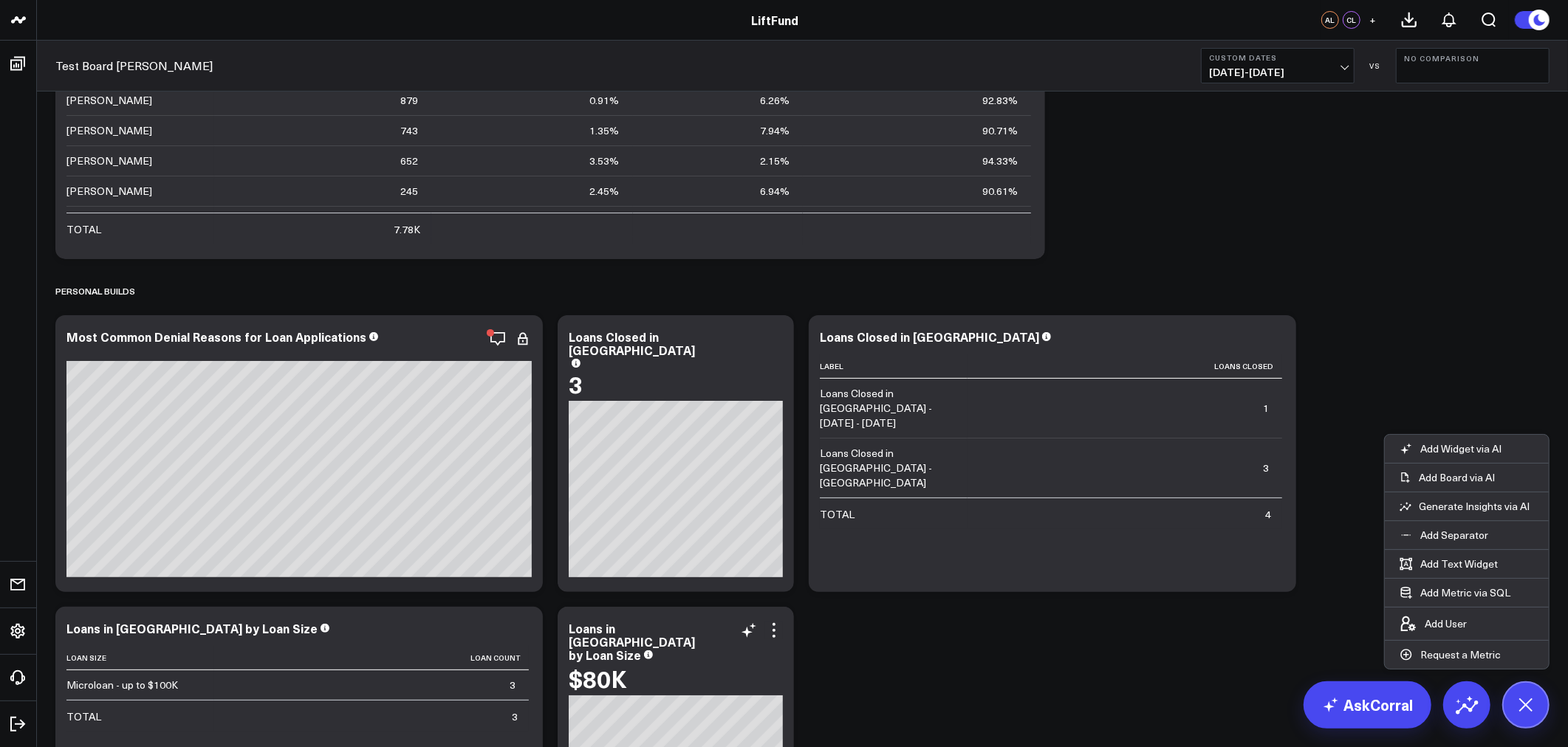
click at [791, 658] on div "Modify via AI Copy link to widget Ask support Remove Create linked copy Info an…" at bounding box center [802, 453] width 1509 height 958
click at [1027, 698] on div "Modify via AI Copy link to widget Ask support Remove Create linked copy Info an…" at bounding box center [802, 453] width 1509 height 958
drag, startPoint x: 1011, startPoint y: 689, endPoint x: 794, endPoint y: 581, distance: 242.4
click at [1010, 688] on div "Modify via AI Copy link to widget Ask support Remove Create linked copy Info an…" at bounding box center [802, 453] width 1509 height 958
click at [1030, 681] on div "Modify via AI Copy link to widget Ask support Remove Create linked copy Info an…" at bounding box center [802, 453] width 1509 height 958
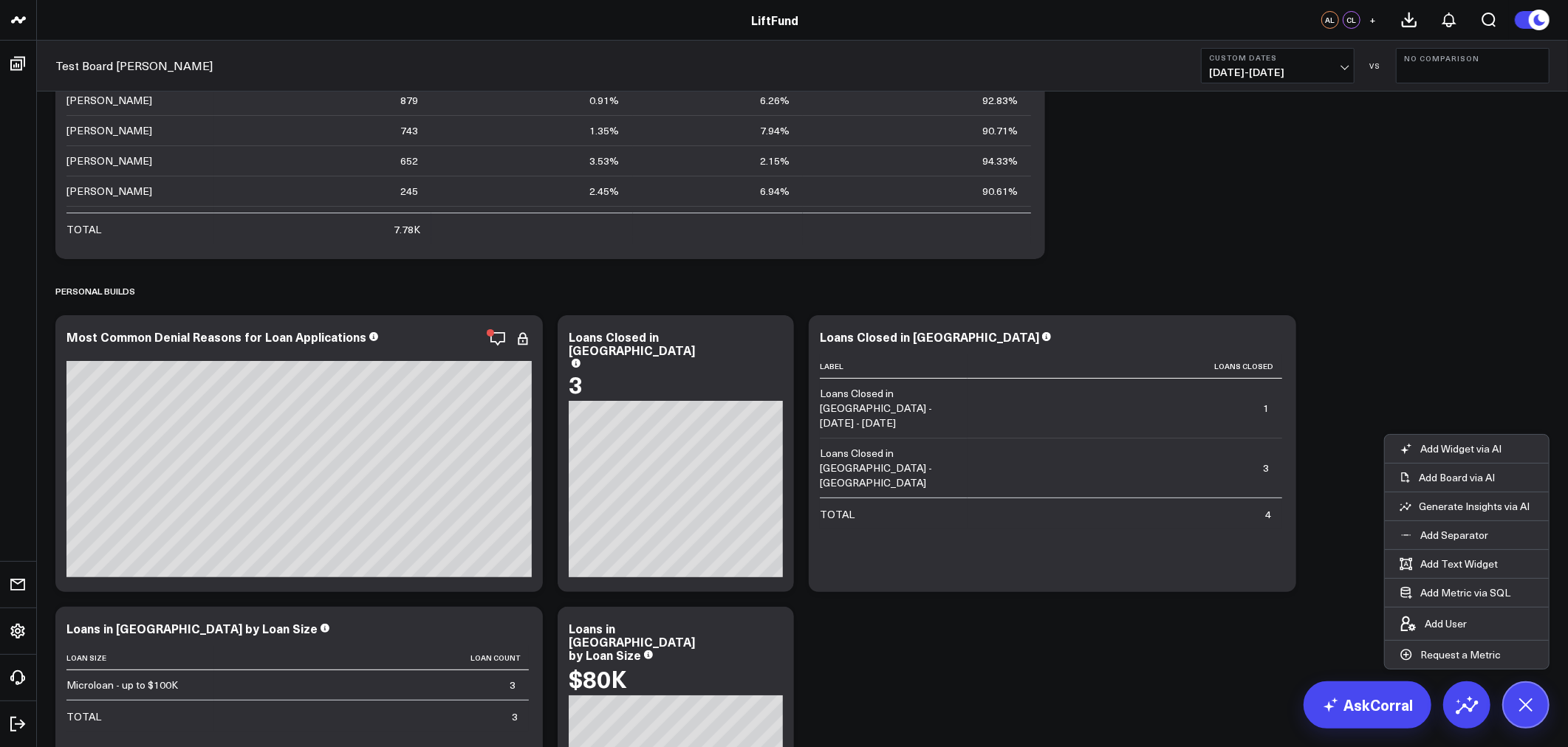
click at [329, 426] on div "Modify via AI Copy link to widget Ask support Remove Create linked copy Info an…" at bounding box center [802, 453] width 1509 height 958
click at [970, 678] on div "Modify via AI Copy link to widget Ask support Remove Create linked copy Info an…" at bounding box center [802, 453] width 1509 height 958
click at [990, 641] on div "Modify via AI Copy link to widget Ask support Remove Create linked copy Info an…" at bounding box center [802, 453] width 1509 height 958
click at [1548, 702] on button at bounding box center [1525, 704] width 47 height 47
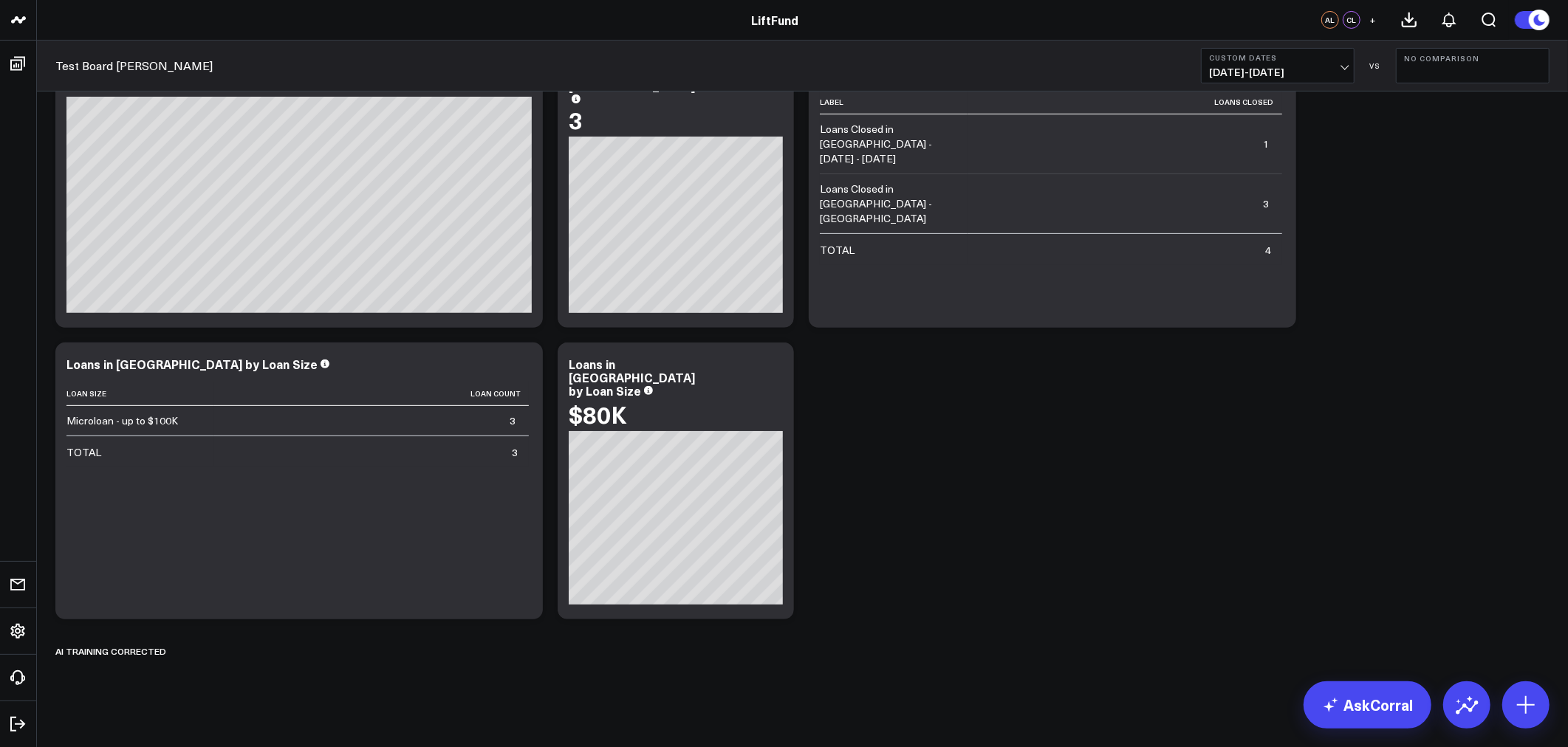
scroll to position [401, 0]
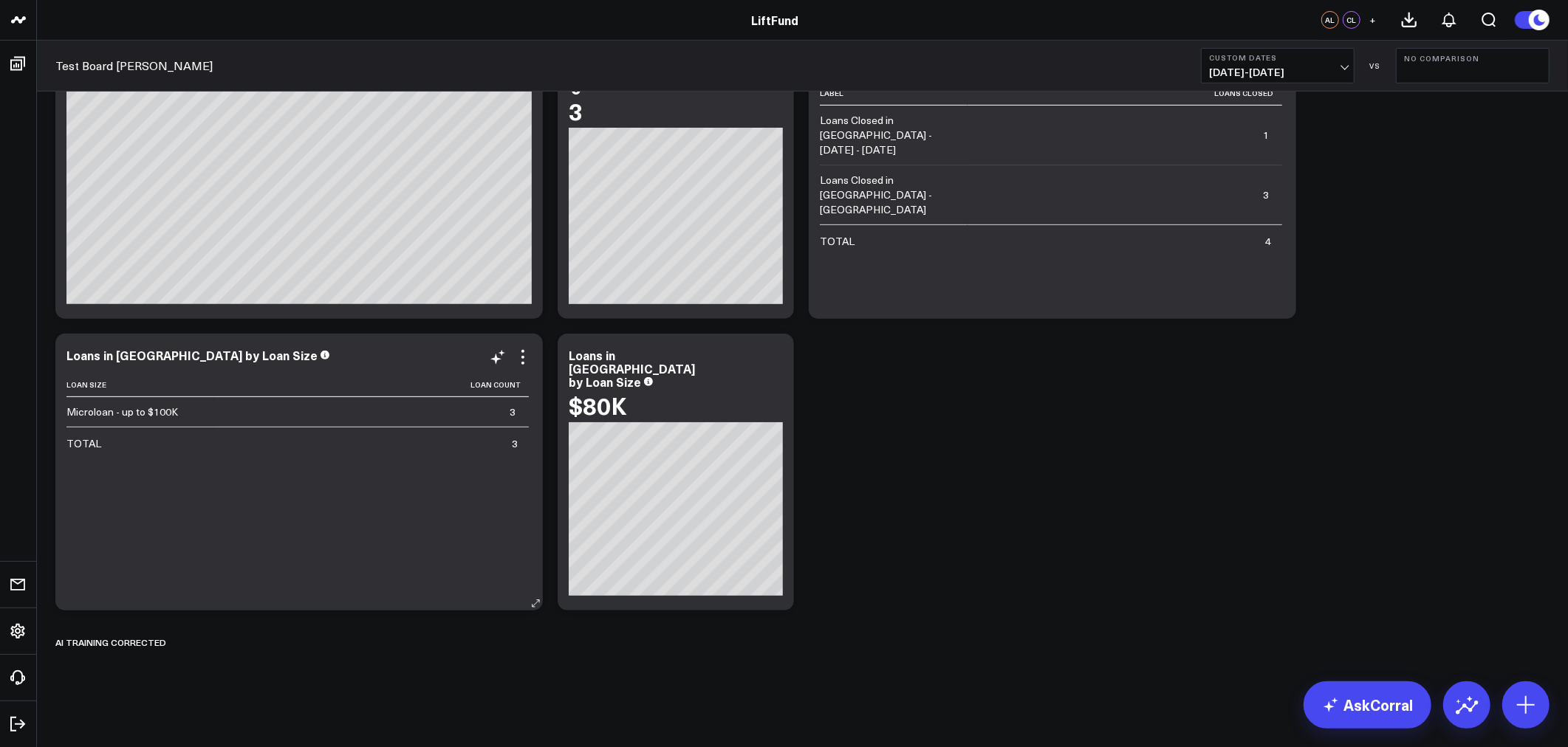
drag, startPoint x: 105, startPoint y: 643, endPoint x: 212, endPoint y: 337, distance: 324.2
click at [212, 337] on div "Modify via AI Copy link to widget Ask support Remove Create linked copy Info an…" at bounding box center [802, 180] width 1509 height 958
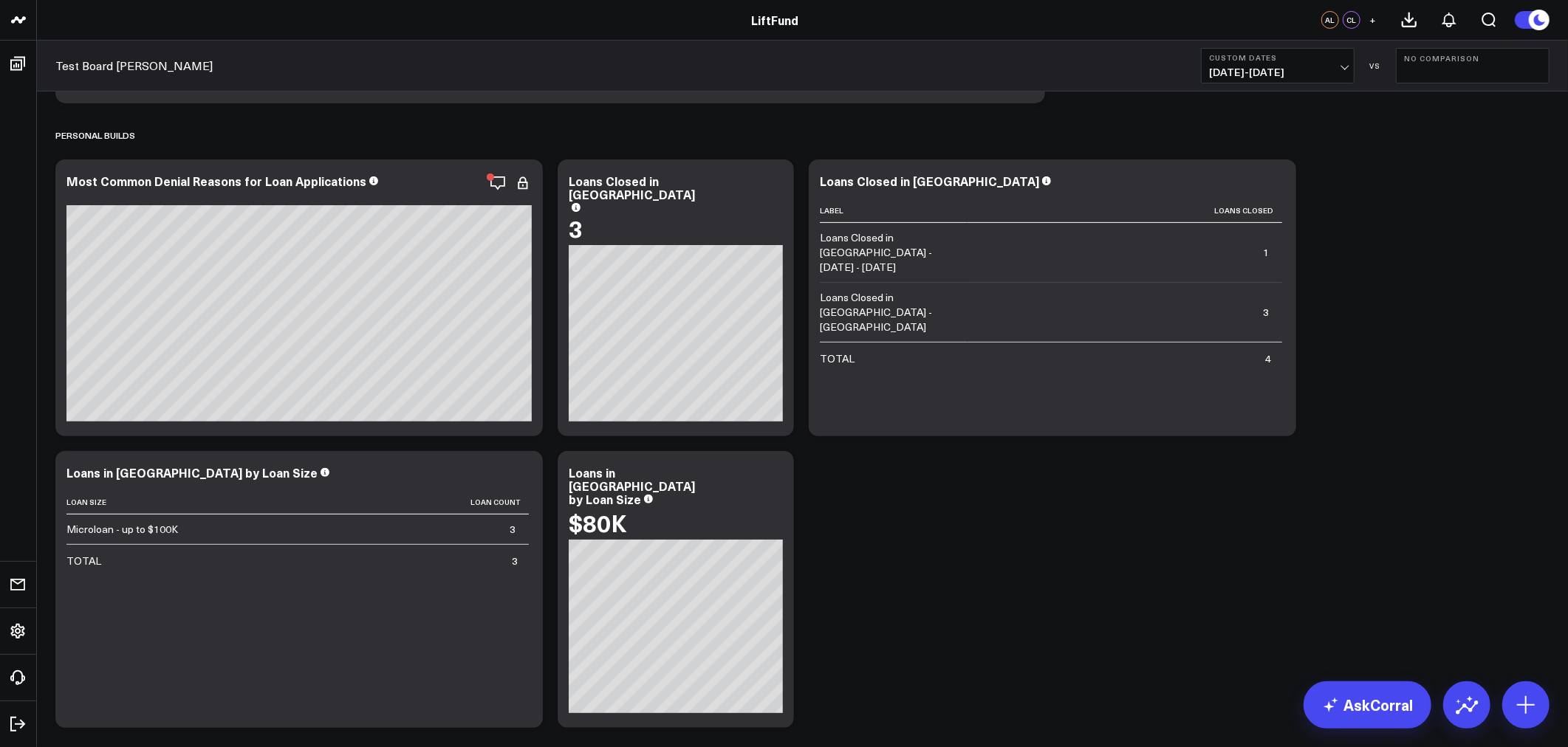
scroll to position [128, 0]
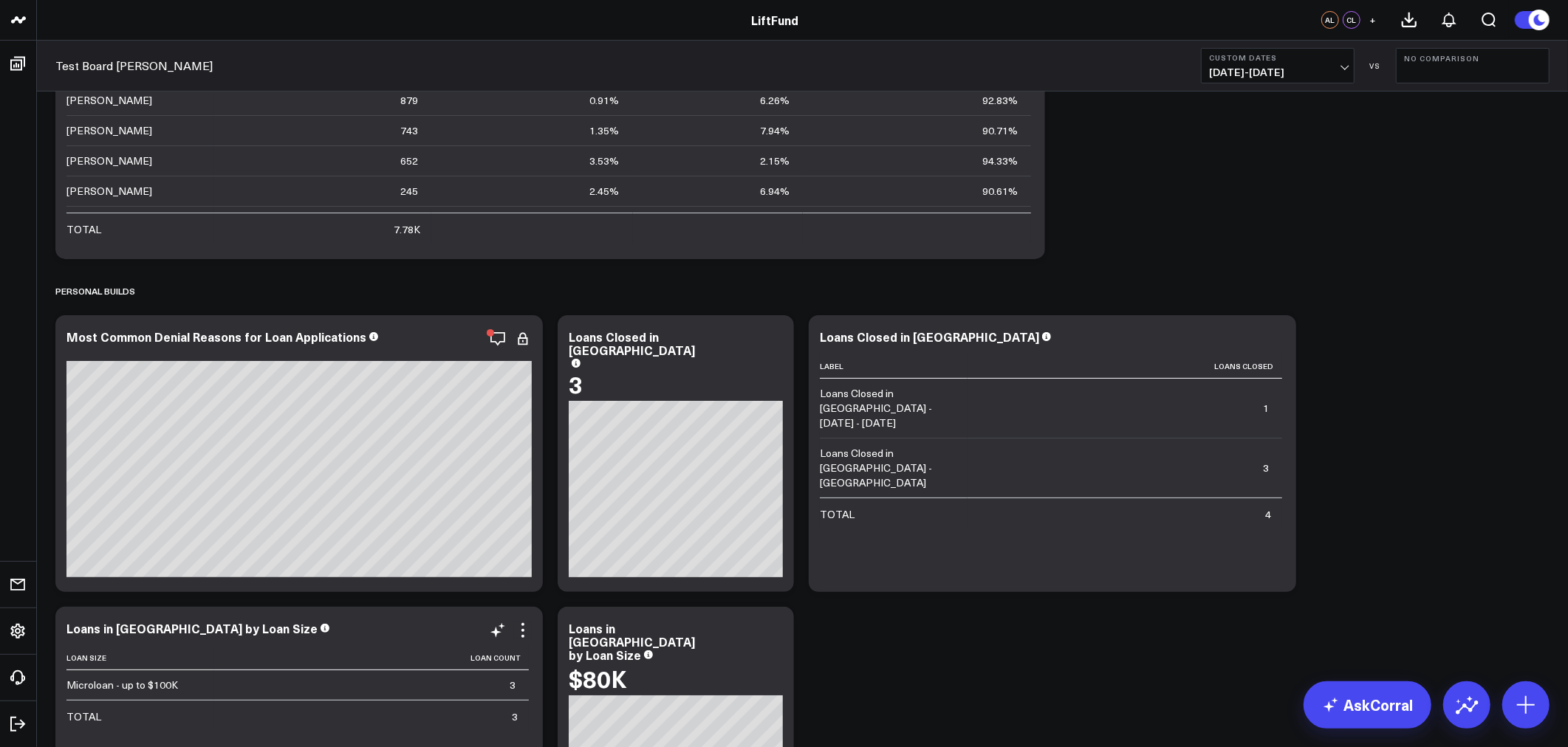
drag, startPoint x: 91, startPoint y: 300, endPoint x: 251, endPoint y: 702, distance: 432.7
click at [251, 702] on div "Modify via AI Copy link to widget Ask support Remove Create linked copy Info an…" at bounding box center [802, 453] width 1509 height 958
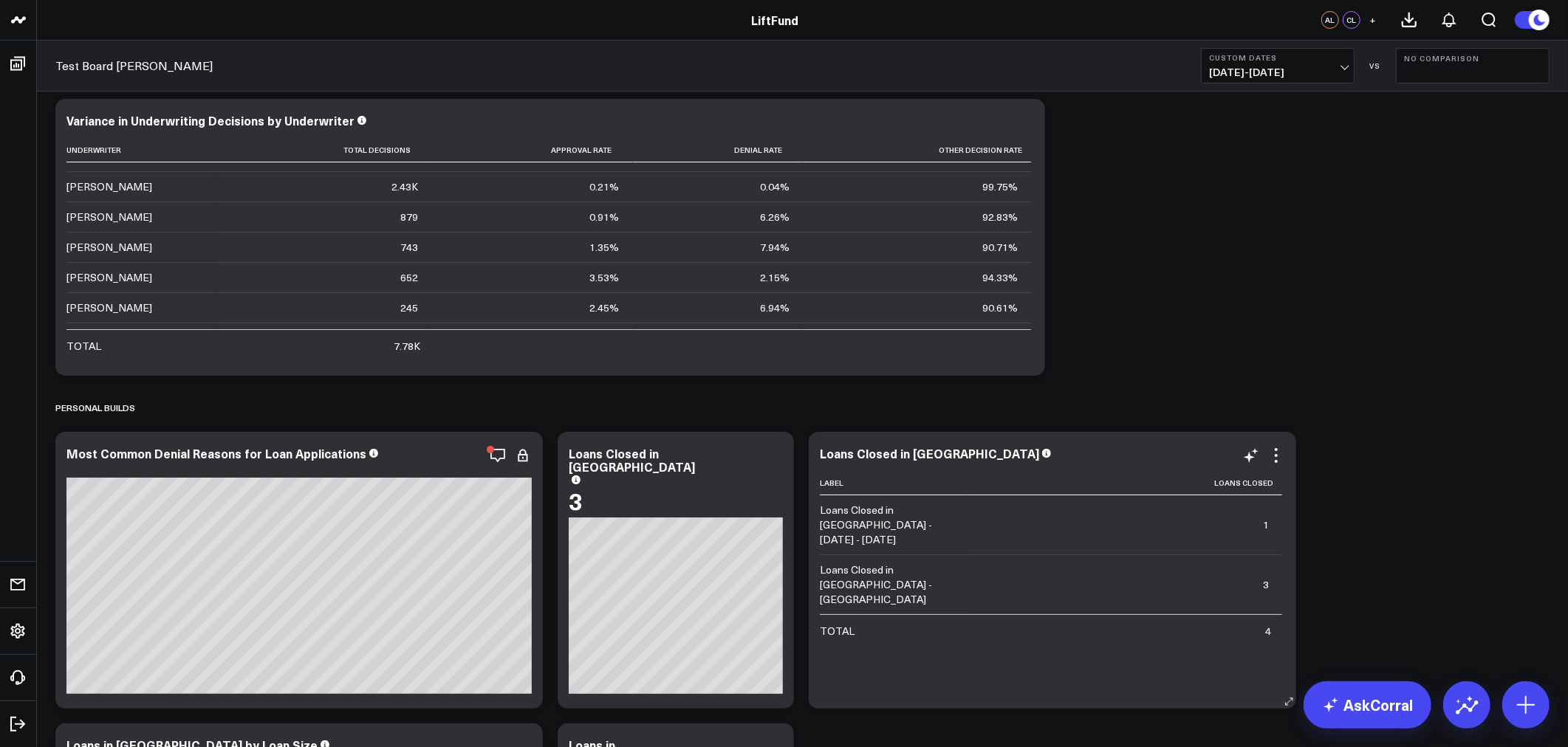
scroll to position [0, 0]
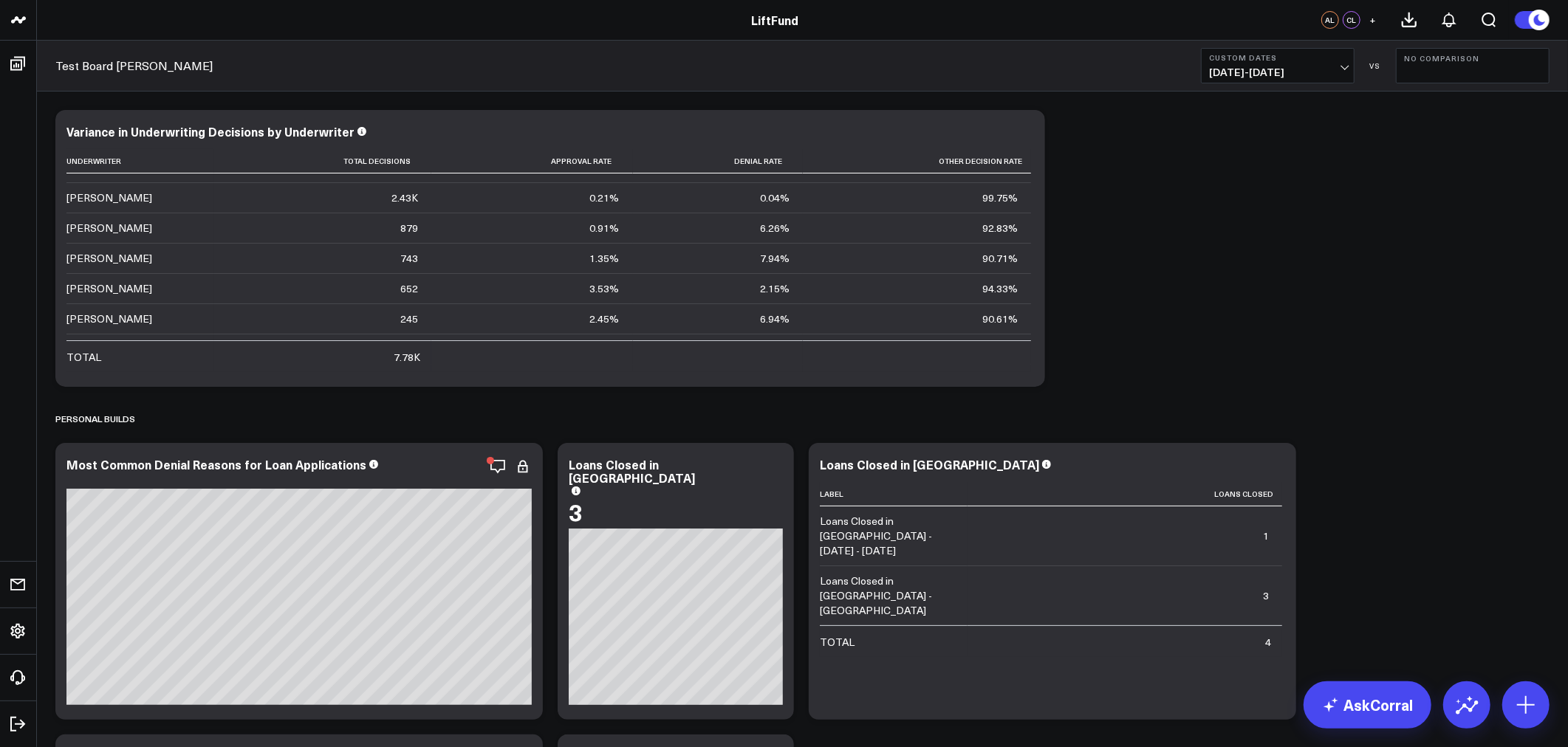
drag, startPoint x: 184, startPoint y: 471, endPoint x: 1418, endPoint y: 255, distance: 1252.8
click at [1418, 255] on div "Modify via AI Copy link to widget Ask support Remove Create linked copy Info an…" at bounding box center [802, 582] width 1509 height 958
click at [1178, 118] on div "Modify via AI Copy link to widget Ask support Remove Create linked copy Info an…" at bounding box center [802, 582] width 1509 height 958
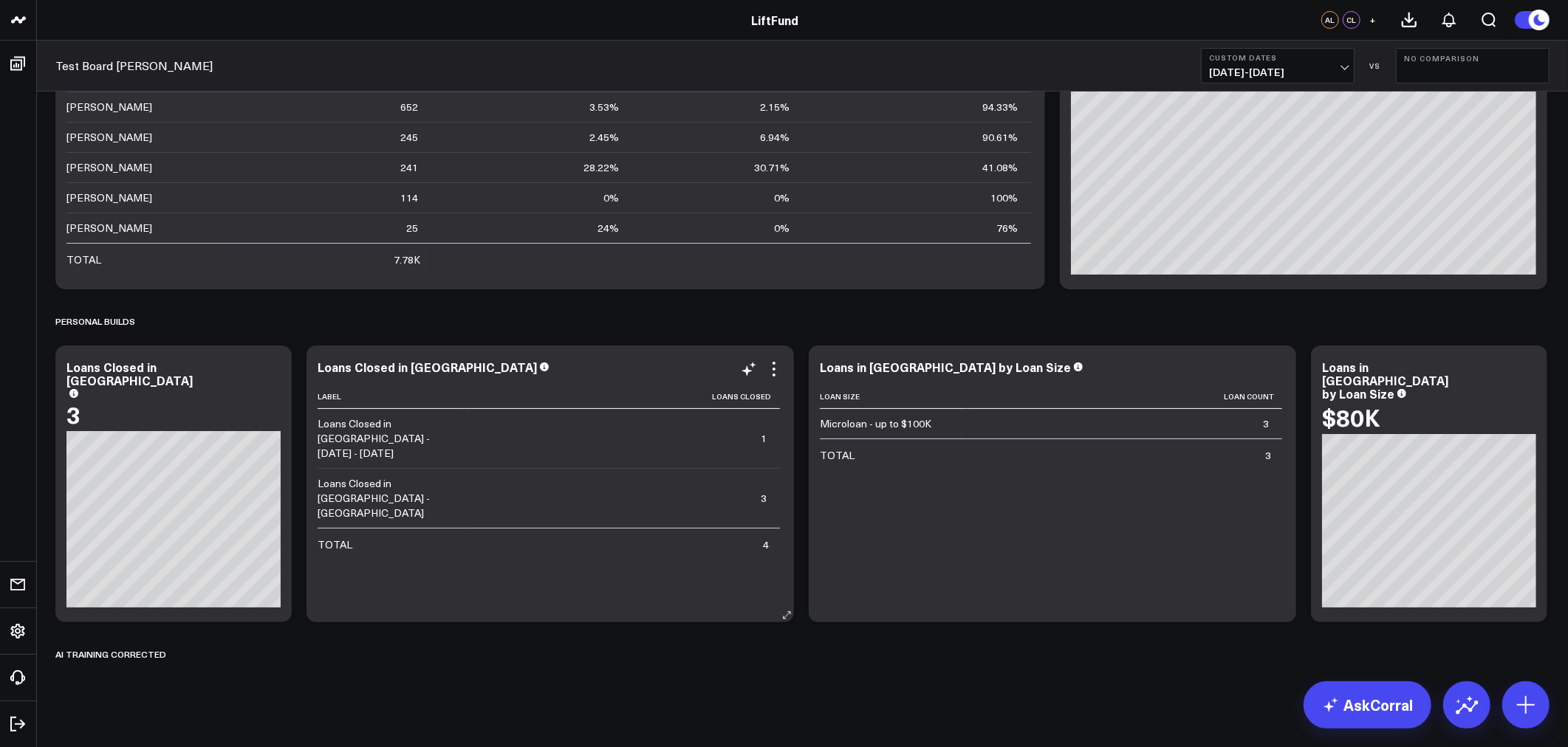
scroll to position [109, 0]
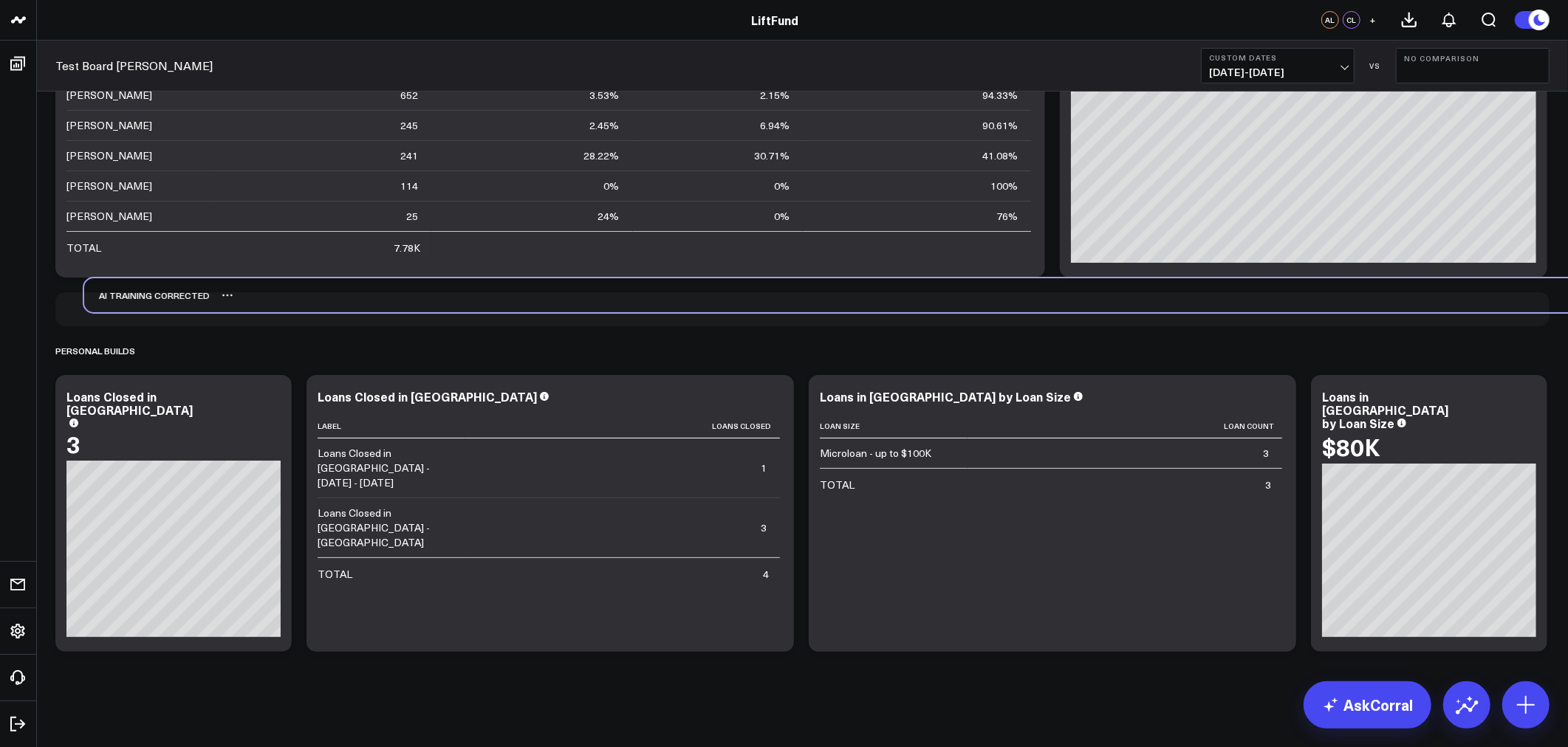
drag, startPoint x: 127, startPoint y: 647, endPoint x: 156, endPoint y: 299, distance: 349.2
click at [156, 299] on div "AI Training Corrected" at bounding box center [147, 295] width 126 height 34
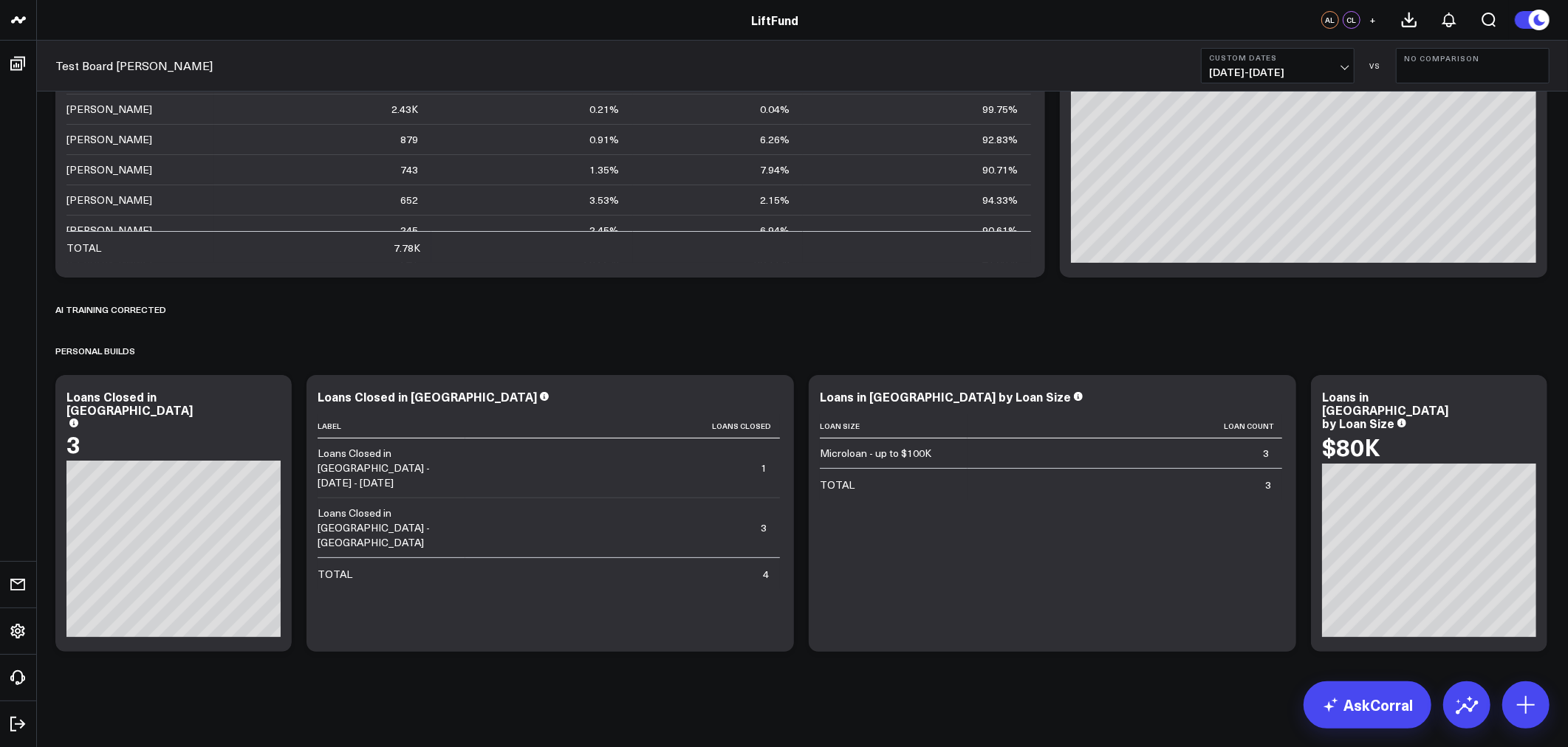
click at [136, 329] on div "Modify via AI Copy link to widget Ask support Remove Create linked copy Info an…" at bounding box center [802, 326] width 1509 height 666
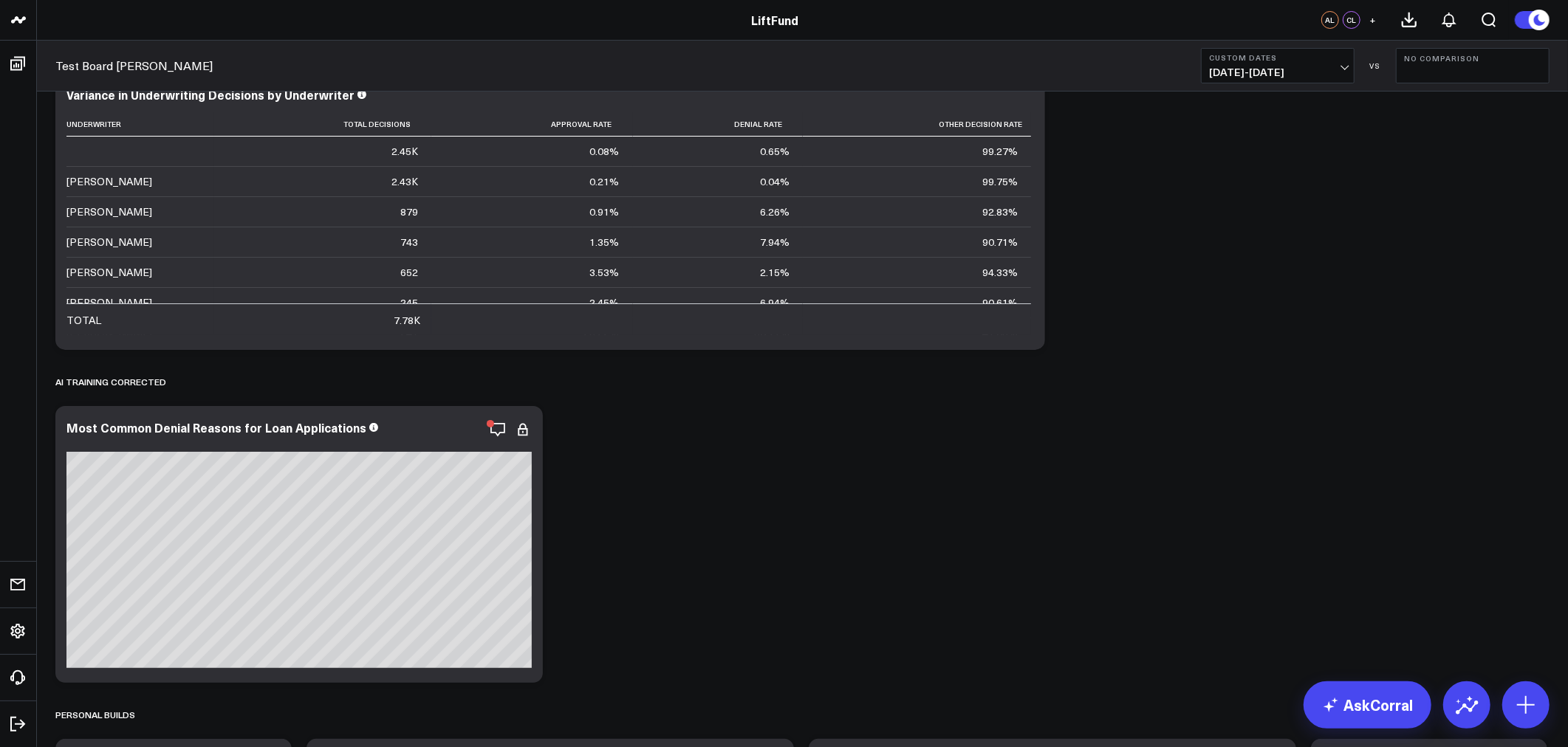
scroll to position [0, 0]
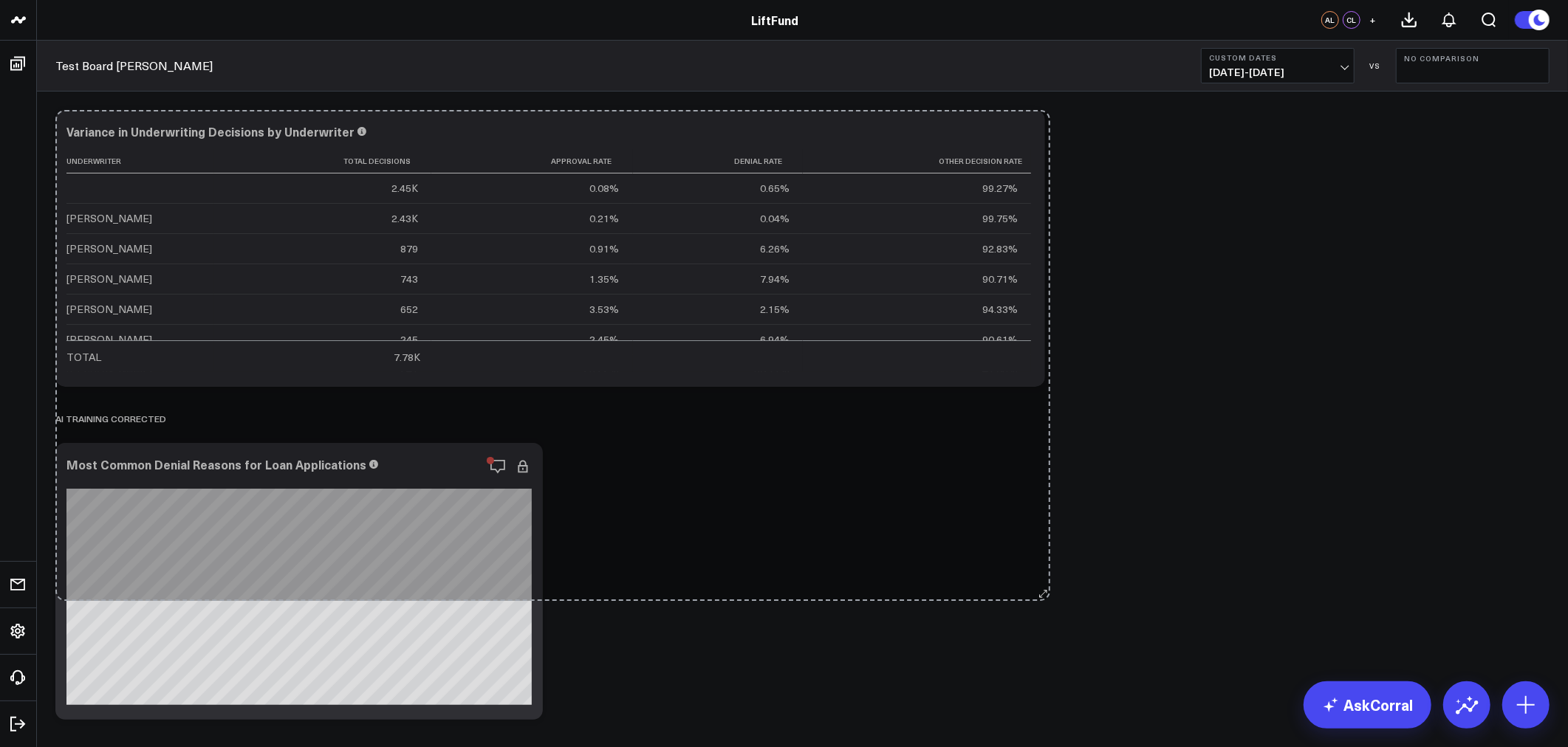
drag, startPoint x: 1038, startPoint y: 378, endPoint x: 1043, endPoint y: 593, distance: 215.1
click at [1043, 593] on div "Modify via AI Copy link to widget Ask support Remove Create linked copy Info an…" at bounding box center [802, 582] width 1509 height 958
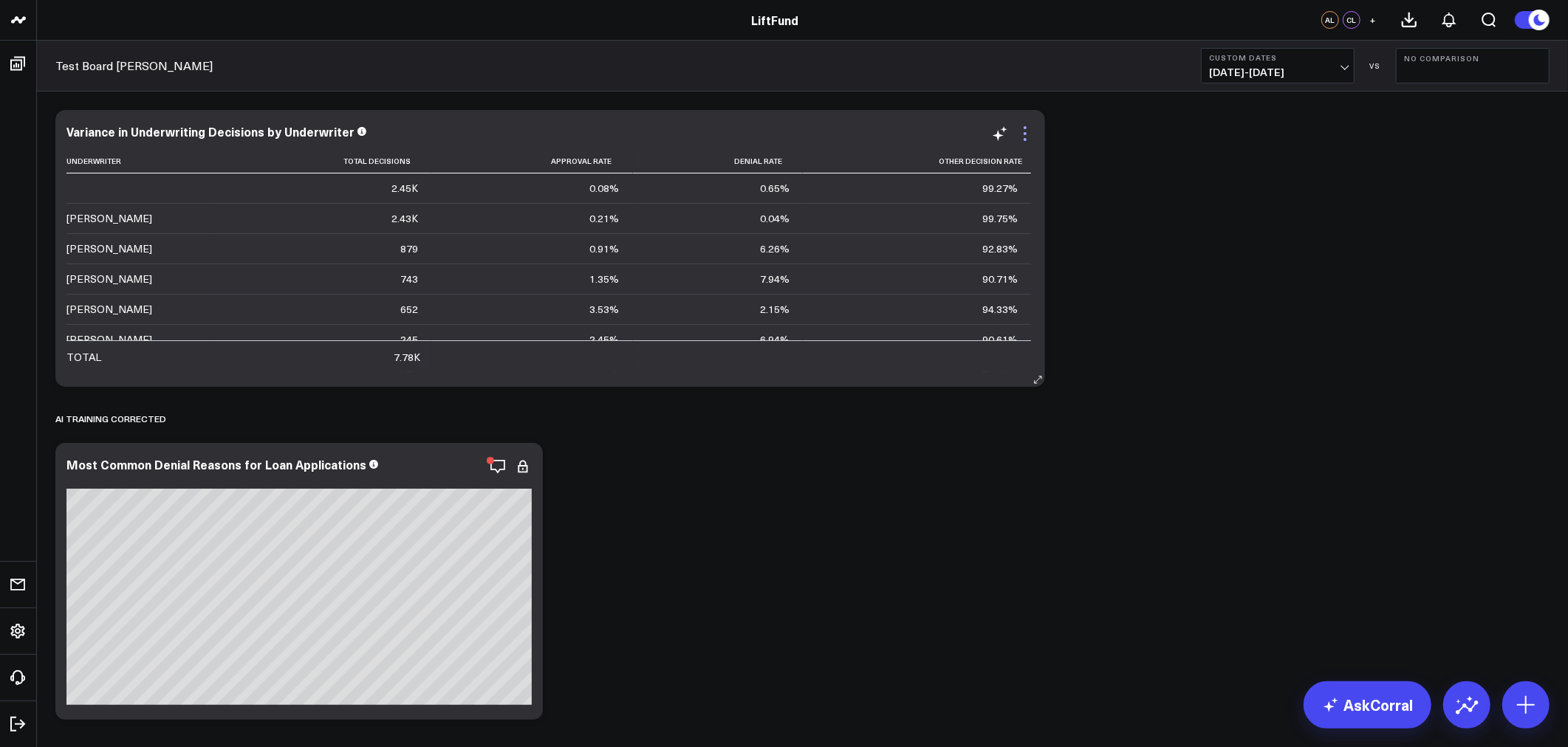
click at [1024, 131] on icon at bounding box center [1026, 134] width 18 height 18
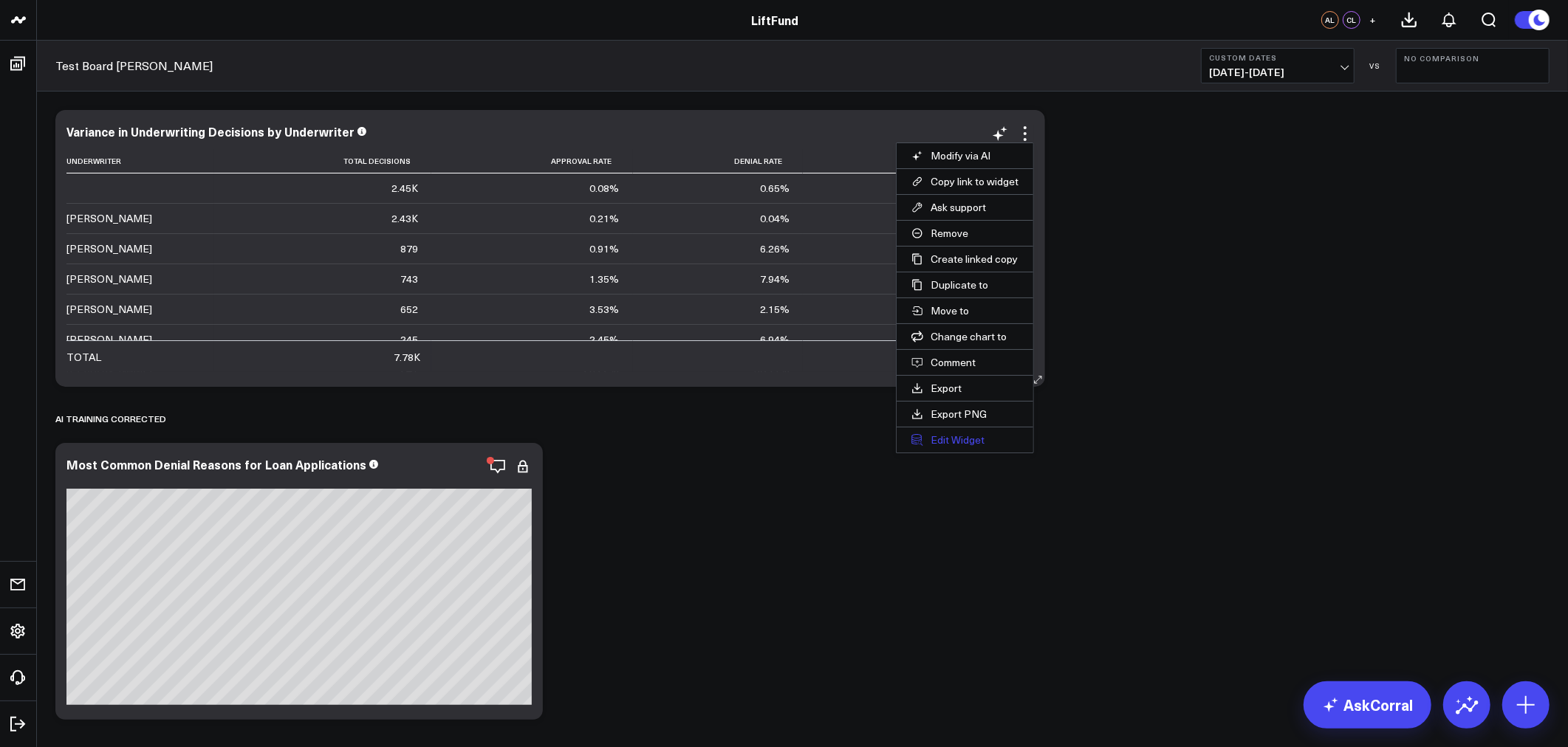
click at [953, 441] on button "Edit Widget" at bounding box center [965, 440] width 137 height 26
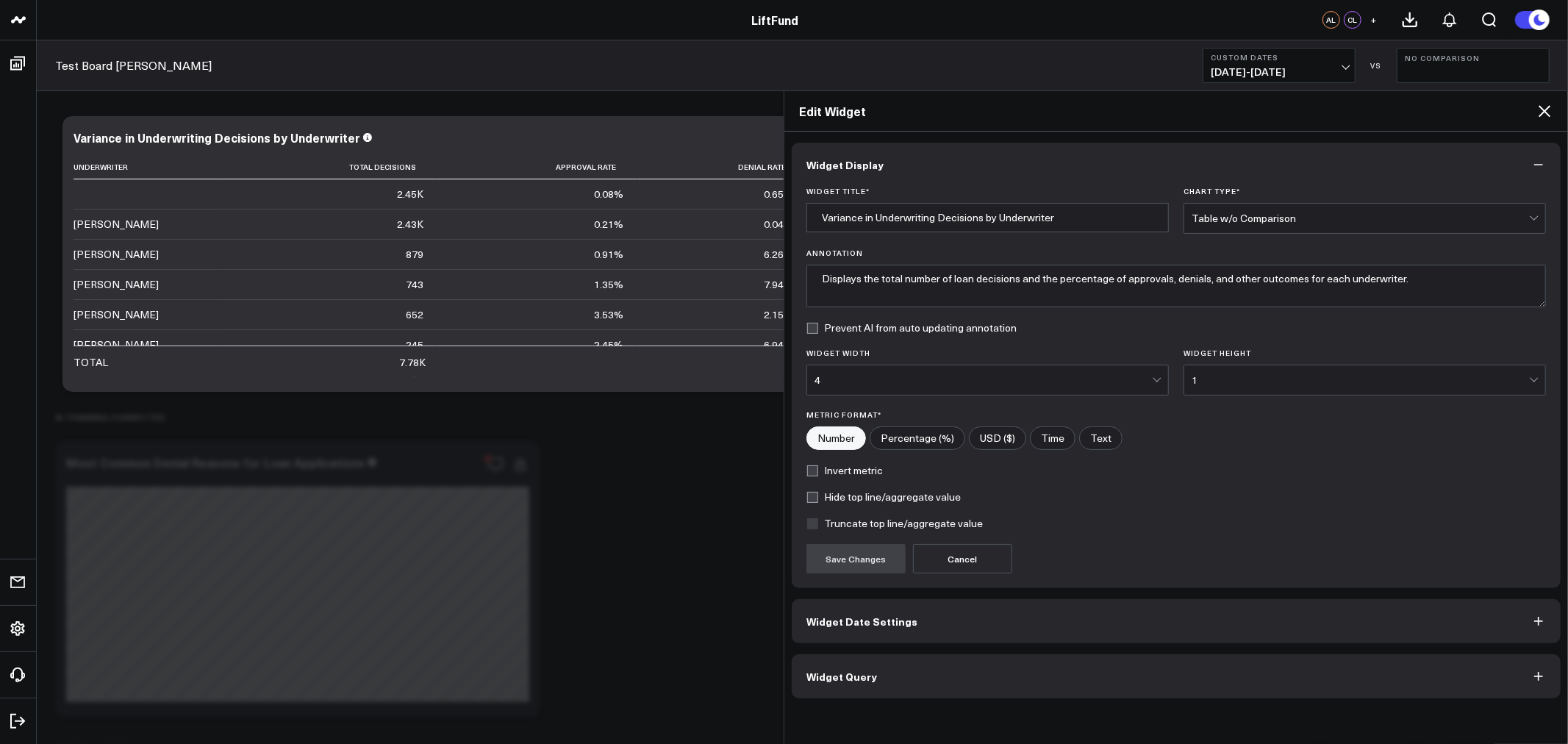
click at [850, 675] on span "Widget Query" at bounding box center [841, 676] width 70 height 11
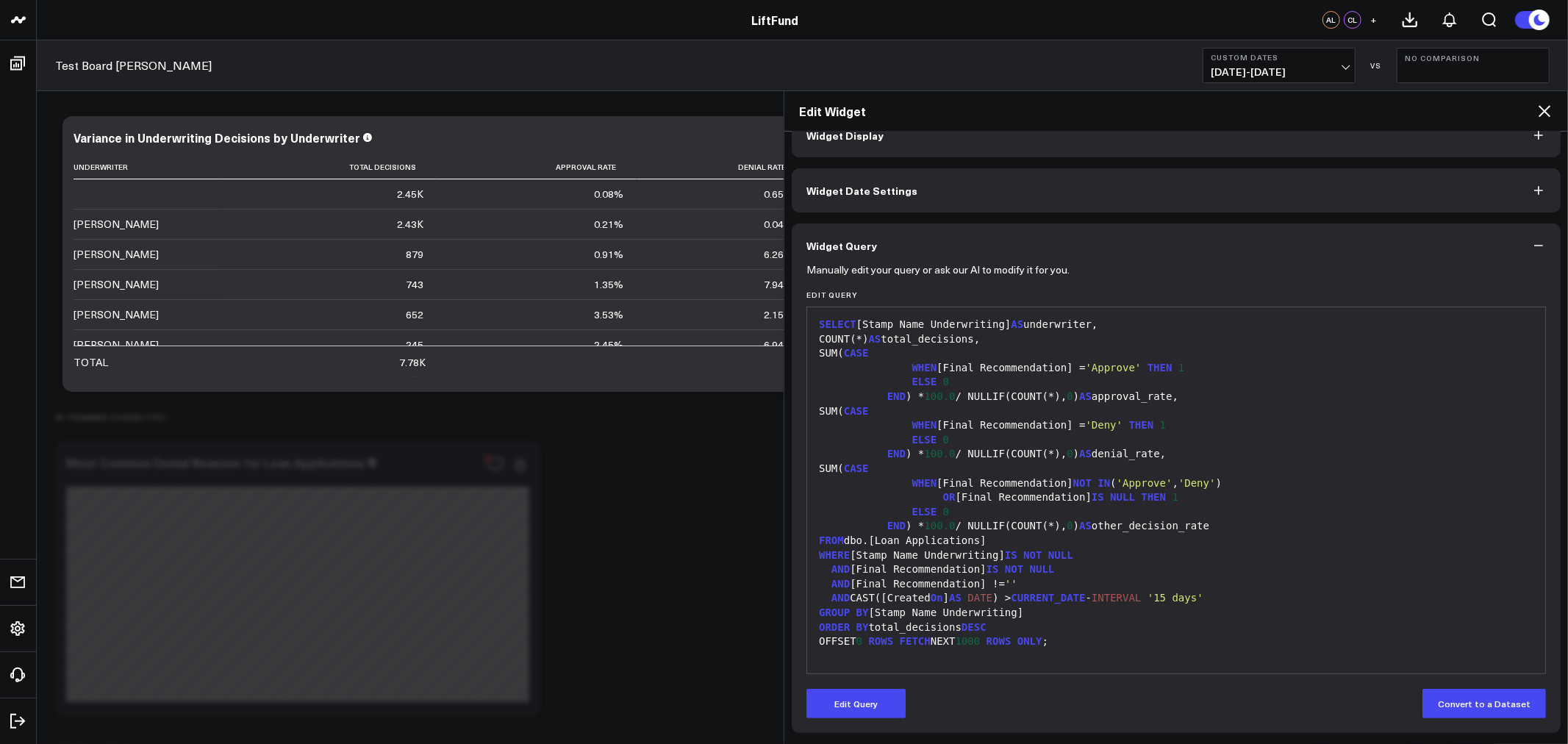
click at [1539, 109] on icon at bounding box center [1545, 111] width 18 height 18
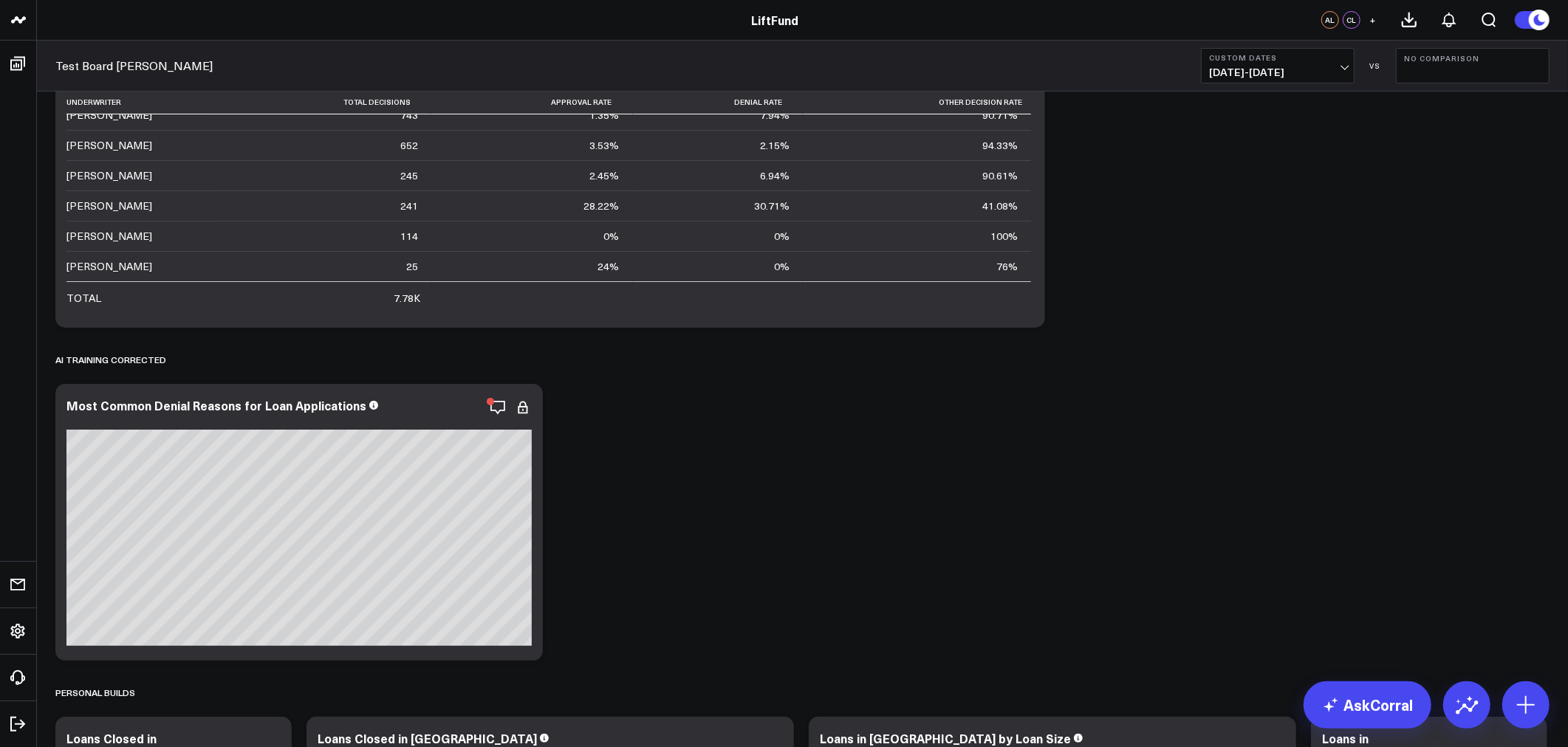
scroll to position [49, 0]
